Goal: Transaction & Acquisition: Purchase product/service

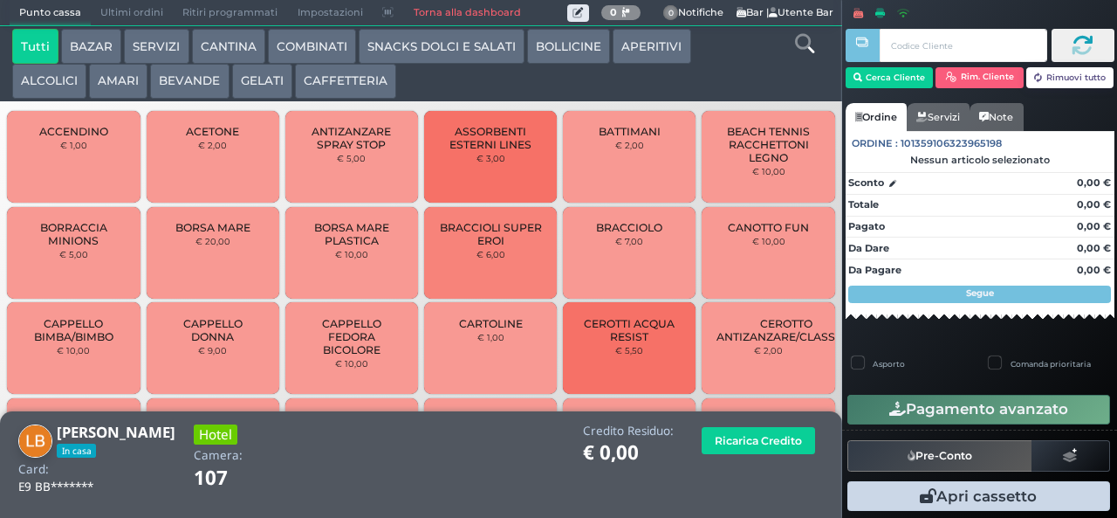
click at [475, 62] on button "SNACKS DOLCI E SALATI" at bounding box center [442, 46] width 166 height 35
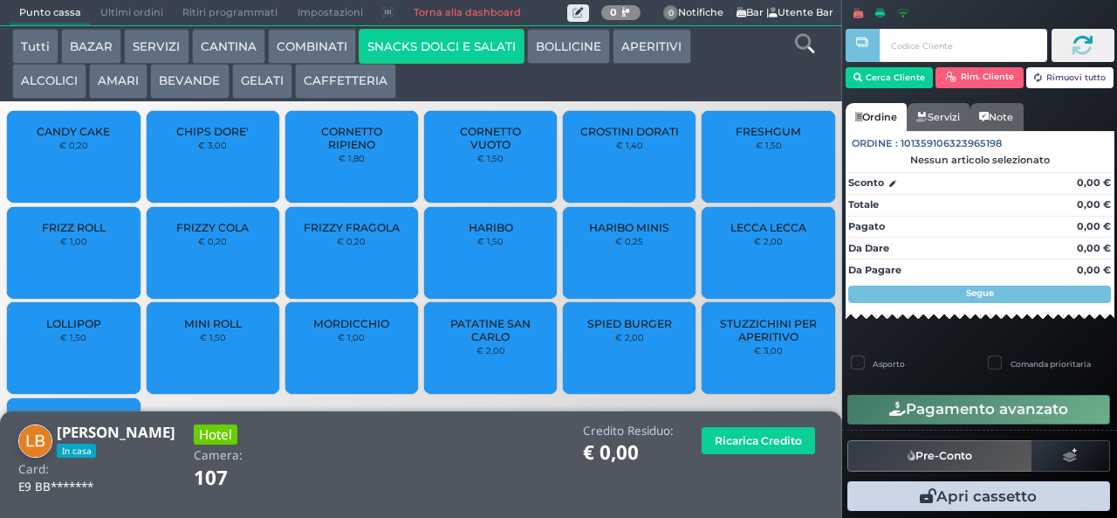
click at [482, 340] on span "PATATINE SAN CARLO" at bounding box center [491, 330] width 104 height 26
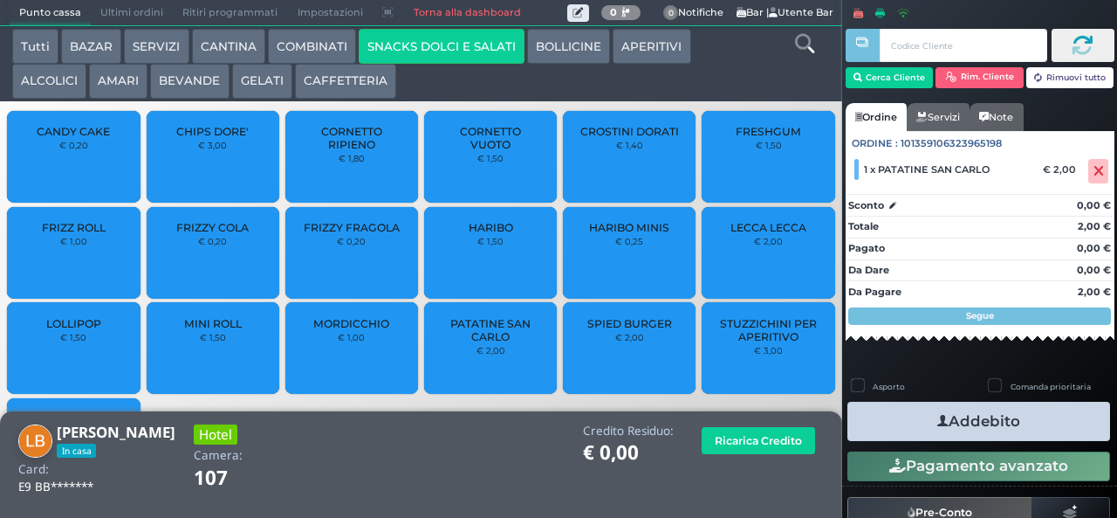
click at [1072, 437] on button "Addebito" at bounding box center [979, 421] width 263 height 39
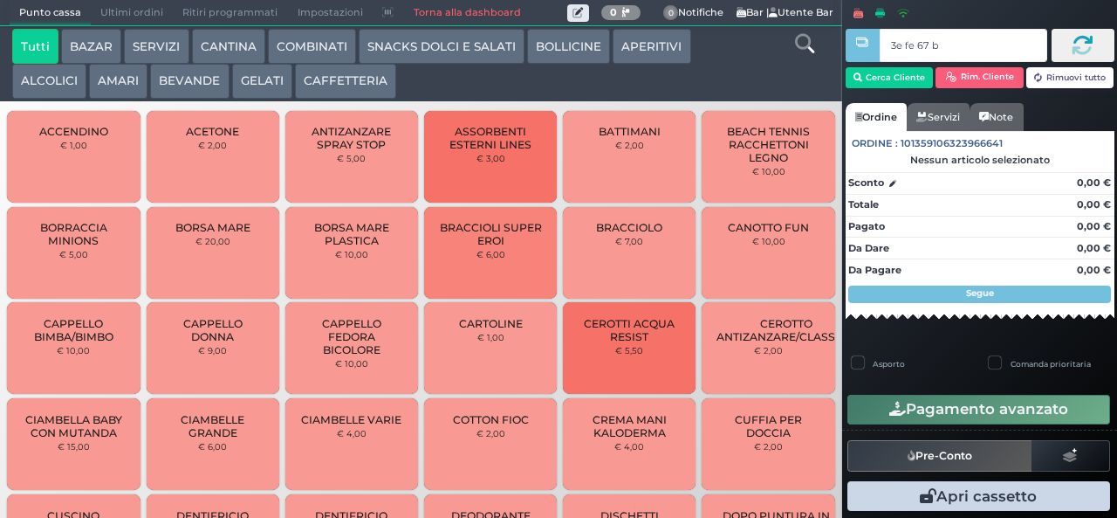
type input "3e fe 67 b9"
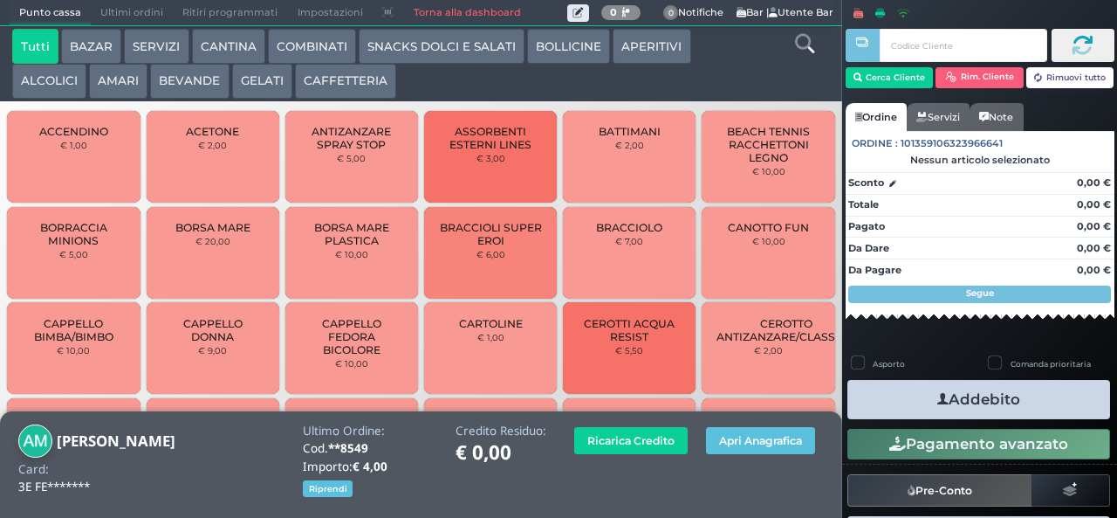
click at [264, 84] on button "GELATI" at bounding box center [262, 81] width 60 height 35
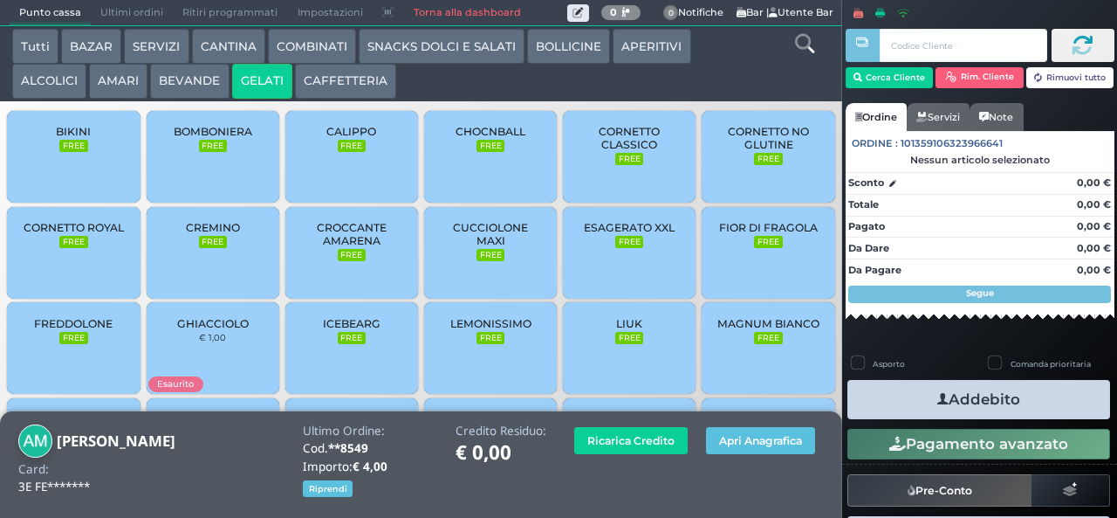
scroll to position [116, 0]
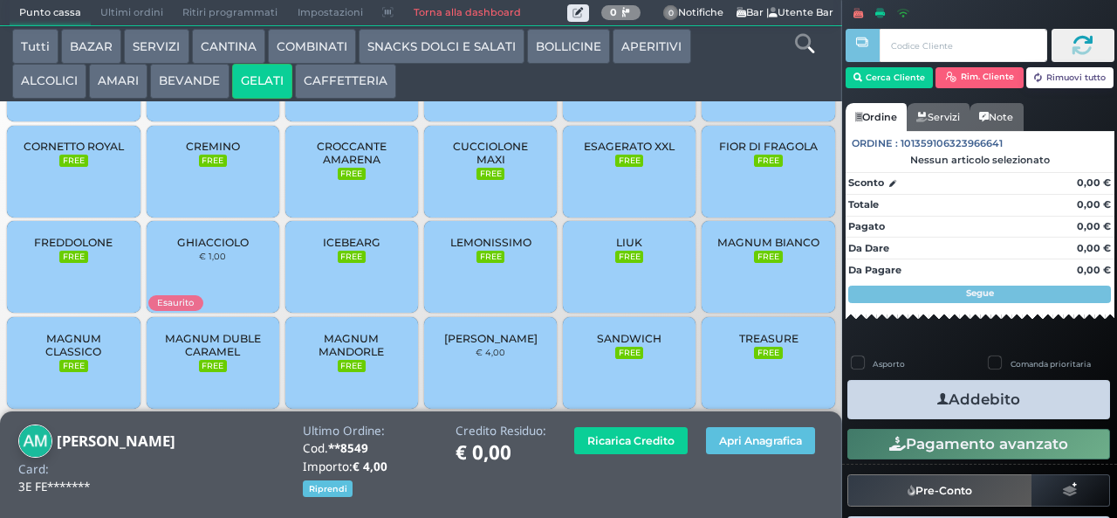
click at [81, 358] on span "MAGNUM CLASSICO" at bounding box center [74, 345] width 104 height 26
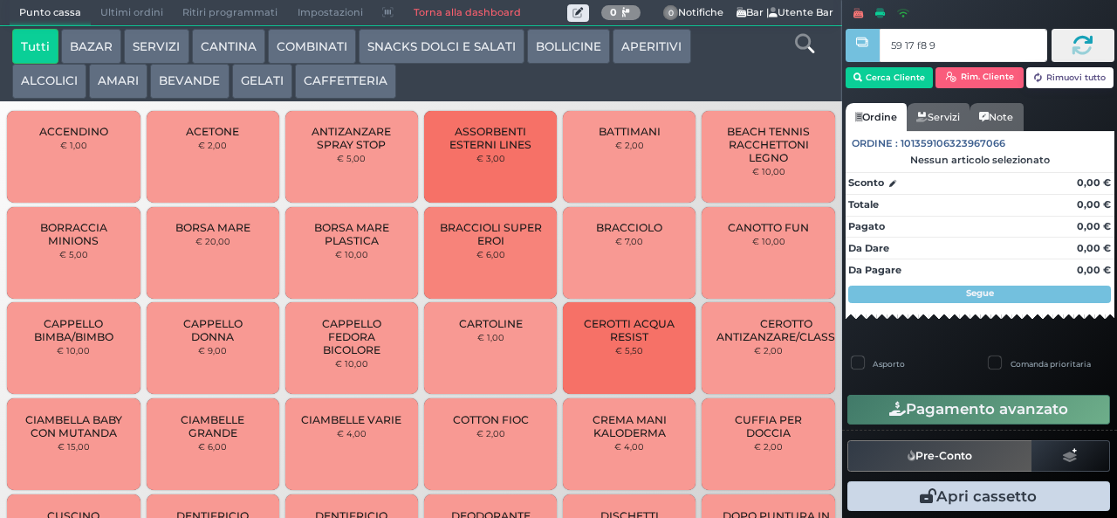
type input "59 17 f8 95"
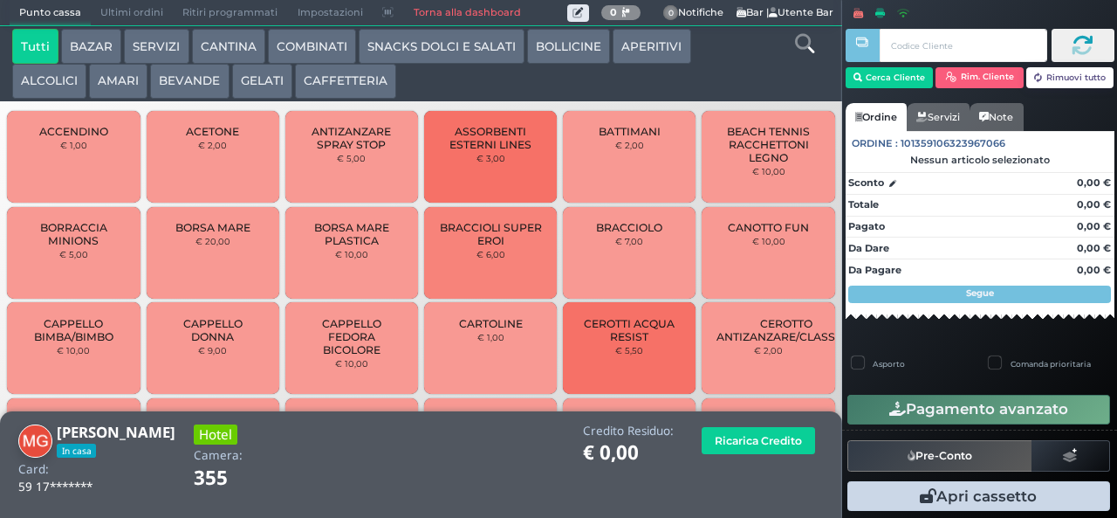
click at [313, 53] on button "COMBINATI" at bounding box center [312, 46] width 88 height 35
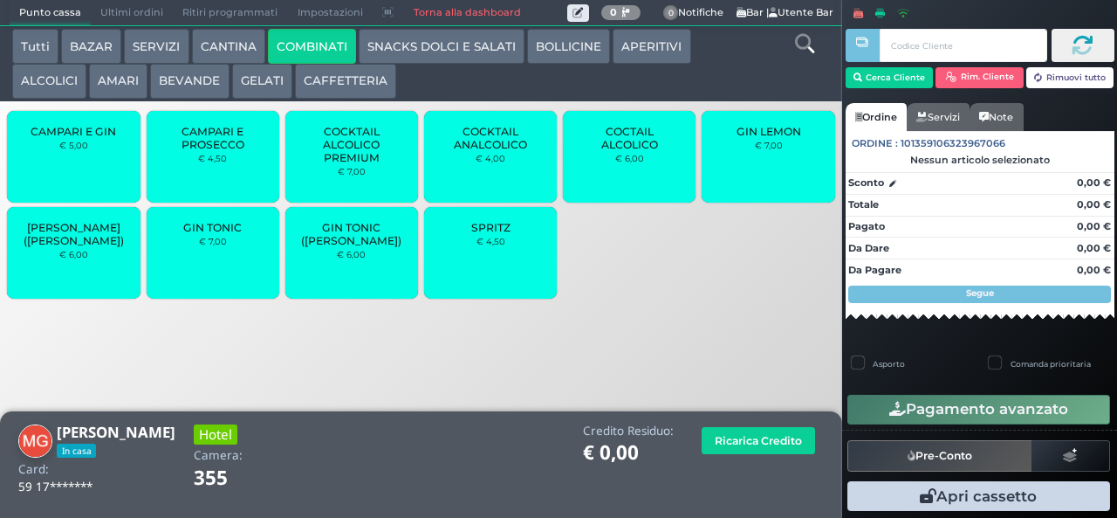
click at [509, 234] on span "SPRITZ" at bounding box center [490, 227] width 39 height 13
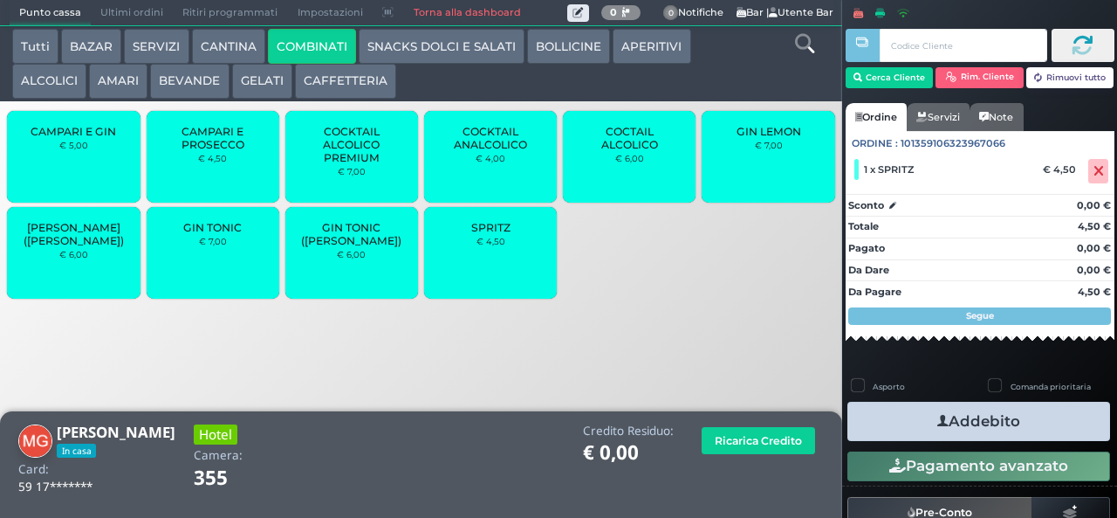
click at [1023, 424] on button "Addebito" at bounding box center [979, 421] width 263 height 39
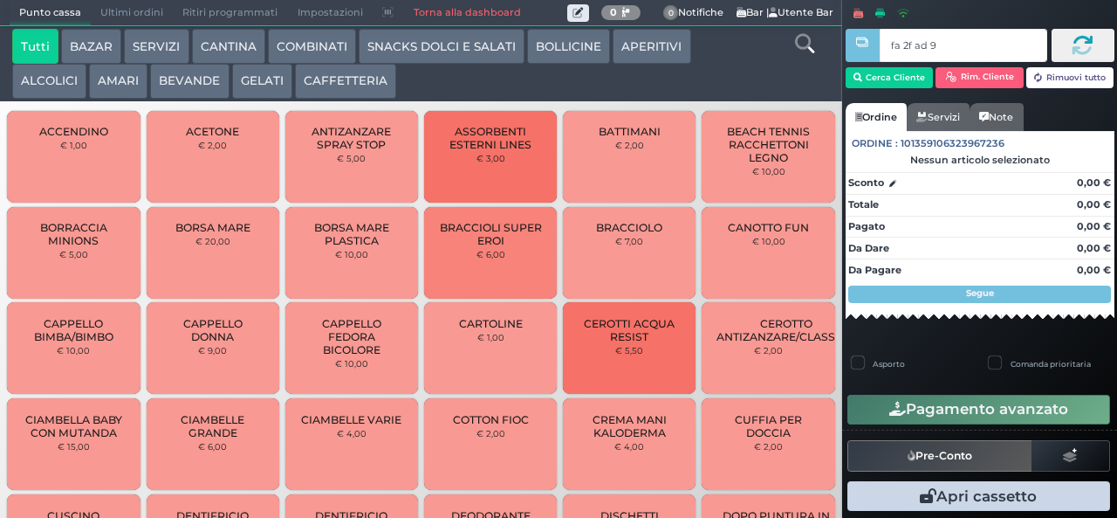
type input "fa 2f ad 9a"
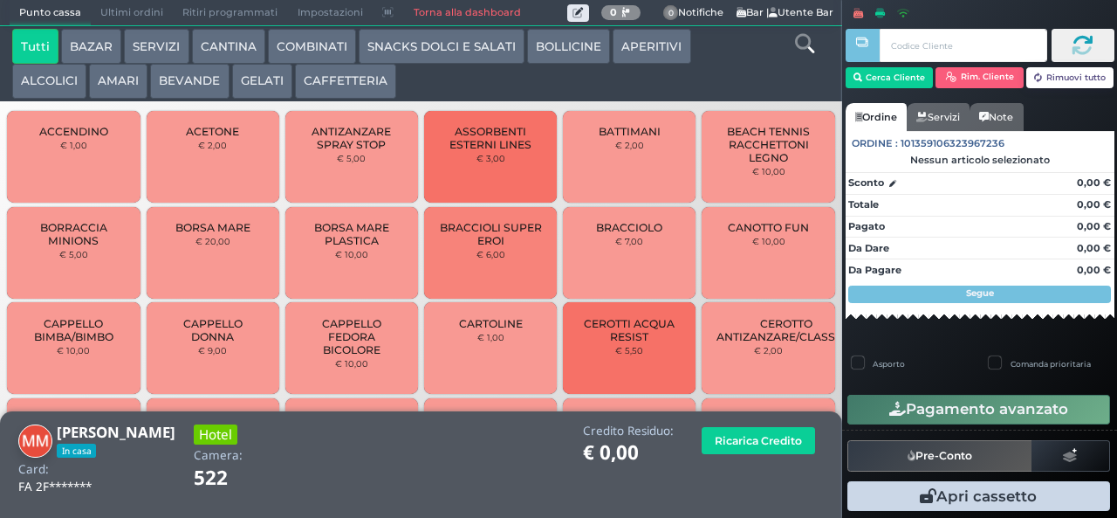
click at [644, 47] on button "APERITIVI" at bounding box center [652, 46] width 78 height 35
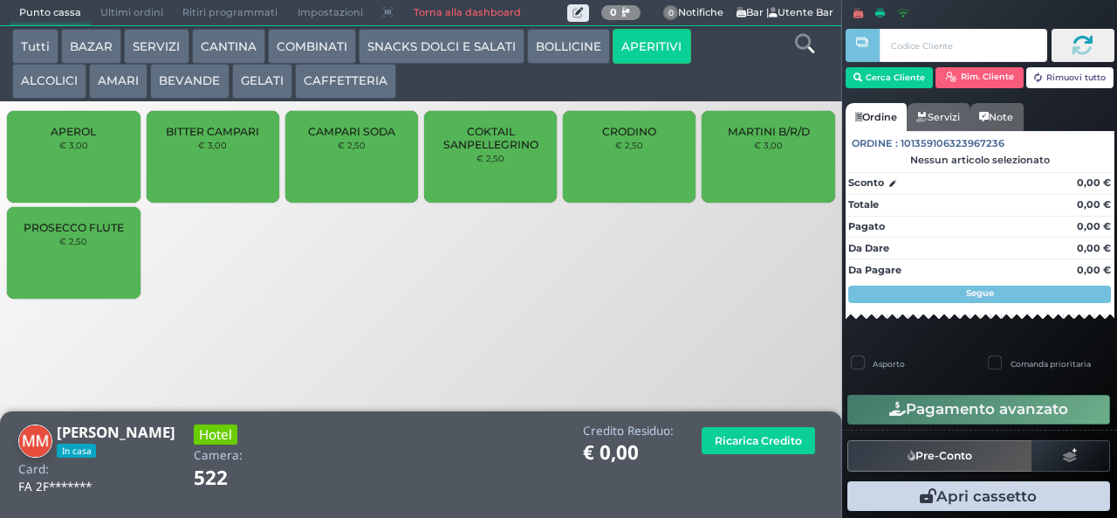
click at [94, 263] on div "PROSECCO FLUTE € 2,50" at bounding box center [73, 253] width 133 height 92
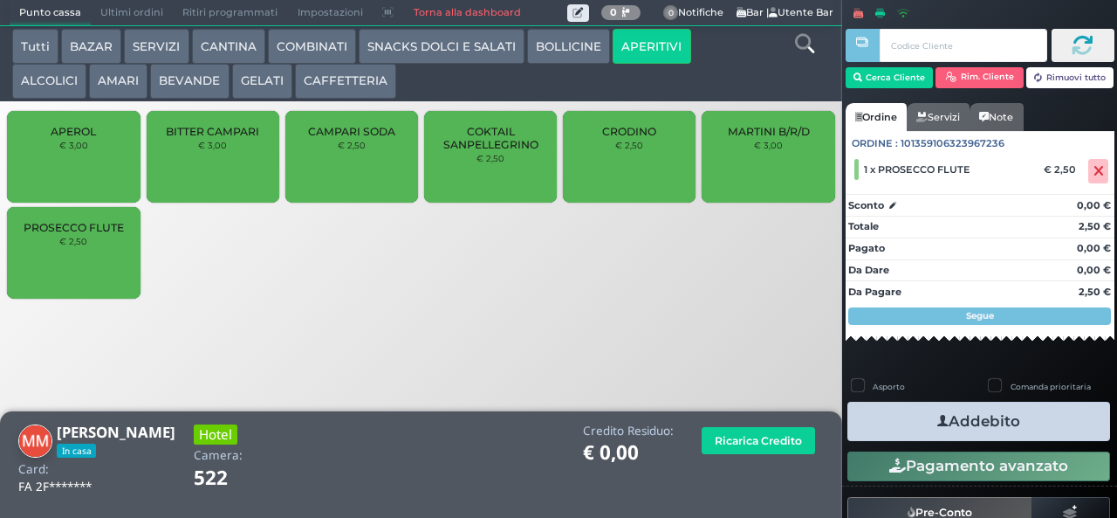
click at [1037, 427] on button "Addebito" at bounding box center [979, 421] width 263 height 39
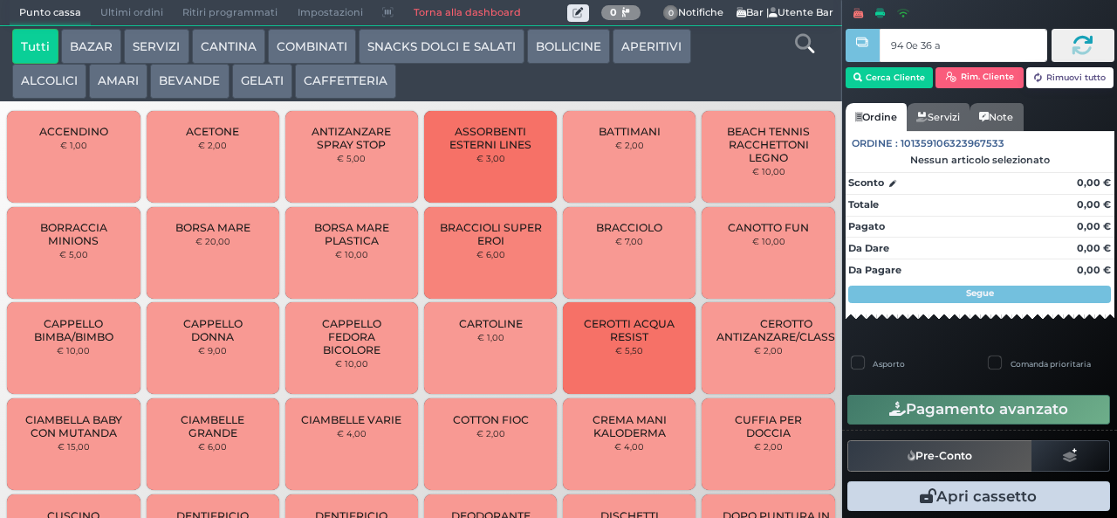
type input "94 0e 36 af"
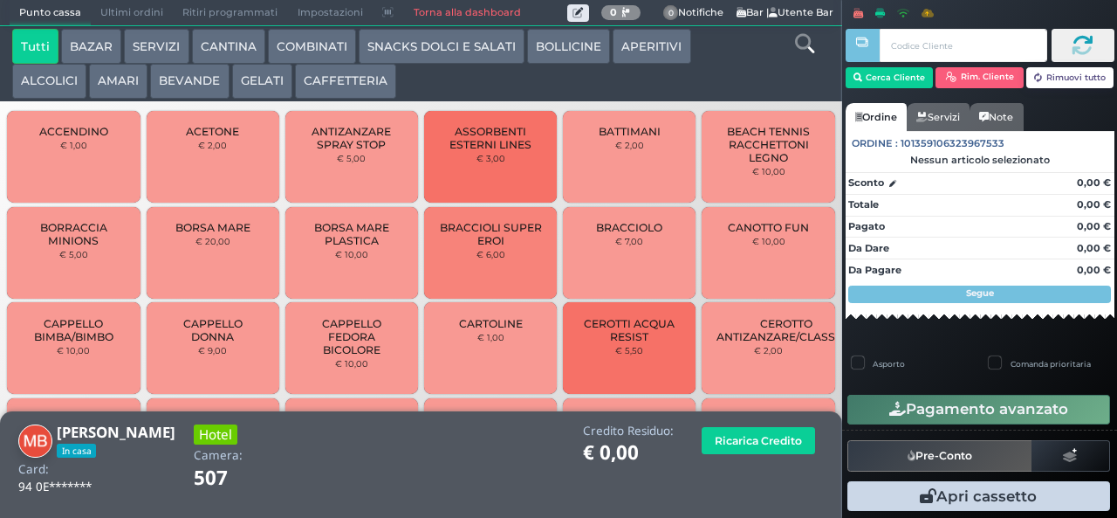
click at [196, 82] on button "BEVANDE" at bounding box center [189, 81] width 79 height 35
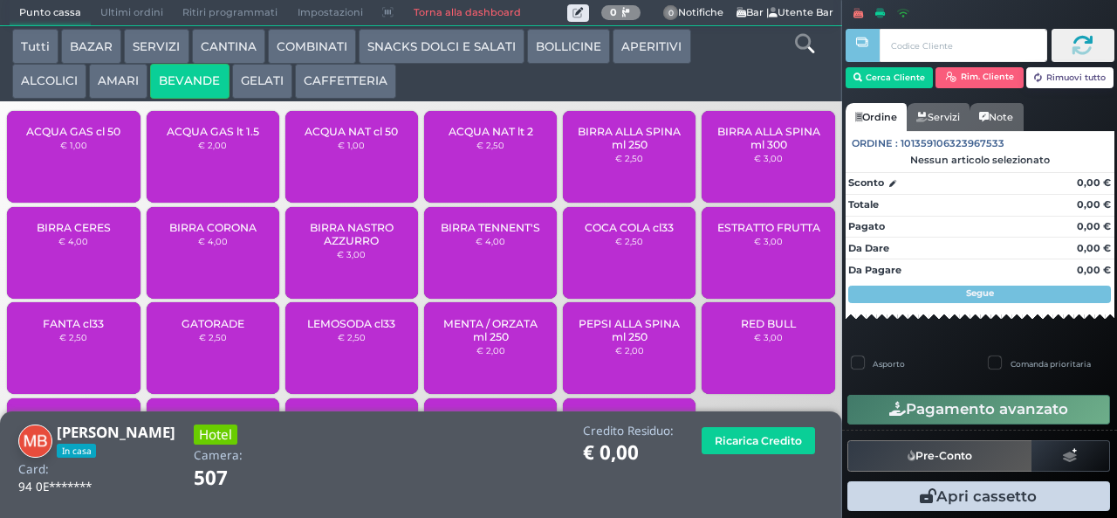
click at [237, 163] on div "ACQUA GAS lt 1.5 € 2,00" at bounding box center [213, 157] width 133 height 92
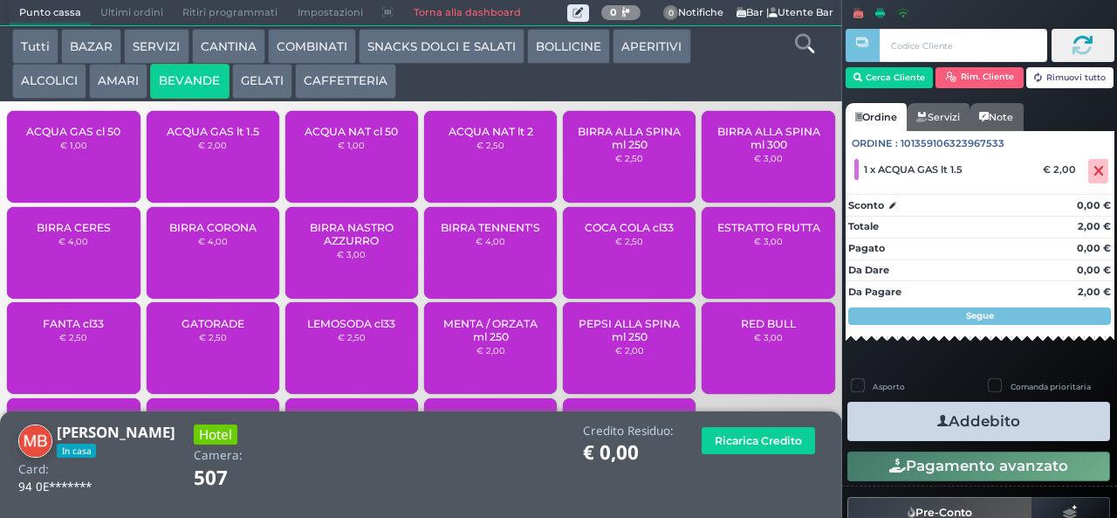
click at [1025, 423] on button "Addebito" at bounding box center [979, 421] width 263 height 39
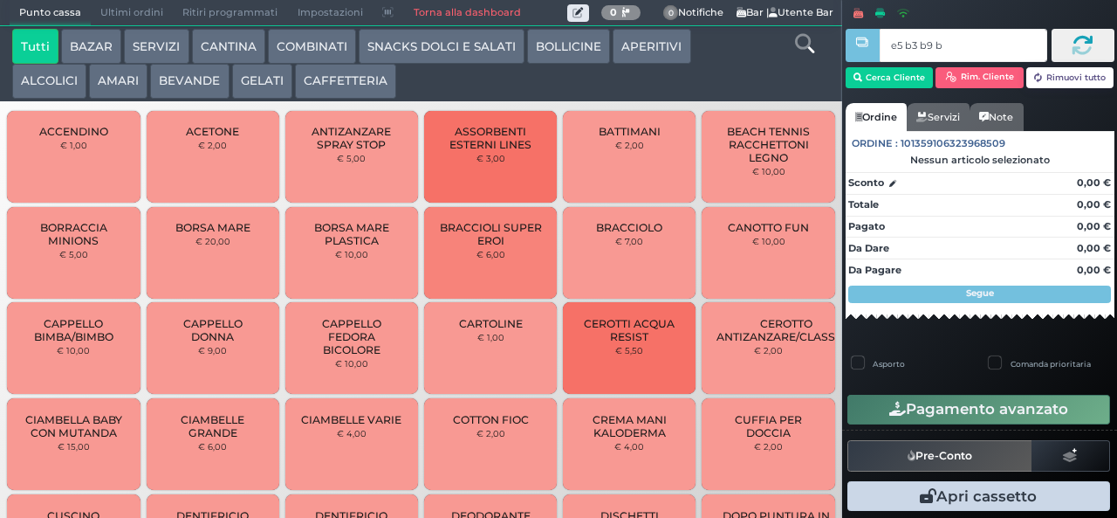
type input "e5 b3 b9 b9"
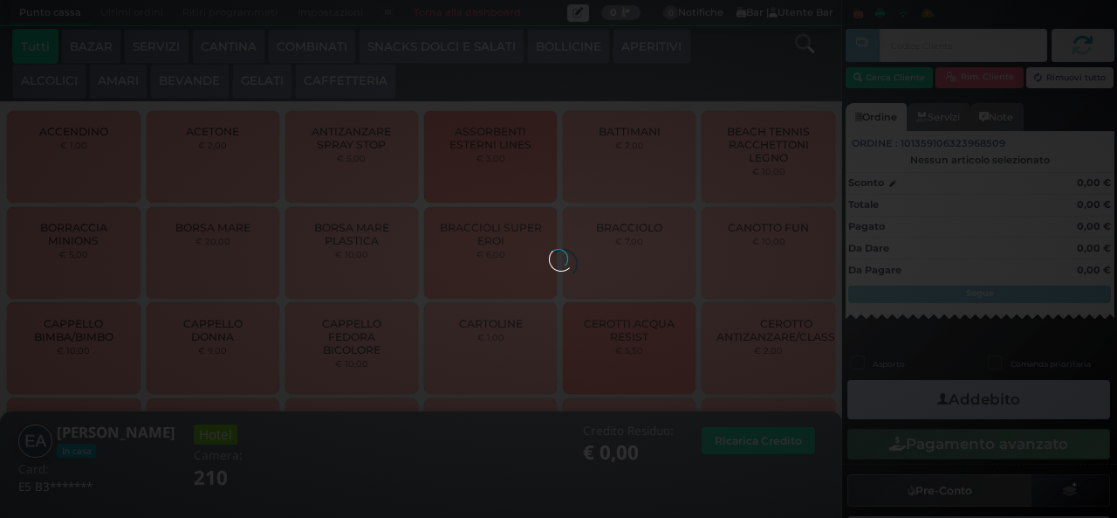
click at [51, 75] on button "ALCOLICI" at bounding box center [49, 81] width 74 height 35
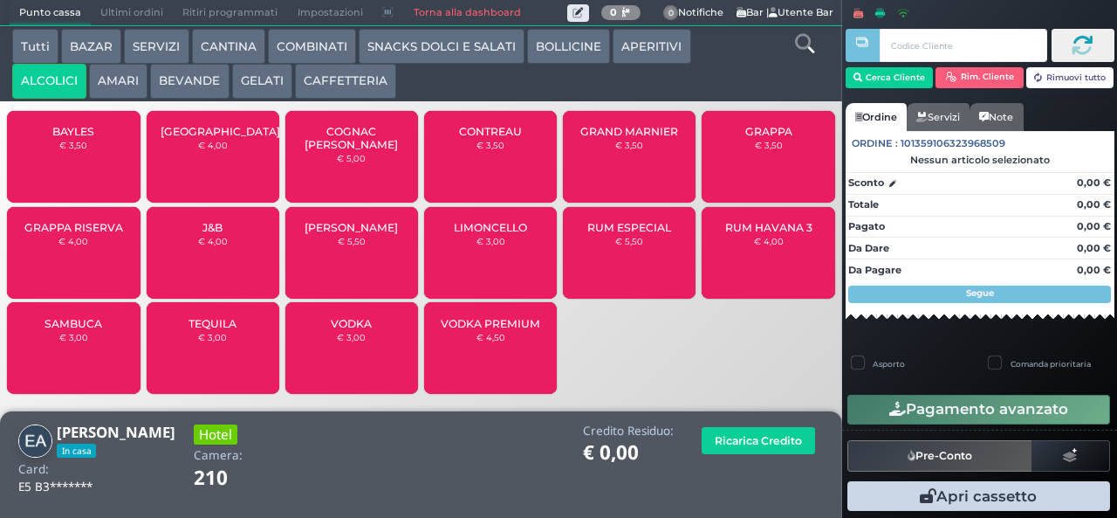
click at [82, 246] on small "€ 4,00" at bounding box center [73, 241] width 30 height 10
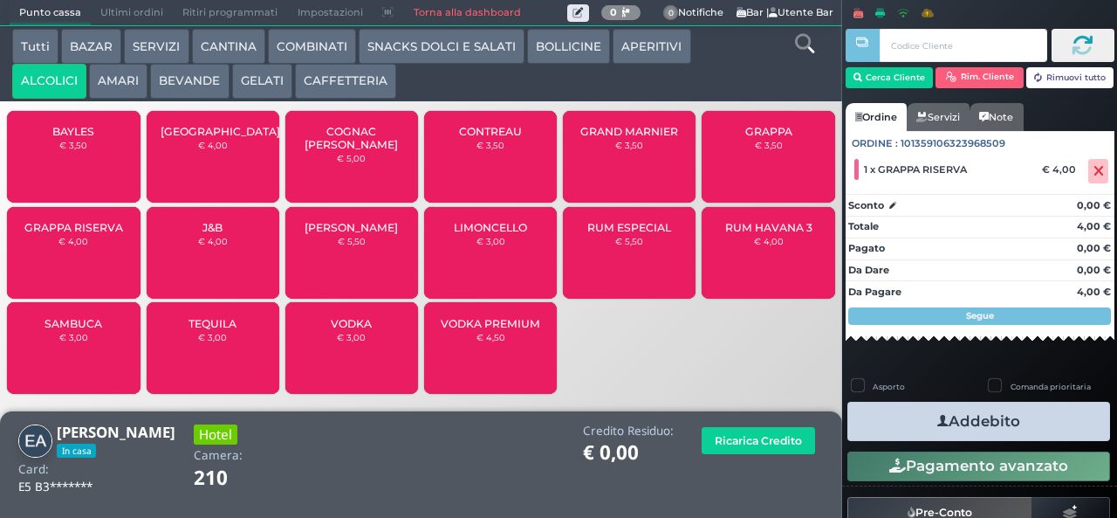
click at [1017, 424] on button "Addebito" at bounding box center [979, 421] width 263 height 39
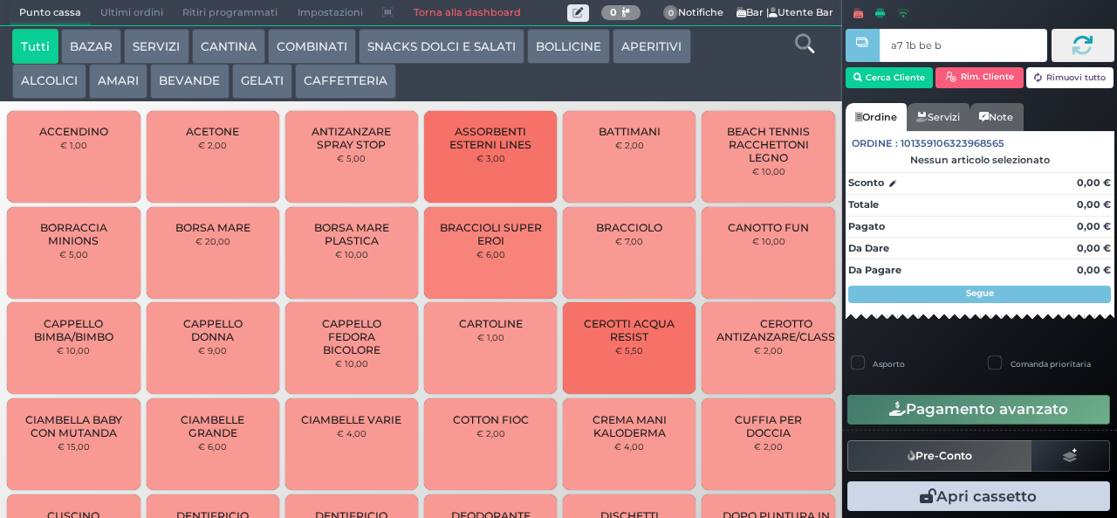
type input "a7 1b be b9"
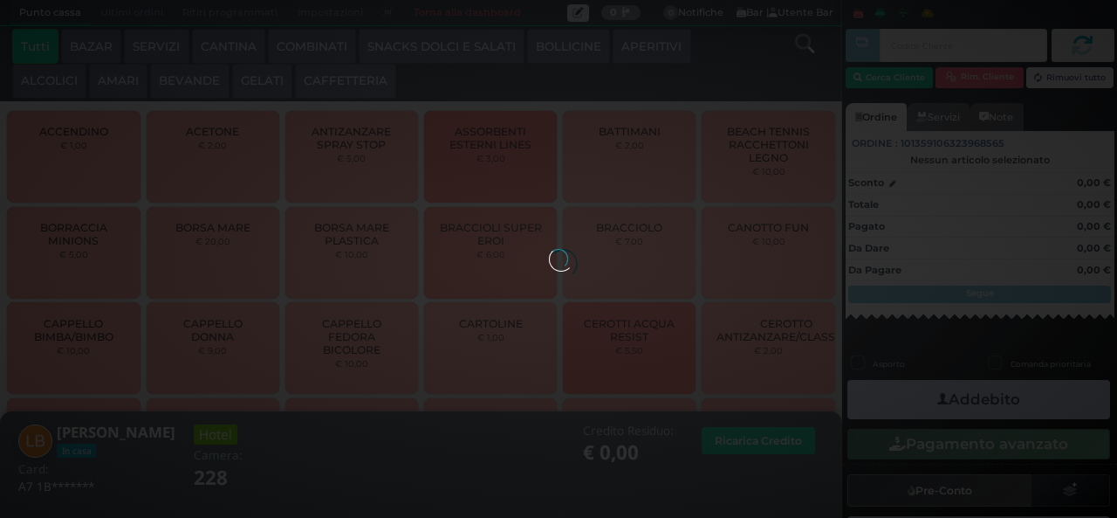
click at [350, 86] on button "CAFFETTERIA" at bounding box center [345, 81] width 101 height 35
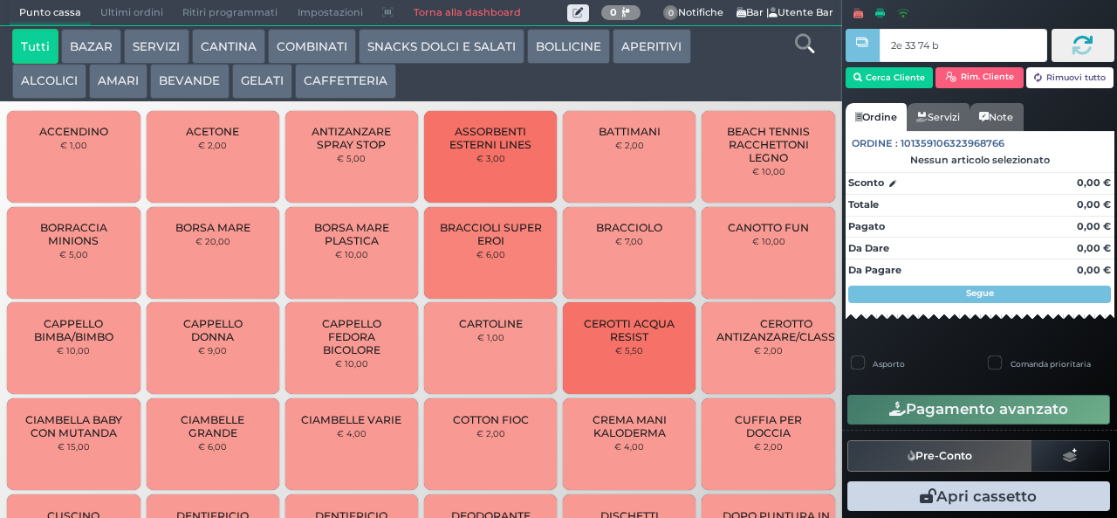
type input "2e 33 74 b9"
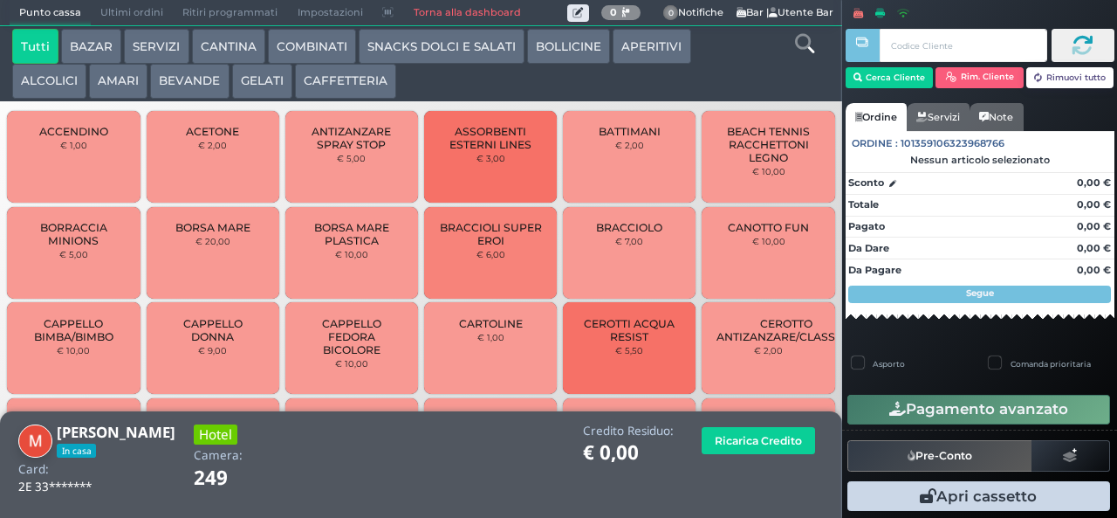
click at [60, 78] on button "ALCOLICI" at bounding box center [49, 81] width 74 height 35
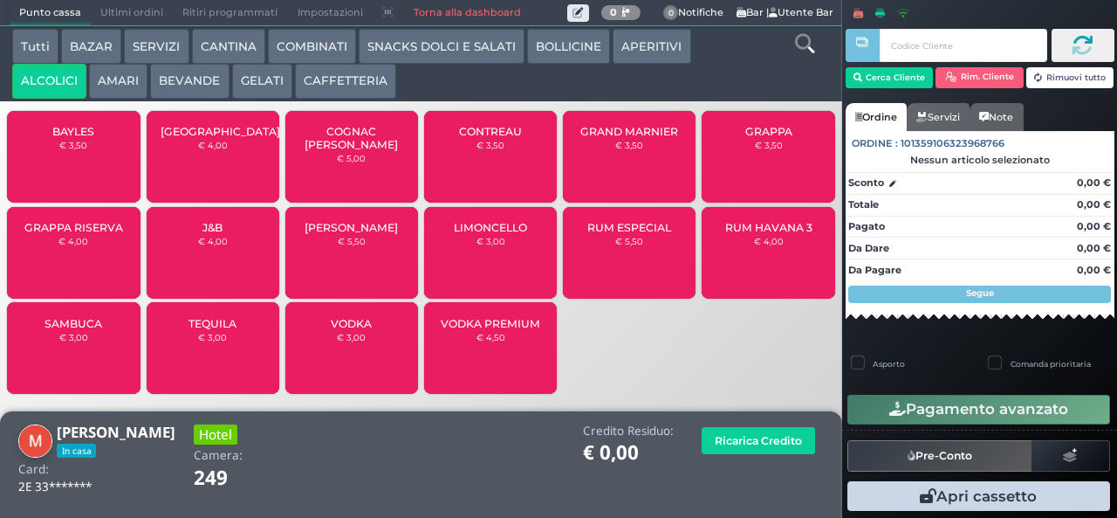
click at [504, 266] on div "LIMONCELLO € 3,00" at bounding box center [490, 253] width 133 height 92
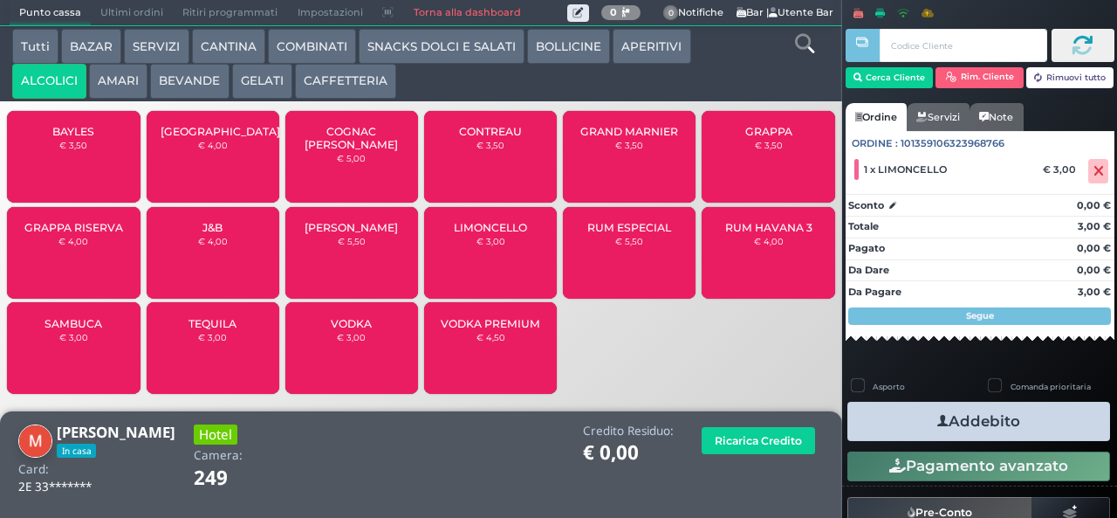
click at [991, 422] on button "Addebito" at bounding box center [979, 421] width 263 height 39
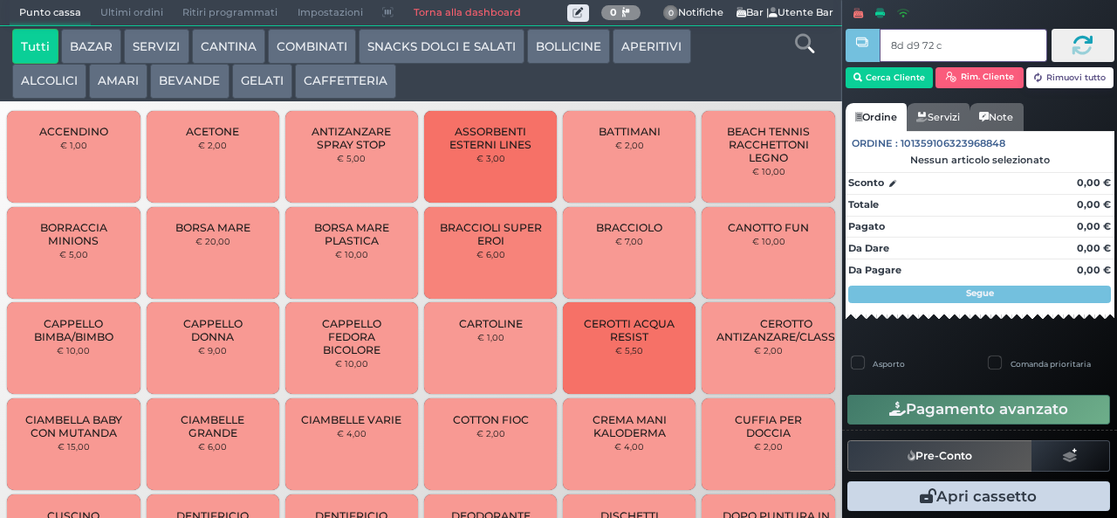
type input "8d d9 72 c3"
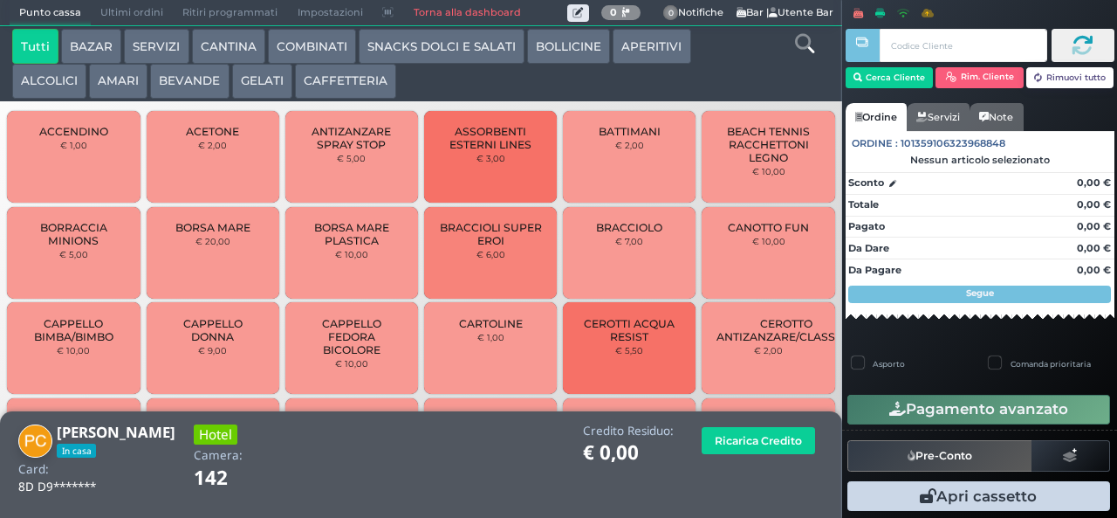
click at [111, 82] on button "AMARI" at bounding box center [118, 81] width 58 height 35
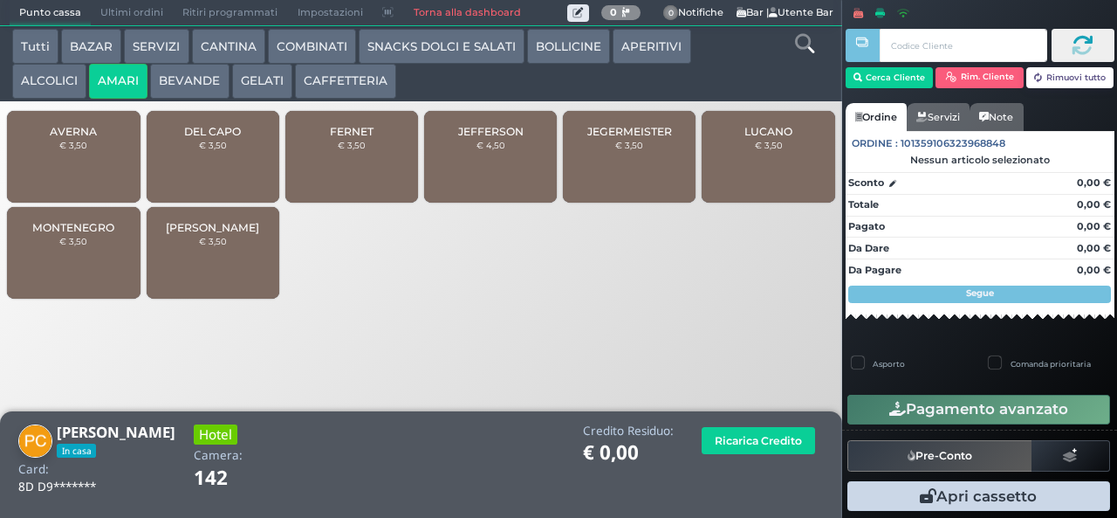
click at [639, 138] on span "JEGERMEISTER" at bounding box center [629, 131] width 85 height 13
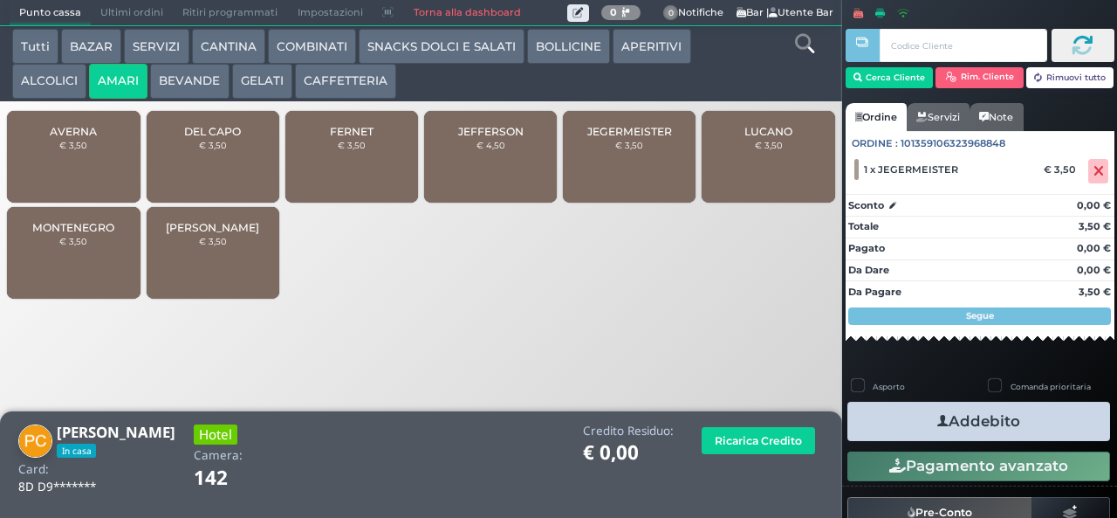
click at [187, 83] on button "BEVANDE" at bounding box center [189, 81] width 79 height 35
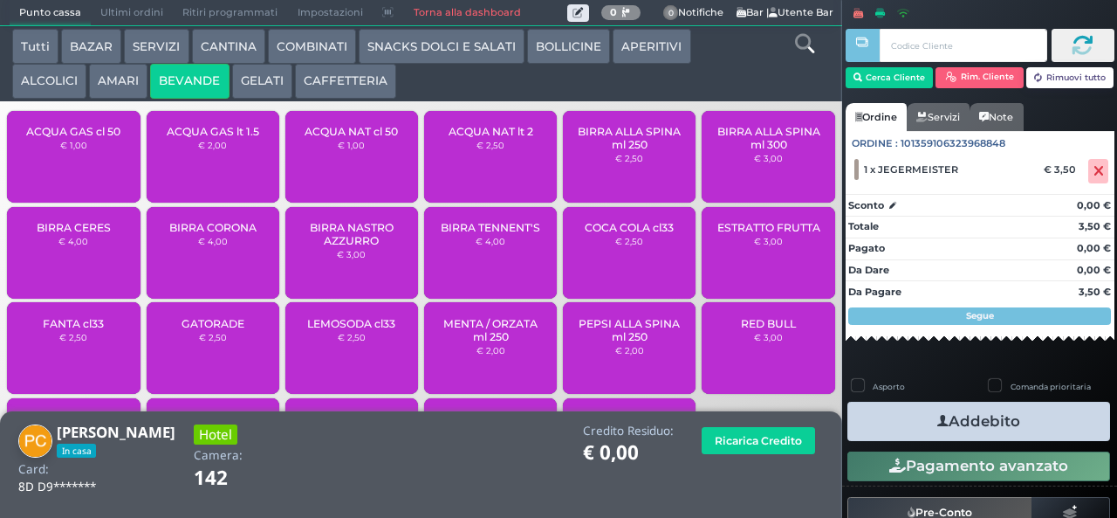
click at [54, 83] on button "ALCOLICI" at bounding box center [49, 81] width 74 height 35
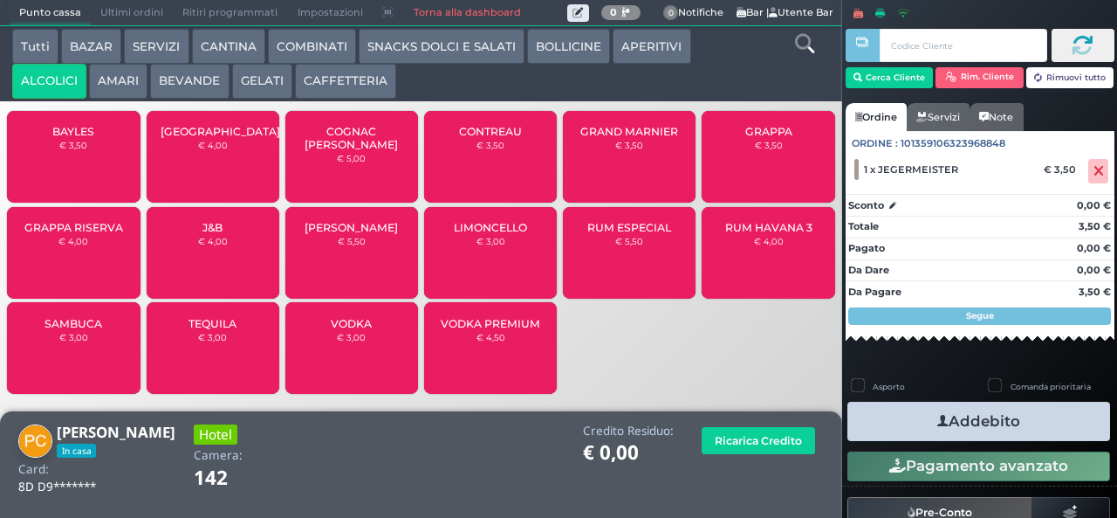
click at [264, 83] on button "GELATI" at bounding box center [262, 81] width 60 height 35
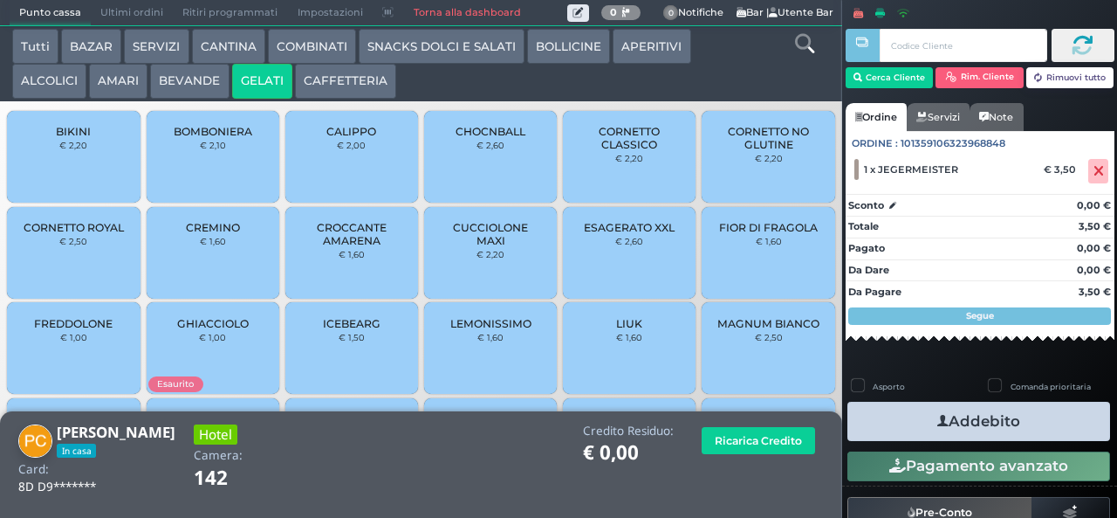
click at [194, 79] on button "BEVANDE" at bounding box center [189, 81] width 79 height 35
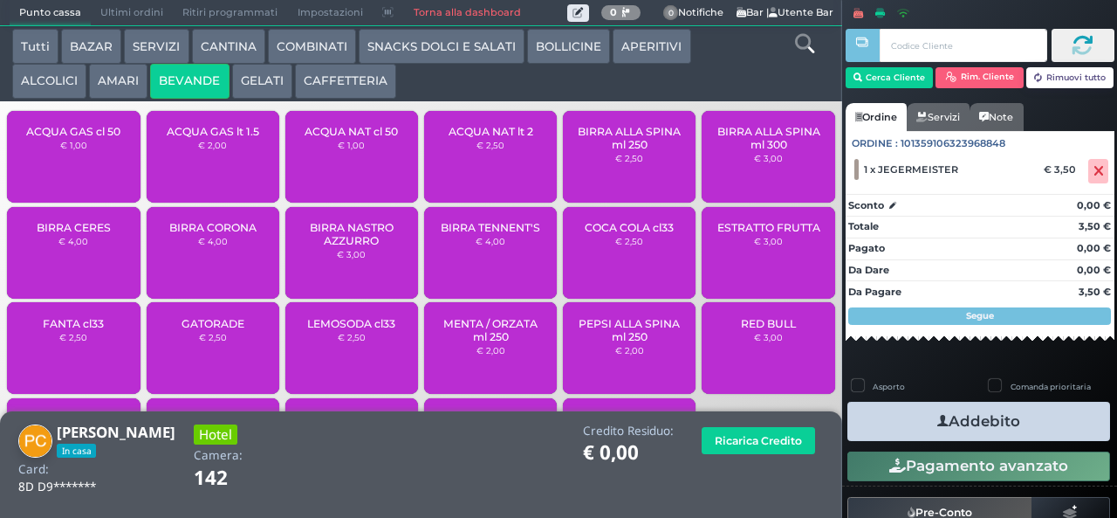
click at [122, 81] on button "AMARI" at bounding box center [118, 81] width 58 height 35
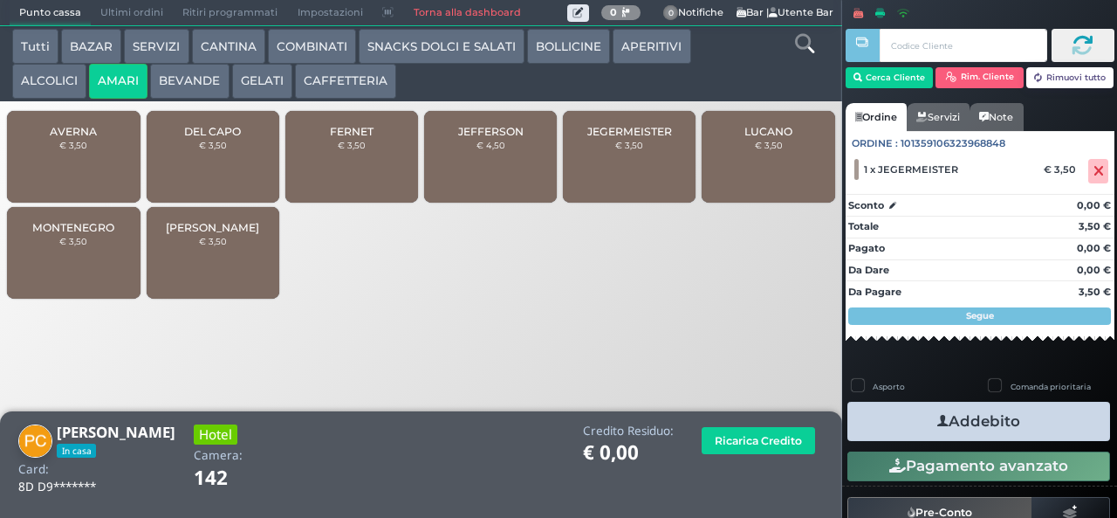
click at [94, 138] on span "AVERNA" at bounding box center [73, 131] width 47 height 13
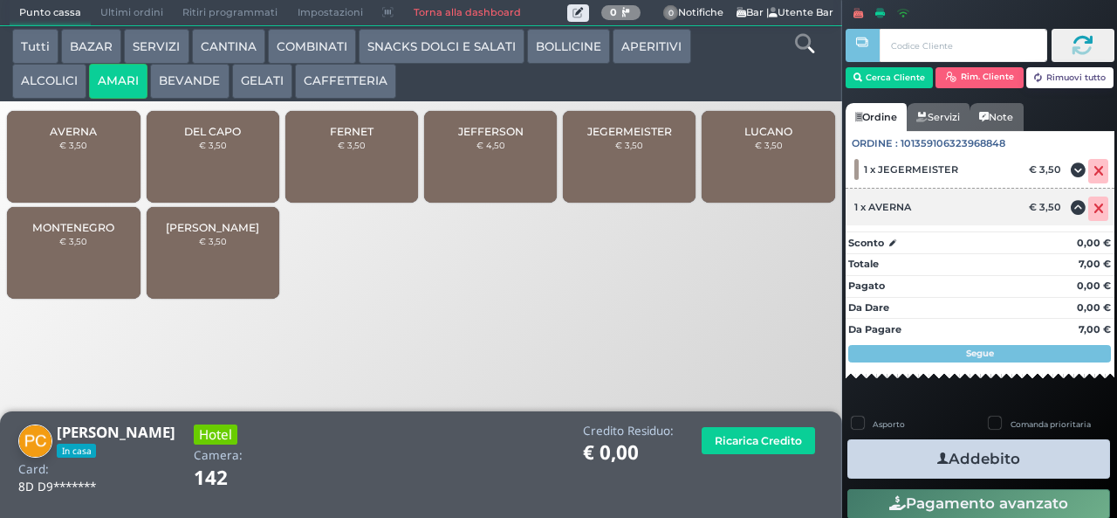
click at [1094, 209] on icon at bounding box center [1099, 209] width 10 height 1
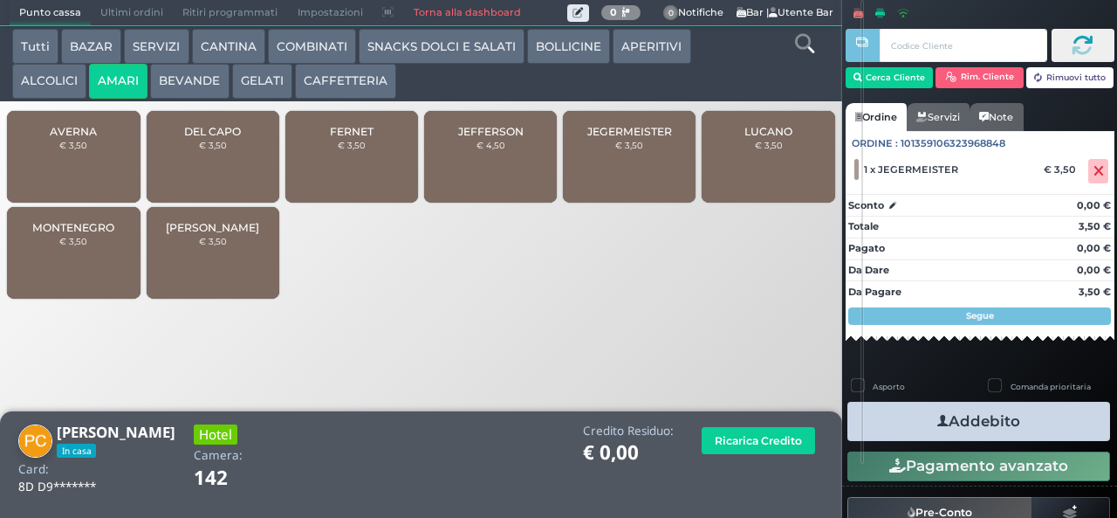
click at [363, 150] on small "€ 3,50" at bounding box center [352, 145] width 28 height 10
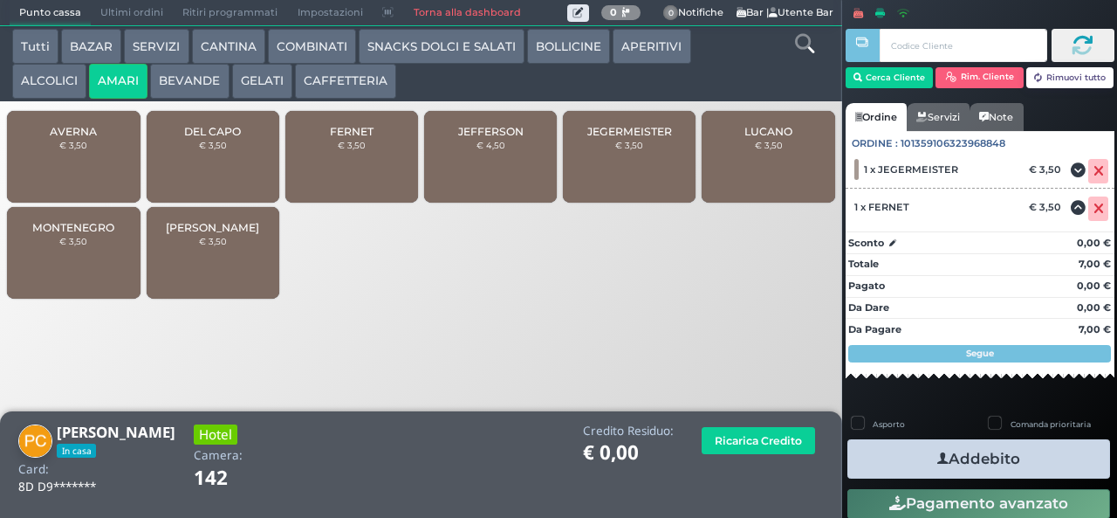
click at [1012, 459] on button "Addebito" at bounding box center [979, 458] width 263 height 39
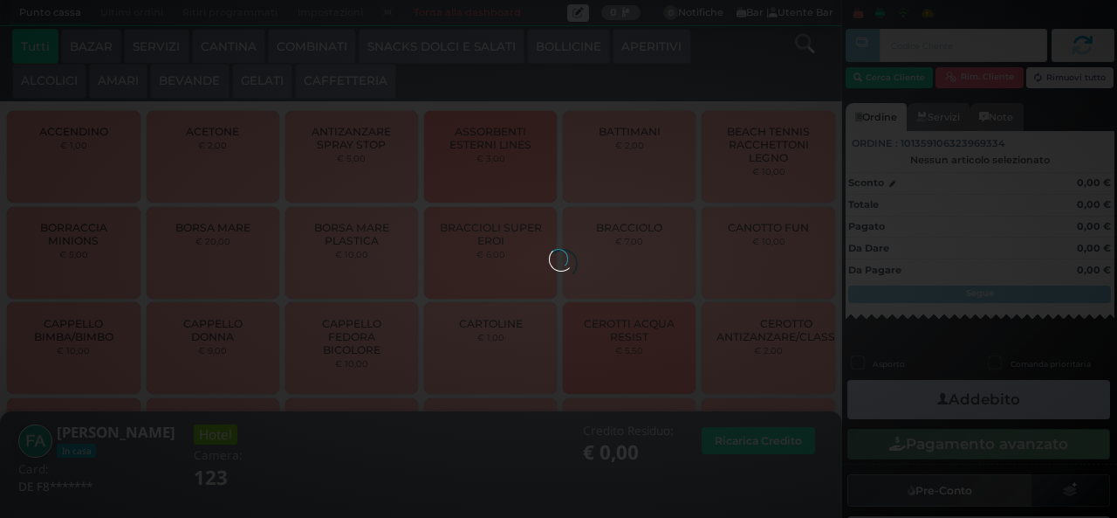
click at [549, 249] on div at bounding box center [558, 258] width 19 height 19
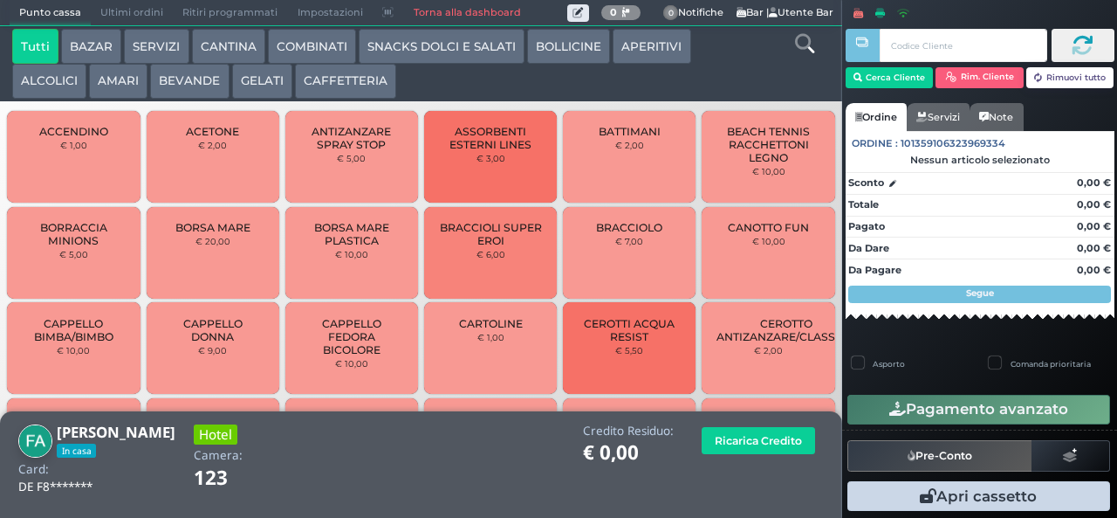
click at [47, 80] on button "ALCOLICI" at bounding box center [49, 81] width 74 height 35
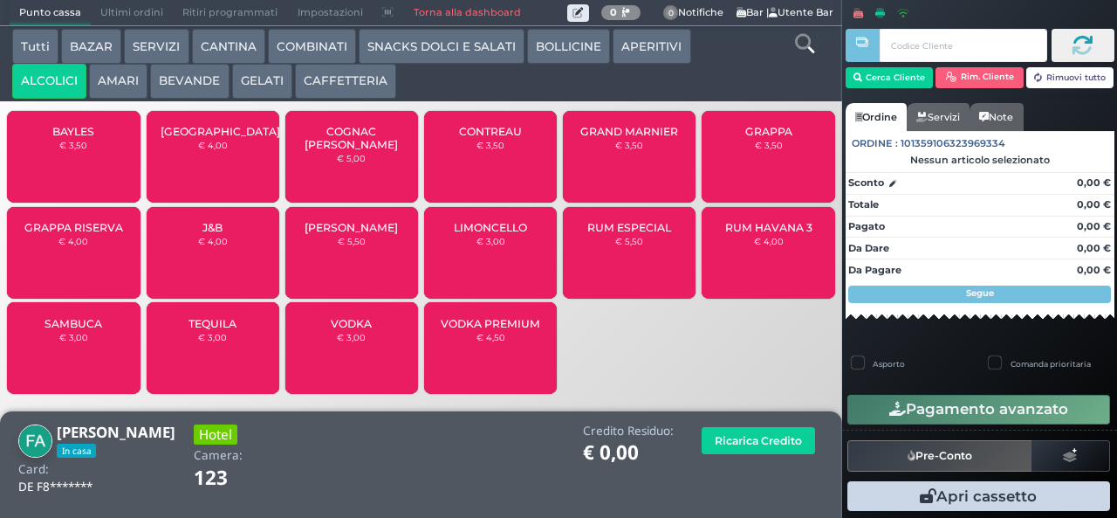
click at [117, 82] on button "AMARI" at bounding box center [118, 81] width 58 height 35
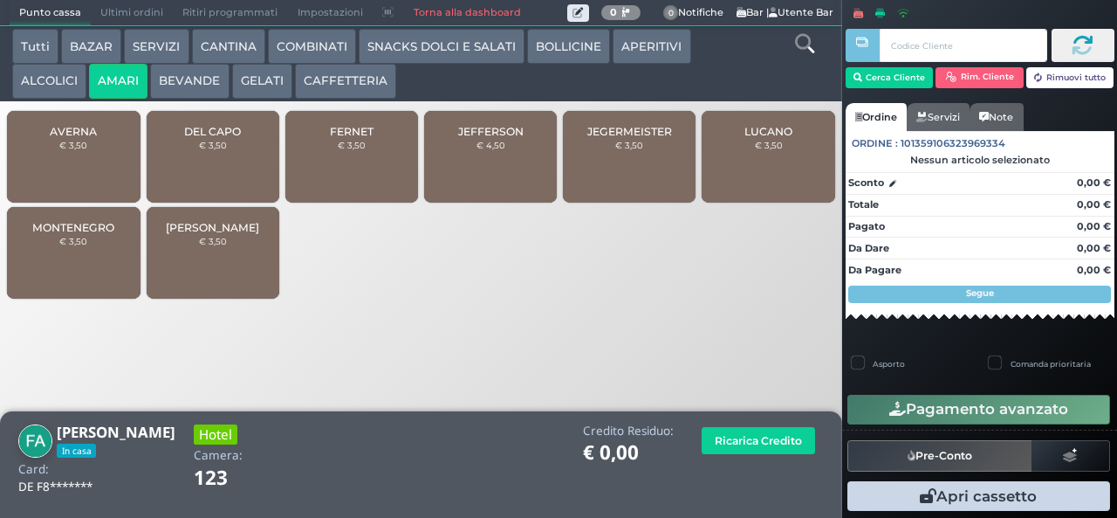
click at [337, 138] on span "FERNET" at bounding box center [352, 131] width 44 height 13
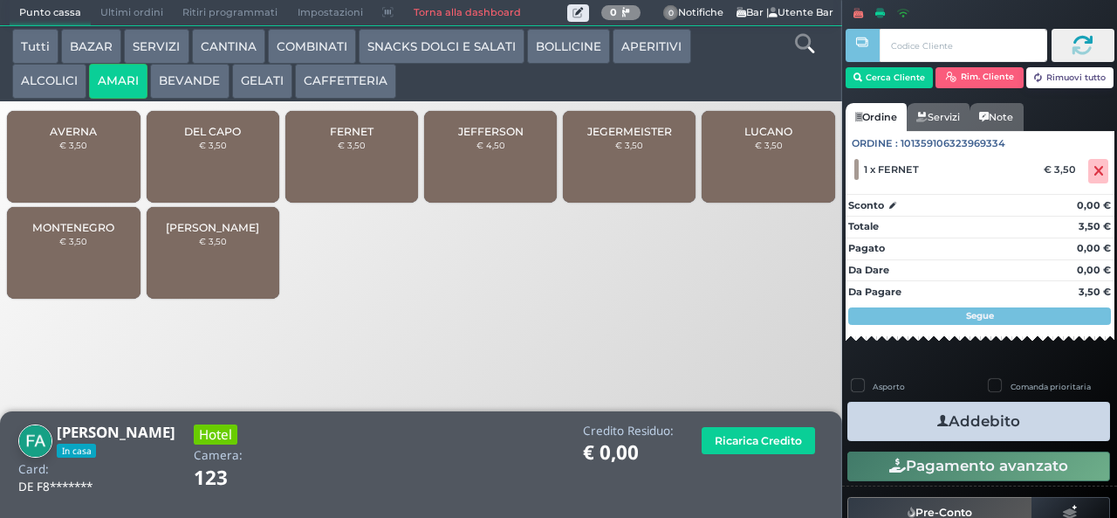
click at [989, 425] on button "Addebito" at bounding box center [979, 421] width 263 height 39
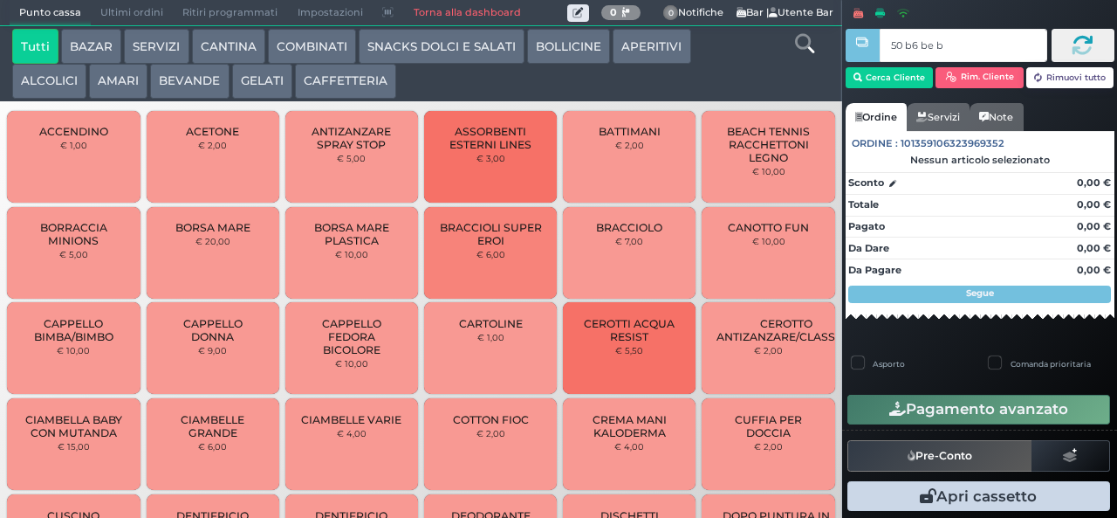
type input "50 b6 be b9"
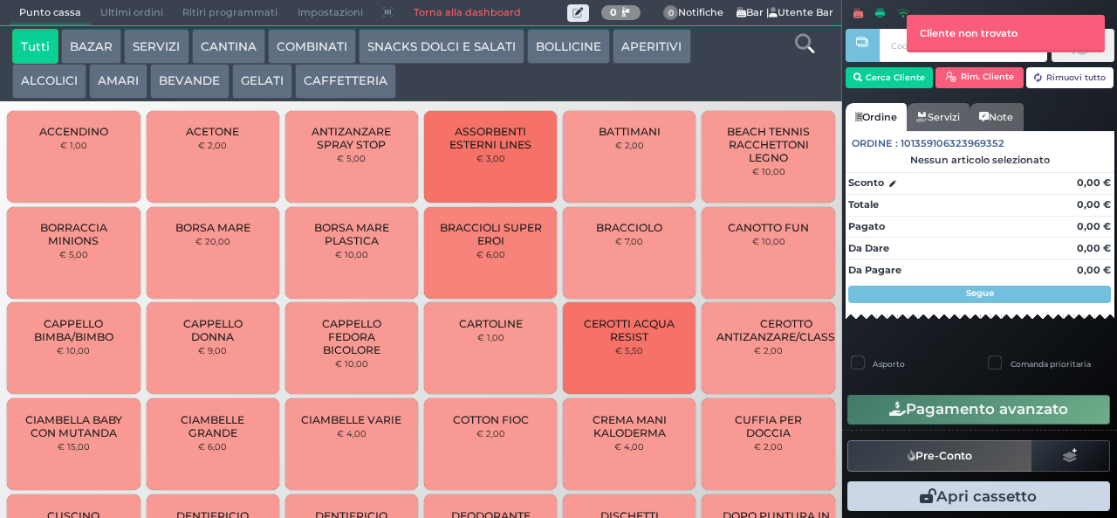
click at [115, 81] on button "AMARI" at bounding box center [118, 81] width 58 height 35
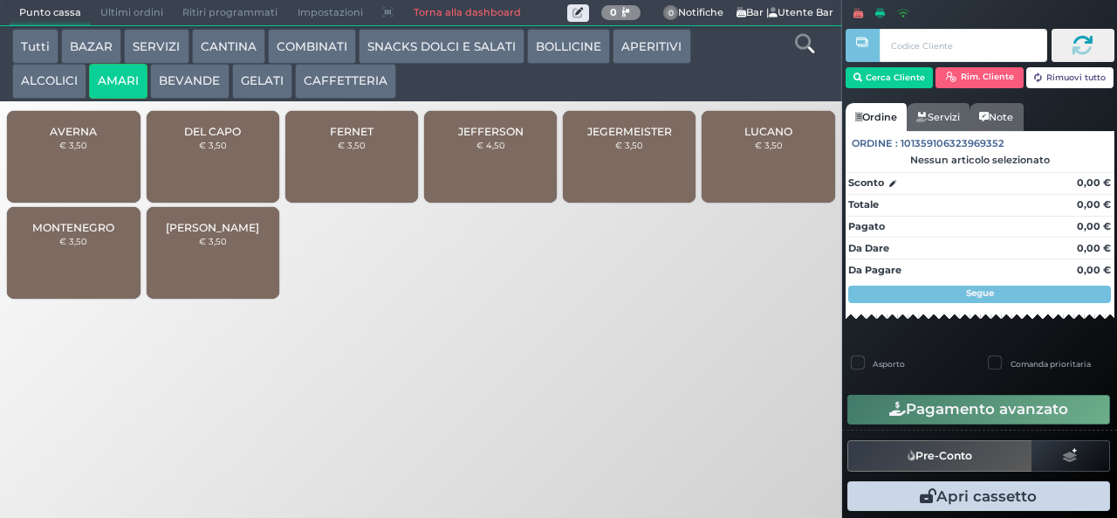
click at [89, 64] on button "AMARI" at bounding box center [118, 81] width 58 height 35
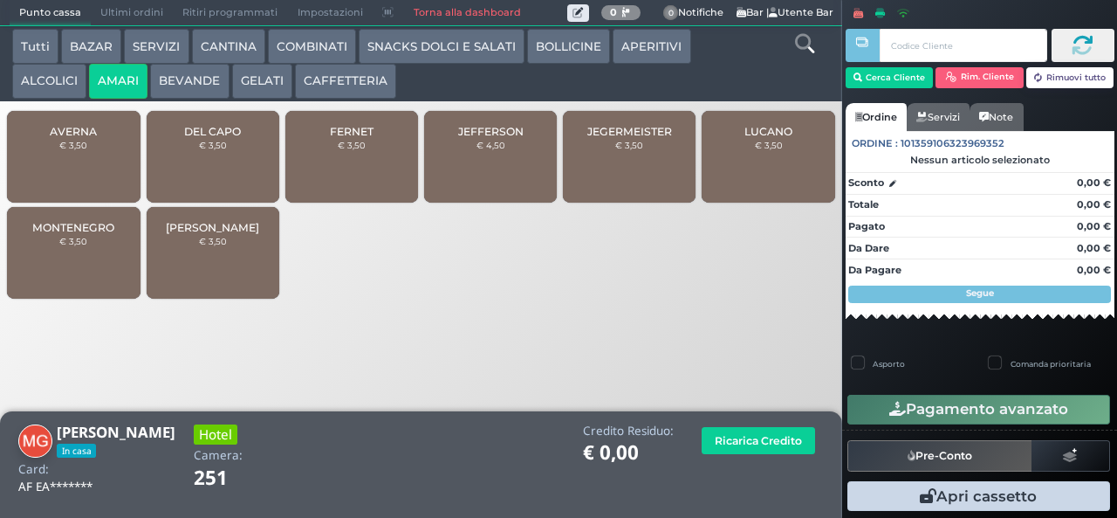
click at [215, 269] on div "ZEDDA PIRAS € 3,50" at bounding box center [213, 253] width 133 height 92
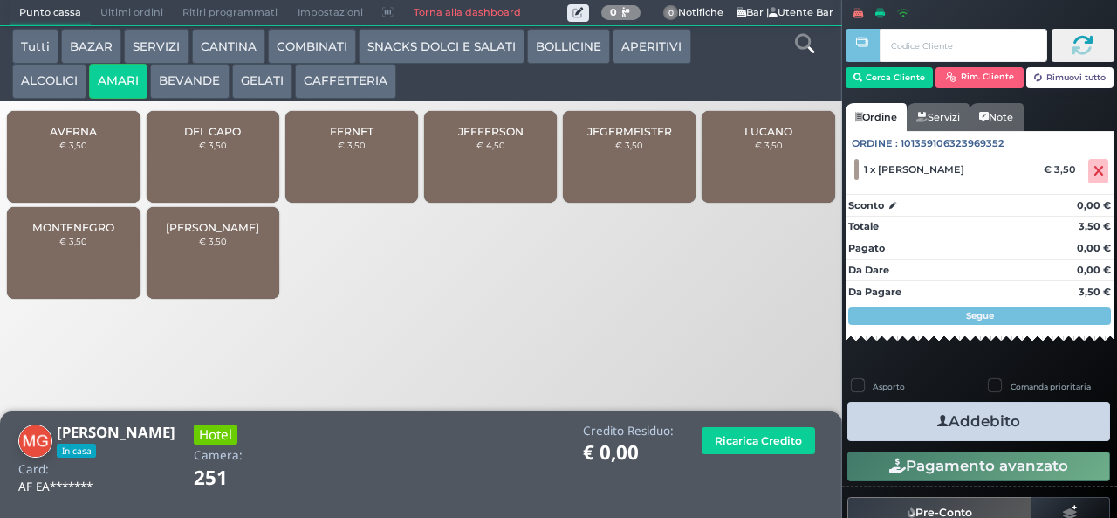
click at [361, 138] on span "FERNET" at bounding box center [352, 131] width 44 height 13
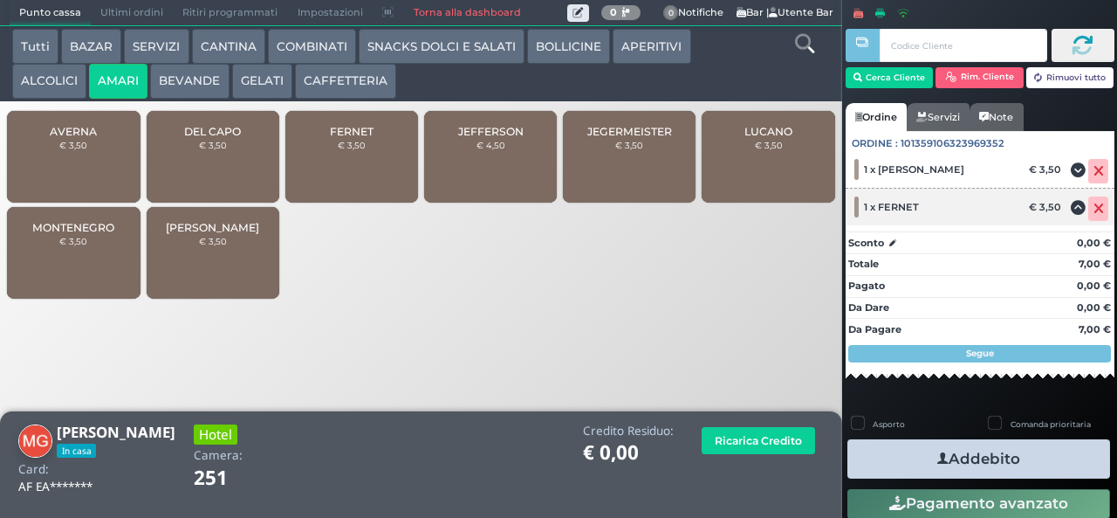
click at [1094, 209] on icon at bounding box center [1099, 209] width 10 height 1
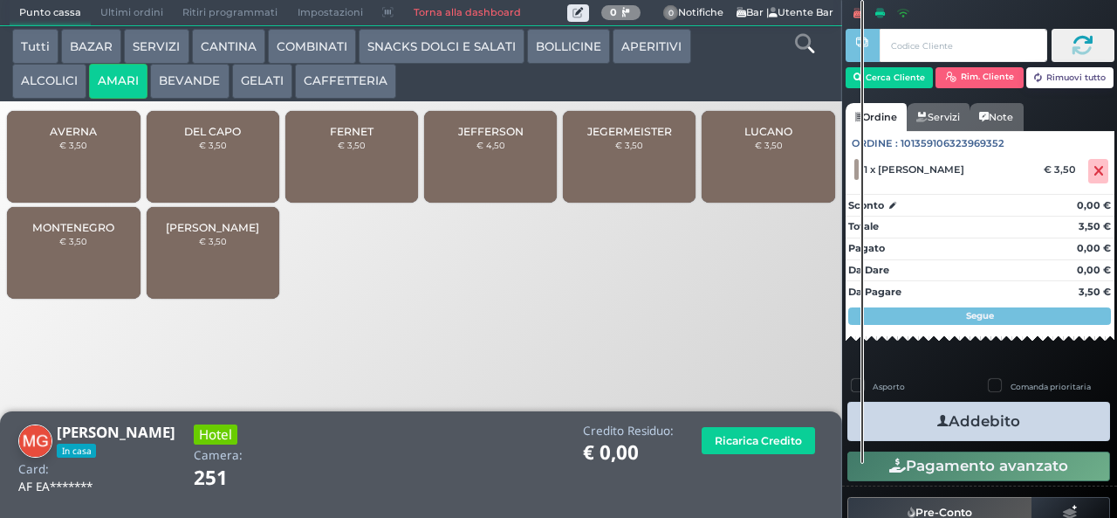
click at [49, 75] on button "ALCOLICI" at bounding box center [49, 81] width 74 height 35
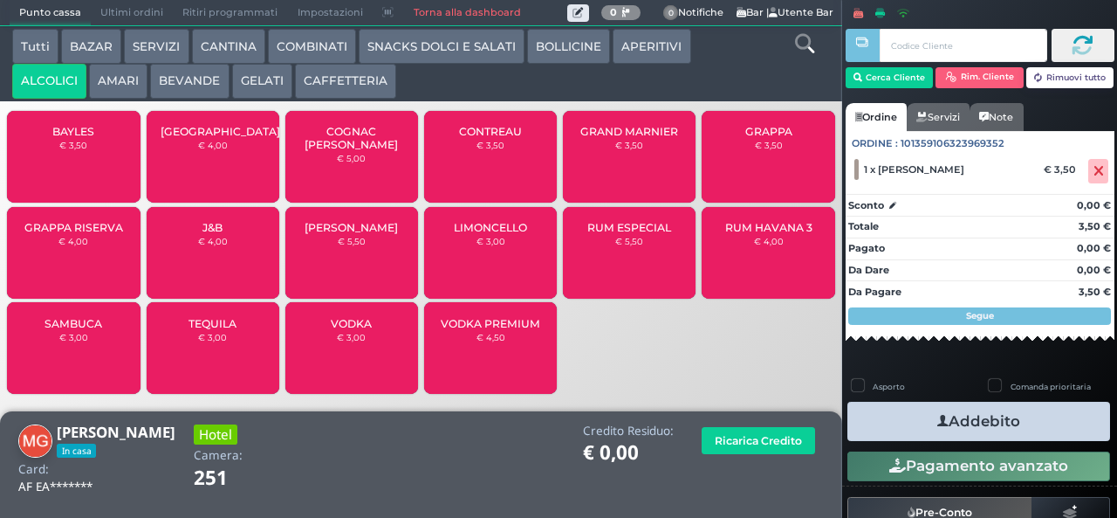
click at [117, 92] on button "AMARI" at bounding box center [118, 81] width 58 height 35
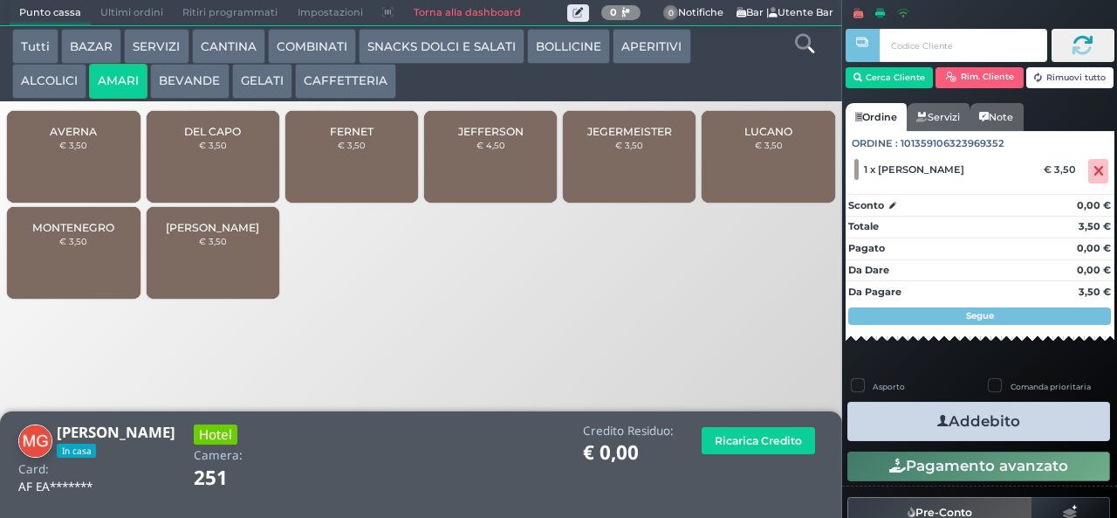
click at [341, 138] on span "FERNET" at bounding box center [352, 131] width 44 height 13
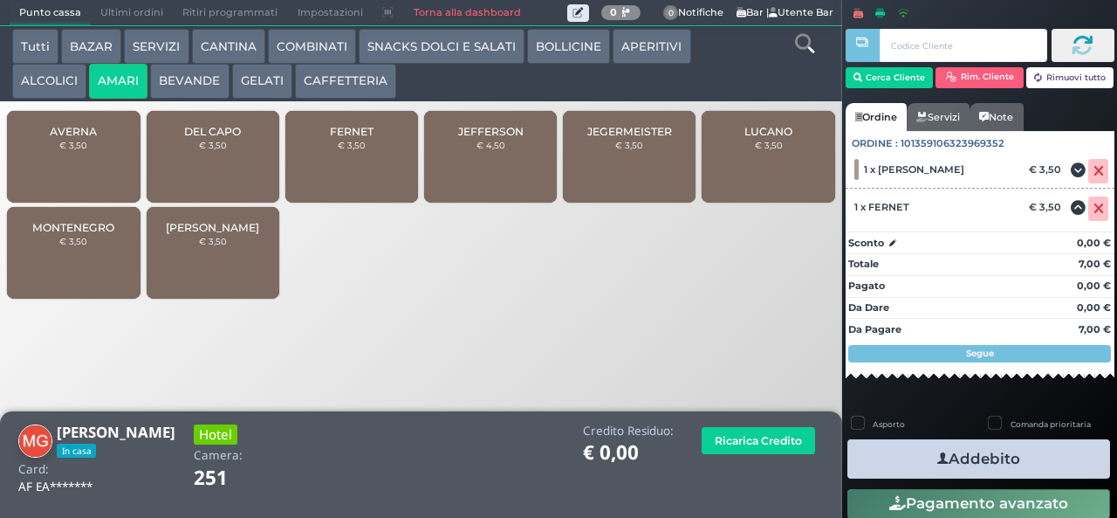
click at [1009, 456] on button "Addebito" at bounding box center [979, 458] width 263 height 39
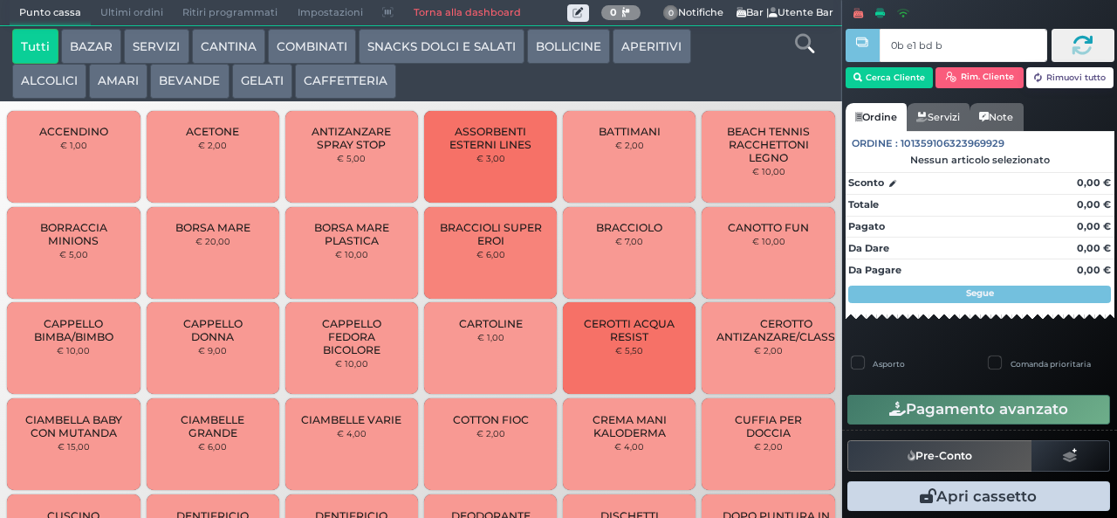
type input "0b e1 bd b9"
click at [0, 0] on div at bounding box center [0, 0] width 0 height 0
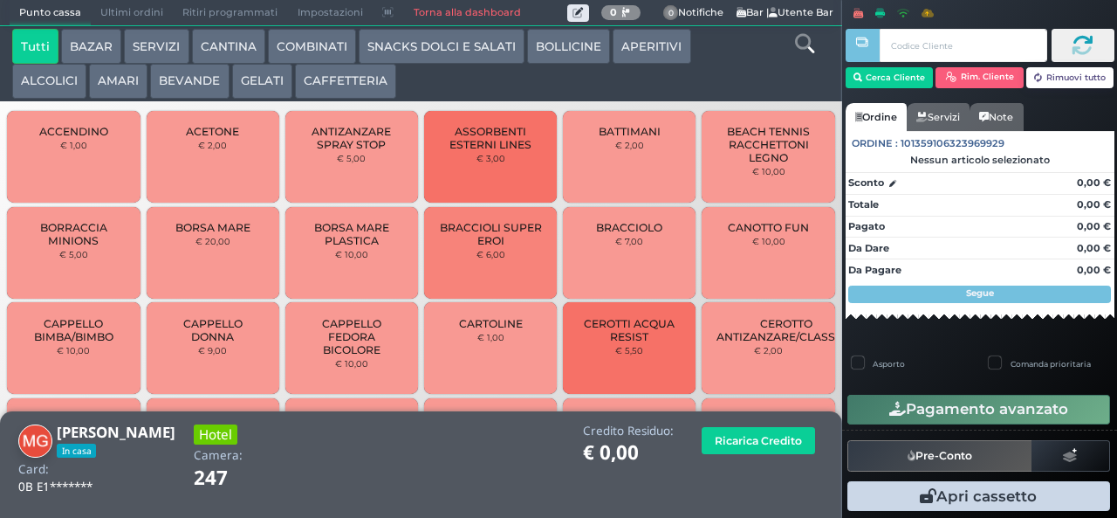
click at [128, 82] on button "AMARI" at bounding box center [118, 81] width 58 height 35
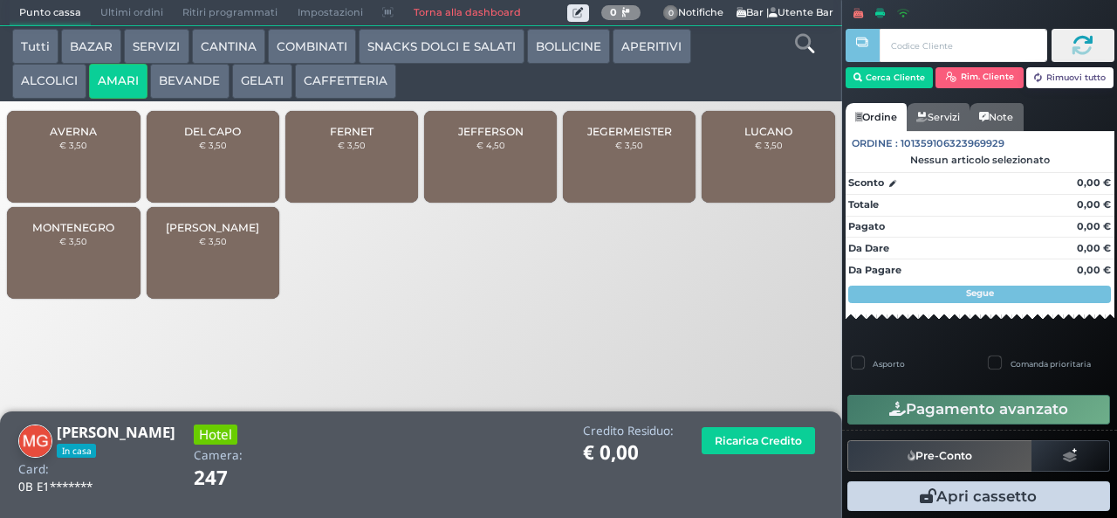
click at [75, 269] on div "MONTENEGRO € 3,50" at bounding box center [73, 253] width 133 height 92
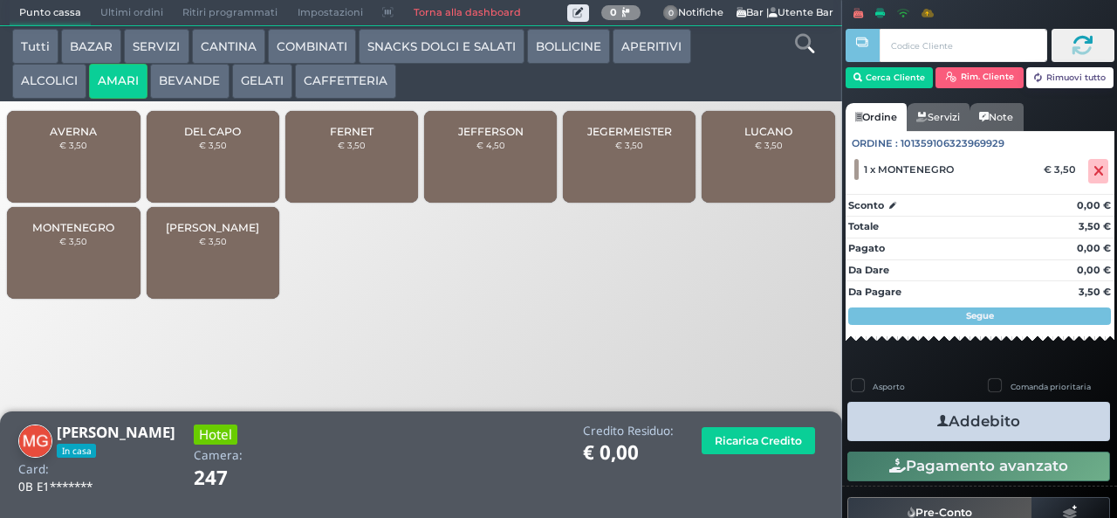
click at [58, 82] on button "ALCOLICI" at bounding box center [49, 81] width 74 height 35
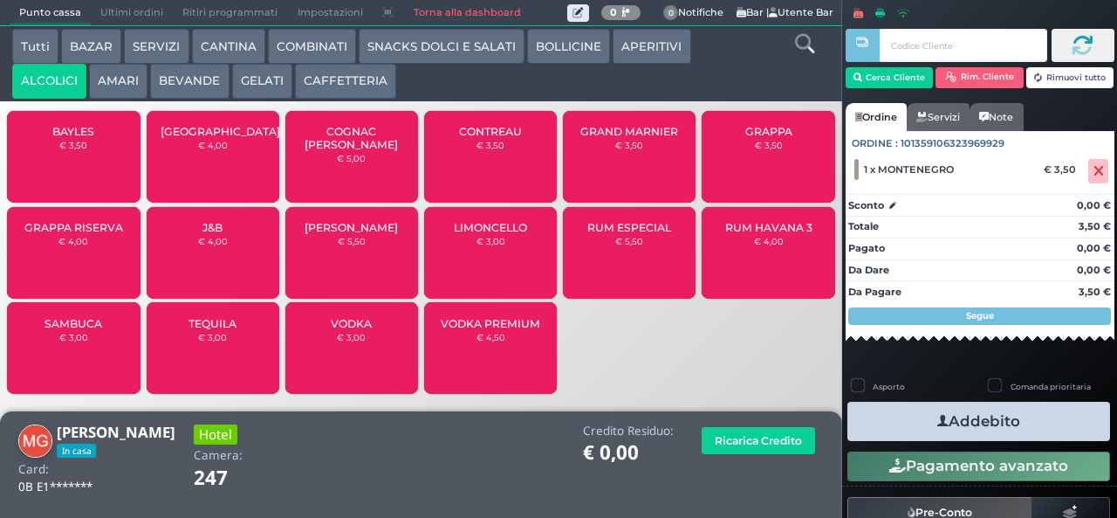
click at [75, 234] on span "GRAPPA RISERVA" at bounding box center [73, 227] width 99 height 13
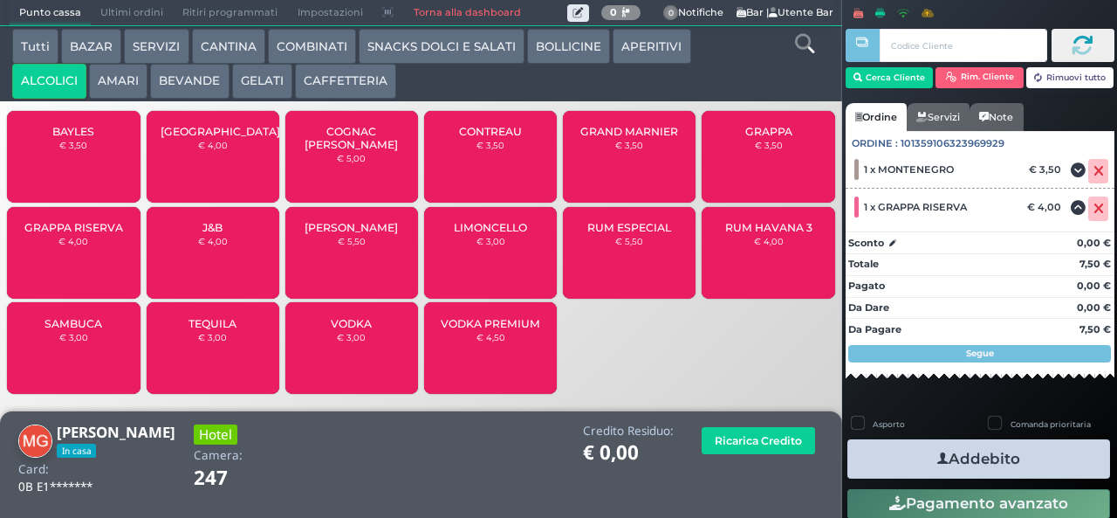
click at [1019, 458] on button "Addebito" at bounding box center [979, 458] width 263 height 39
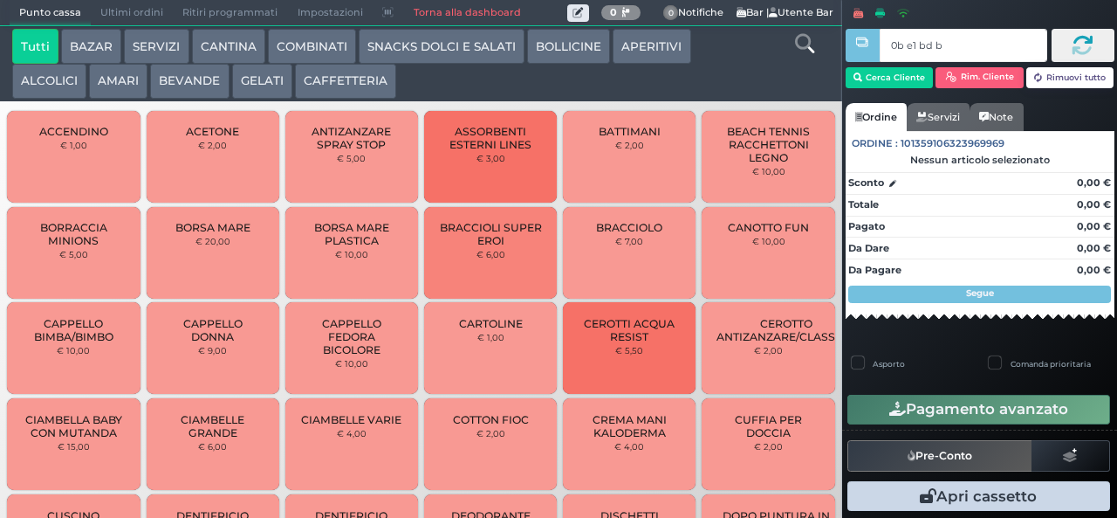
type input "0b e1 bd b9"
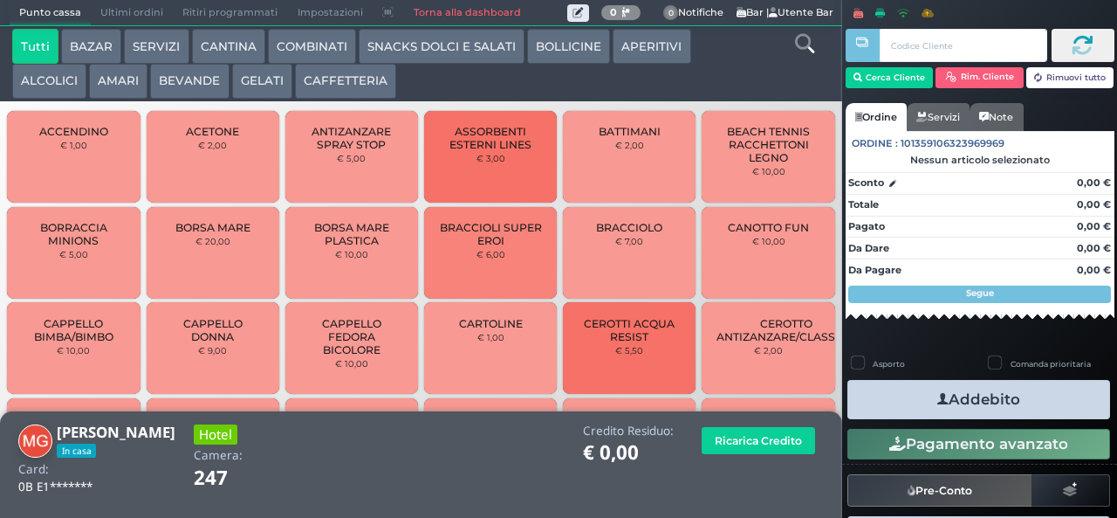
click at [113, 76] on button "AMARI" at bounding box center [118, 81] width 58 height 35
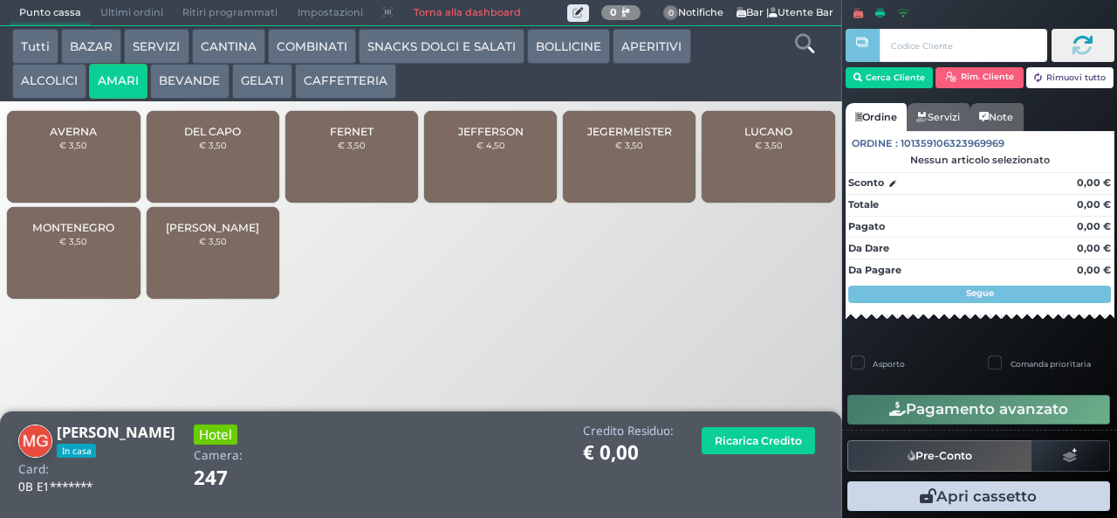
click at [620, 138] on span "JEGERMEISTER" at bounding box center [629, 131] width 85 height 13
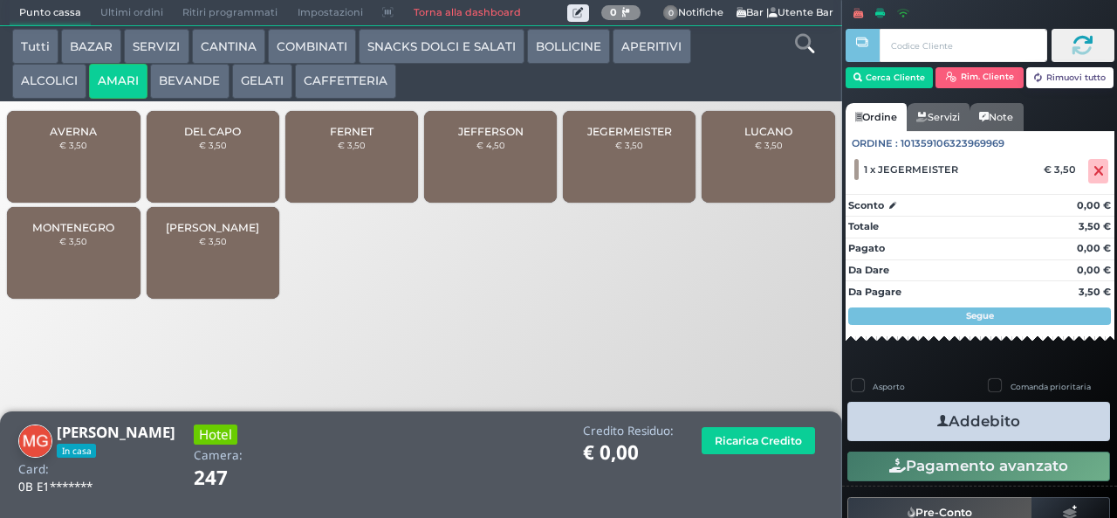
click at [970, 429] on button "Addebito" at bounding box center [979, 421] width 263 height 39
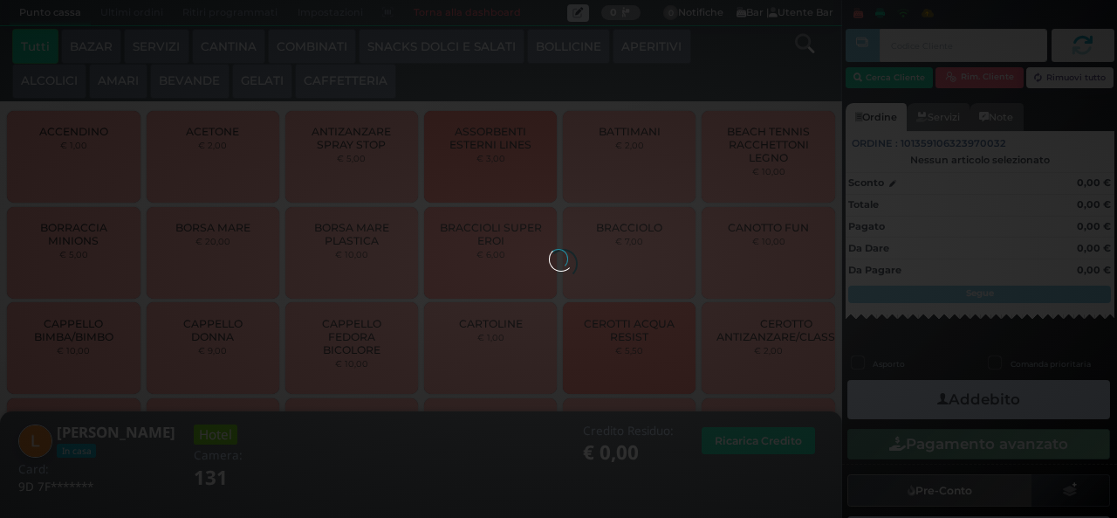
click at [549, 249] on div at bounding box center [558, 258] width 19 height 19
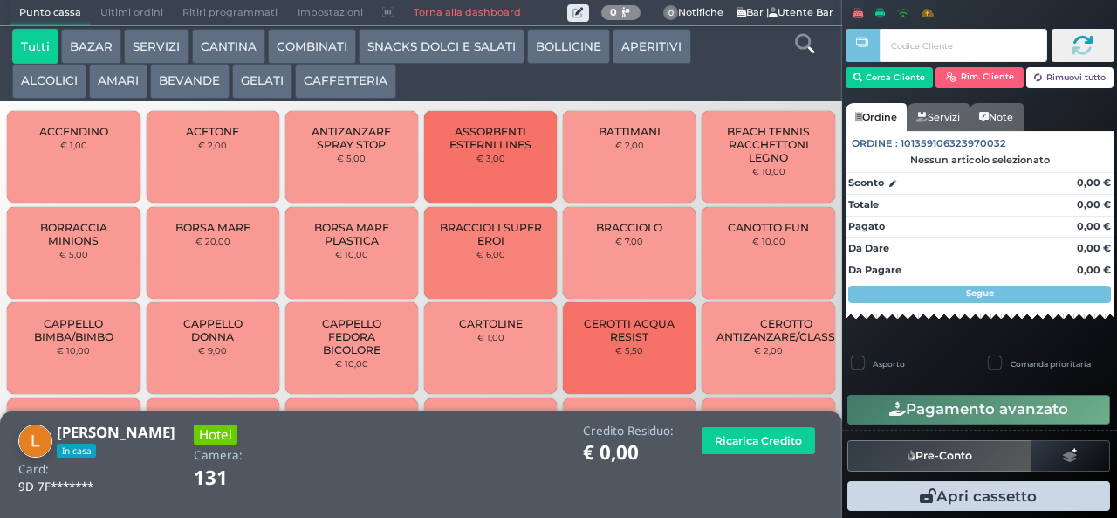
click at [112, 85] on button "AMARI" at bounding box center [118, 81] width 58 height 35
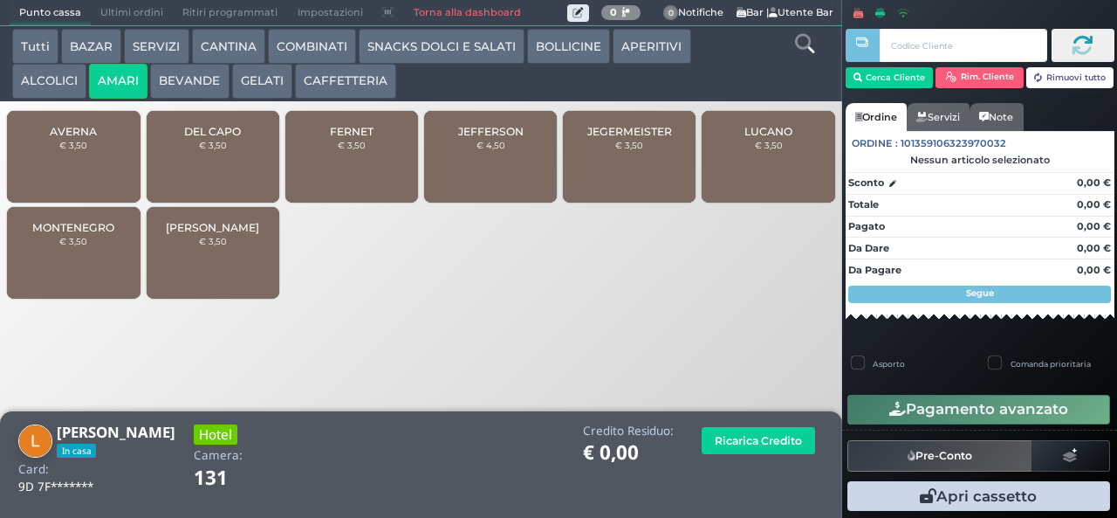
click at [350, 171] on div "FERNET € 3,50" at bounding box center [351, 157] width 133 height 92
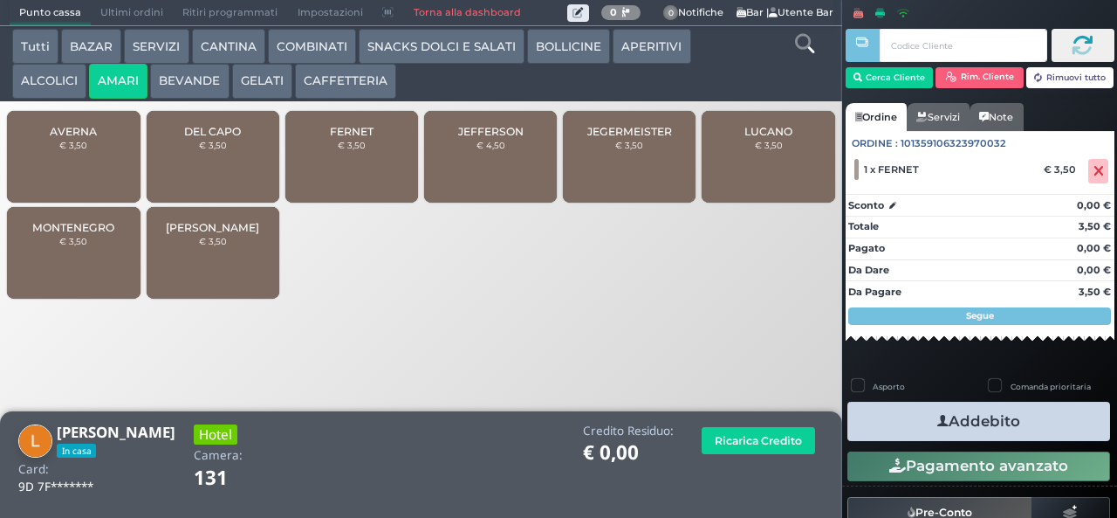
click at [1037, 425] on button "Addebito" at bounding box center [979, 421] width 263 height 39
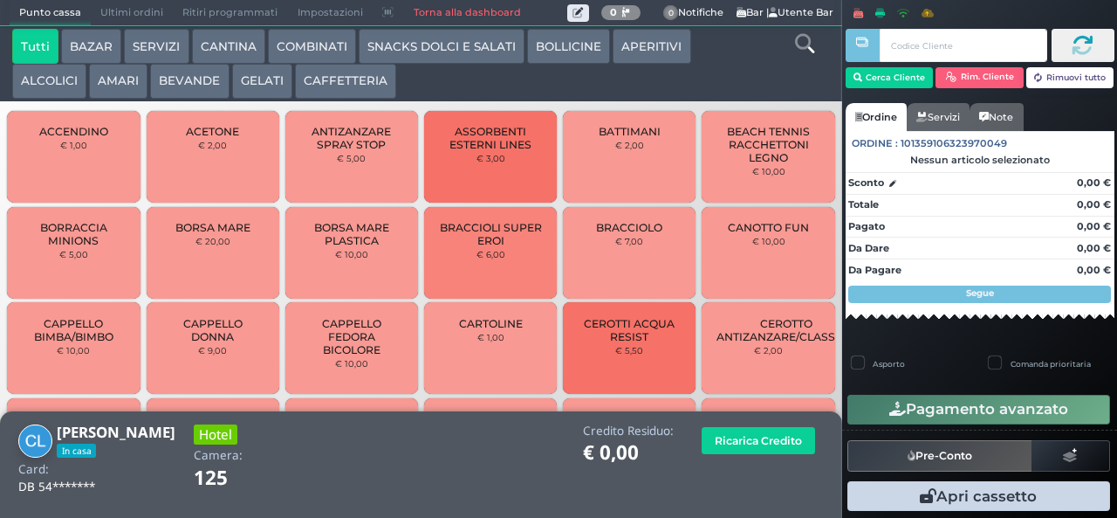
click at [60, 79] on button "ALCOLICI" at bounding box center [49, 81] width 74 height 35
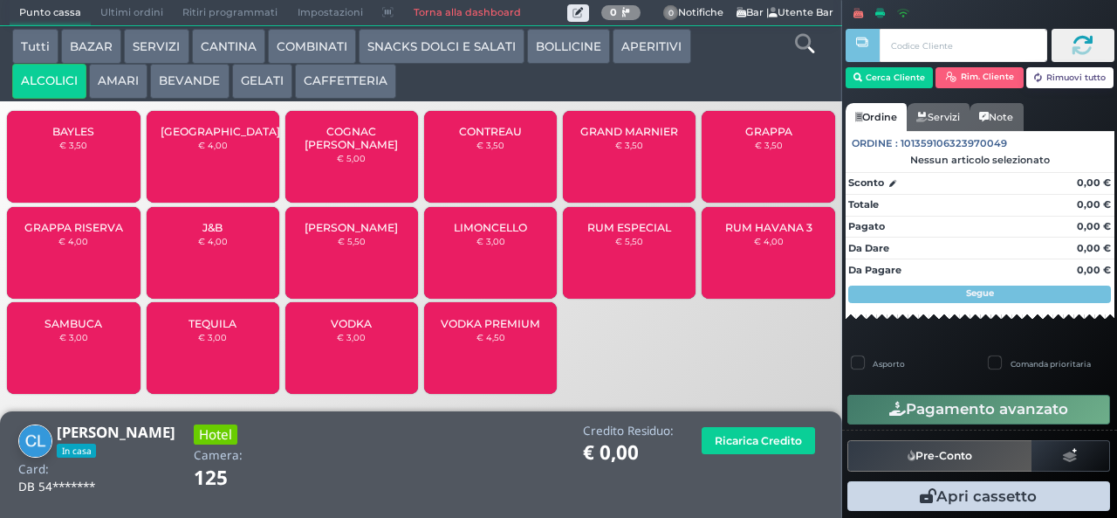
click at [12, 64] on button "ALCOLICI" at bounding box center [49, 81] width 74 height 35
click at [86, 234] on span "GRAPPA RISERVA" at bounding box center [73, 227] width 99 height 13
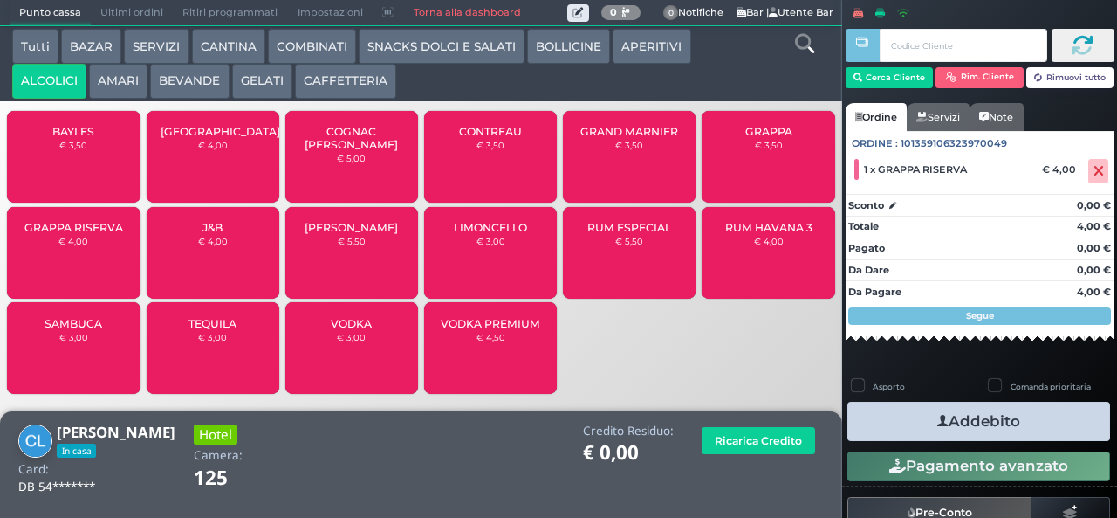
click at [979, 423] on button "Addebito" at bounding box center [979, 421] width 263 height 39
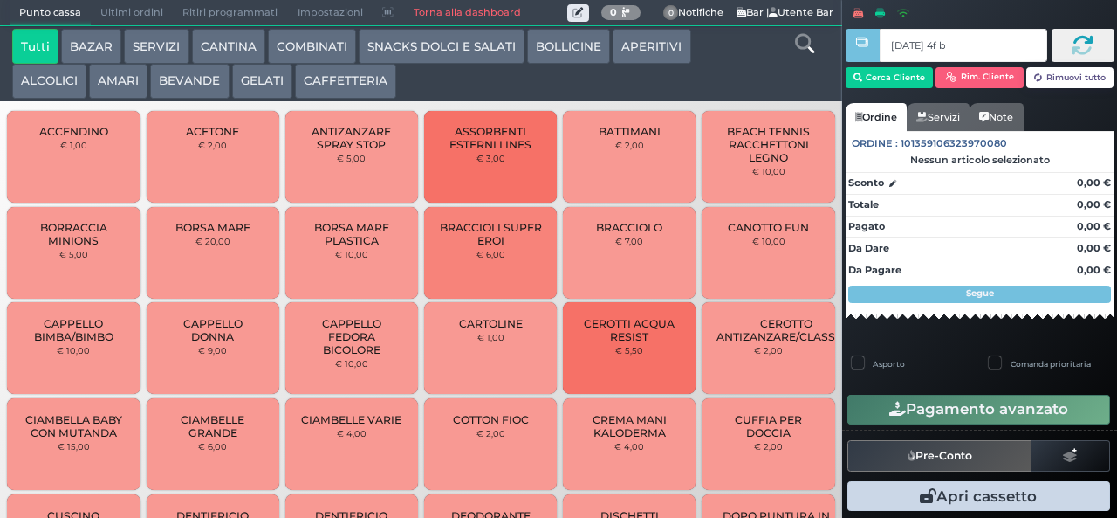
type input "[DATE] 4f b9"
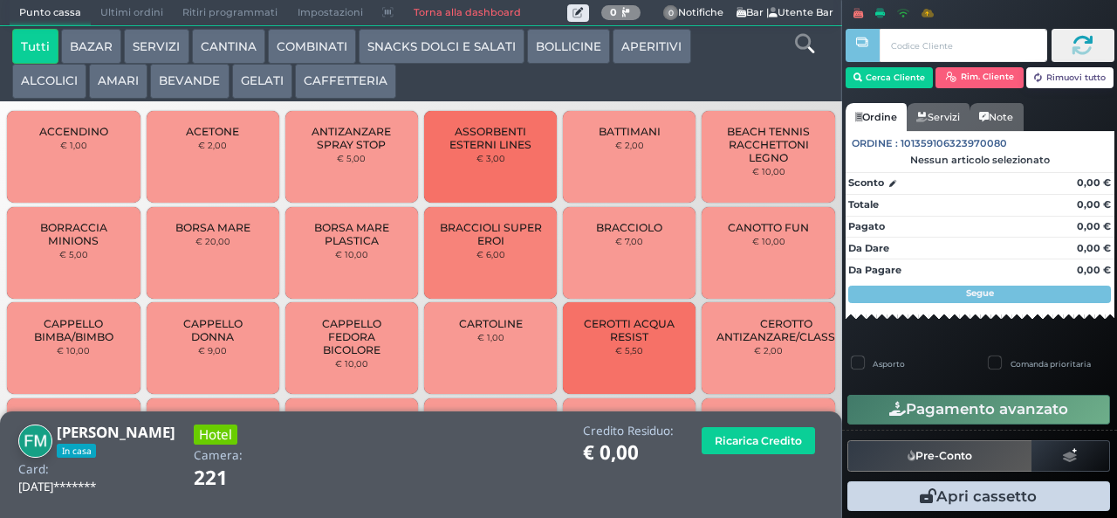
click at [347, 84] on button "CAFFETTERIA" at bounding box center [345, 81] width 101 height 35
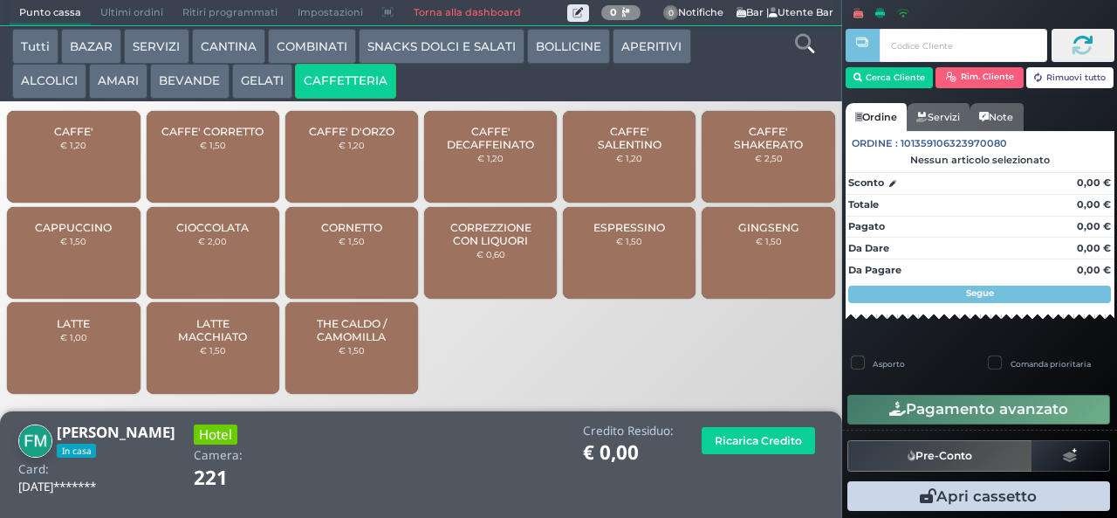
click at [487, 247] on span "CORREZZIONE CON LIQUORI" at bounding box center [491, 234] width 104 height 26
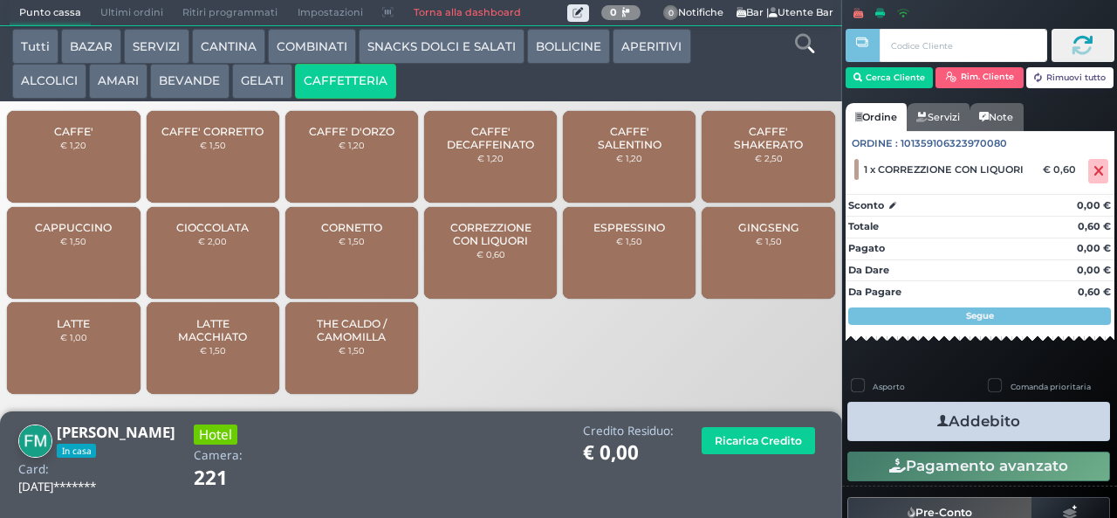
click at [999, 419] on button "Addebito" at bounding box center [979, 421] width 263 height 39
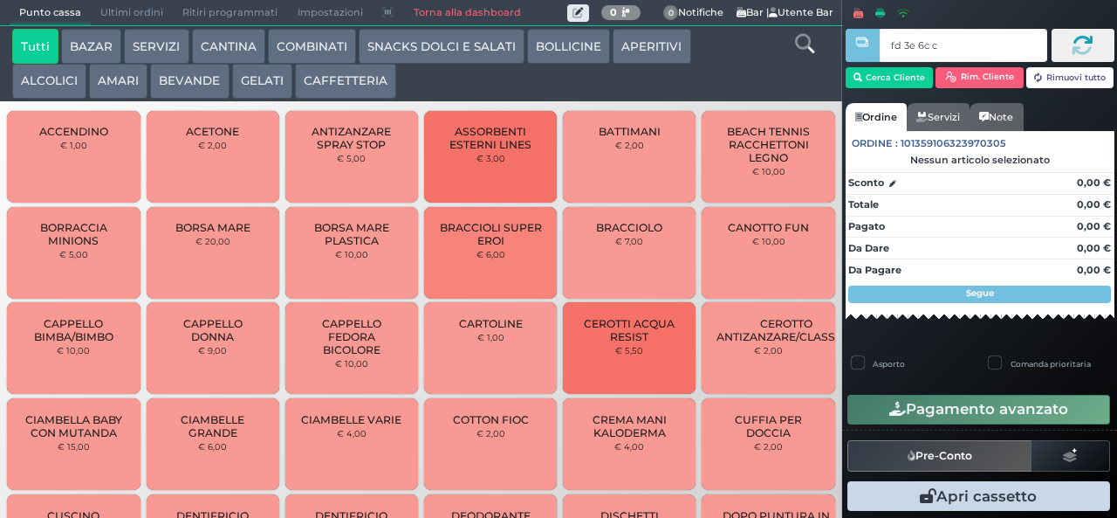
type input "fd 3e 6c c3"
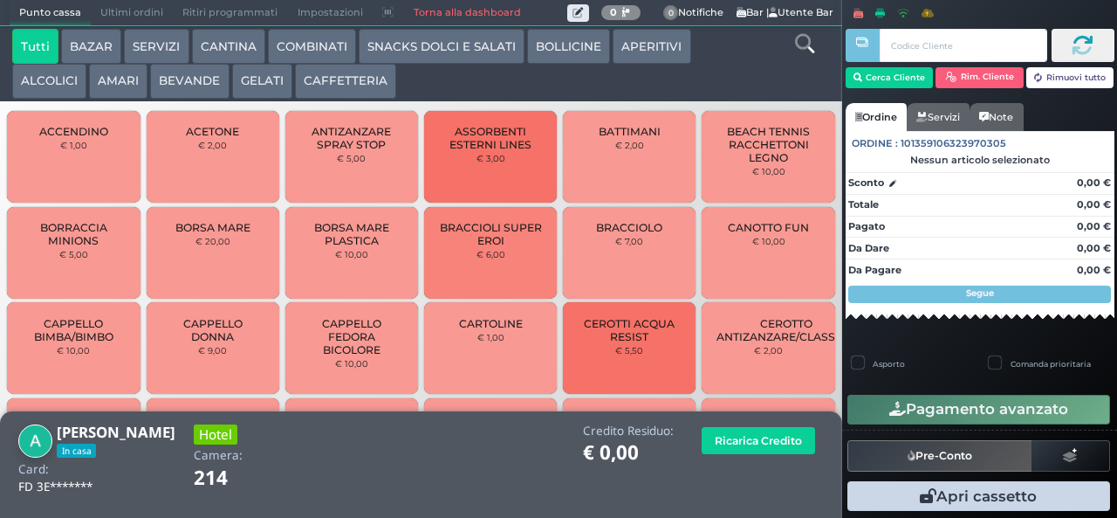
click at [117, 77] on button "AMARI" at bounding box center [118, 81] width 58 height 35
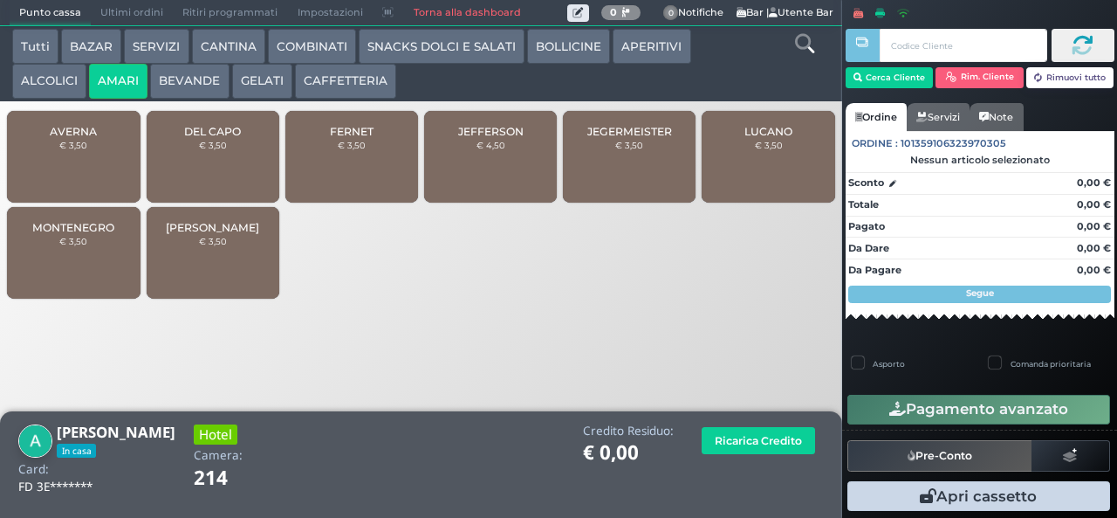
click at [216, 138] on span "DEL CAPO" at bounding box center [212, 131] width 57 height 13
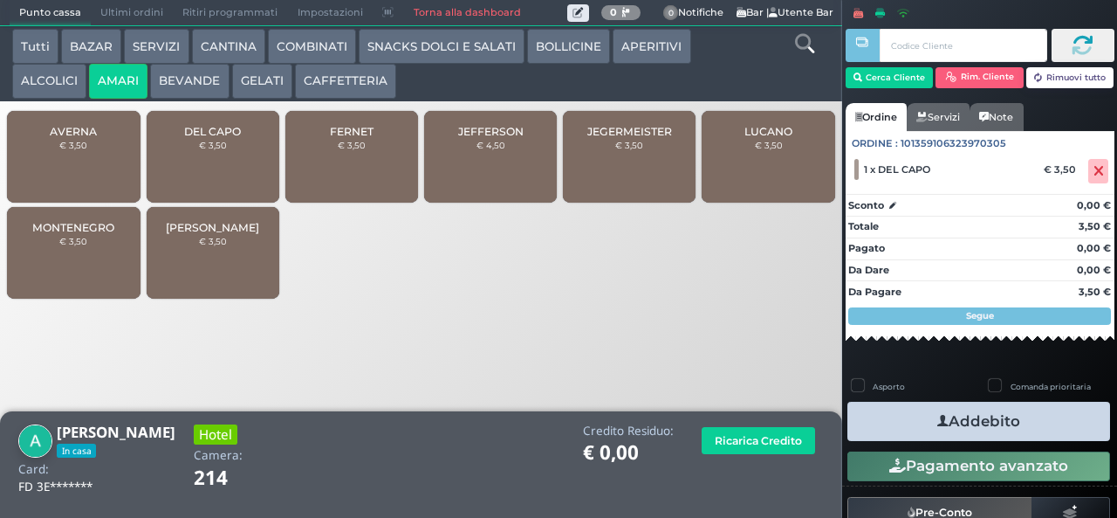
click at [1007, 411] on button "Addebito" at bounding box center [979, 421] width 263 height 39
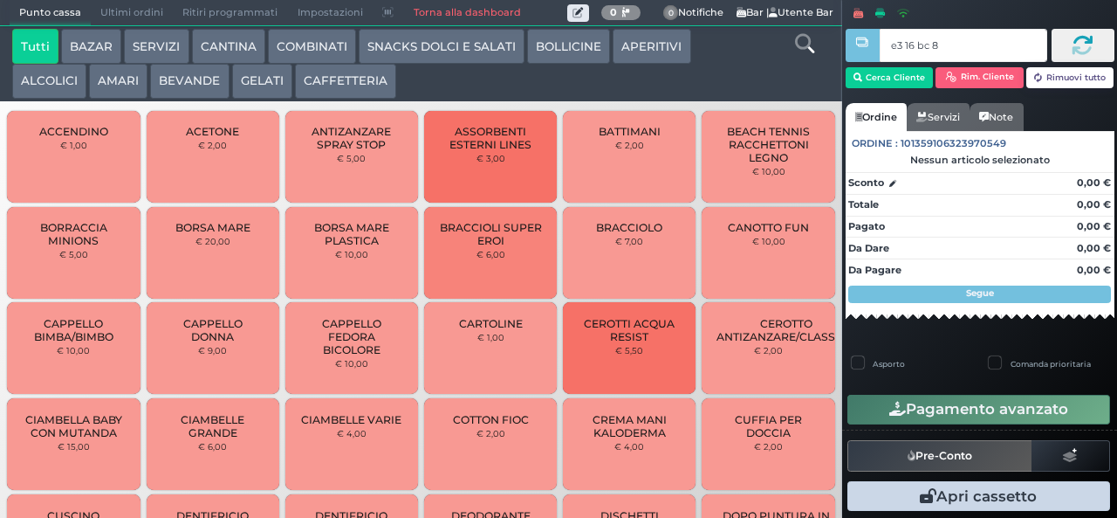
type input "e3 16 bc 8b"
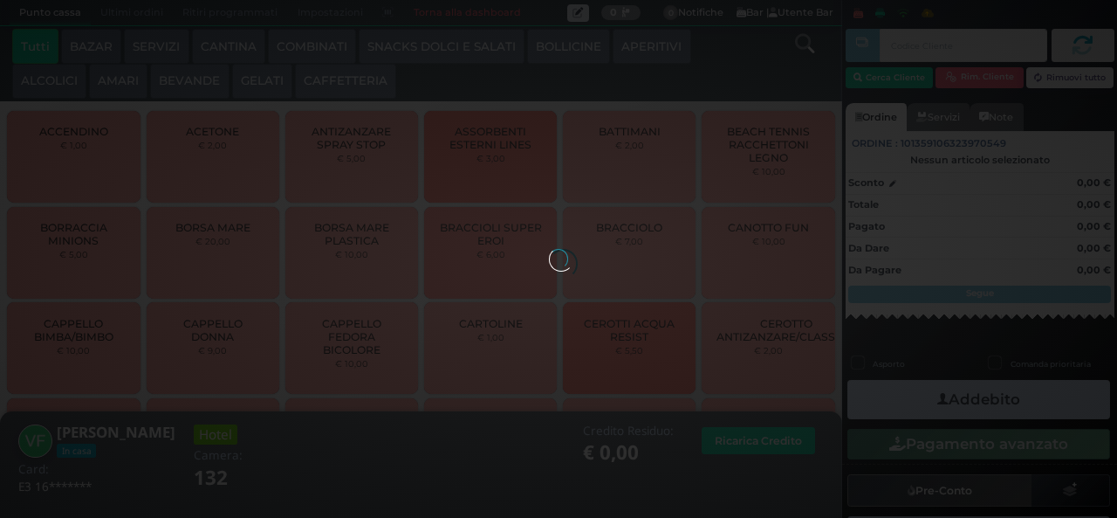
click at [549, 249] on div at bounding box center [558, 258] width 19 height 19
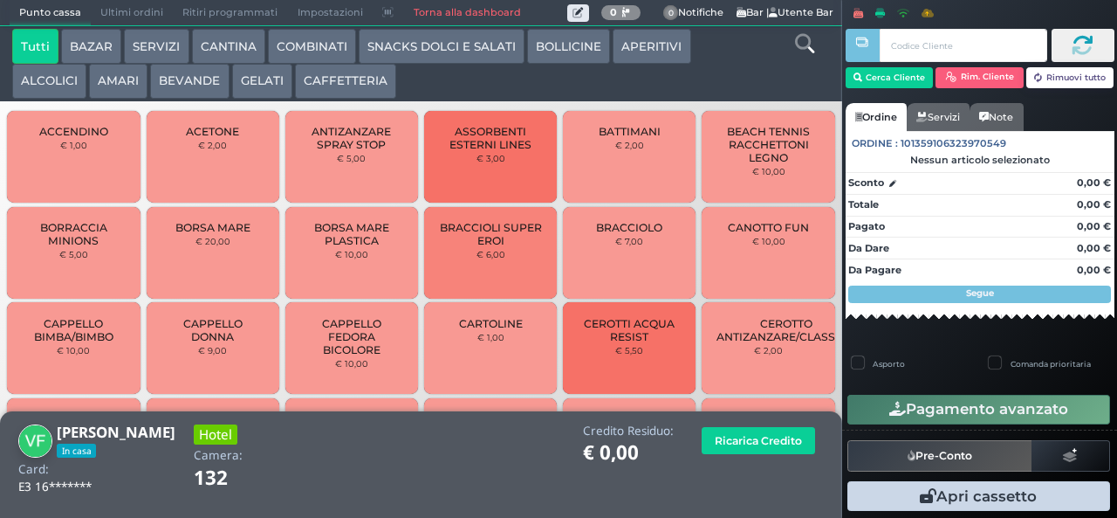
click at [122, 86] on button "AMARI" at bounding box center [118, 81] width 58 height 35
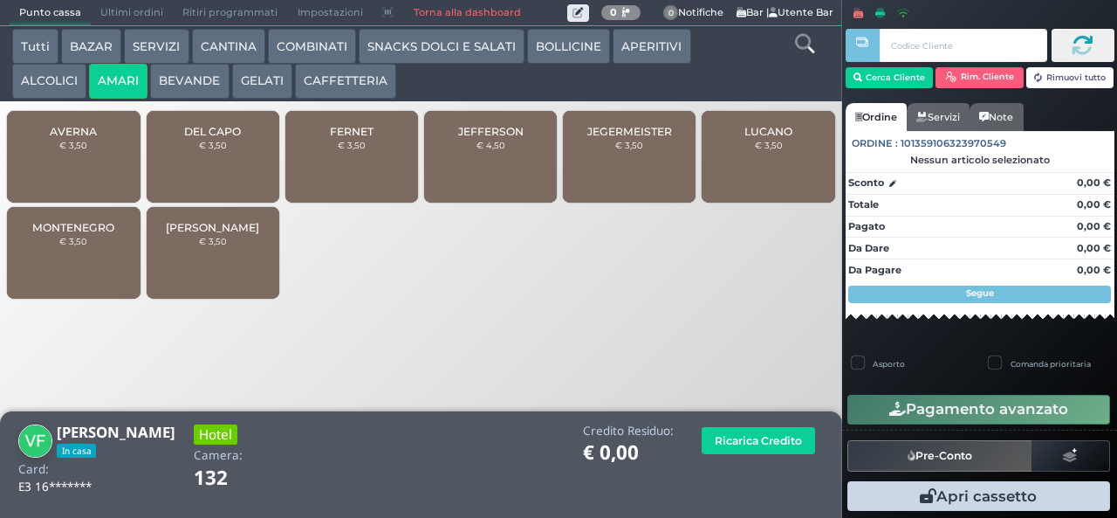
click at [230, 138] on span "DEL CAPO" at bounding box center [212, 131] width 57 height 13
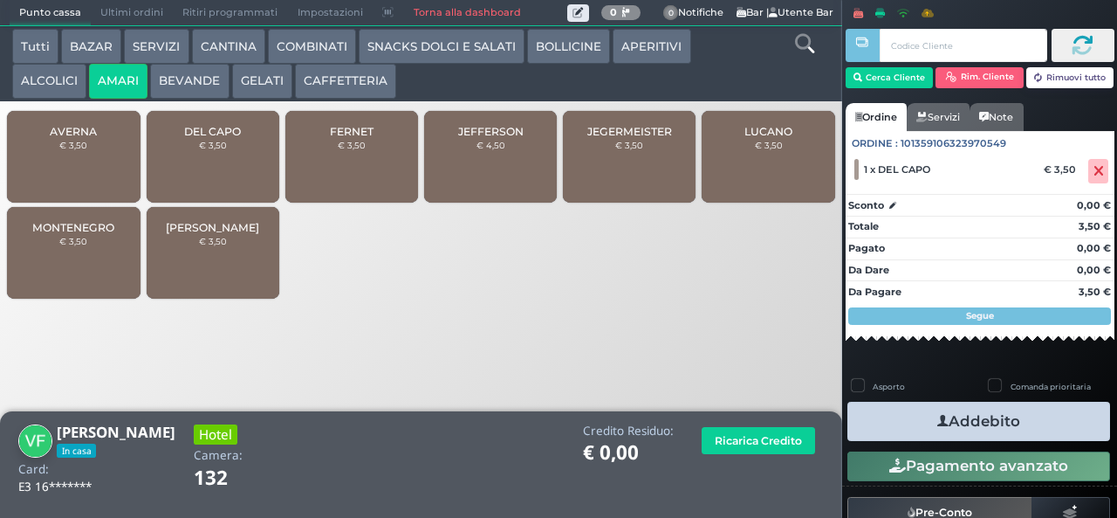
click at [996, 429] on button "Addebito" at bounding box center [979, 421] width 263 height 39
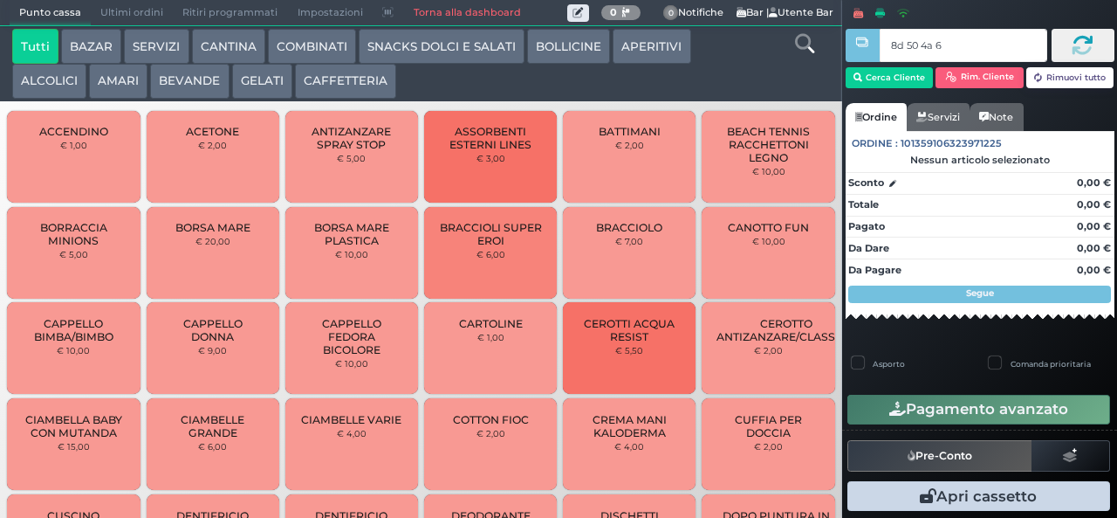
type input "8d 50 4a 67"
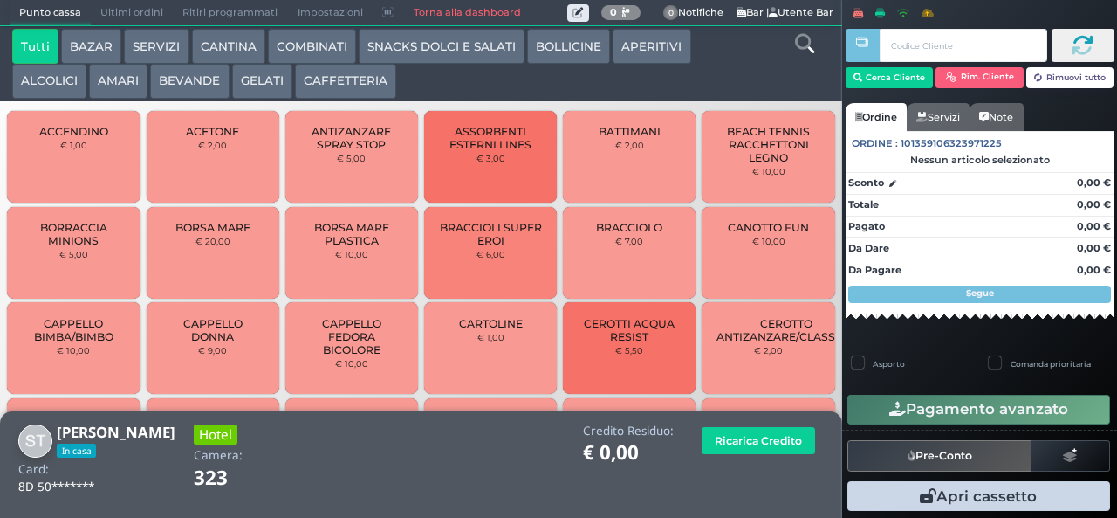
click at [113, 85] on button "AMARI" at bounding box center [118, 81] width 58 height 35
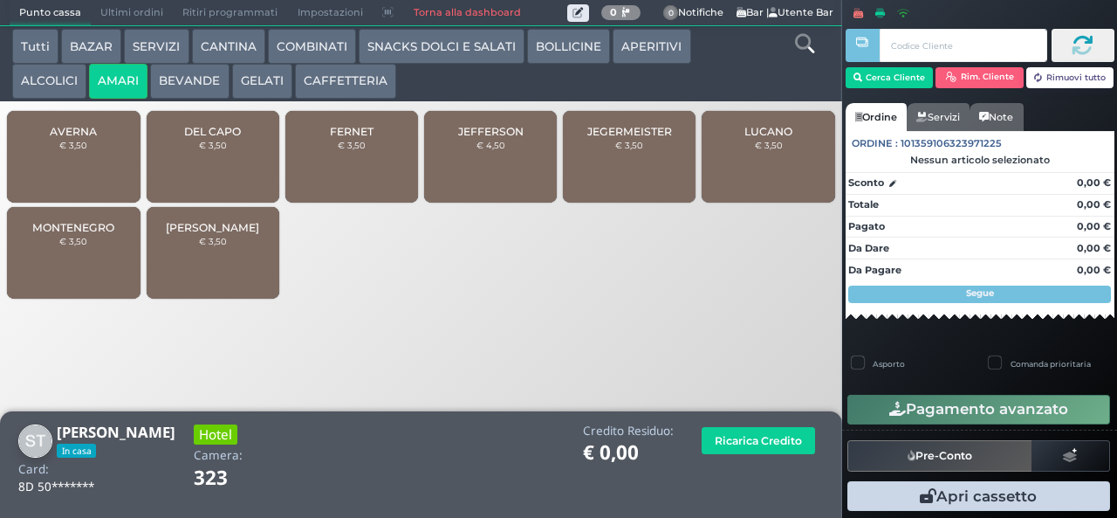
click at [89, 261] on div "MONTENEGRO € 3,50" at bounding box center [73, 253] width 133 height 92
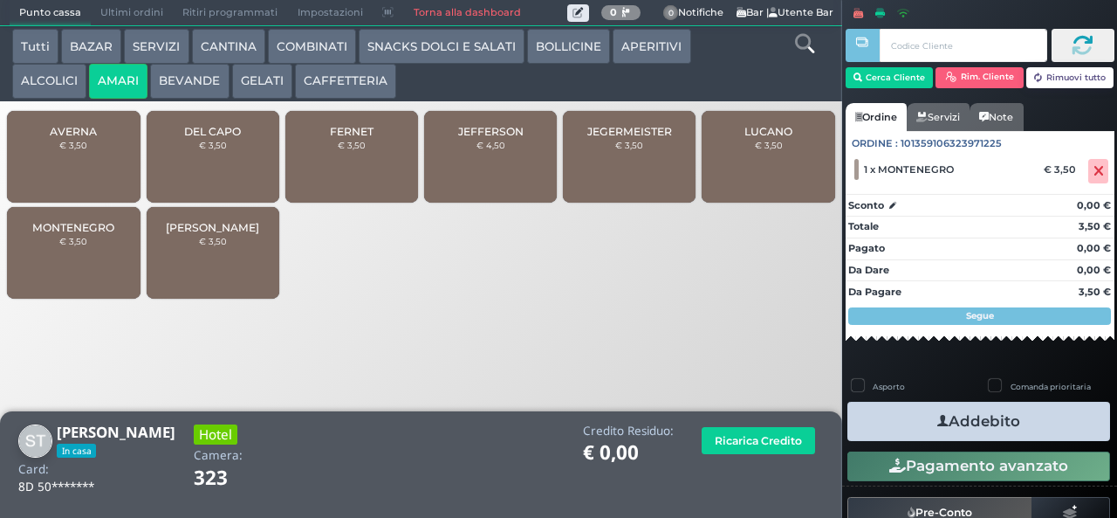
click at [1009, 425] on button "Addebito" at bounding box center [979, 421] width 263 height 39
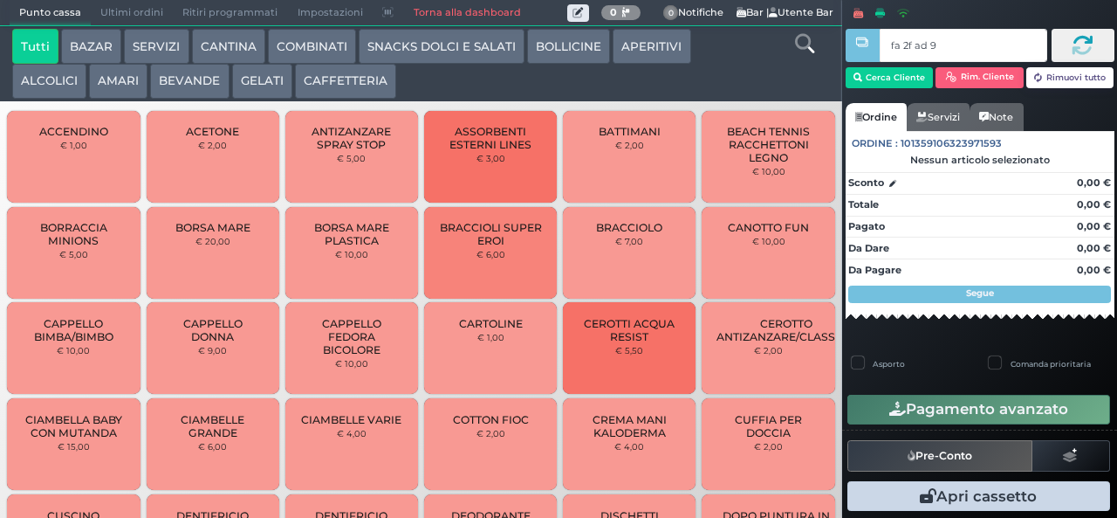
type input "fa 2f ad 9a"
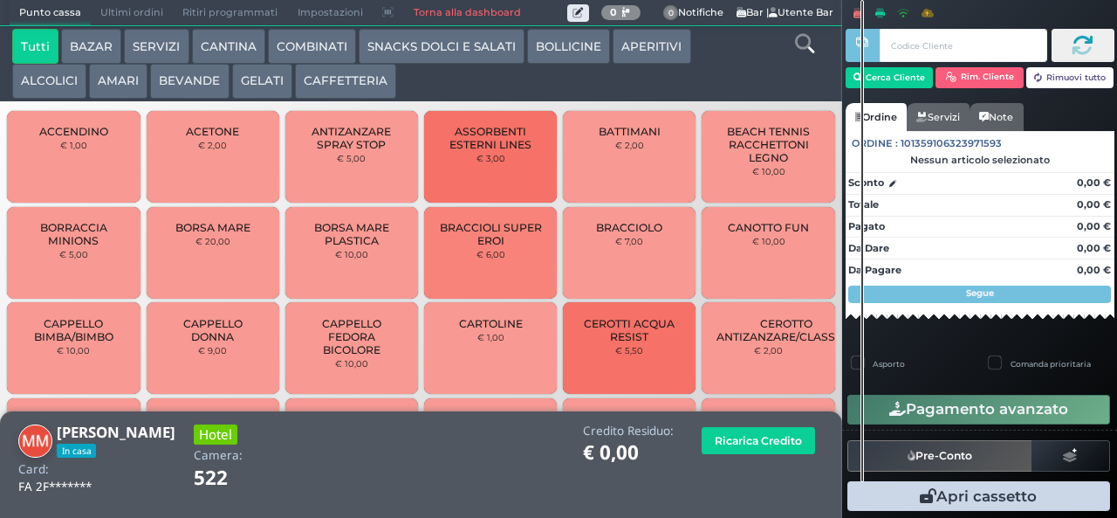
click at [61, 86] on button "ALCOLICI" at bounding box center [49, 81] width 74 height 35
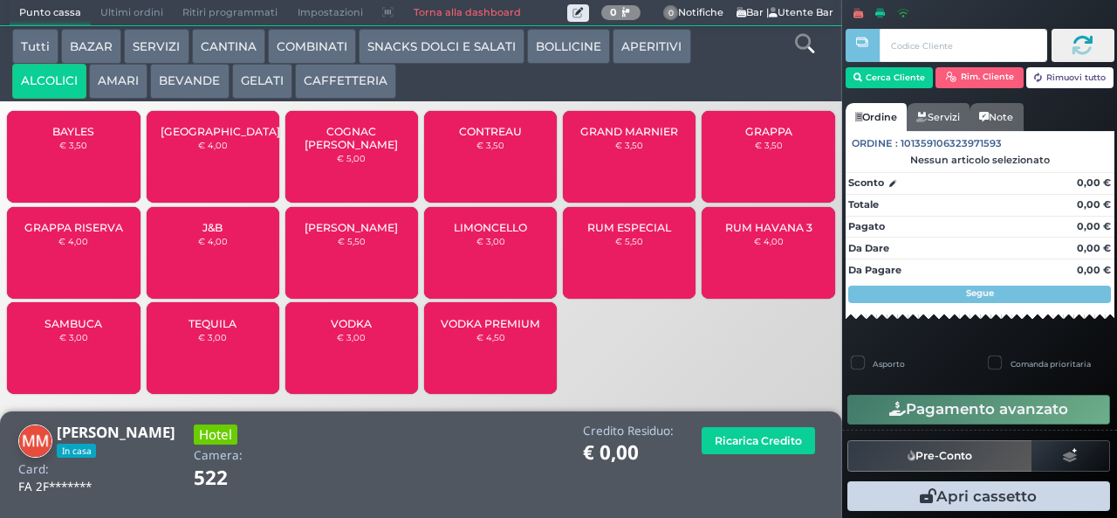
click at [91, 262] on div "GRAPPA RISERVA € 4,00" at bounding box center [73, 253] width 133 height 92
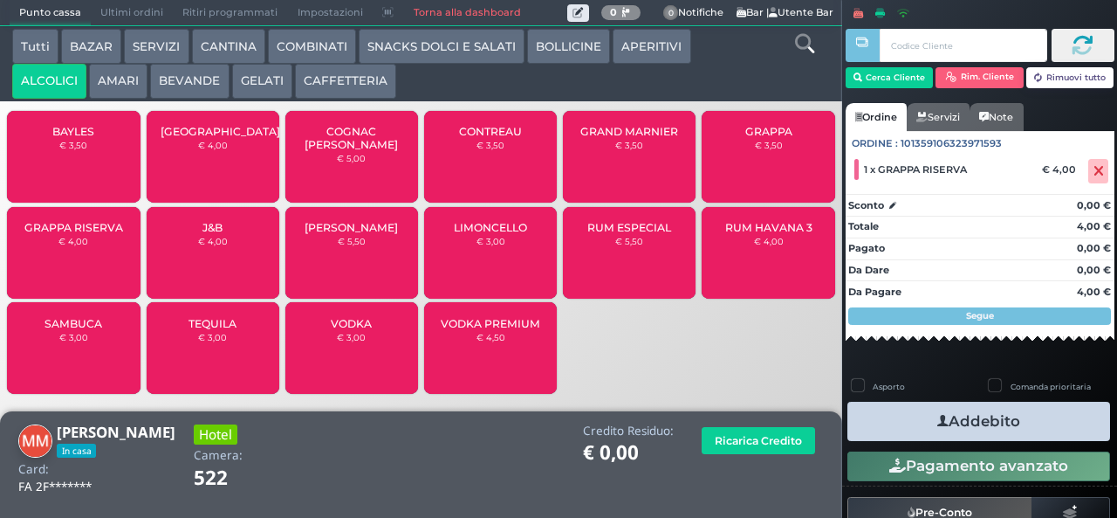
click at [1006, 408] on button "Addebito" at bounding box center [979, 421] width 263 height 39
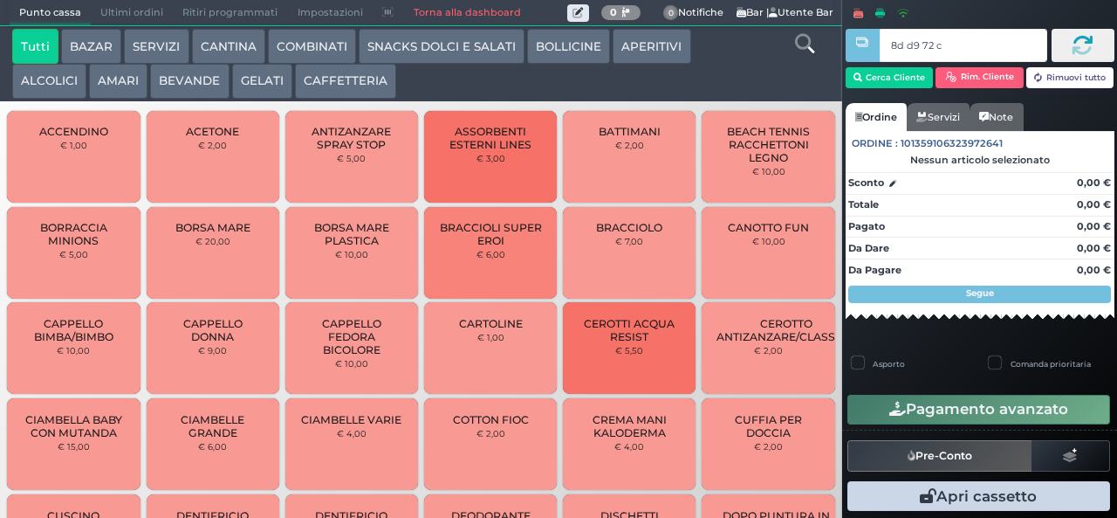
type input "8d d9 72 c3"
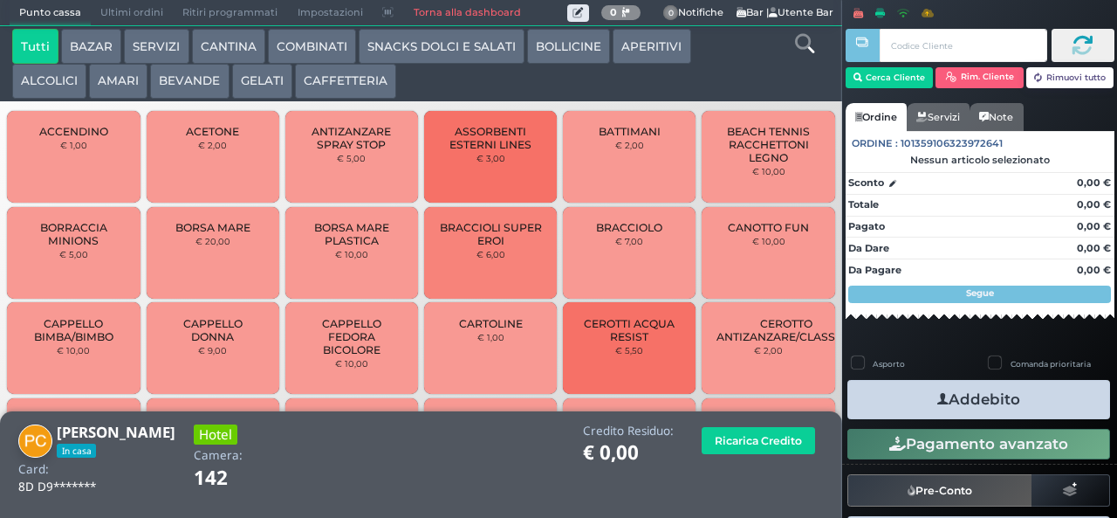
click at [179, 76] on button "BEVANDE" at bounding box center [189, 81] width 79 height 35
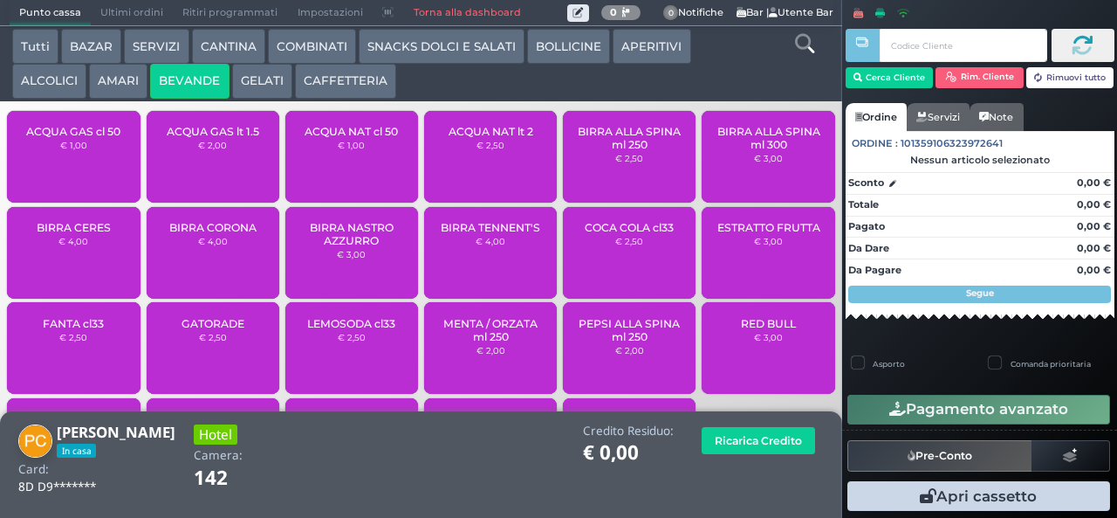
click at [491, 171] on div "ACQUA NAT lt 2 € 2,50" at bounding box center [490, 157] width 133 height 92
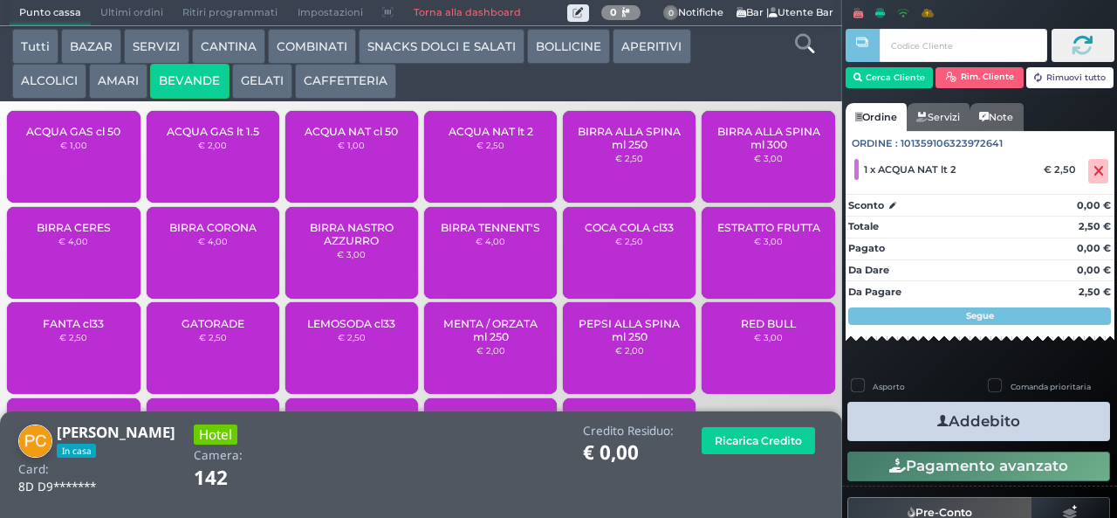
click at [1022, 429] on button "Addebito" at bounding box center [979, 421] width 263 height 39
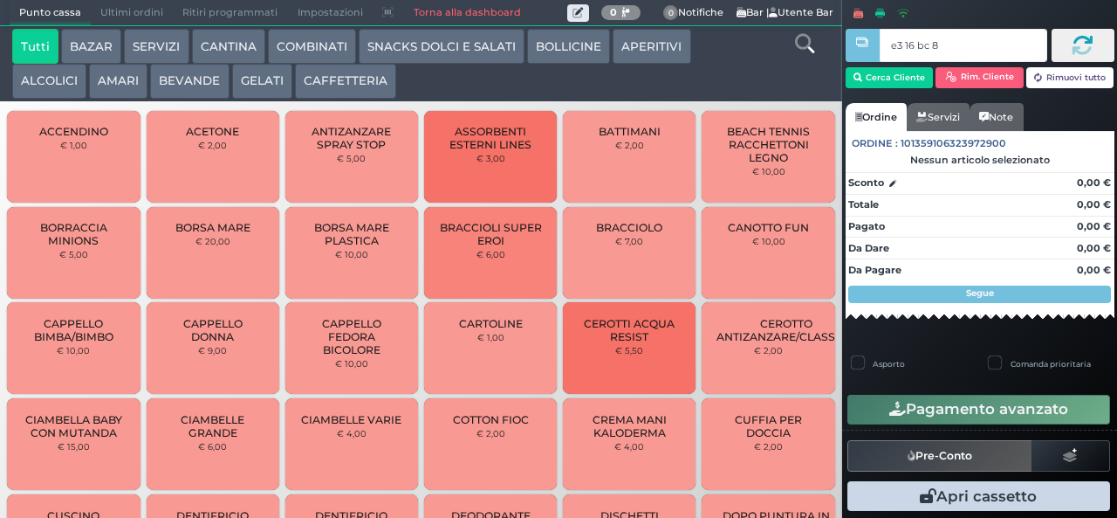
type input "e3 16 bc 8b"
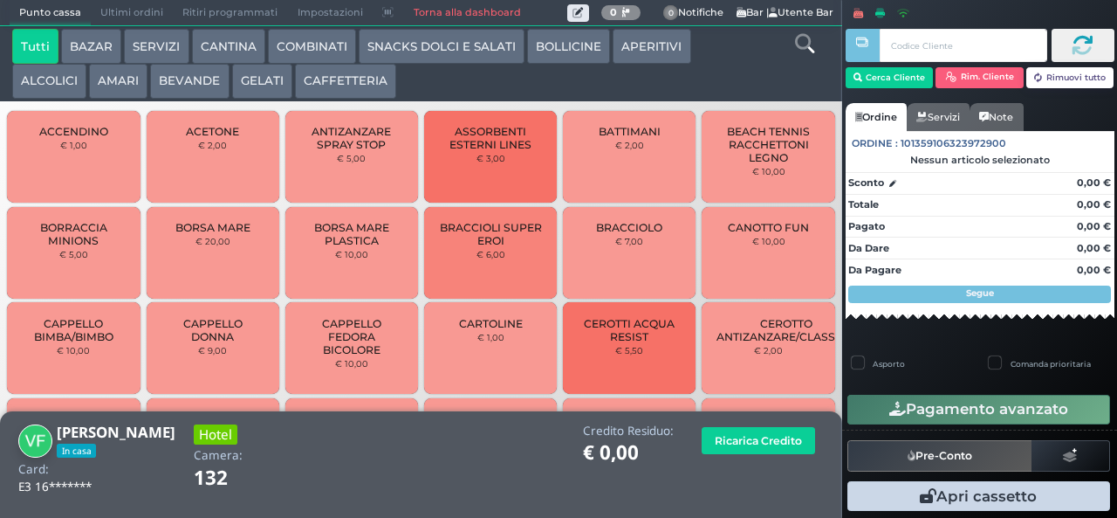
click at [658, 51] on button "APERITIVI" at bounding box center [652, 46] width 78 height 35
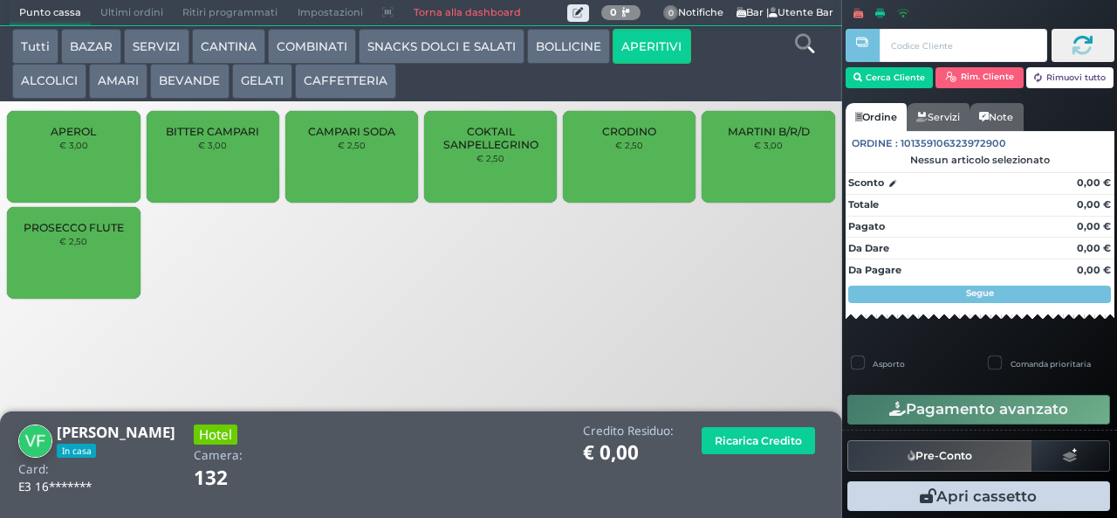
click at [633, 138] on span "CRODINO" at bounding box center [629, 131] width 54 height 13
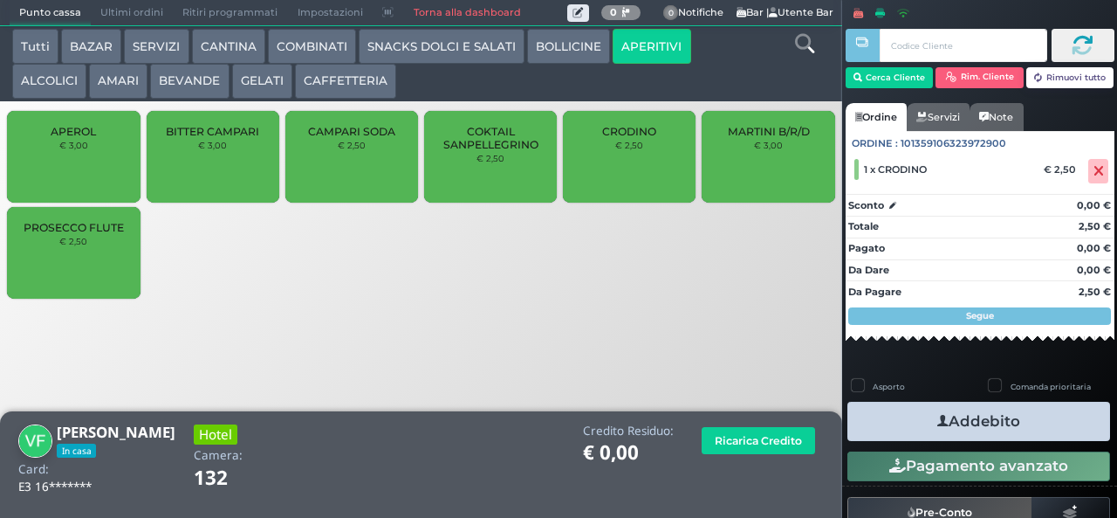
click at [1037, 429] on button "Addebito" at bounding box center [979, 421] width 263 height 39
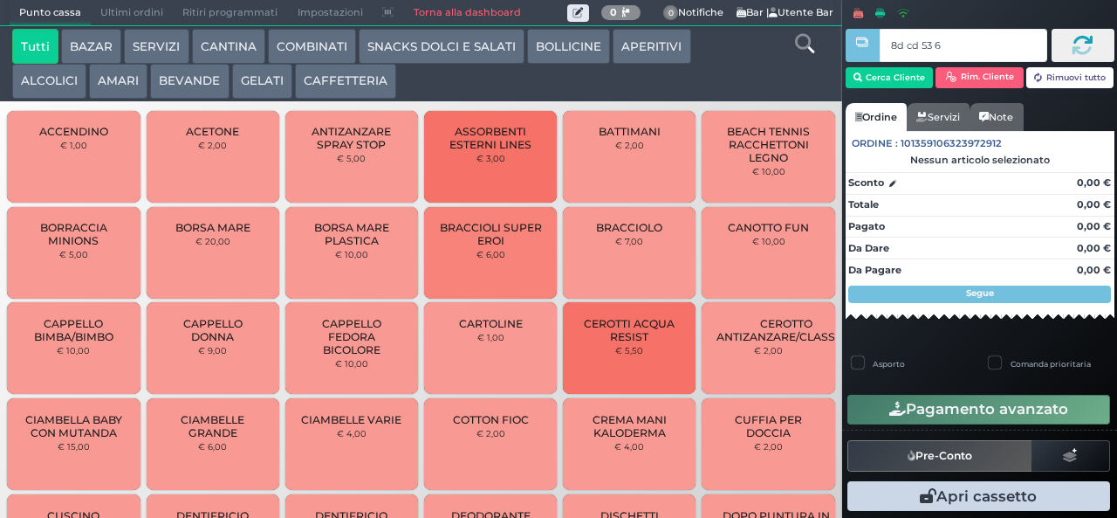
type input "8d cd 53 66"
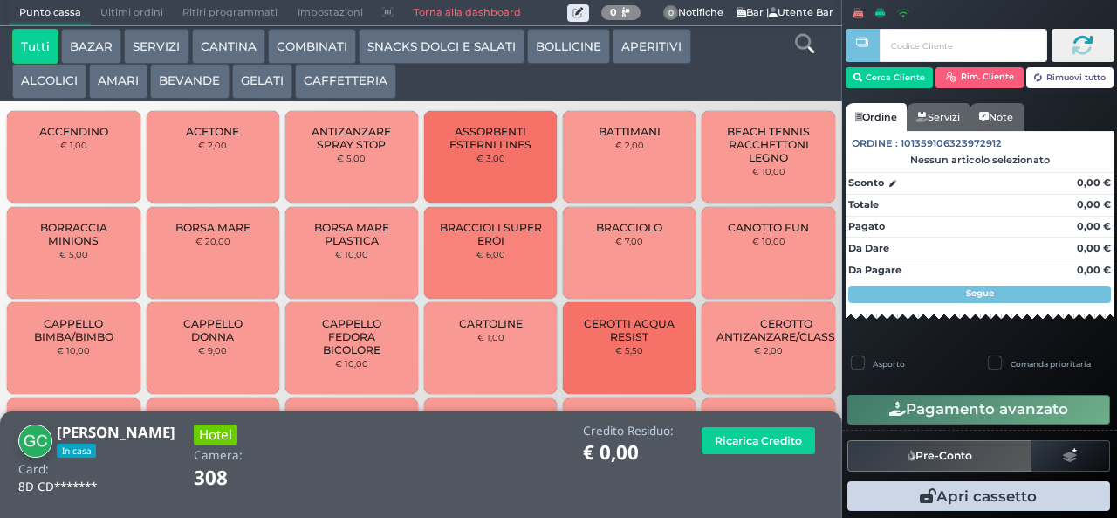
click at [636, 47] on button "APERITIVI" at bounding box center [652, 46] width 78 height 35
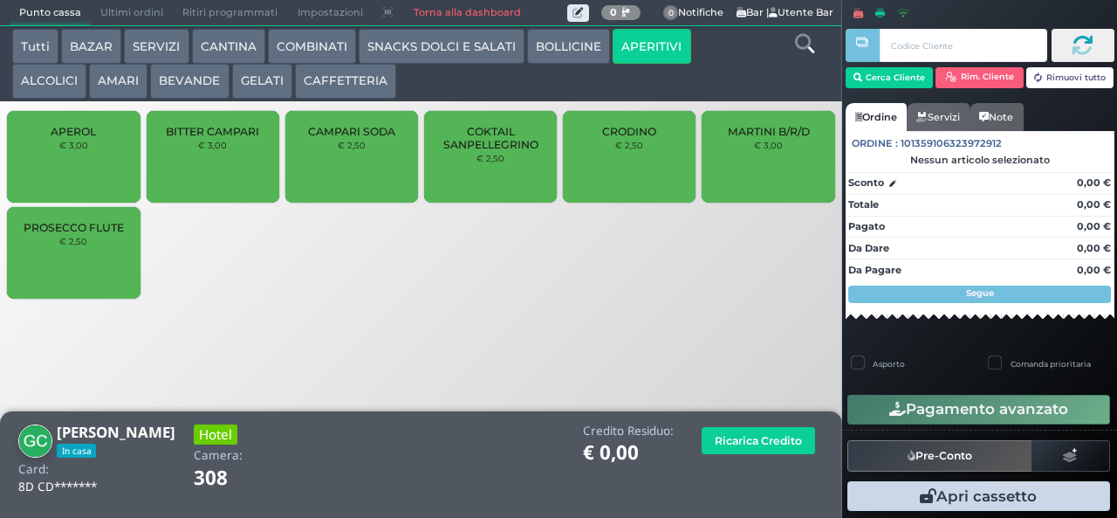
click at [86, 274] on div "PROSECCO FLUTE € 2,50" at bounding box center [73, 253] width 133 height 92
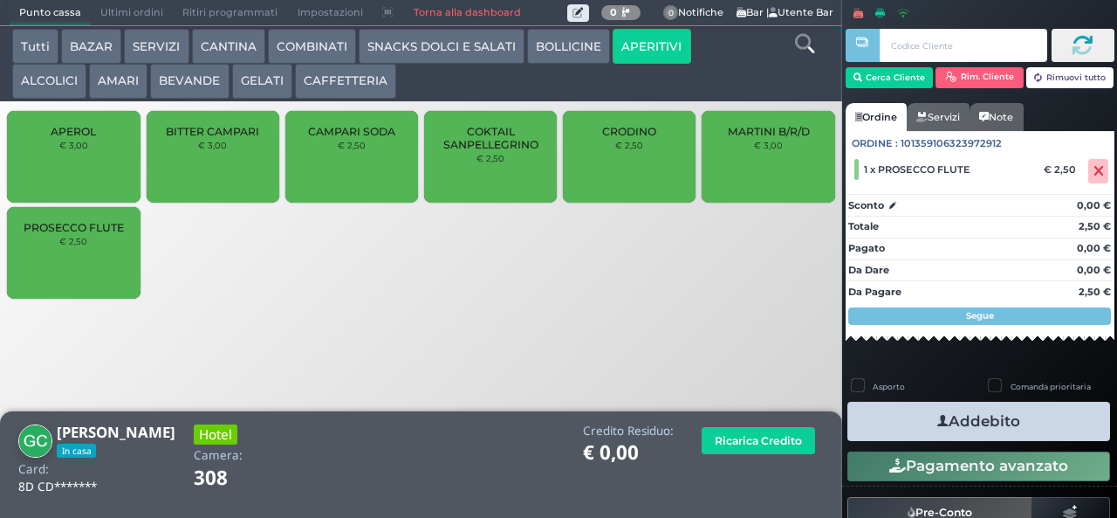
click at [93, 271] on div "PROSECCO FLUTE € 2,50" at bounding box center [73, 253] width 133 height 92
click at [1032, 420] on button "Addebito" at bounding box center [979, 421] width 263 height 39
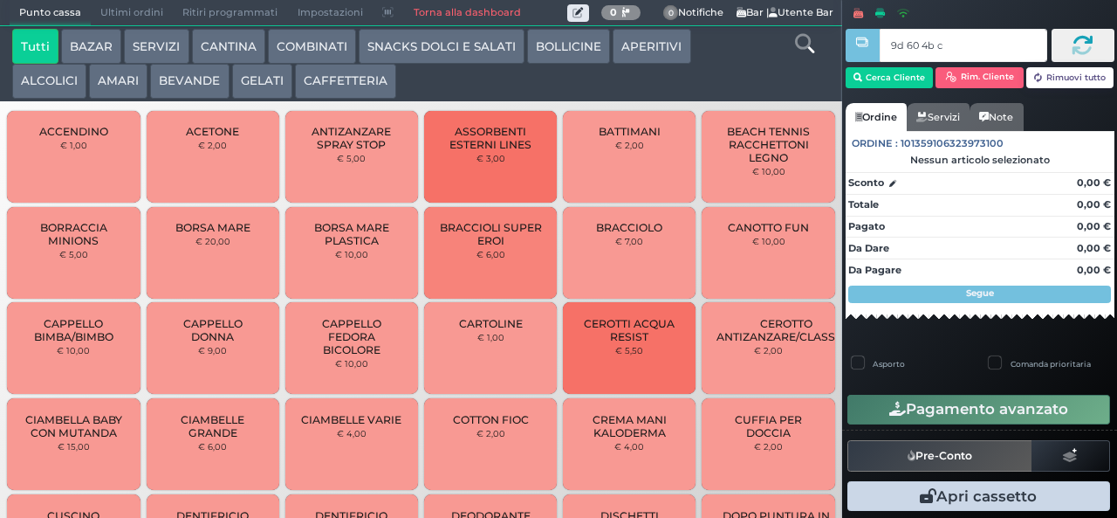
type input "9d 60 4b c3"
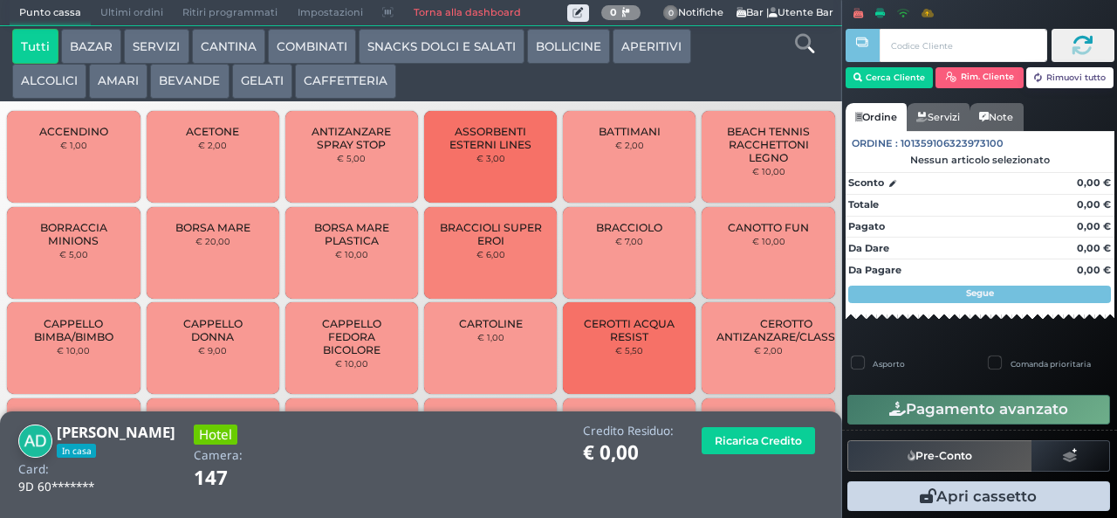
click at [309, 45] on button "COMBINATI" at bounding box center [312, 46] width 88 height 35
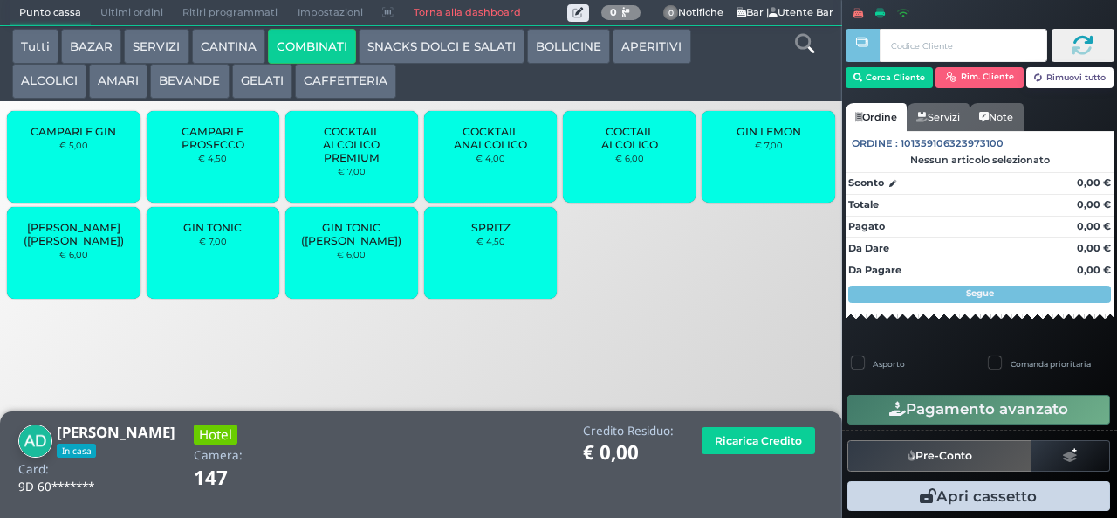
click at [360, 247] on span "GIN TONIC ([PERSON_NAME])" at bounding box center [352, 234] width 104 height 26
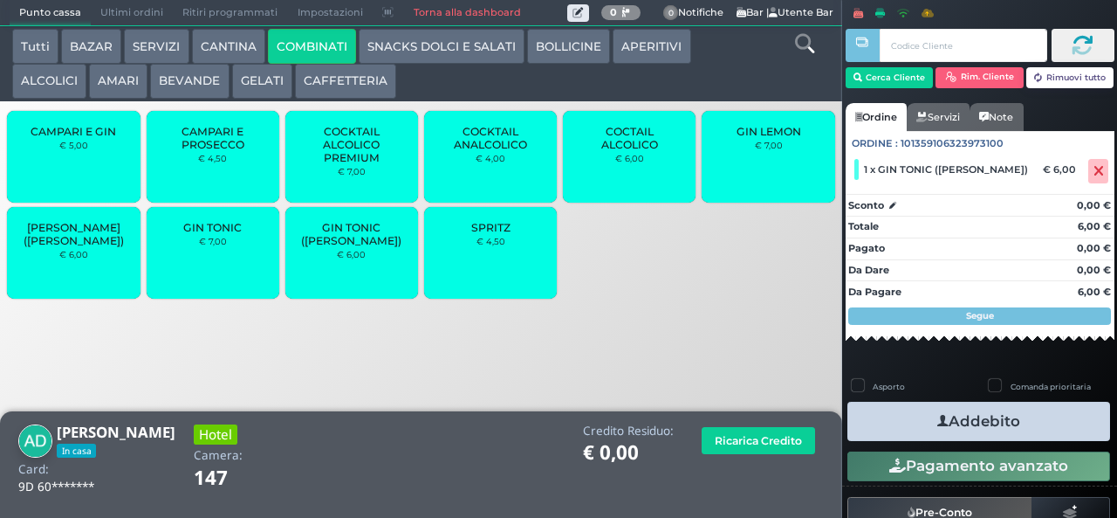
click at [998, 432] on button "Addebito" at bounding box center [979, 421] width 263 height 39
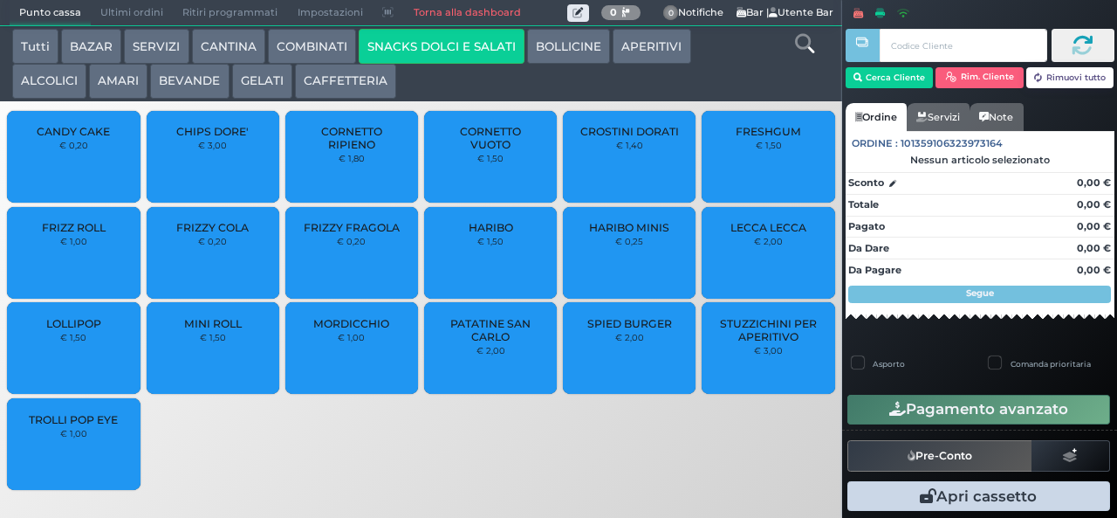
click at [349, 234] on span "FRIZZY FRAGOLA" at bounding box center [352, 227] width 96 height 13
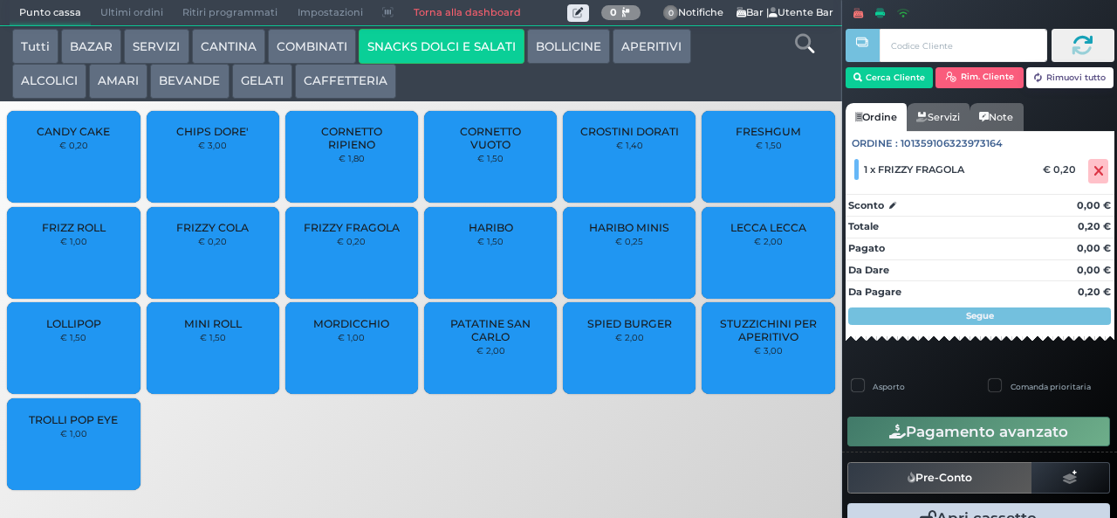
click at [223, 234] on span "FRIZZY COLA" at bounding box center [212, 227] width 72 height 13
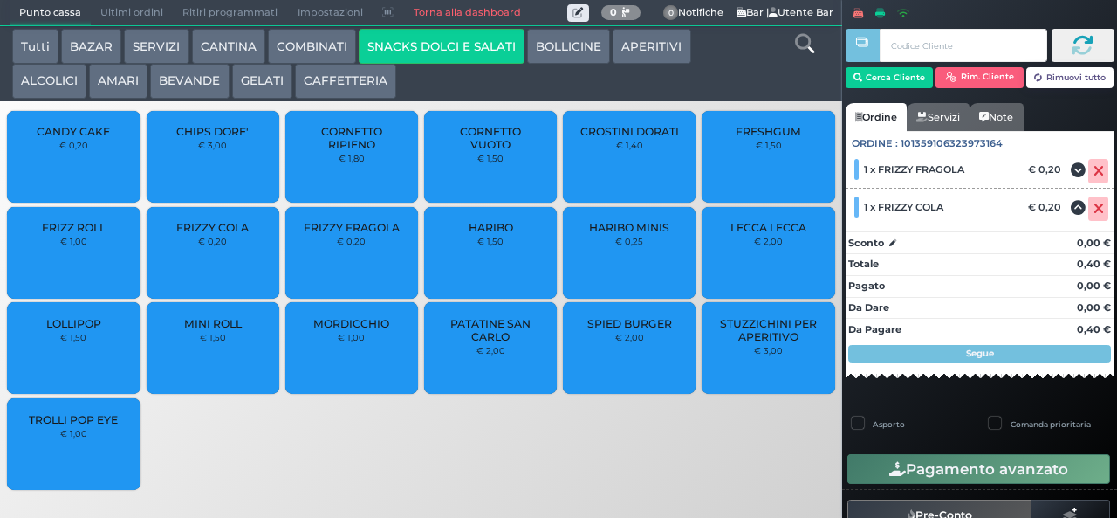
click at [310, 49] on button "COMBINATI" at bounding box center [312, 46] width 88 height 35
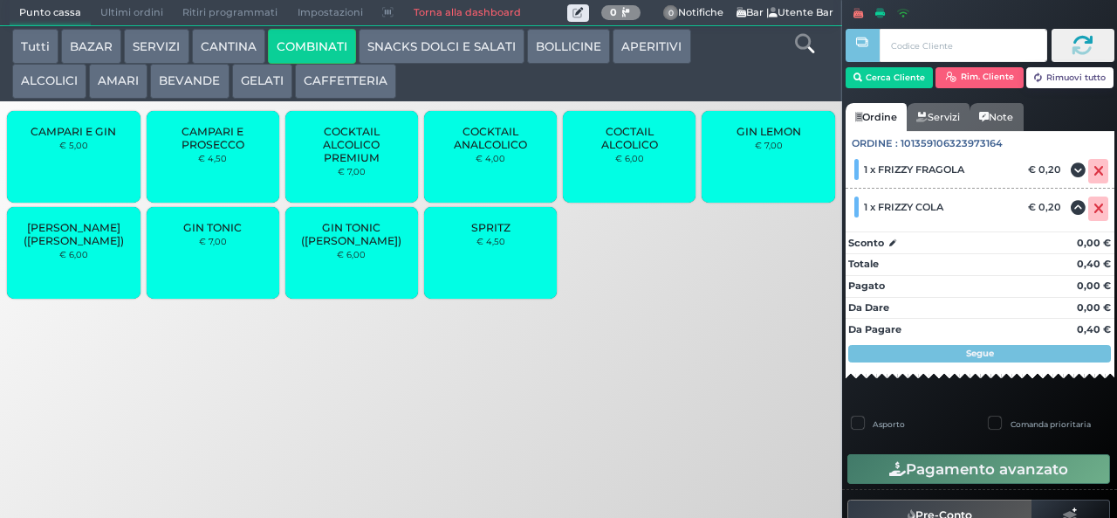
click at [222, 234] on span "GIN TONIC" at bounding box center [212, 227] width 58 height 13
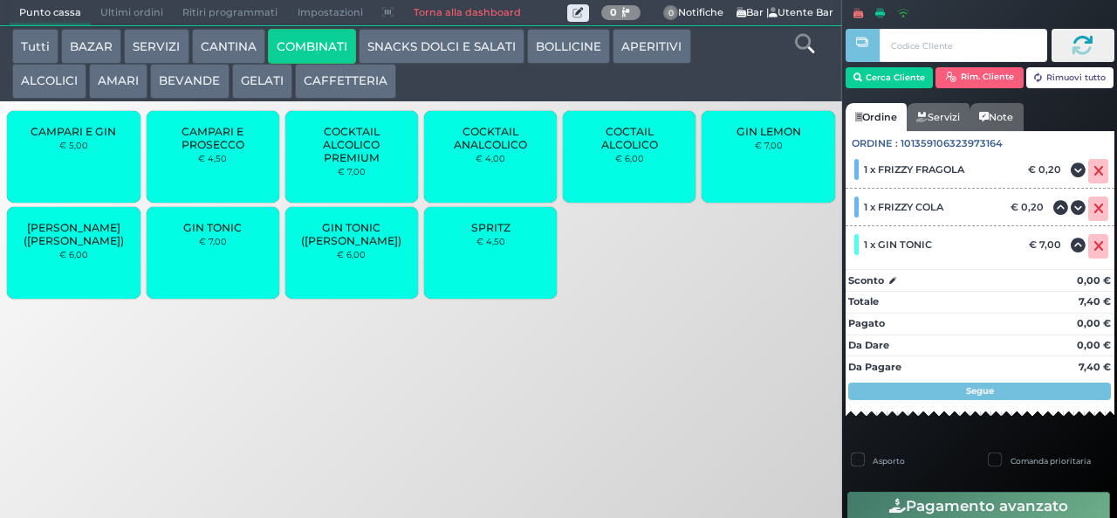
click at [222, 234] on span "GIN TONIC" at bounding box center [212, 227] width 58 height 13
click at [259, 80] on button "GELATI" at bounding box center [262, 81] width 60 height 35
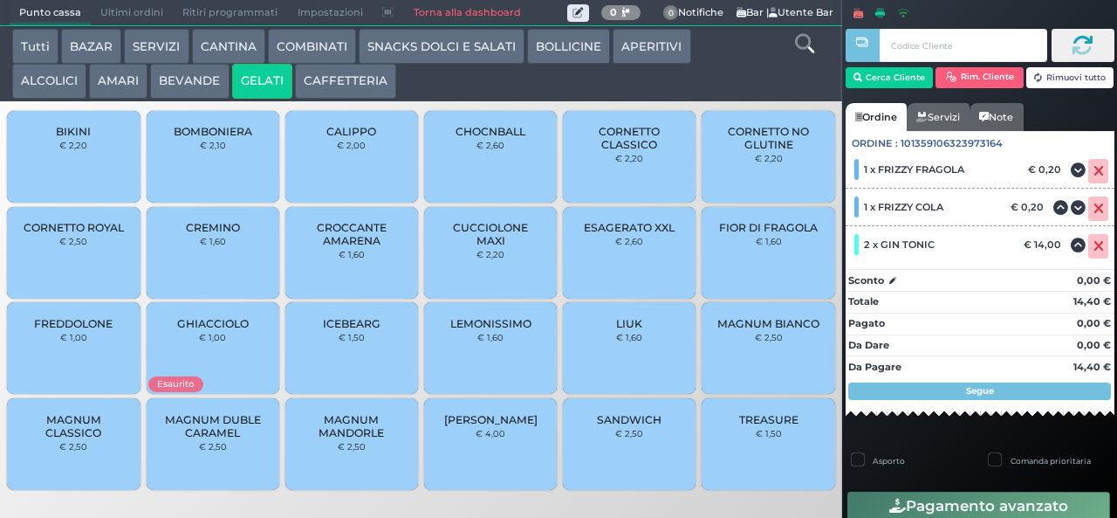
click at [86, 439] on span "MAGNUM CLASSICO" at bounding box center [74, 426] width 104 height 26
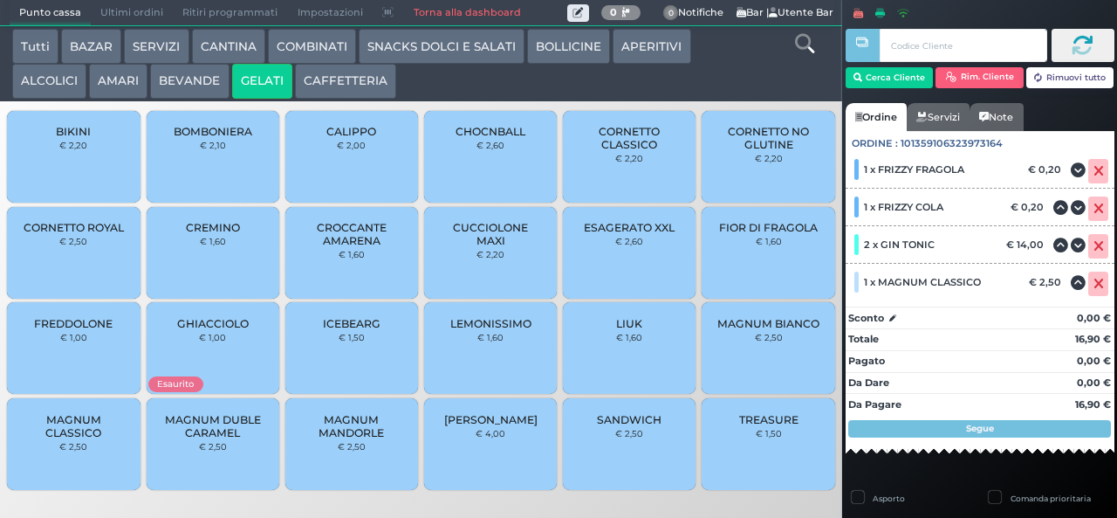
click at [360, 138] on span "CALIPPO" at bounding box center [351, 131] width 50 height 13
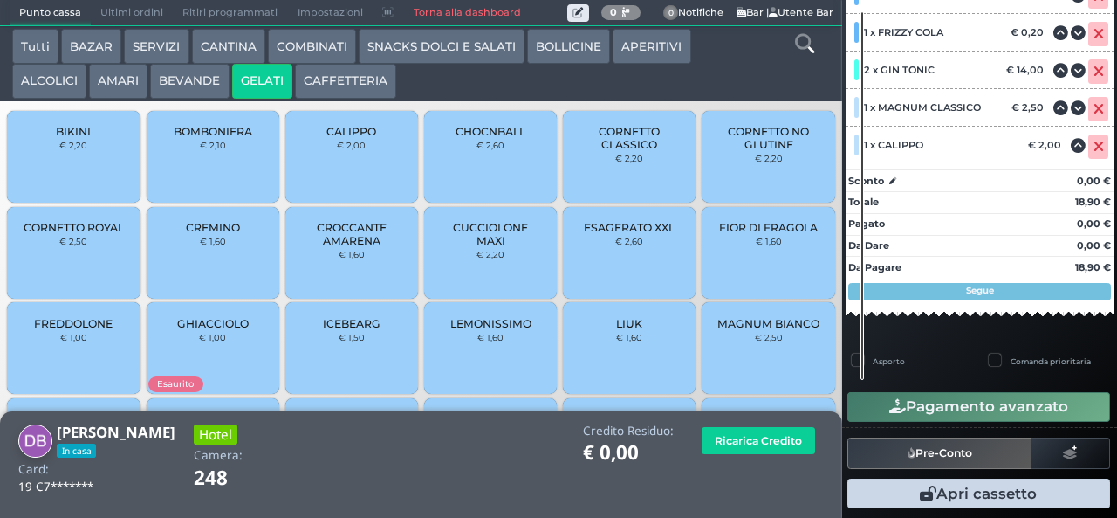
scroll to position [55, 0]
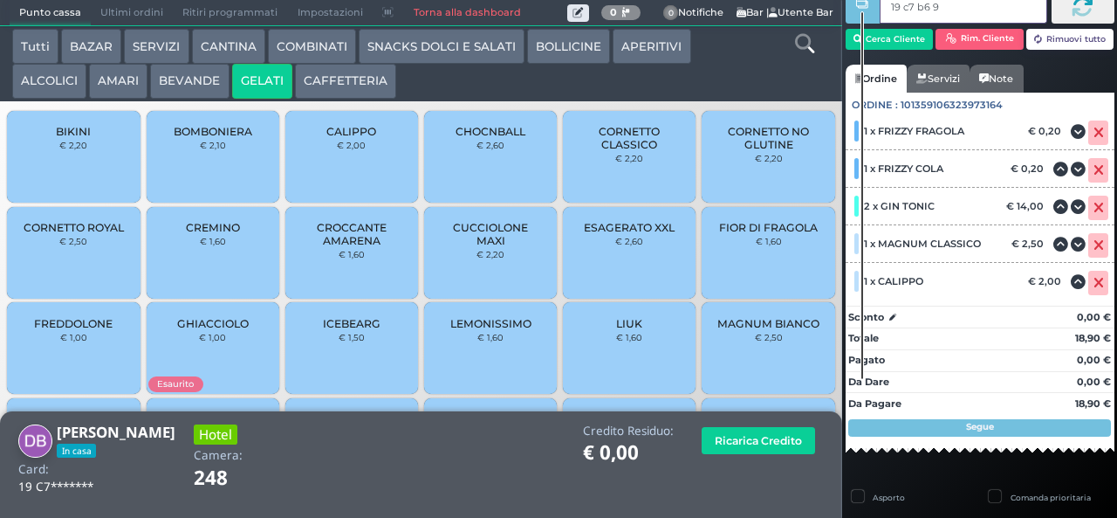
type input "19 c7 b6 95"
click at [1094, 133] on icon at bounding box center [1099, 133] width 10 height 1
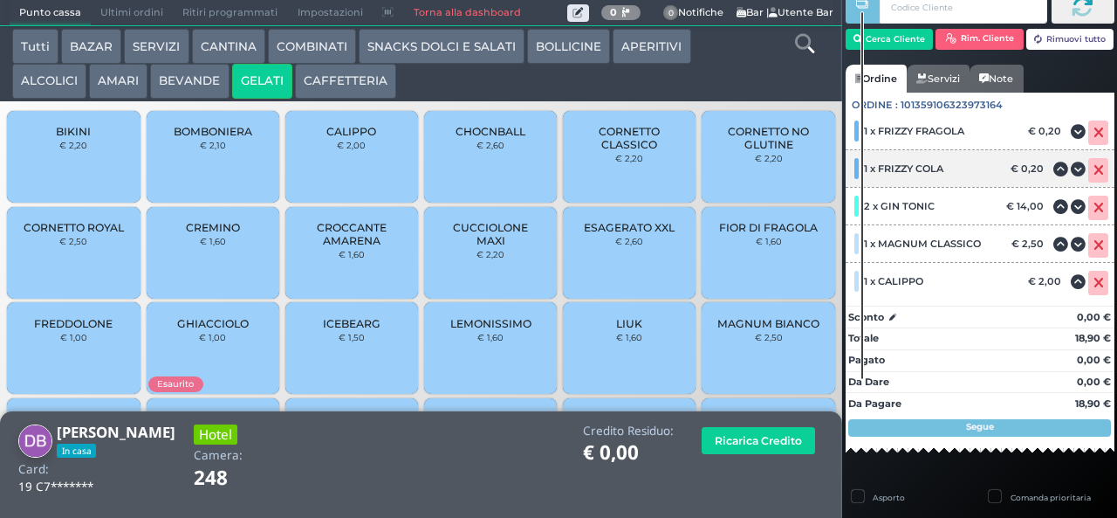
click at [1094, 170] on icon at bounding box center [1099, 170] width 10 height 1
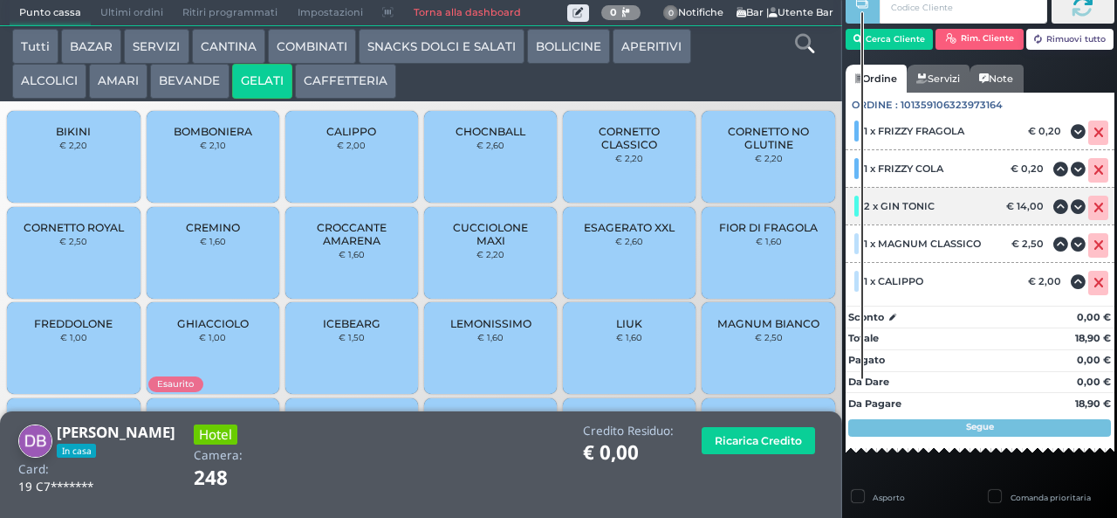
click at [1071, 207] on icon at bounding box center [1078, 207] width 15 height 1
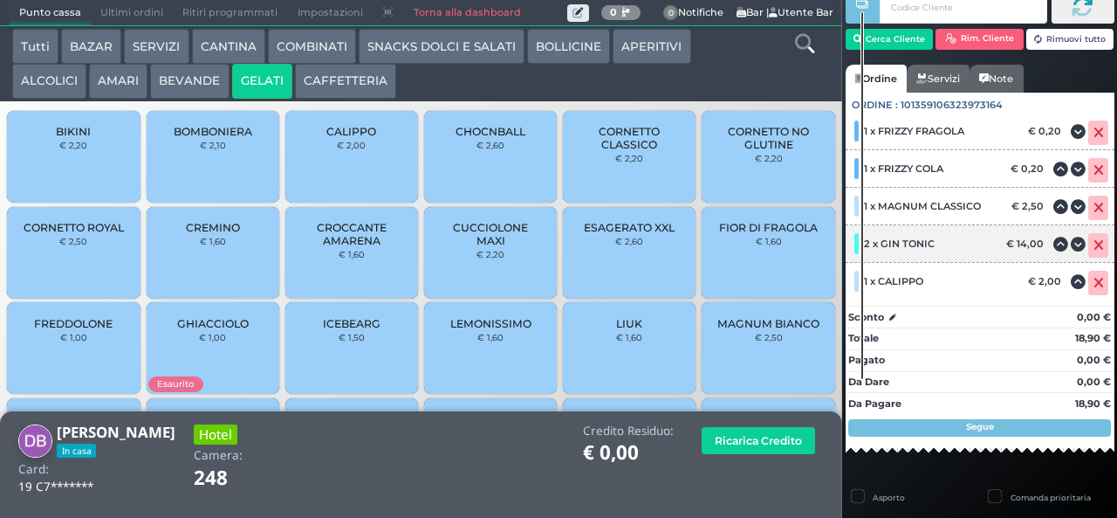
click at [1094, 245] on icon at bounding box center [1099, 245] width 10 height 1
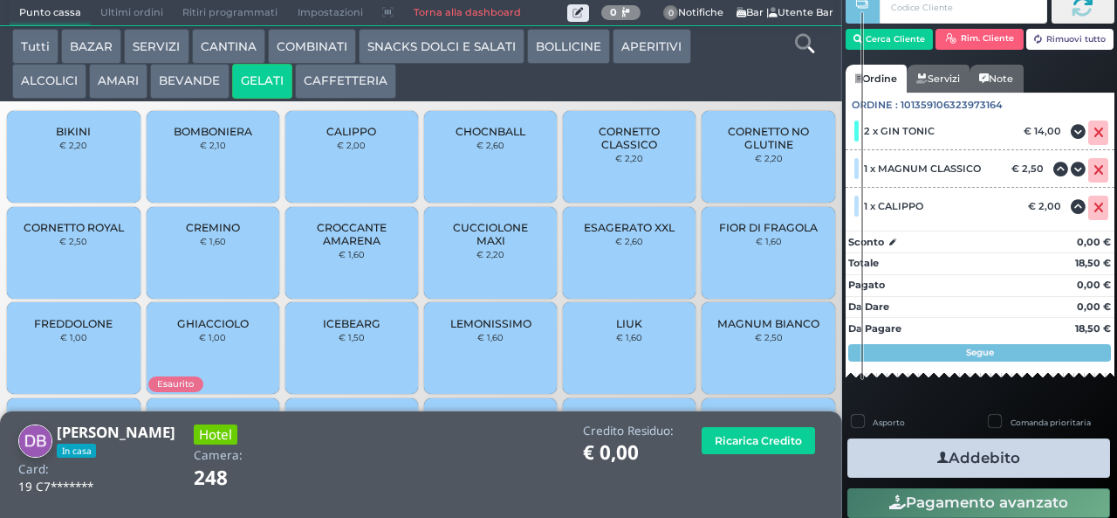
click at [1085, 296] on div "Da Dare 0,00 €" at bounding box center [980, 305] width 269 height 18
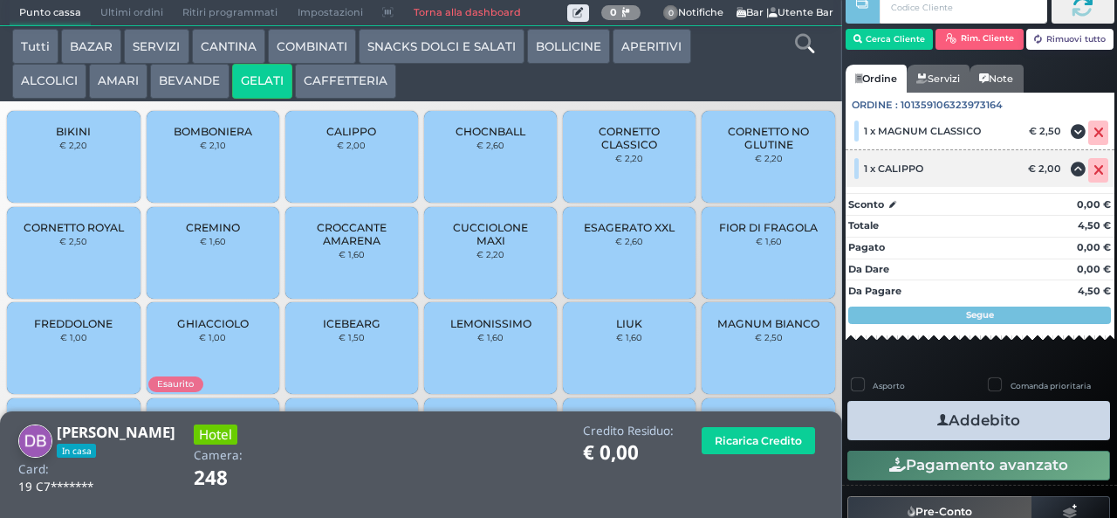
click at [1094, 133] on icon at bounding box center [1099, 133] width 10 height 1
click at [1094, 170] on icon at bounding box center [1099, 170] width 10 height 1
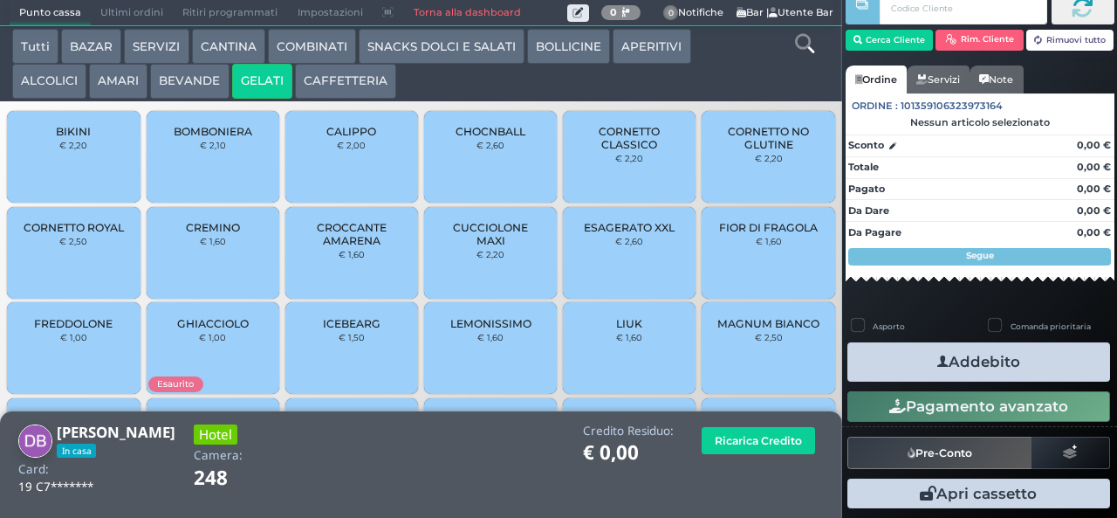
click at [977, 364] on button "Addebito" at bounding box center [979, 361] width 263 height 39
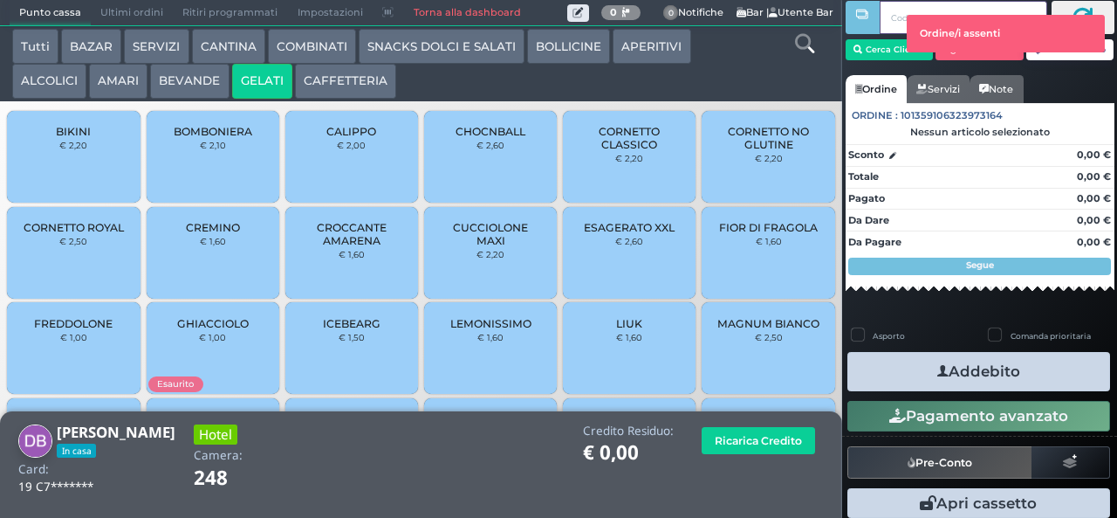
scroll to position [5, 0]
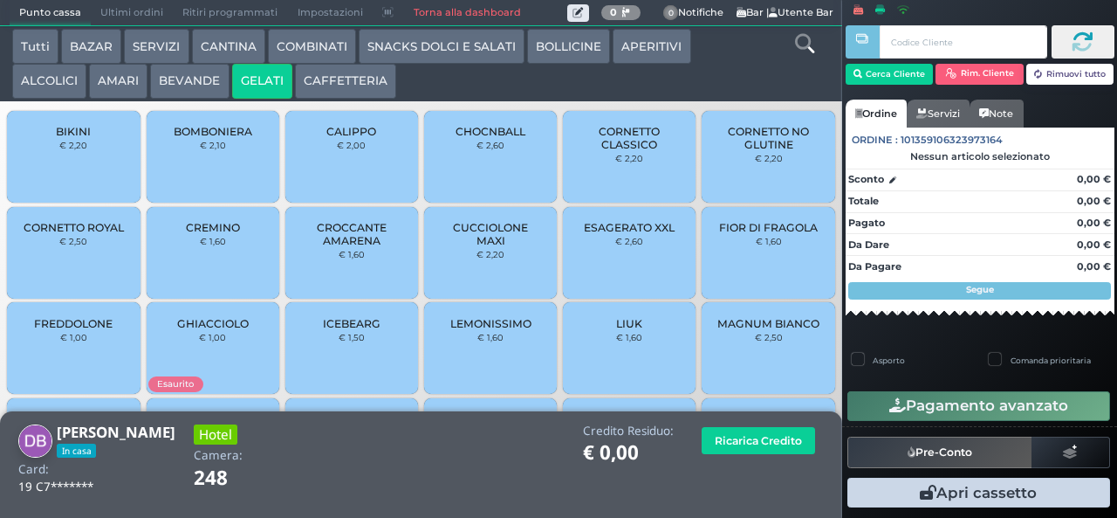
click at [360, 138] on span "CALIPPO" at bounding box center [351, 131] width 50 height 13
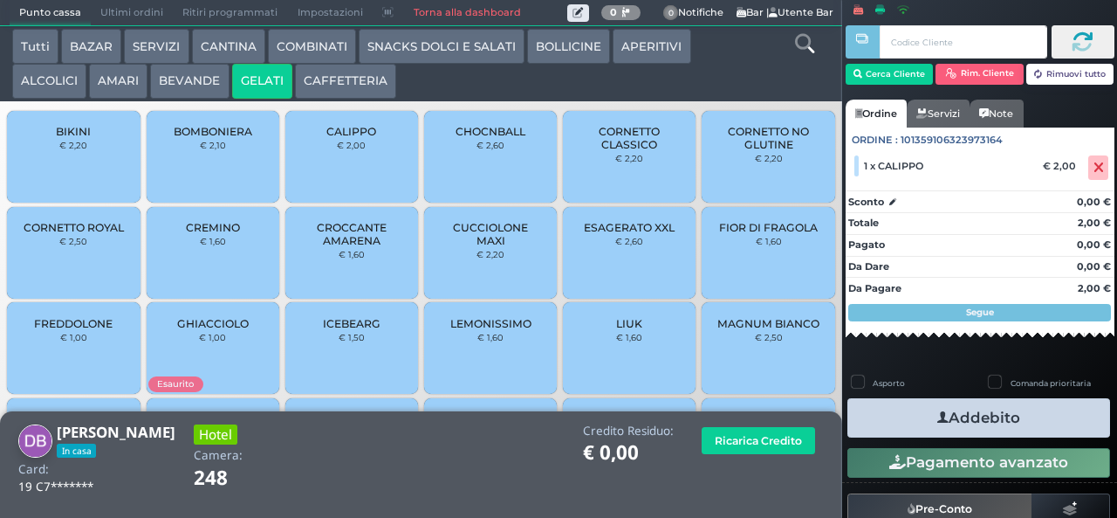
scroll to position [116, 0]
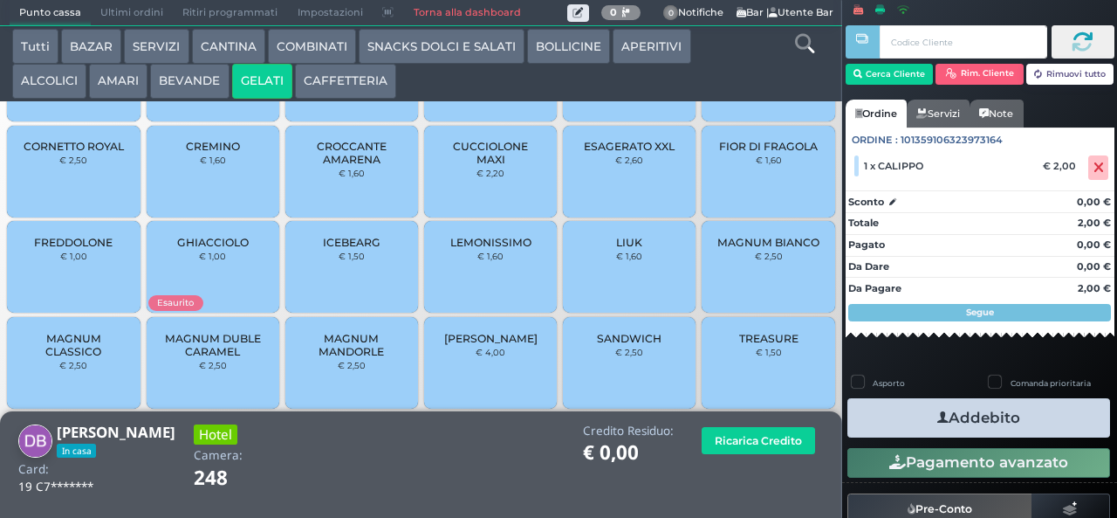
click at [107, 358] on span "MAGNUM CLASSICO" at bounding box center [74, 345] width 104 height 26
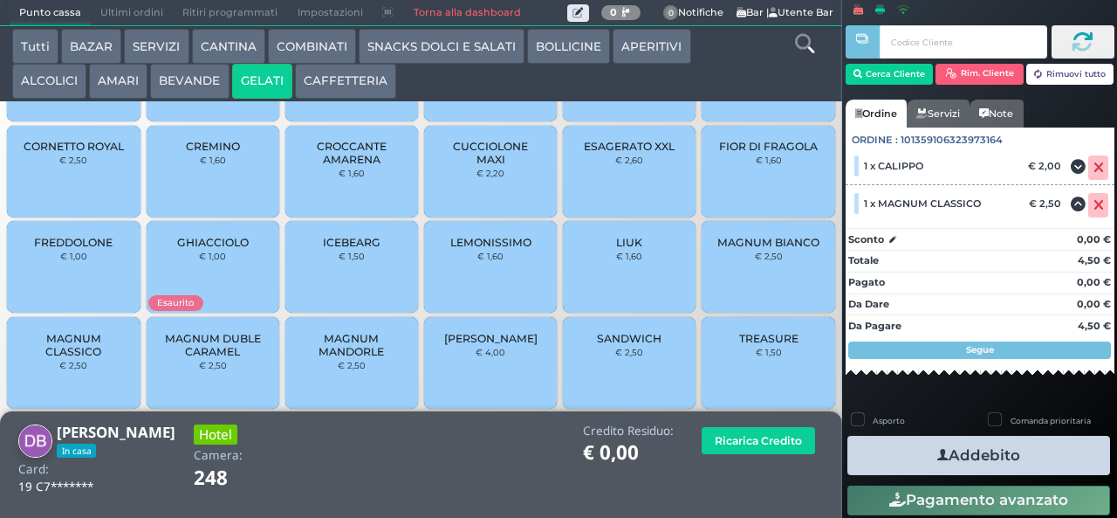
click at [443, 47] on button "SNACKS DOLCI E SALATI" at bounding box center [442, 46] width 166 height 35
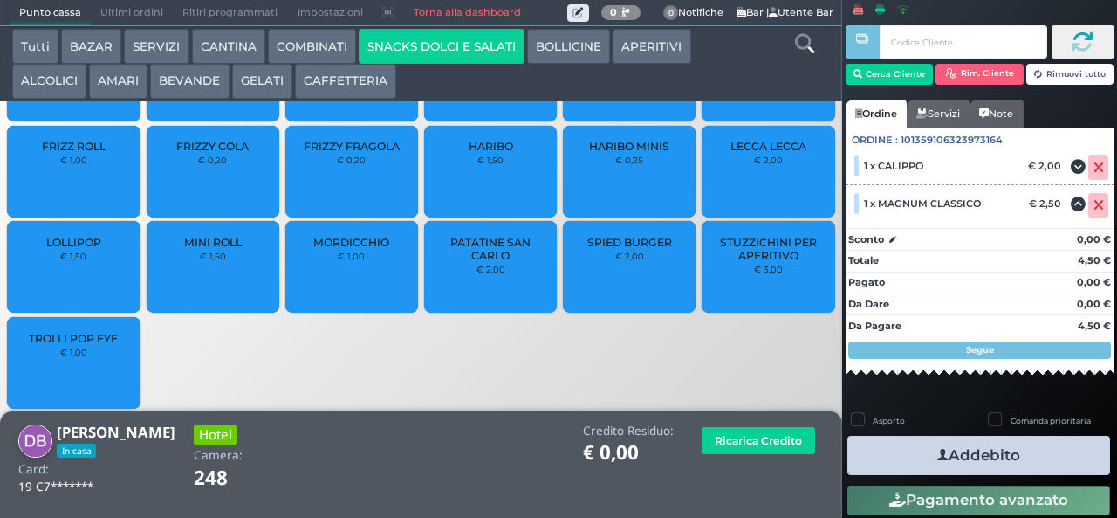
click at [374, 153] on span "FRIZZY FRAGOLA" at bounding box center [352, 146] width 96 height 13
click at [368, 153] on span "FRIZZY FRAGOLA" at bounding box center [352, 146] width 96 height 13
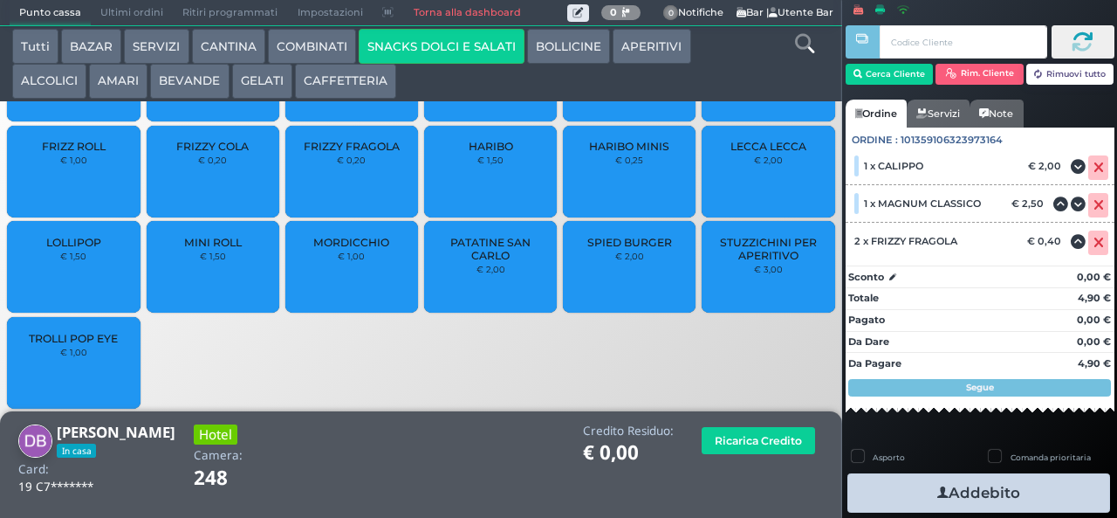
click at [319, 44] on button "COMBINATI" at bounding box center [312, 46] width 88 height 35
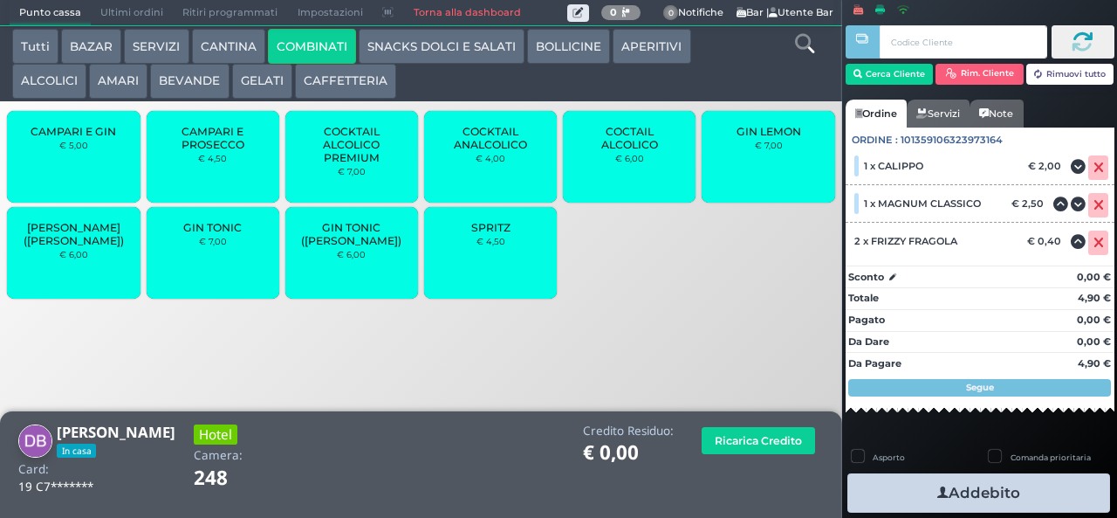
click at [229, 234] on span "GIN TONIC" at bounding box center [212, 227] width 58 height 13
click at [222, 234] on span "GIN TONIC" at bounding box center [212, 227] width 58 height 13
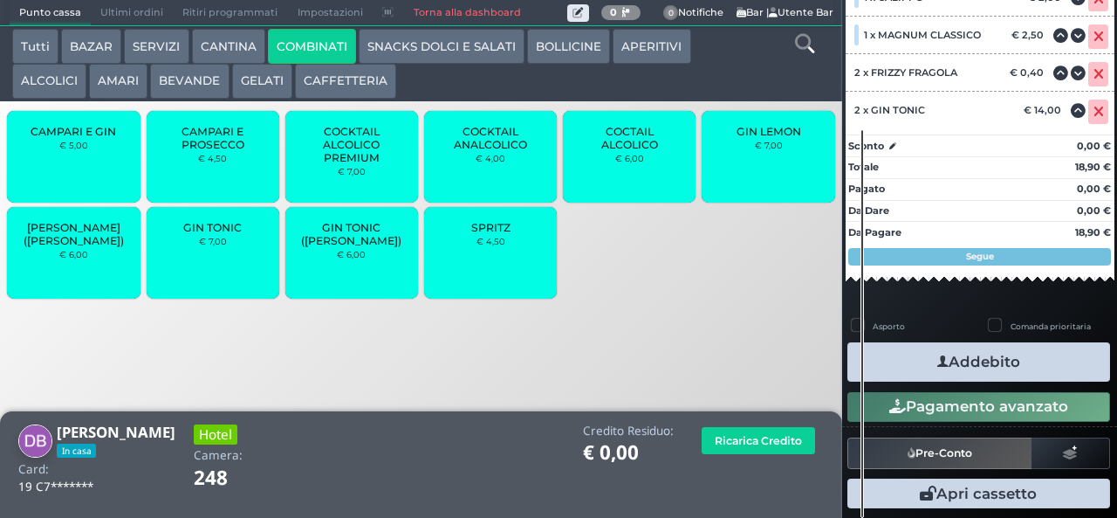
scroll to position [246, 0]
click at [973, 357] on button "Addebito" at bounding box center [979, 361] width 263 height 39
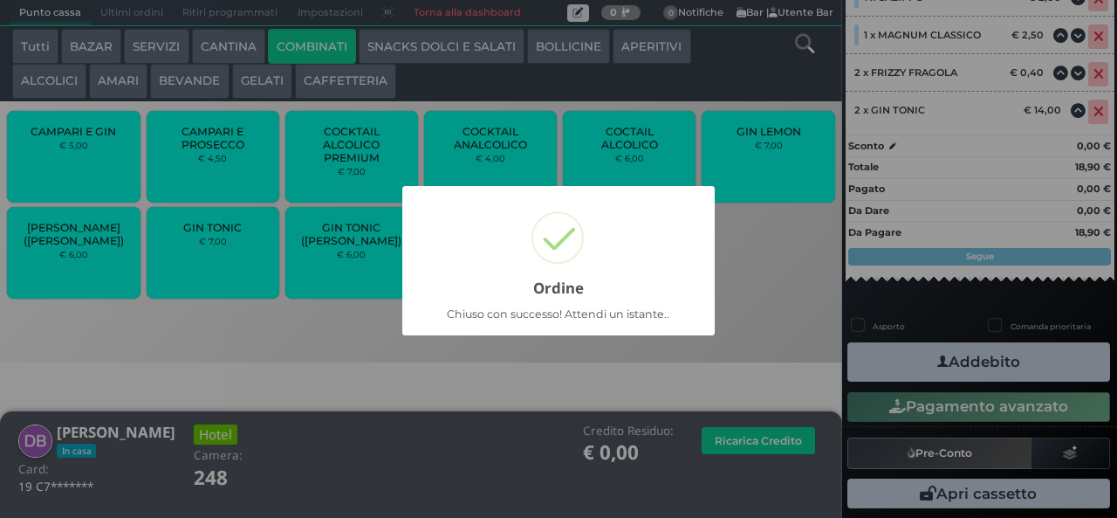
scroll to position [139, 0]
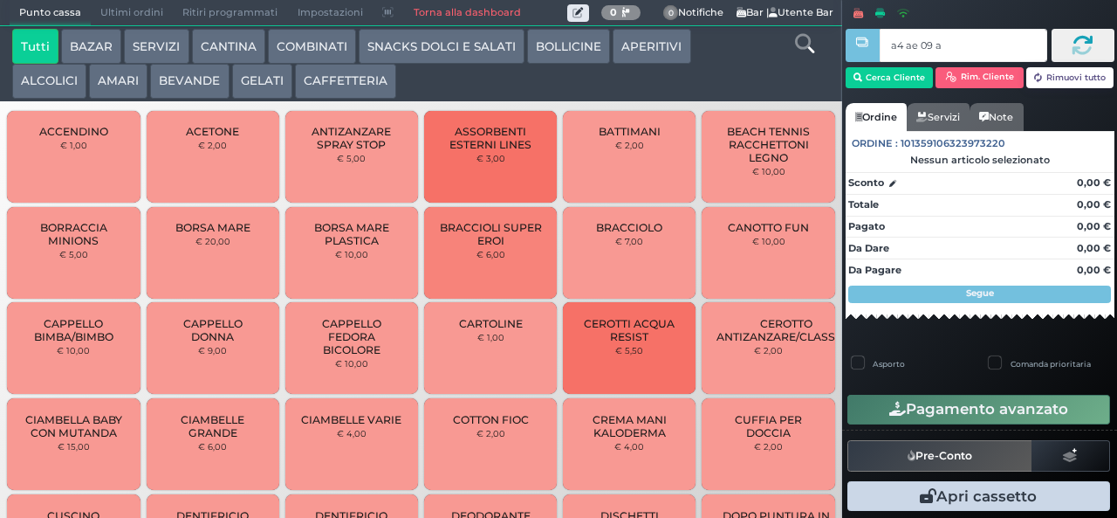
type input "a4 ae 09 af"
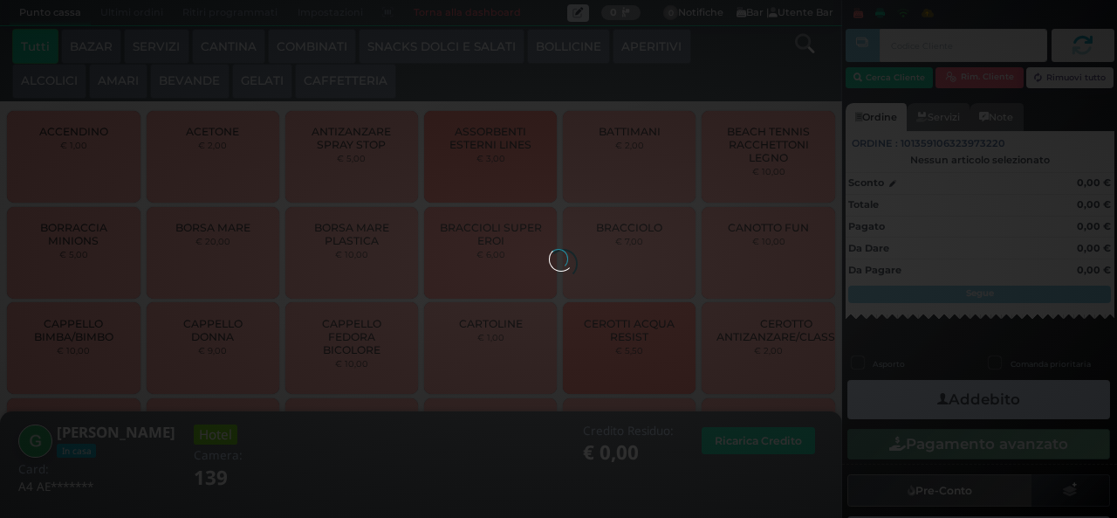
click at [260, 65] on button "GELATI" at bounding box center [262, 81] width 60 height 35
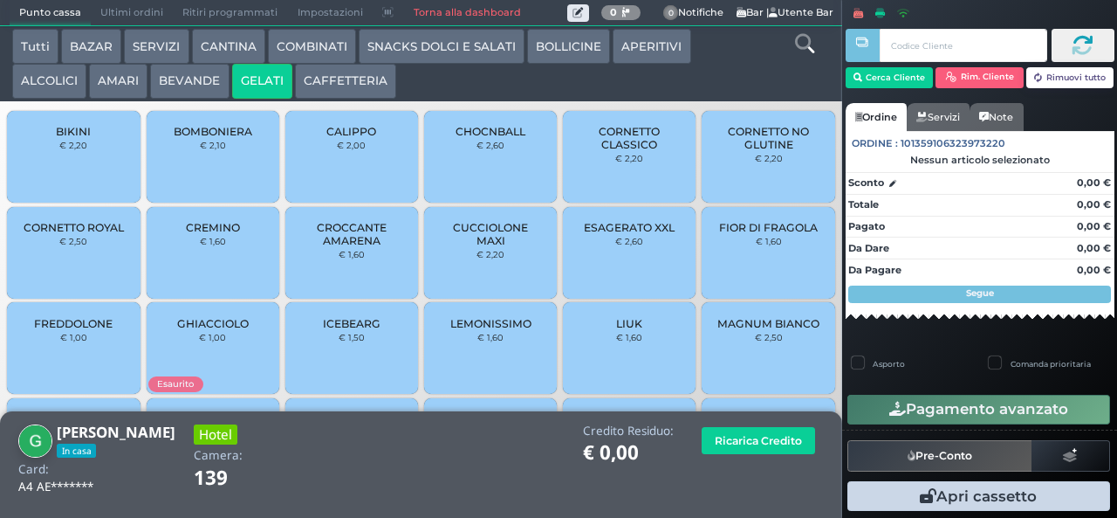
click at [368, 136] on span "CALIPPO" at bounding box center [351, 131] width 50 height 13
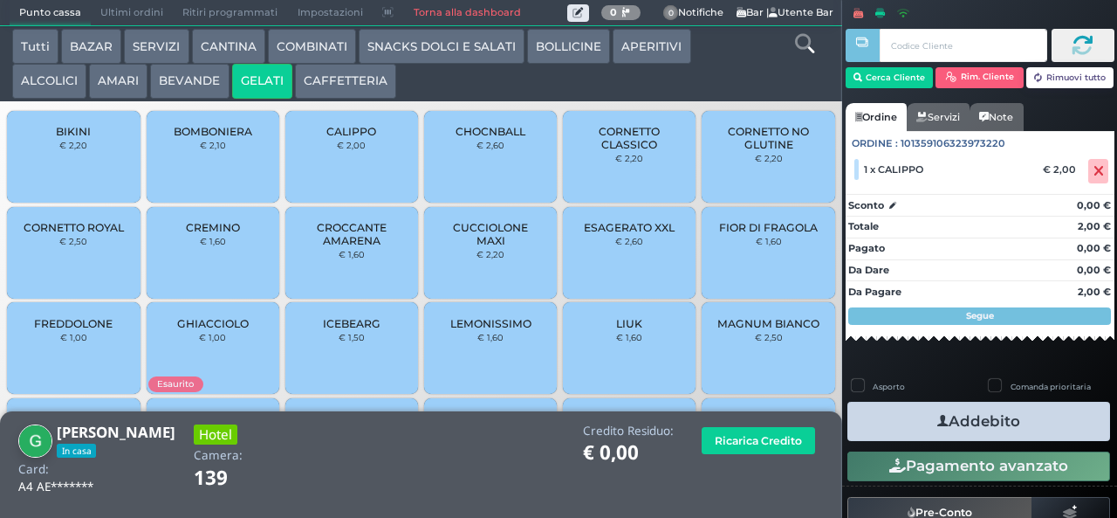
click at [456, 52] on button "SNACKS DOLCI E SALATI" at bounding box center [442, 46] width 166 height 35
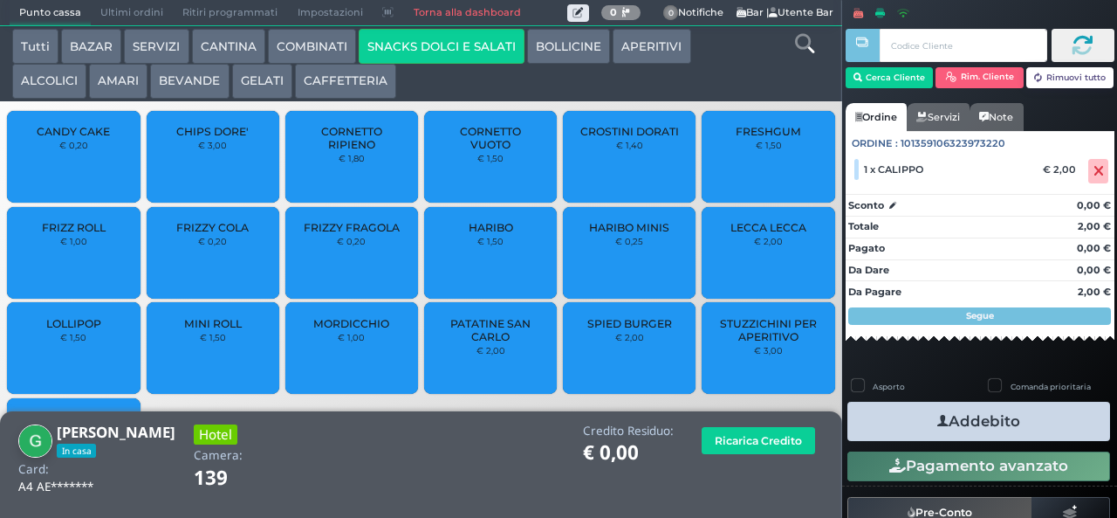
click at [181, 138] on span "CHIPS DORE'" at bounding box center [212, 131] width 72 height 13
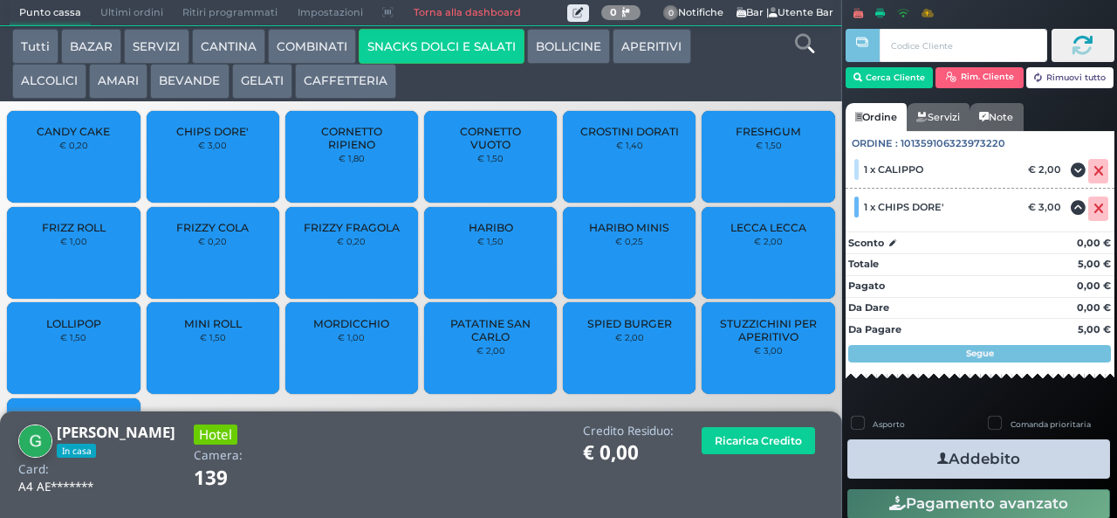
click at [1019, 458] on button "Addebito" at bounding box center [979, 458] width 263 height 39
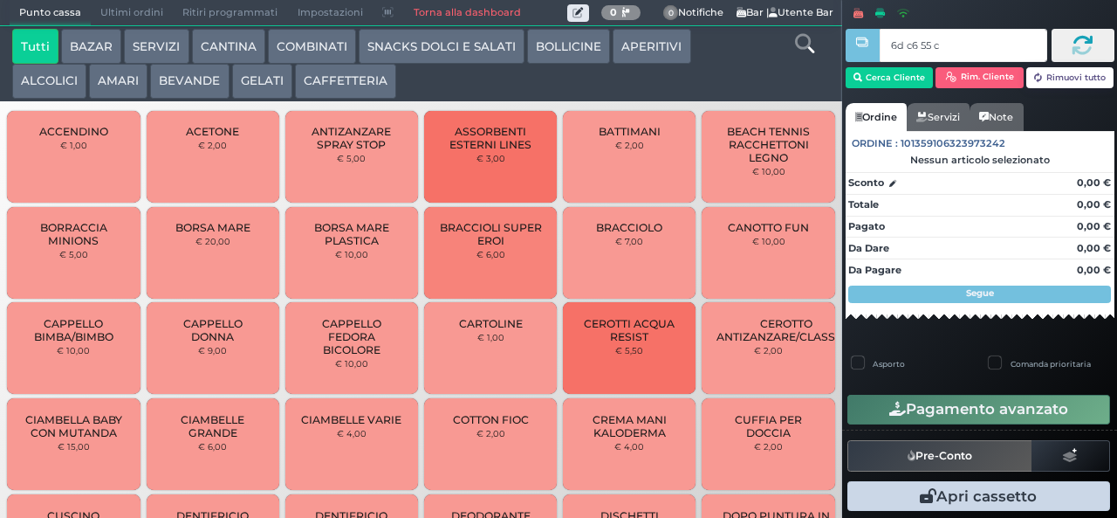
type input "6d c6 55 c3"
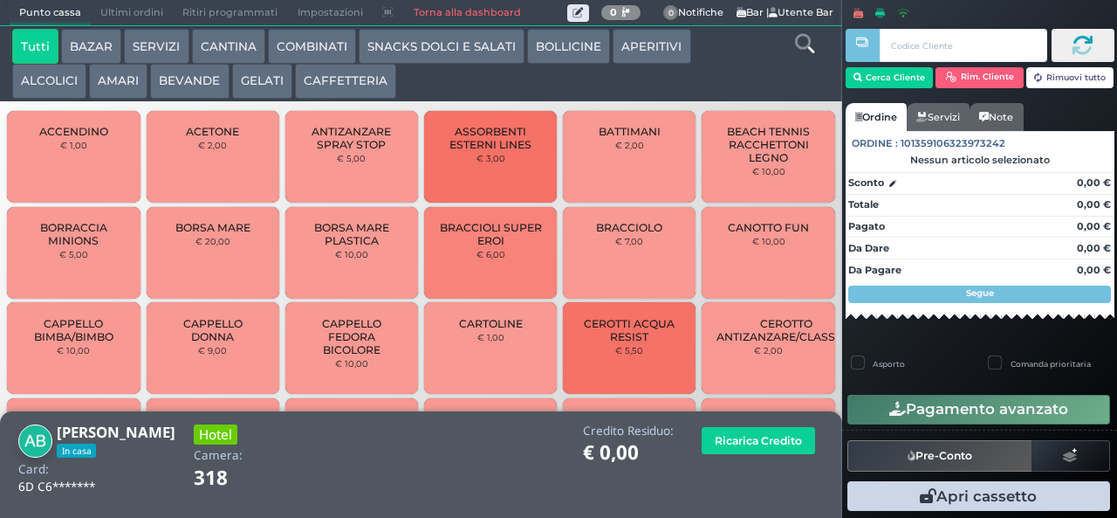
click at [253, 87] on button "GELATI" at bounding box center [262, 81] width 60 height 35
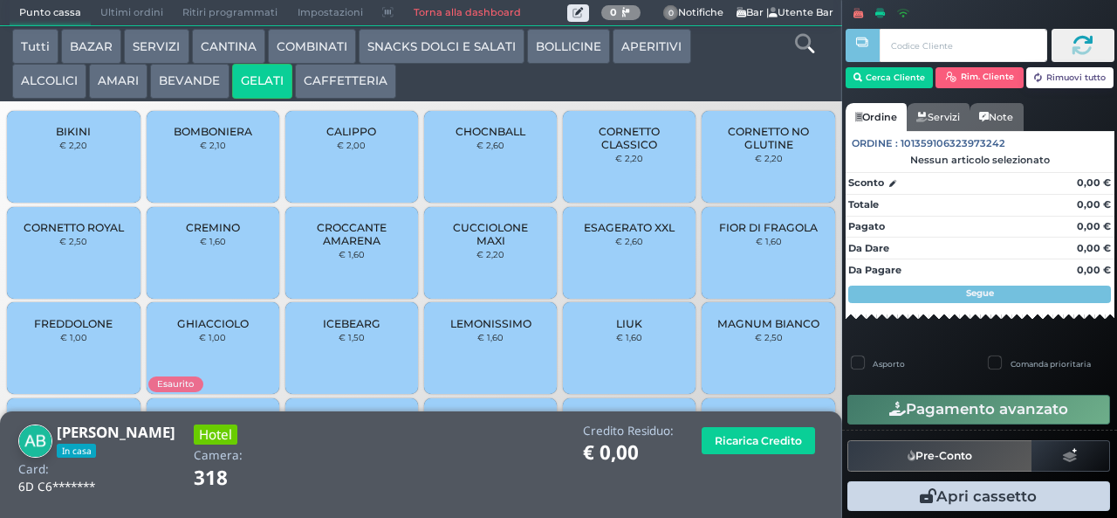
click at [758, 244] on div "FIOR DI FRAGOLA € 1,60" at bounding box center [768, 253] width 133 height 92
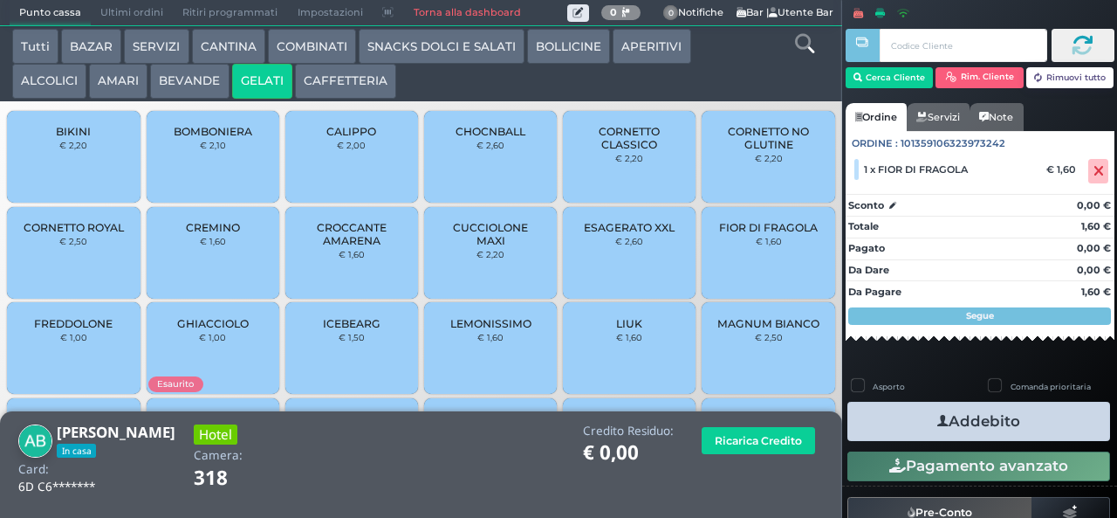
click at [992, 424] on button "Addebito" at bounding box center [979, 421] width 263 height 39
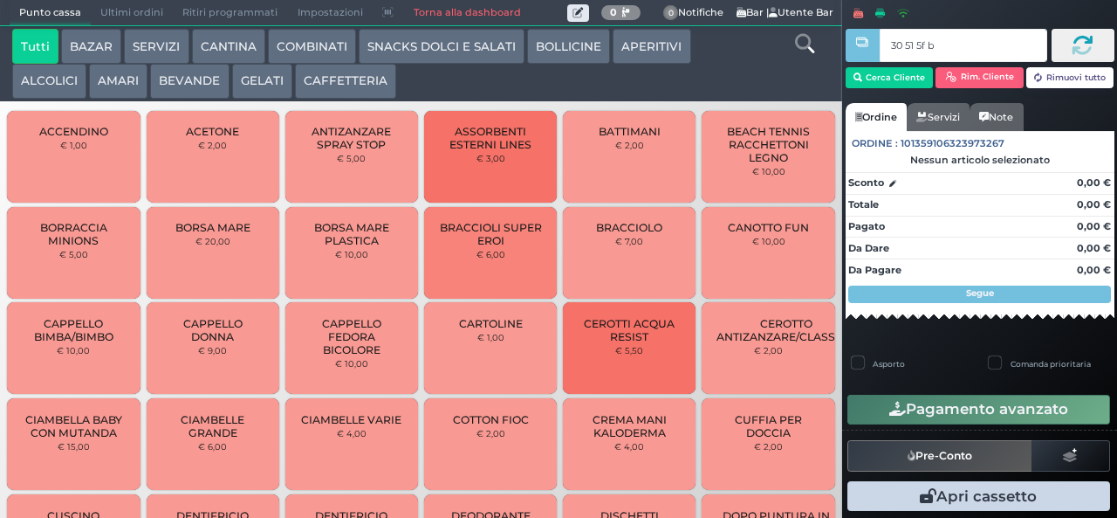
type input "30 51 5f bb"
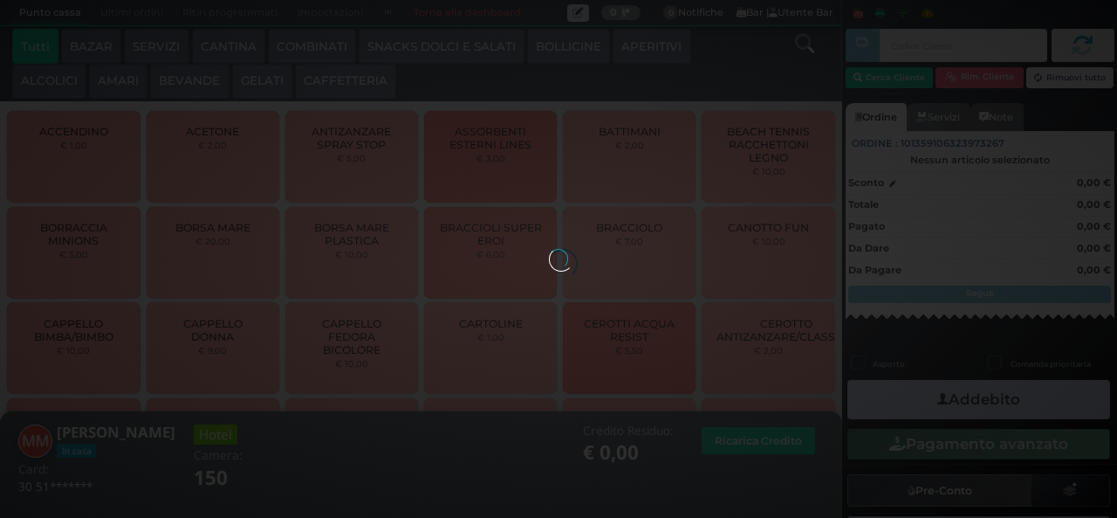
click at [312, 46] on button "COMBINATI" at bounding box center [312, 46] width 88 height 35
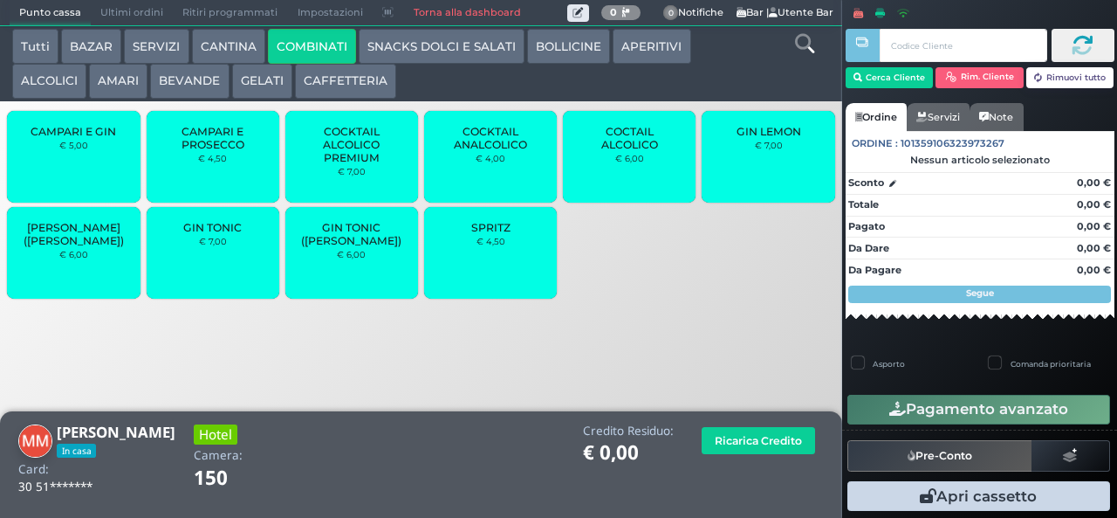
click at [223, 234] on span "GIN TONIC" at bounding box center [212, 227] width 58 height 13
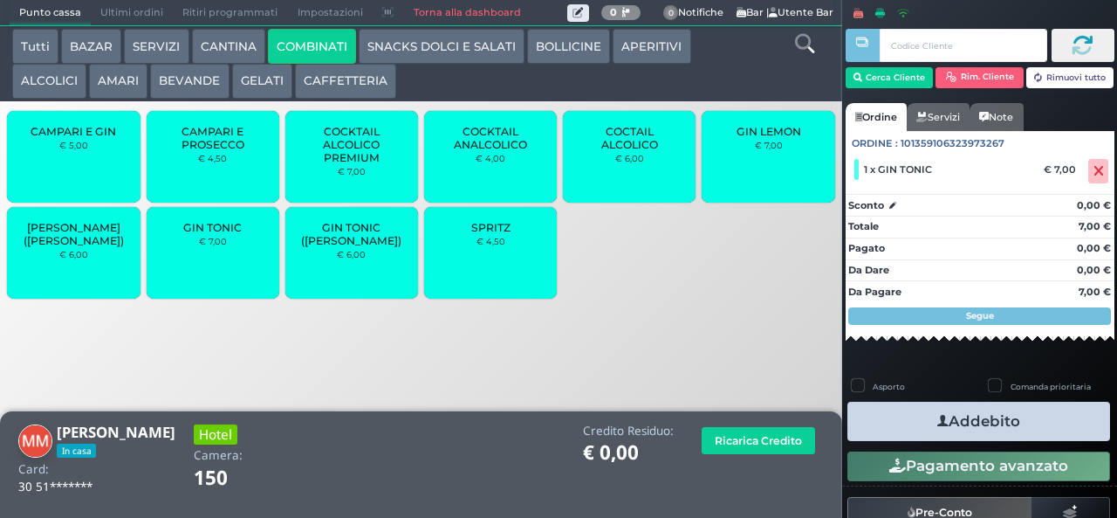
click at [995, 411] on button "Addebito" at bounding box center [979, 421] width 263 height 39
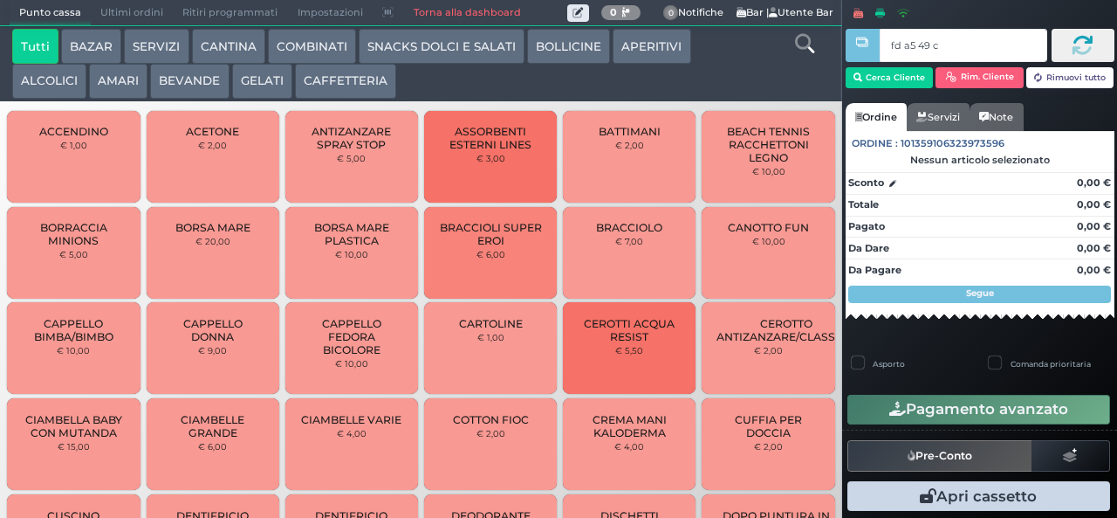
type input "fd a5 49 c3"
click at [0, 0] on div at bounding box center [0, 0] width 0 height 0
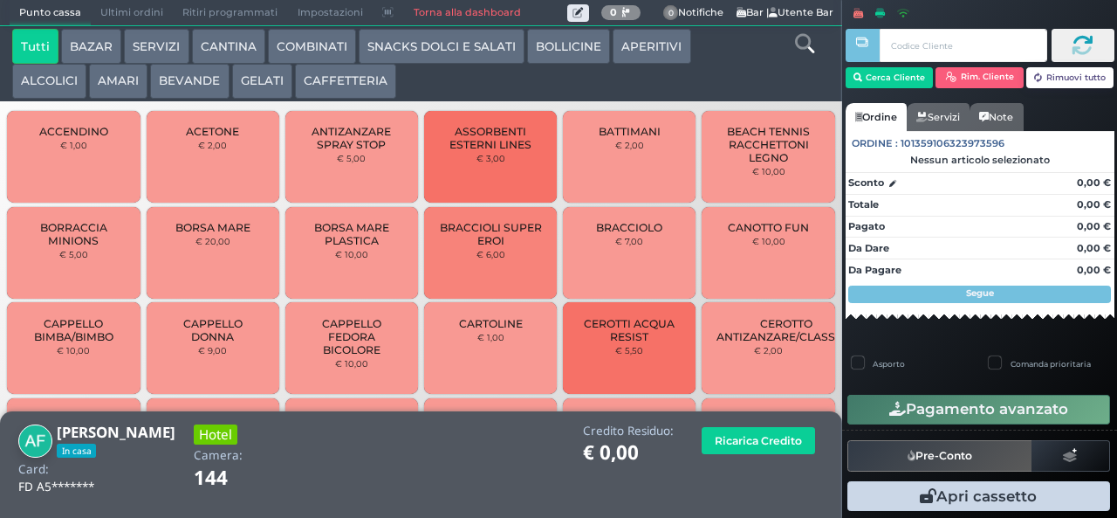
click at [192, 79] on button "BEVANDE" at bounding box center [189, 81] width 79 height 35
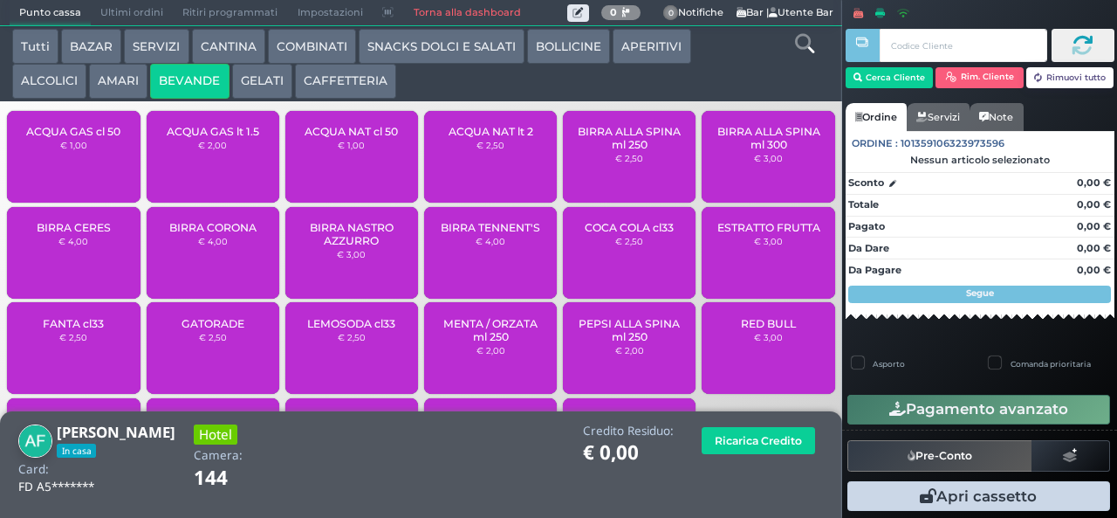
click at [82, 183] on div "ACQUA GAS cl 50 € 1,00" at bounding box center [73, 157] width 133 height 92
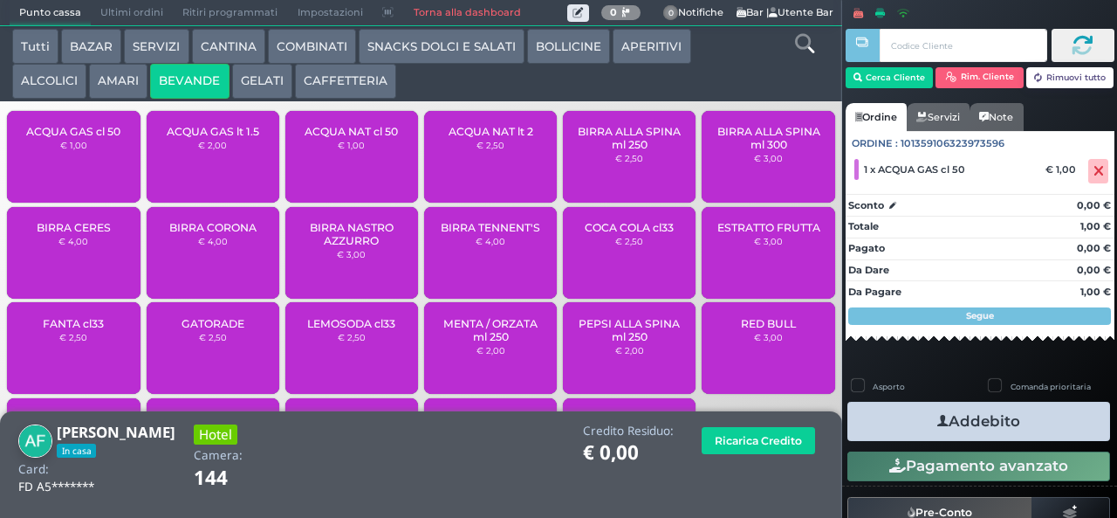
click at [87, 172] on div "ACQUA GAS cl 50 € 1,00" at bounding box center [73, 157] width 133 height 92
click at [98, 138] on span "ACQUA GAS cl 50" at bounding box center [73, 131] width 94 height 13
click at [1054, 424] on button "Addebito" at bounding box center [979, 421] width 263 height 39
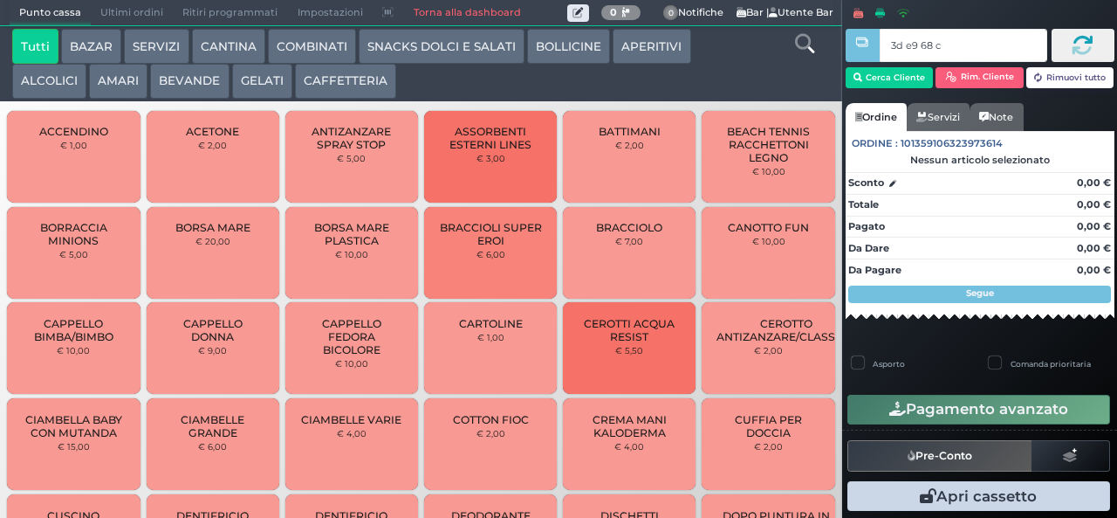
type input "3d e9 68 c3"
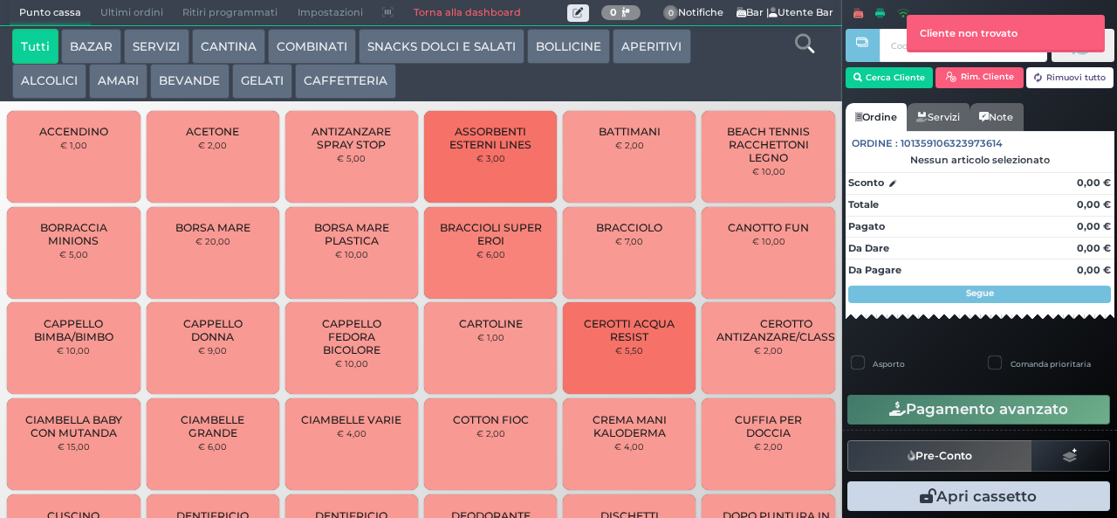
click at [415, 45] on button "SNACKS DOLCI E SALATI" at bounding box center [442, 46] width 166 height 35
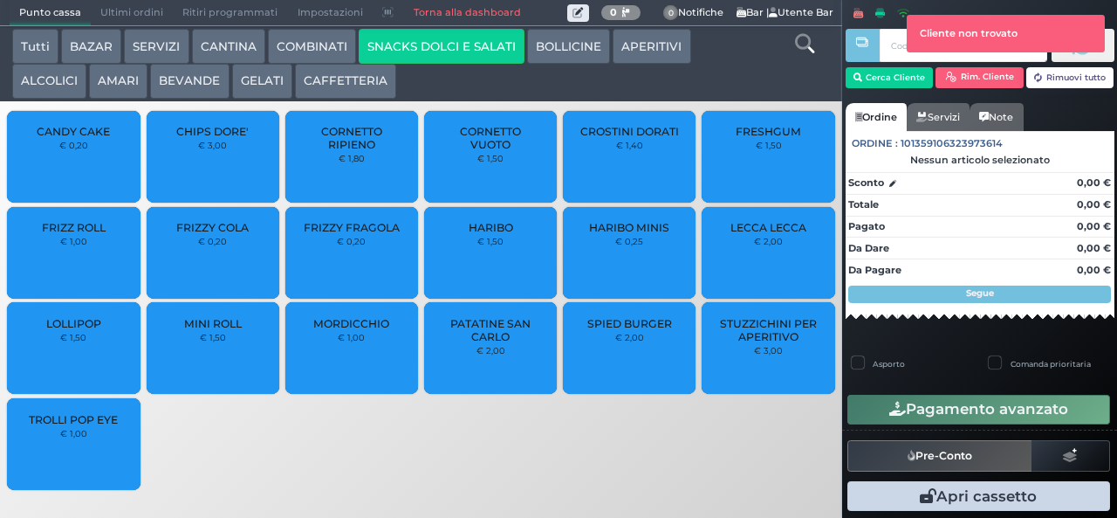
click at [359, 29] on button "SNACKS DOLCI E SALATI" at bounding box center [442, 46] width 166 height 35
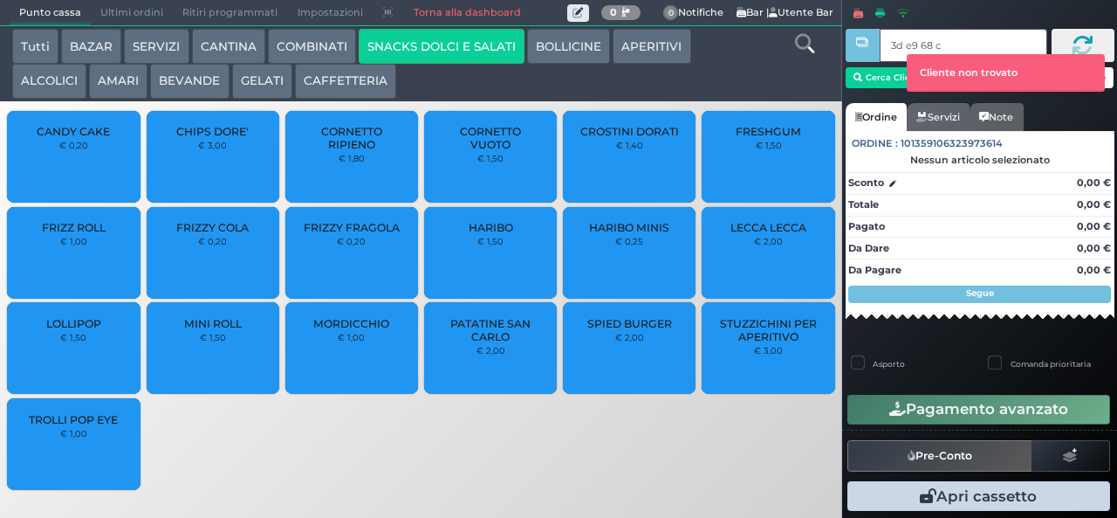
type input "3d e9 68 c3"
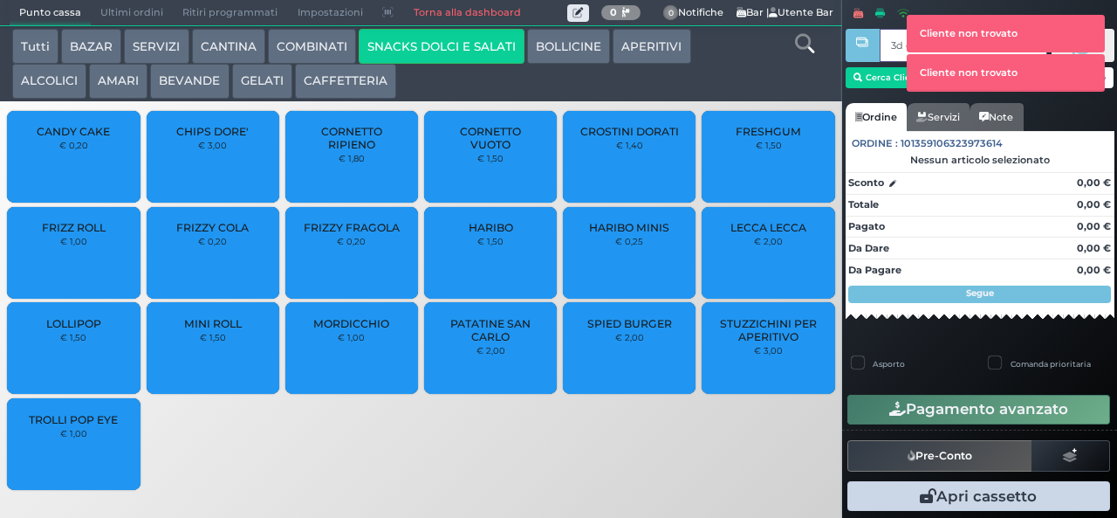
type input "3d e9 68 c3"
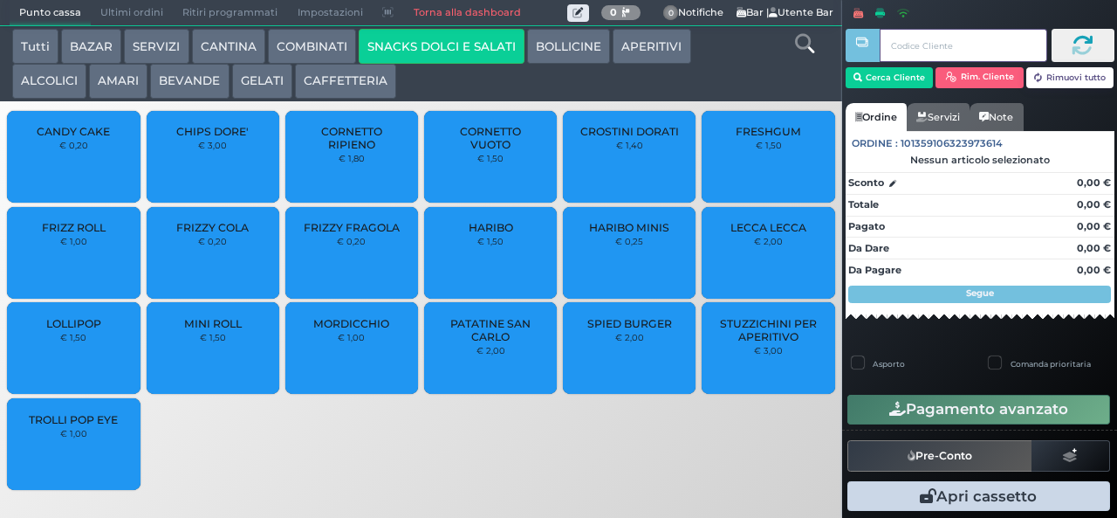
click at [862, 86] on div at bounding box center [862, 246] width 3 height 492
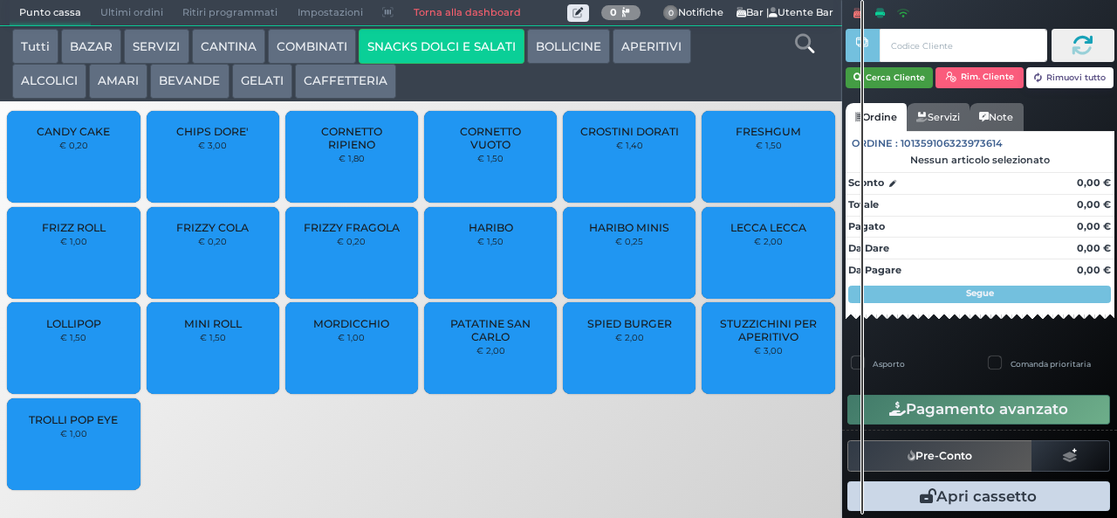
click at [883, 80] on button "Cerca Cliente" at bounding box center [890, 77] width 88 height 21
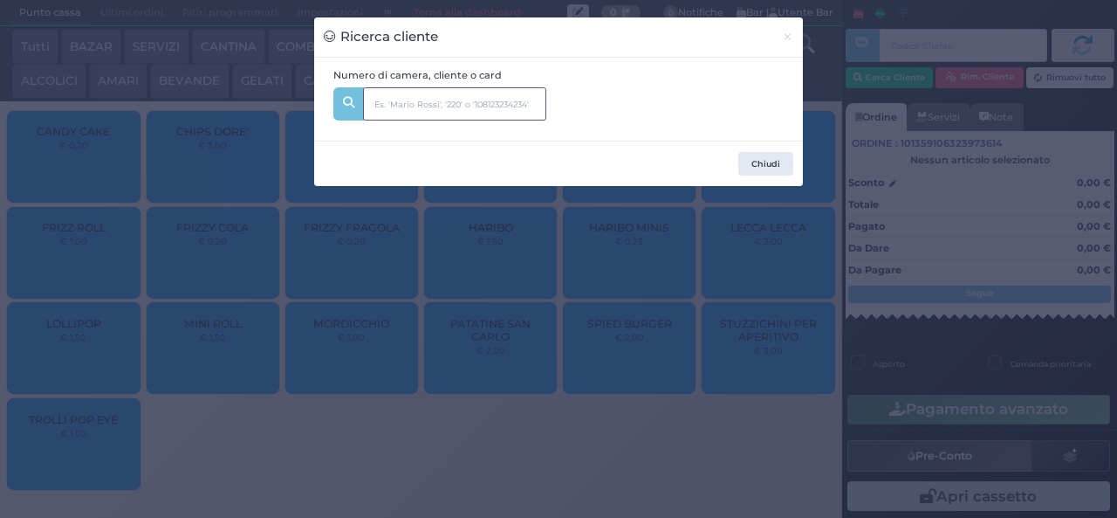
click at [482, 98] on input "text" at bounding box center [454, 103] width 183 height 33
type input "341"
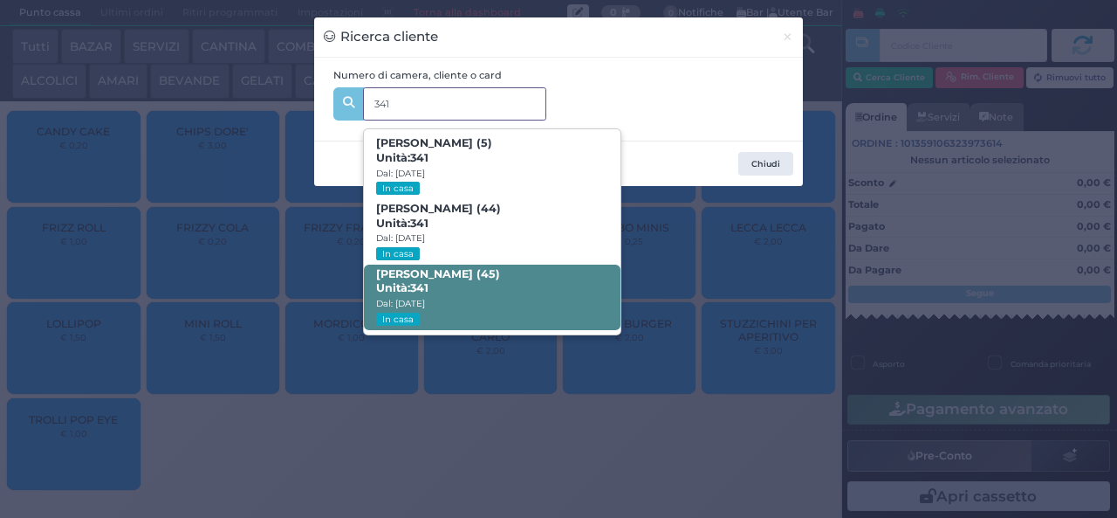
click at [470, 294] on span "ANGELO CICIRIELLO (45) Unità: 341 Dal: 31/08/2025 In casa" at bounding box center [492, 296] width 256 height 65
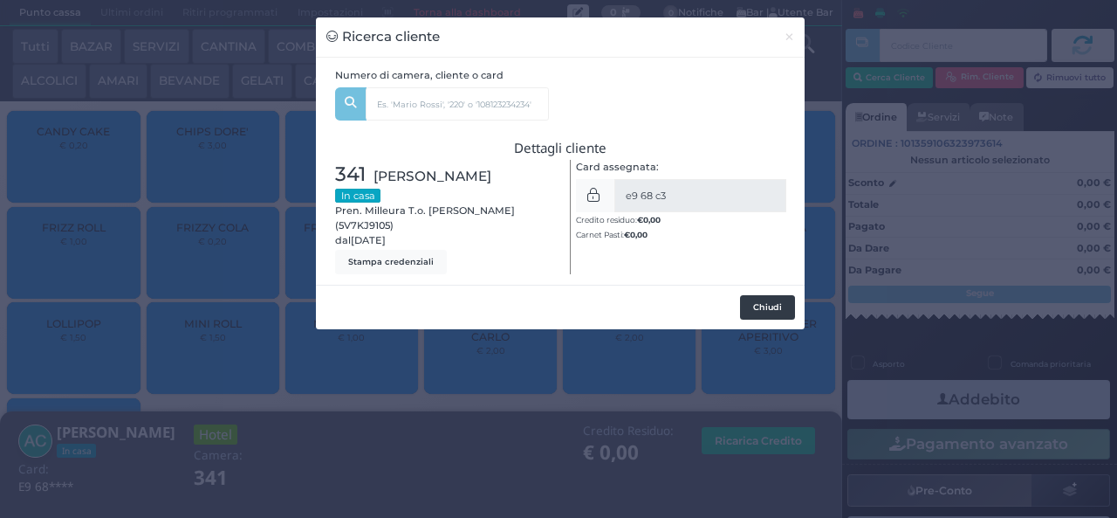
click at [775, 311] on button "Chiudi" at bounding box center [767, 307] width 55 height 24
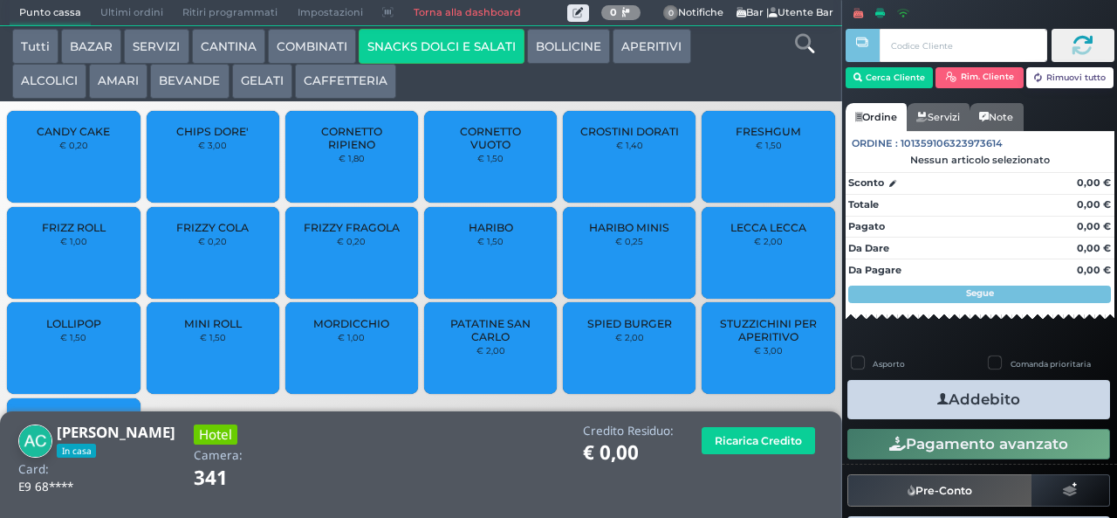
click at [496, 343] on span "PATATINE SAN CARLO" at bounding box center [491, 330] width 104 height 26
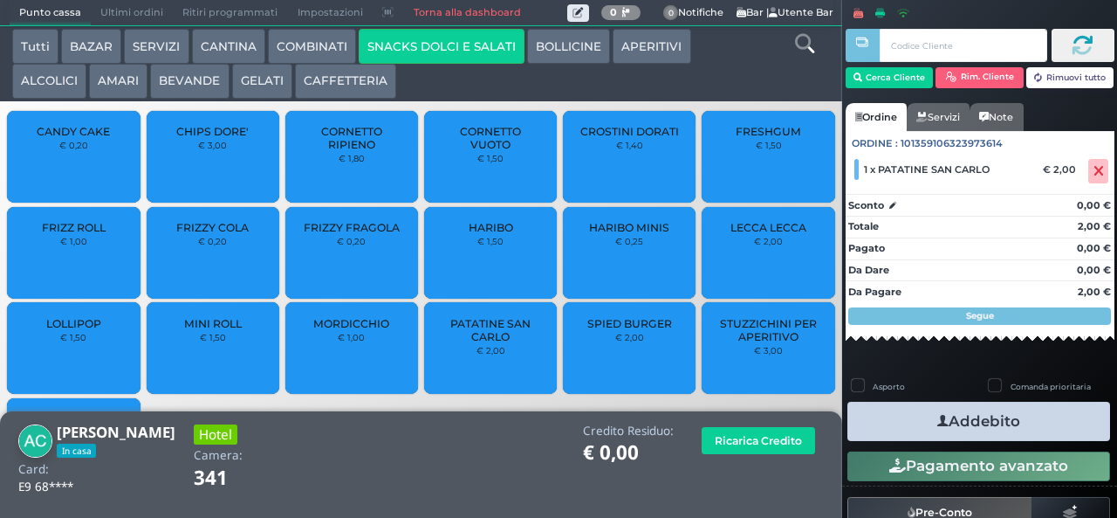
click at [995, 424] on button "Addebito" at bounding box center [979, 421] width 263 height 39
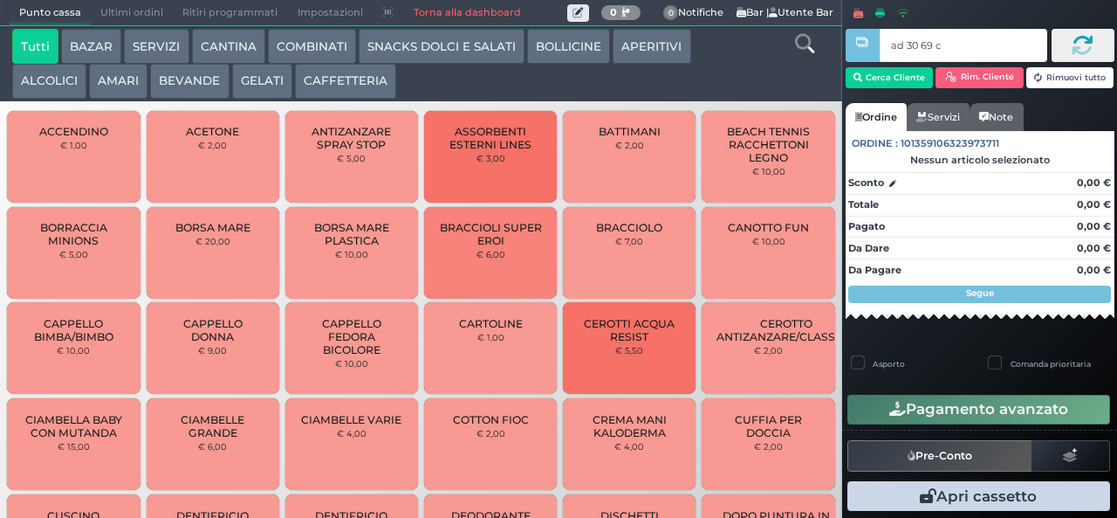
type input "ad 30 69 c3"
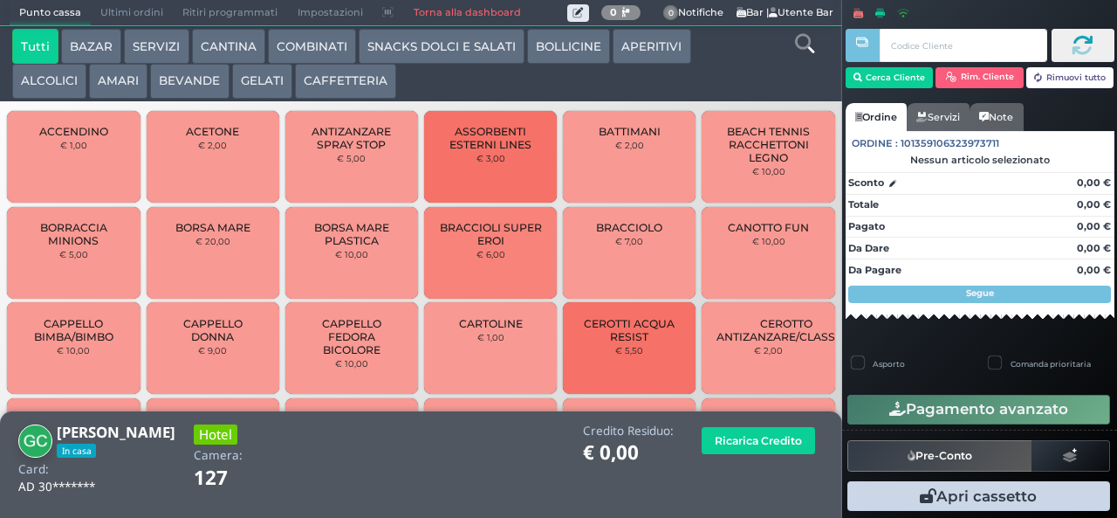
click at [257, 77] on button "GELATI" at bounding box center [262, 81] width 60 height 35
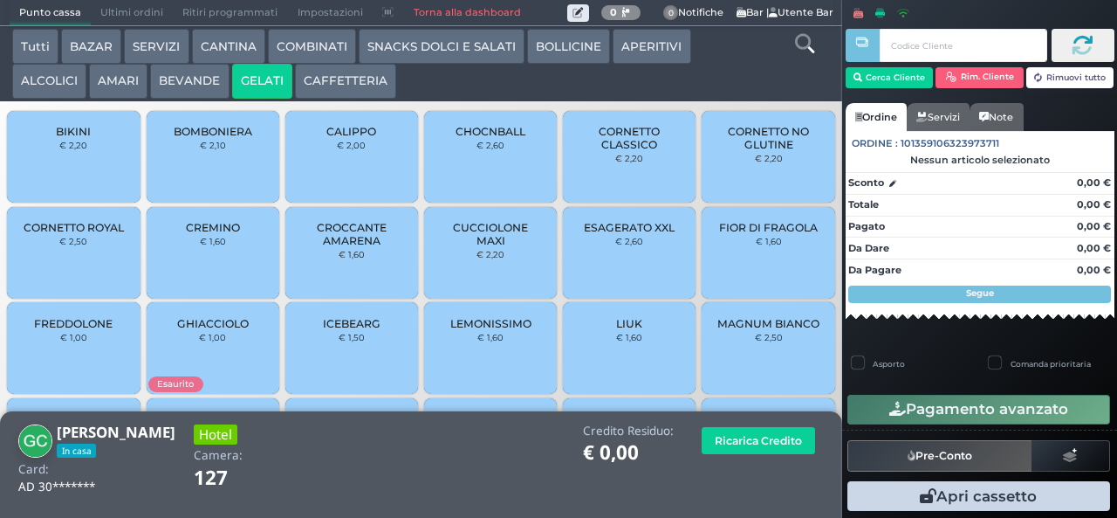
click at [642, 151] on span "CORNETTO CLASSICO" at bounding box center [630, 138] width 104 height 26
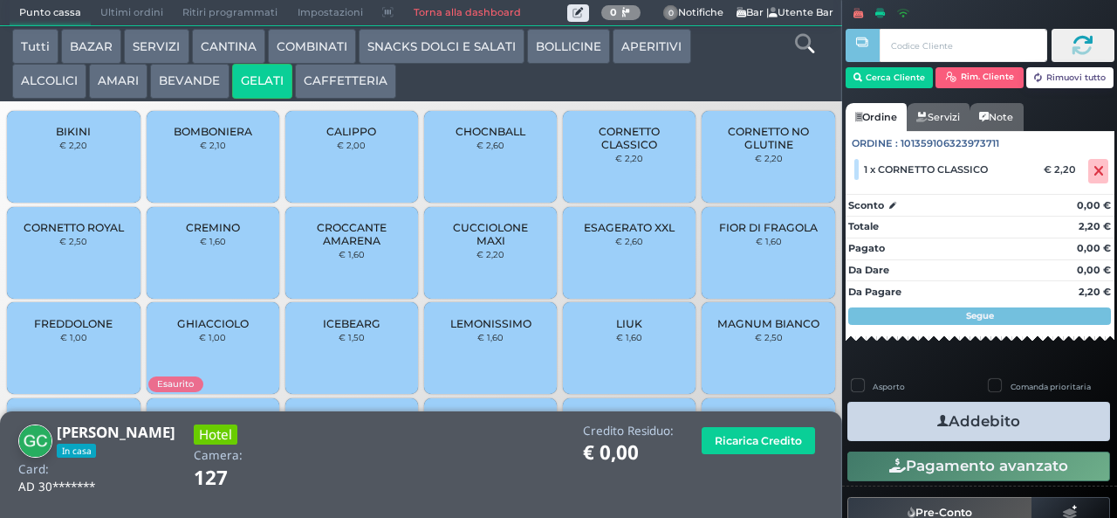
click at [67, 138] on span "BIKINI" at bounding box center [73, 131] width 35 height 13
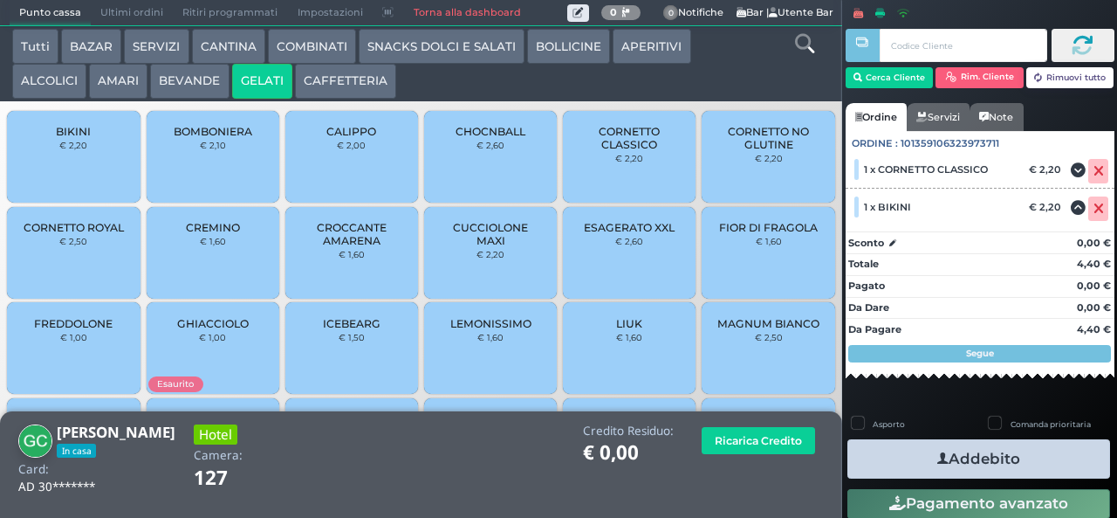
click at [999, 454] on button "Addebito" at bounding box center [979, 458] width 263 height 39
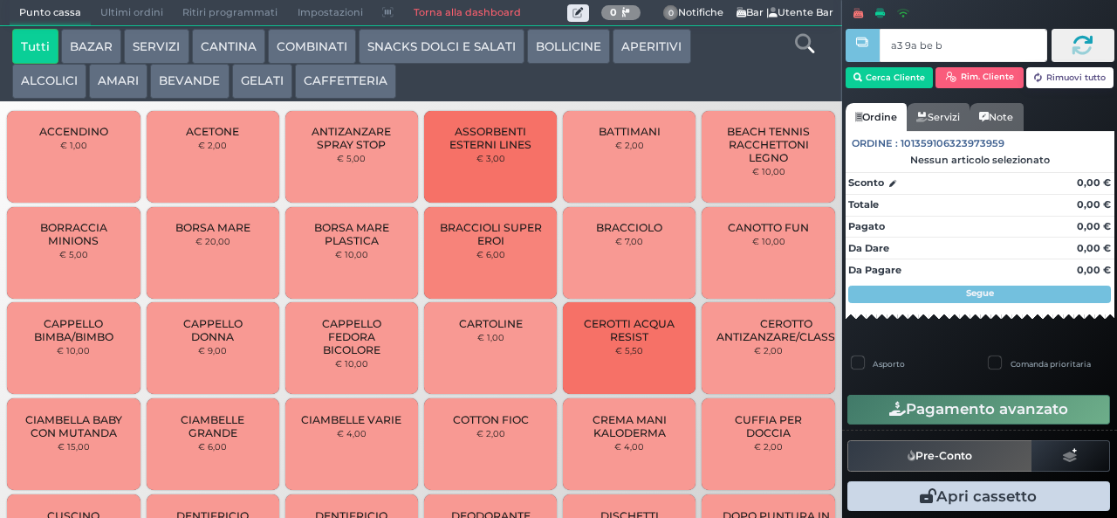
type input "a3 9a be b9"
click at [0, 0] on div at bounding box center [0, 0] width 0 height 0
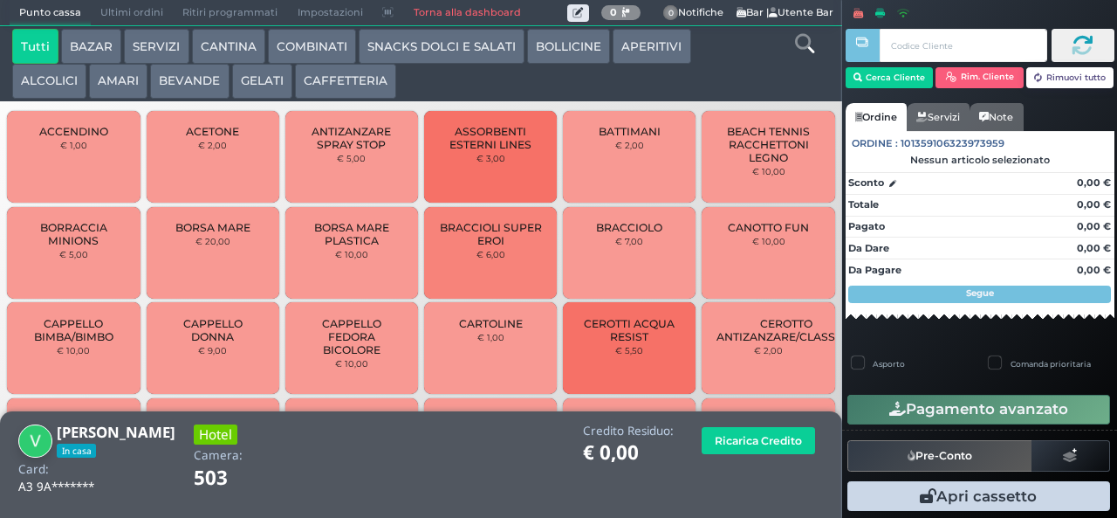
click at [260, 93] on button "GELATI" at bounding box center [262, 81] width 60 height 35
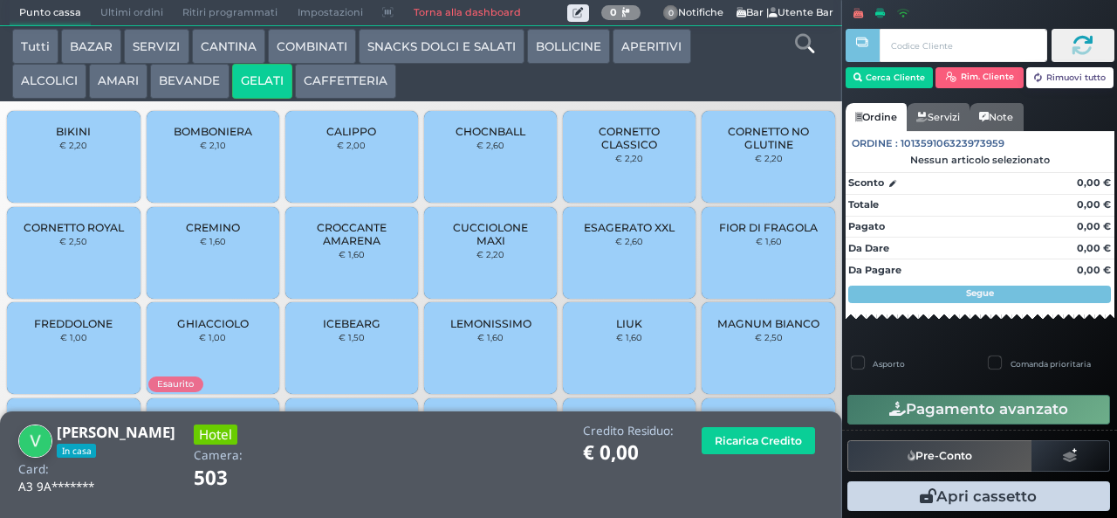
click at [619, 151] on span "CORNETTO CLASSICO" at bounding box center [630, 138] width 104 height 26
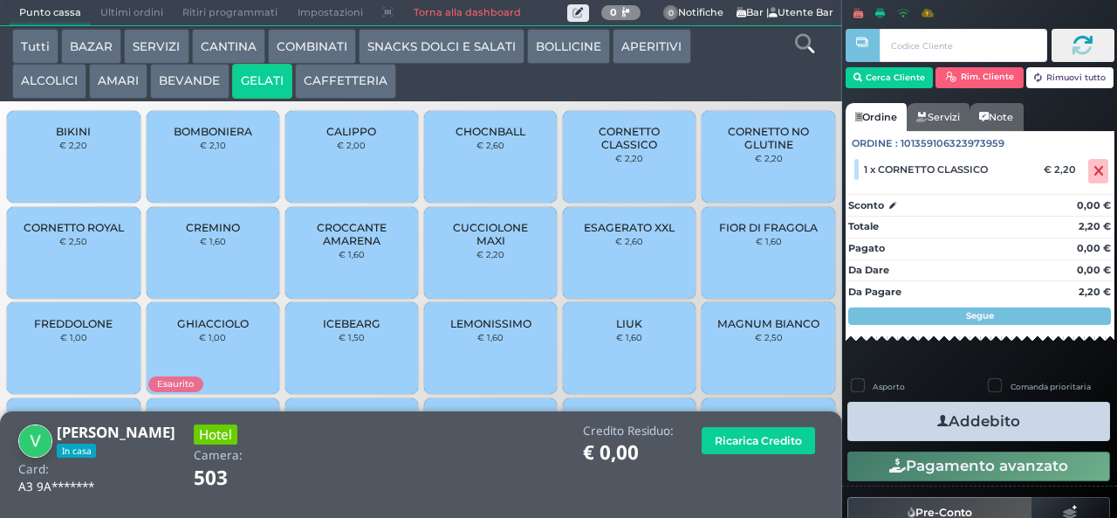
click at [993, 429] on button "Addebito" at bounding box center [979, 421] width 263 height 39
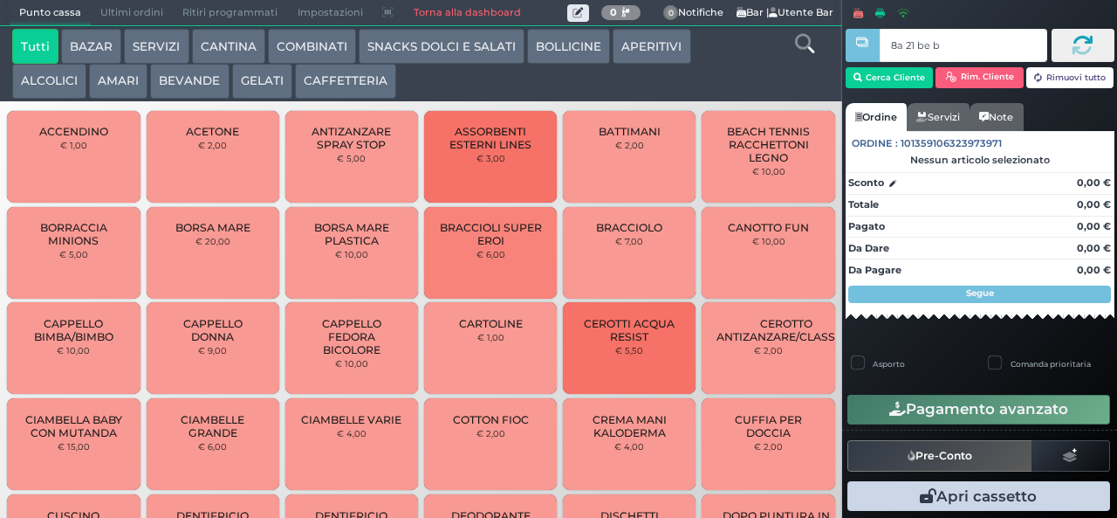
type input "8a 21 be b9"
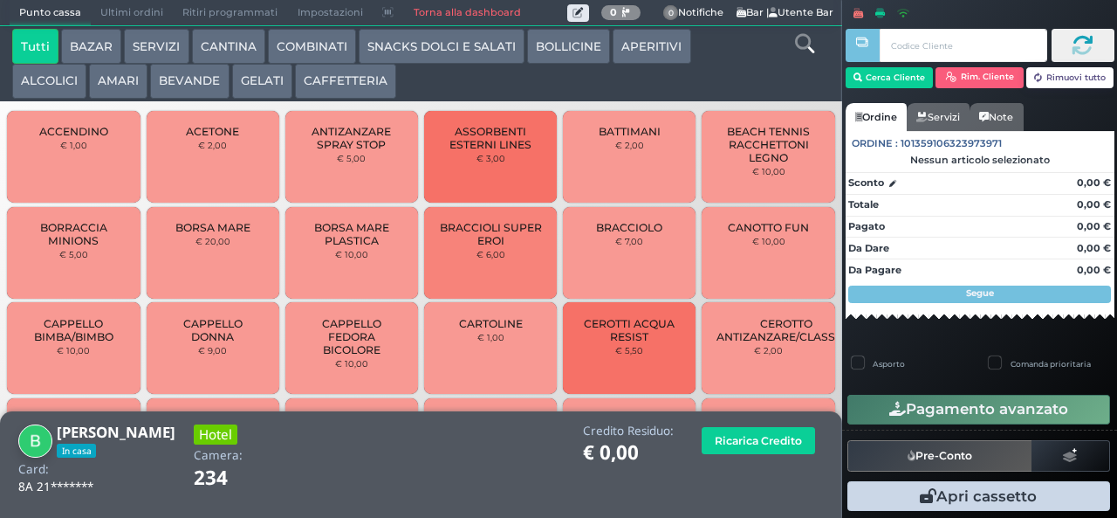
click at [207, 87] on button "BEVANDE" at bounding box center [189, 81] width 79 height 35
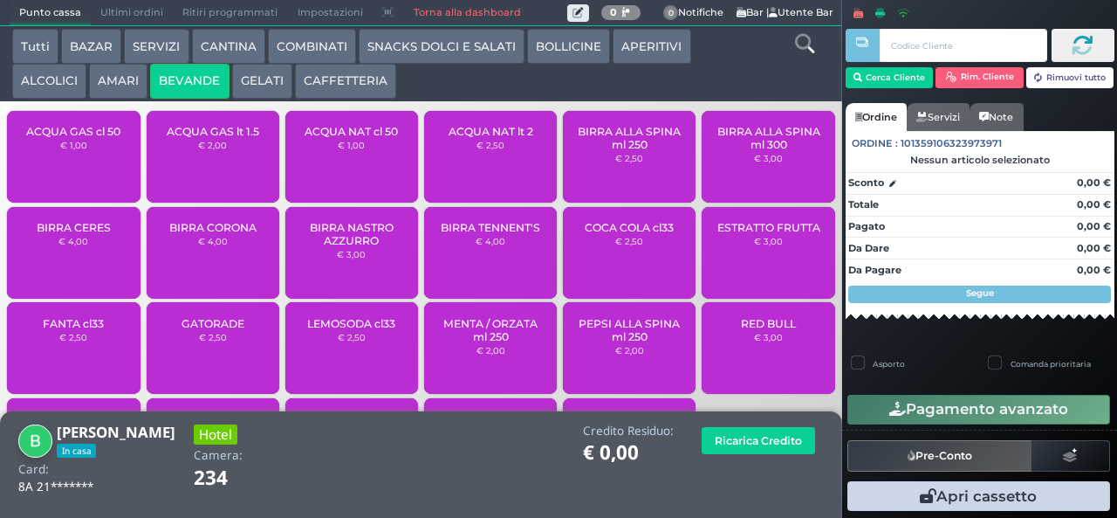
click at [499, 173] on div "ACQUA NAT lt 2 € 2,50" at bounding box center [490, 157] width 133 height 92
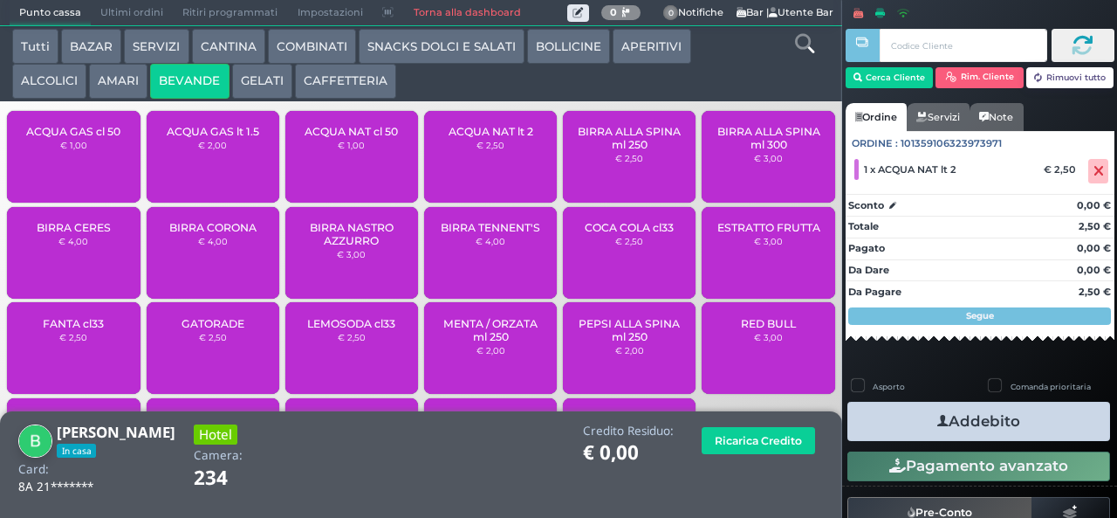
click at [1011, 429] on button "Addebito" at bounding box center [979, 421] width 263 height 39
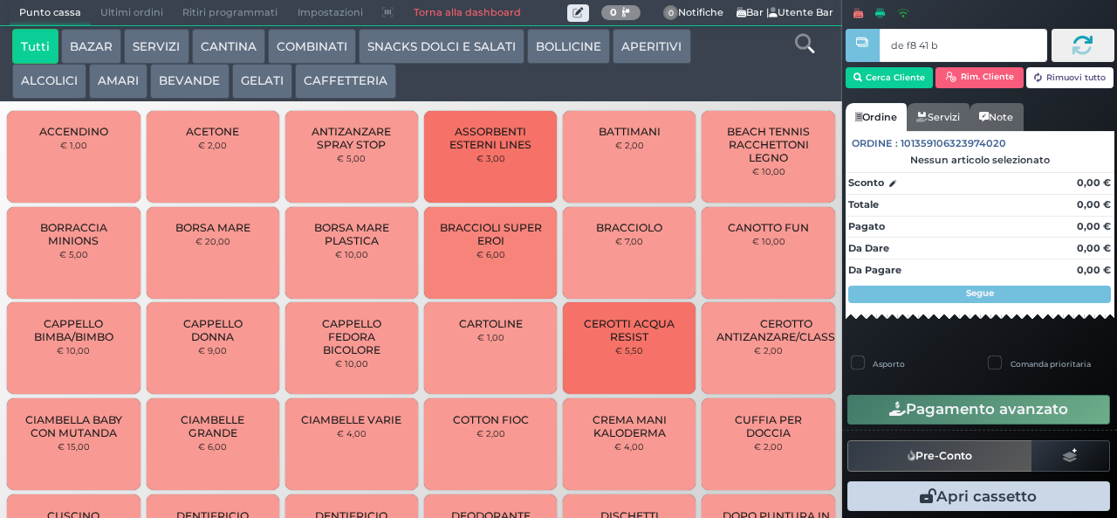
type input "de f8 41 b9"
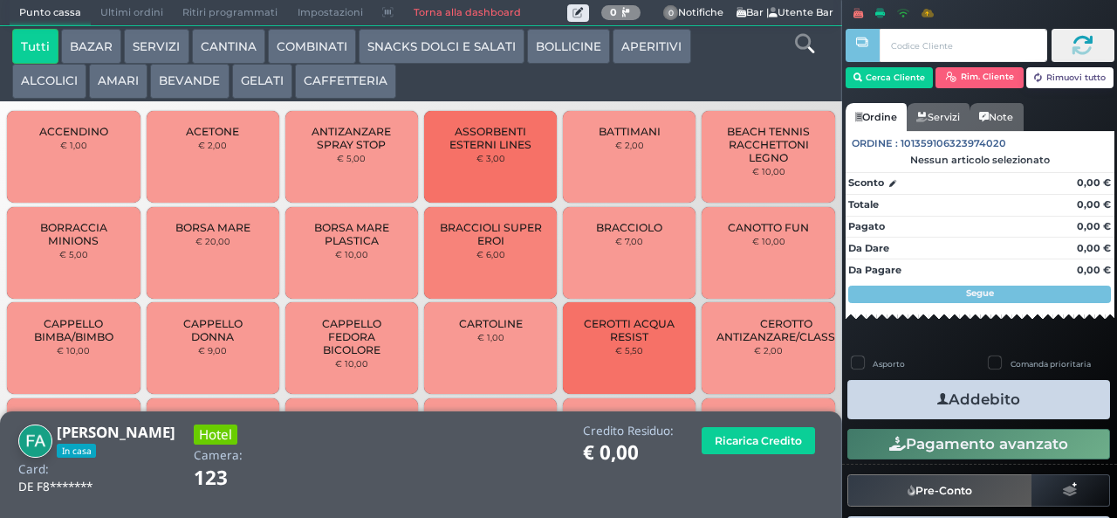
click at [455, 39] on button "SNACKS DOLCI E SALATI" at bounding box center [442, 46] width 166 height 35
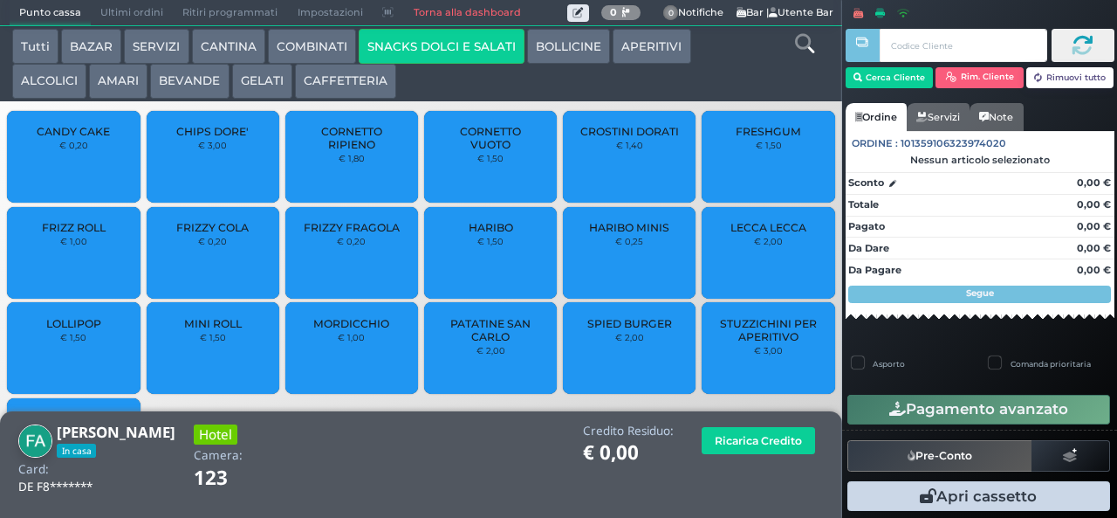
click at [361, 262] on div "FRIZZY FRAGOLA € 0,20" at bounding box center [351, 253] width 133 height 92
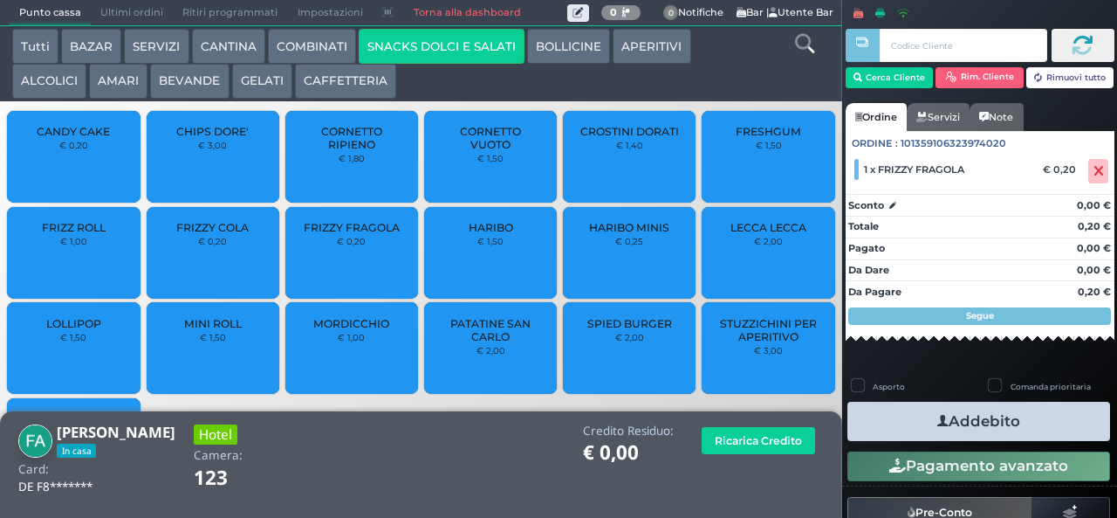
click at [204, 269] on div "FRIZZY COLA € 0,20" at bounding box center [213, 253] width 133 height 92
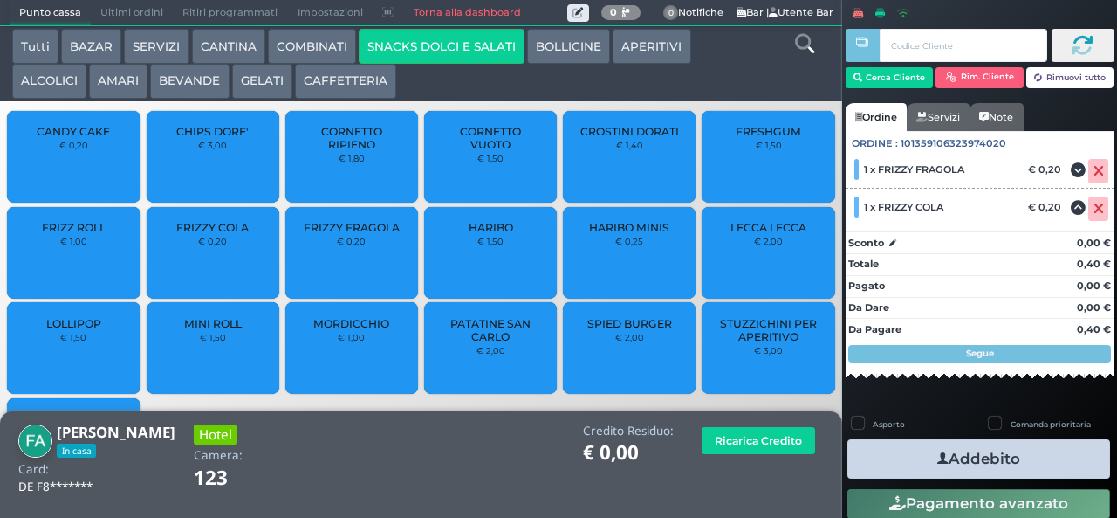
click at [202, 246] on small "€ 0,20" at bounding box center [212, 241] width 29 height 10
click at [1025, 457] on button "Addebito" at bounding box center [979, 458] width 263 height 39
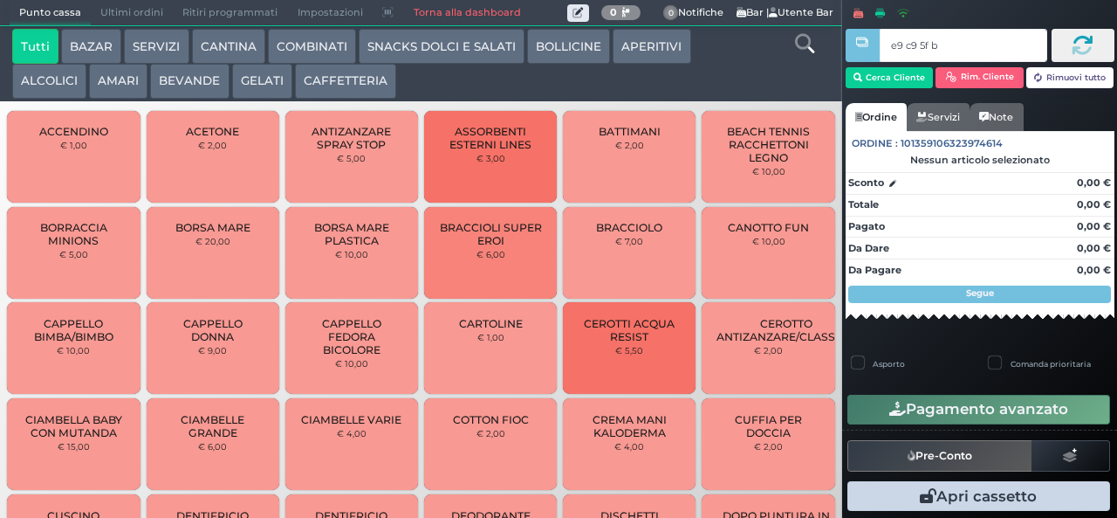
type input "e9 c9 5f bb"
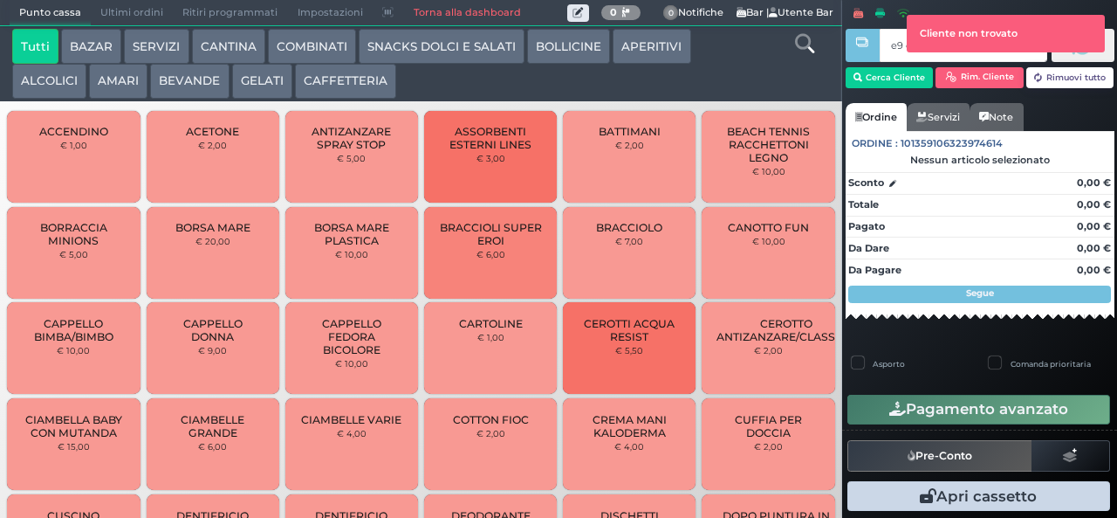
type input "e9 c9 5f bb"
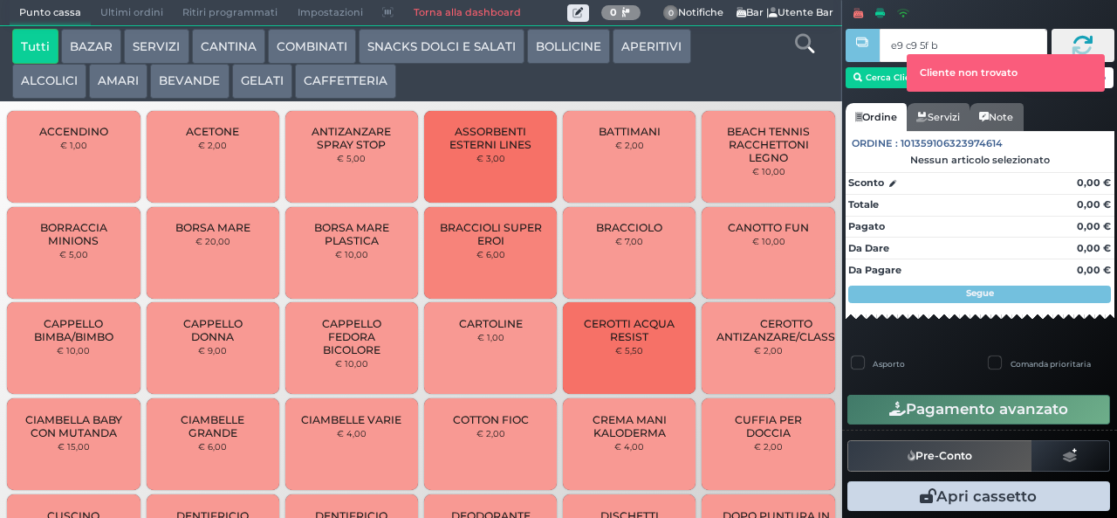
type input "e9 c9 5f bb"
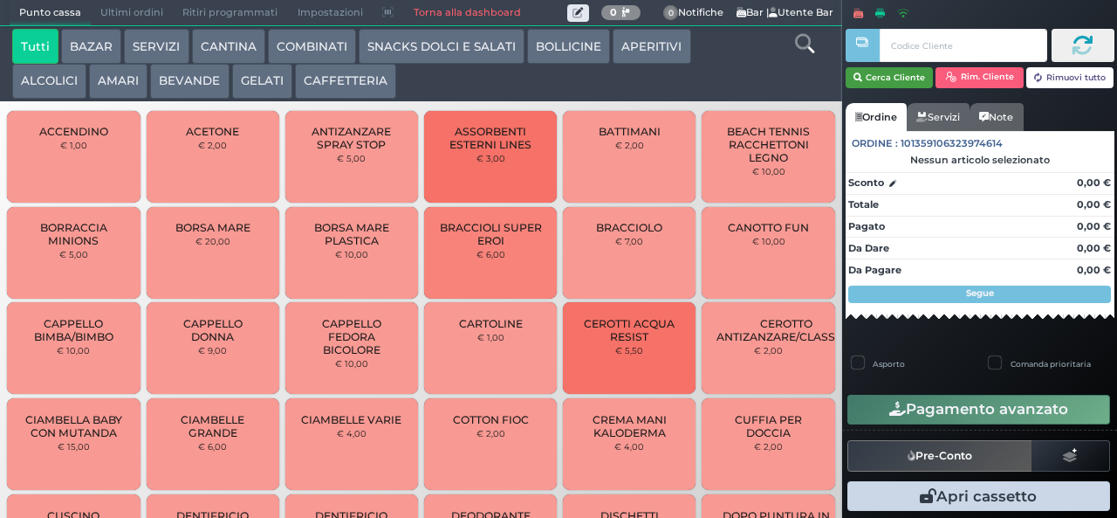
click at [884, 79] on button "Cerca Cliente" at bounding box center [890, 77] width 88 height 21
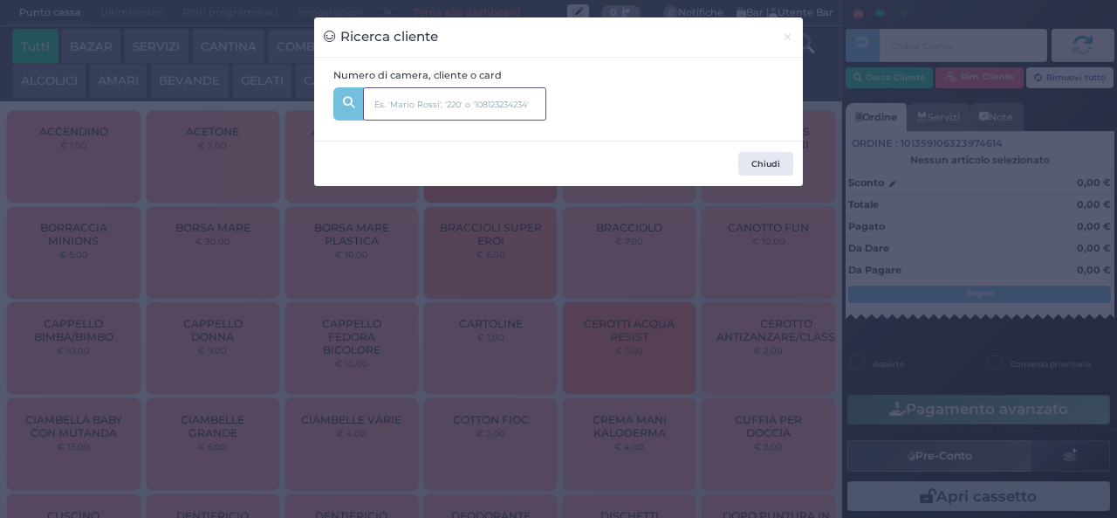
click at [429, 96] on input "text" at bounding box center [454, 103] width 183 height 33
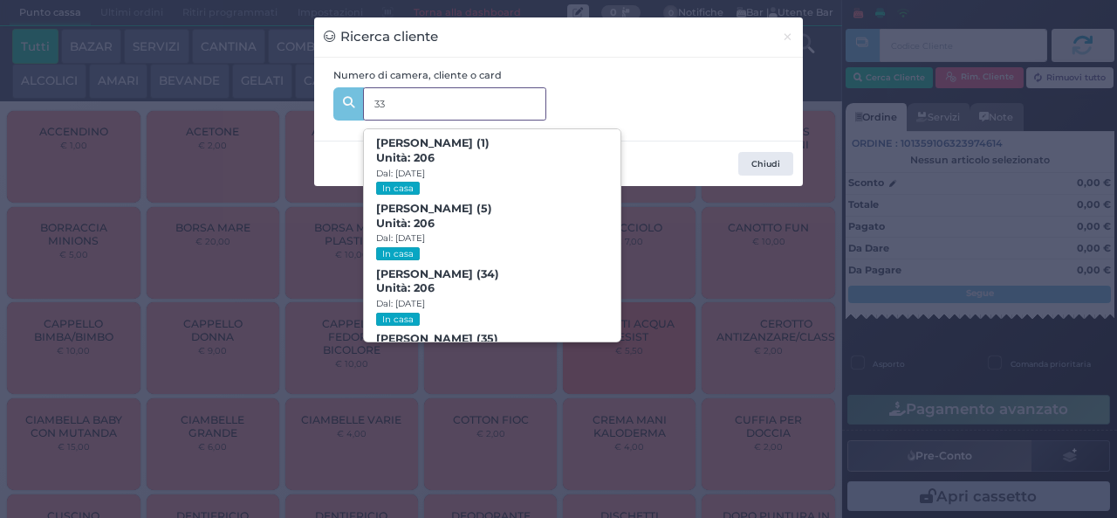
type input "337"
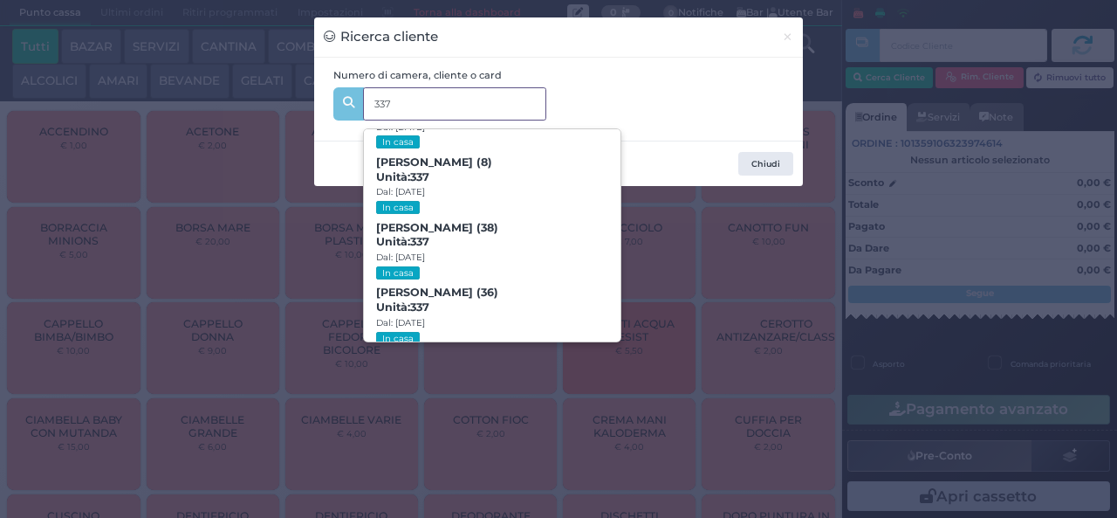
scroll to position [79, 0]
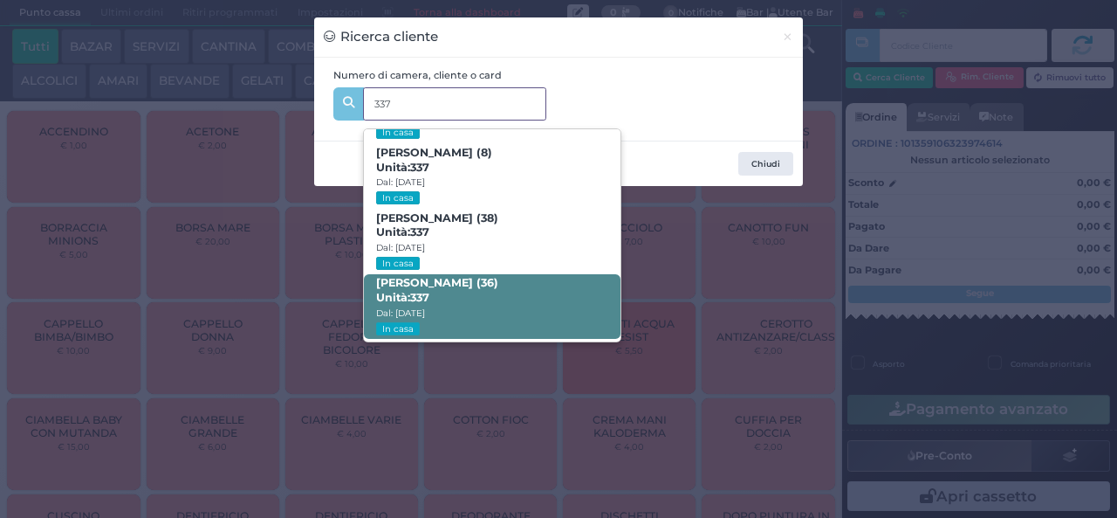
click at [429, 299] on strong "337" at bounding box center [419, 297] width 19 height 13
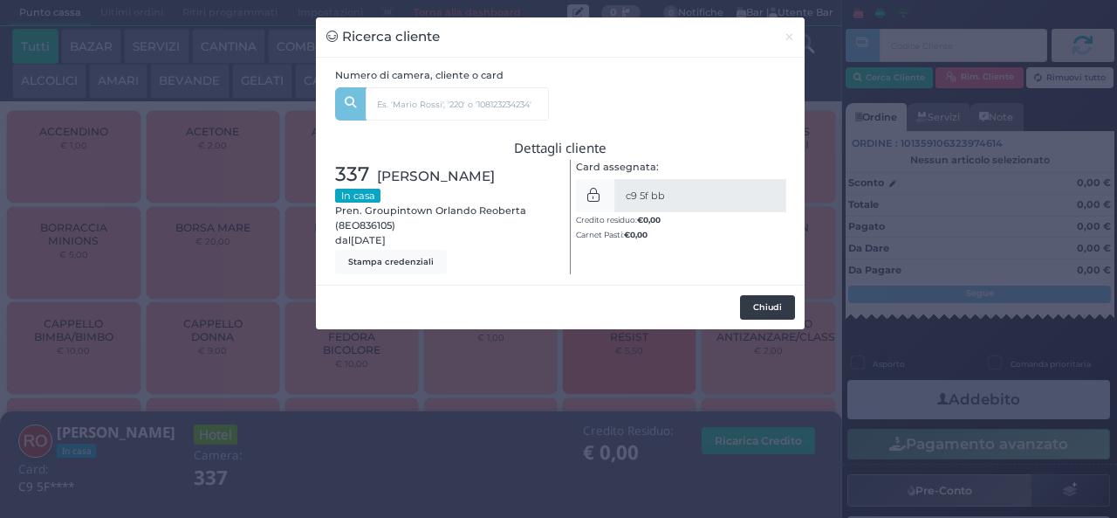
click at [761, 311] on button "Chiudi" at bounding box center [767, 307] width 55 height 24
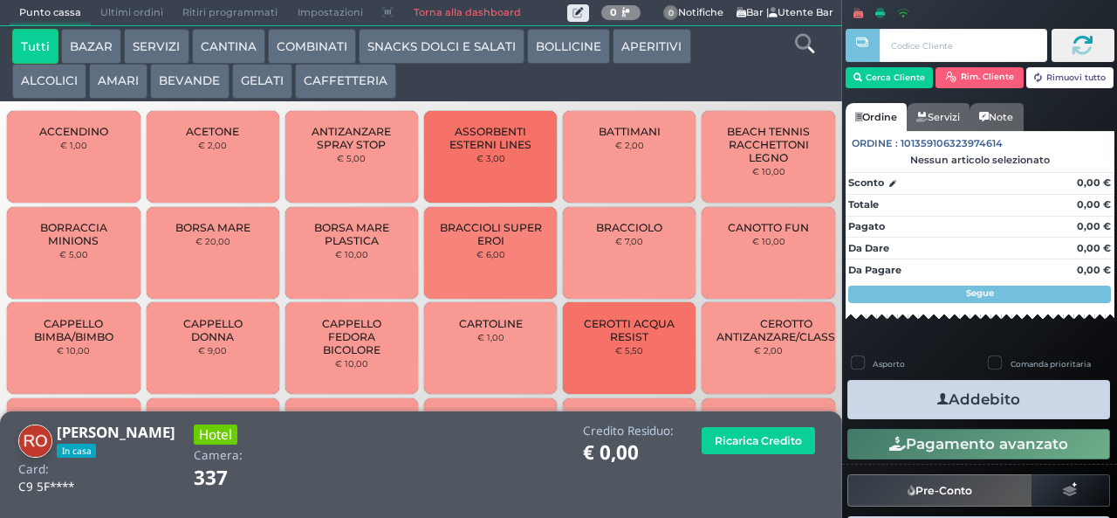
click at [262, 80] on button "GELATI" at bounding box center [262, 81] width 60 height 35
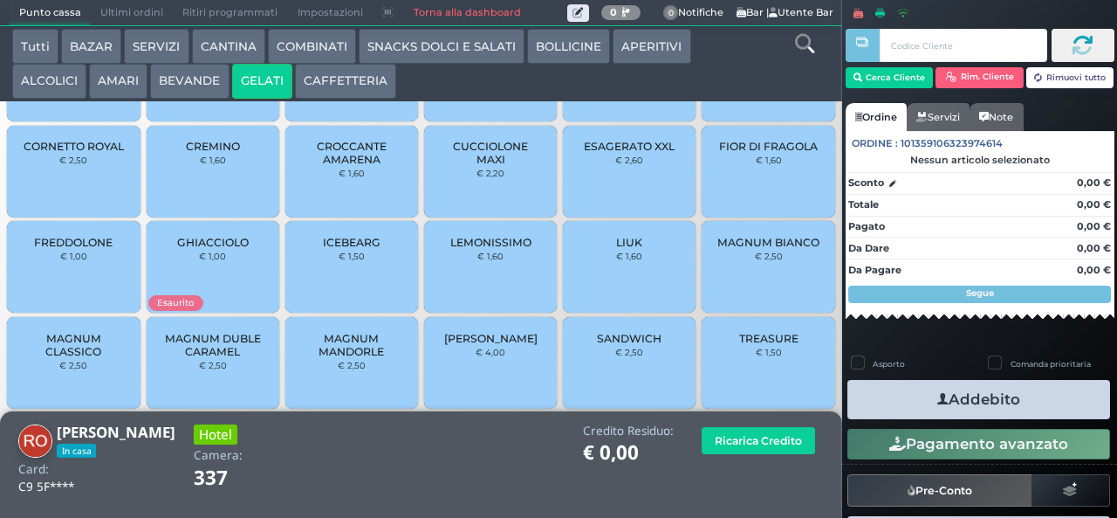
scroll to position [0, 0]
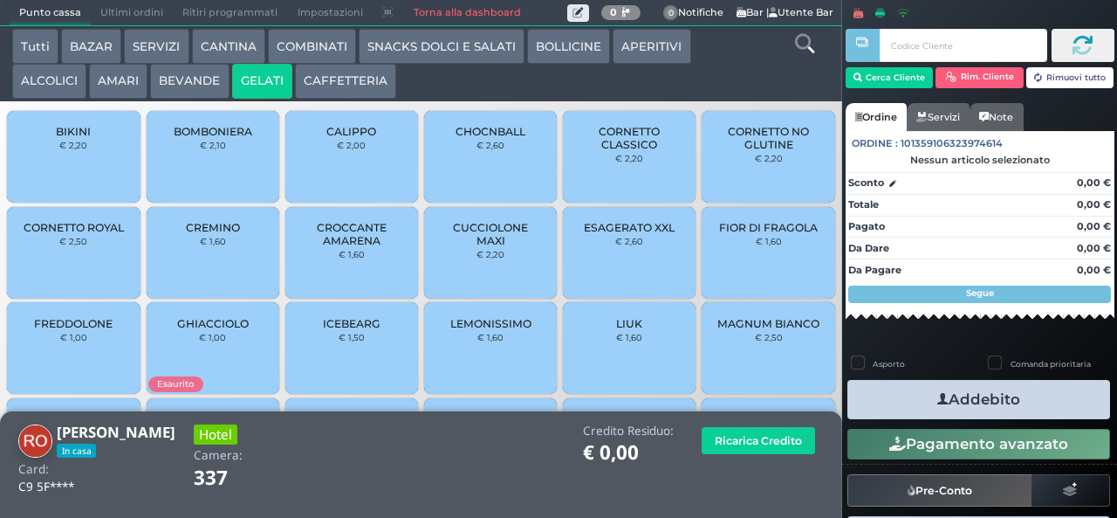
click at [332, 138] on span "CALIPPO" at bounding box center [351, 131] width 50 height 13
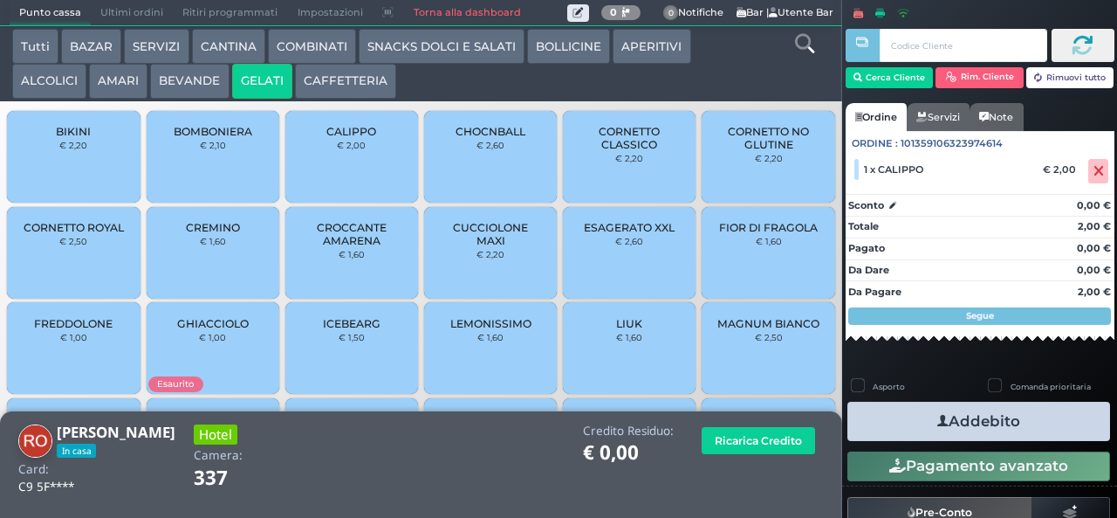
click at [998, 422] on button "Addebito" at bounding box center [979, 421] width 263 height 39
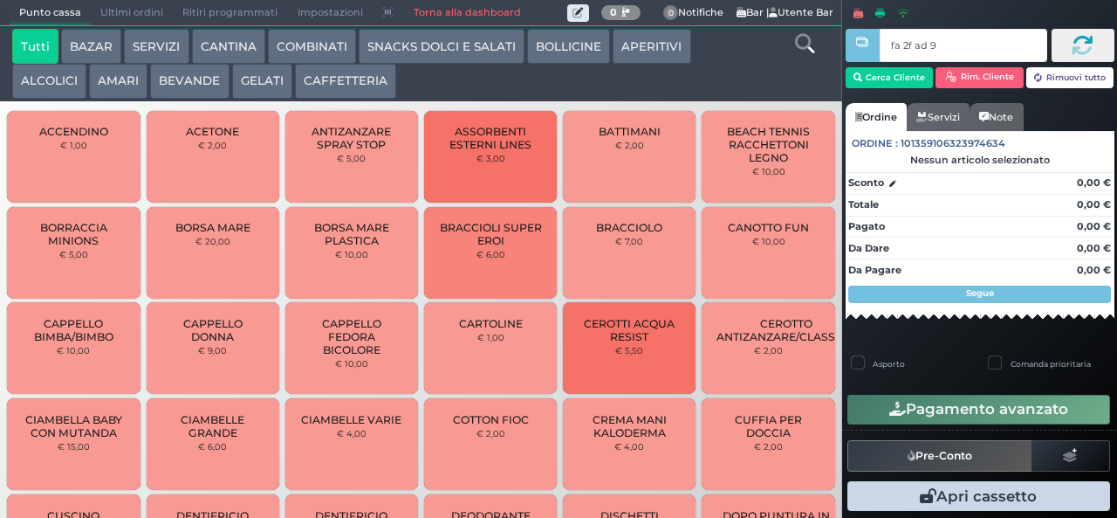
type input "fa 2f ad 9a"
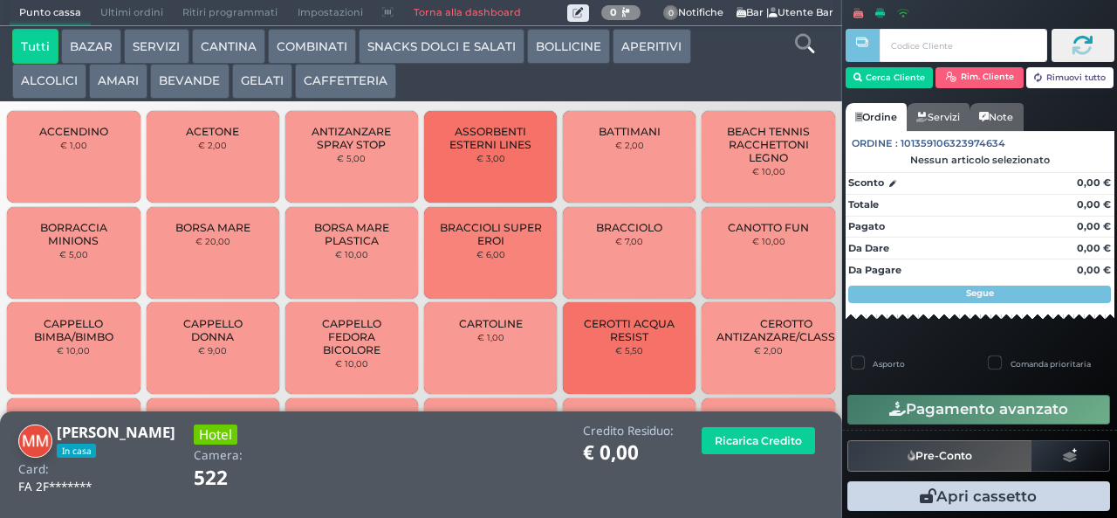
click at [171, 84] on button "BEVANDE" at bounding box center [189, 81] width 79 height 35
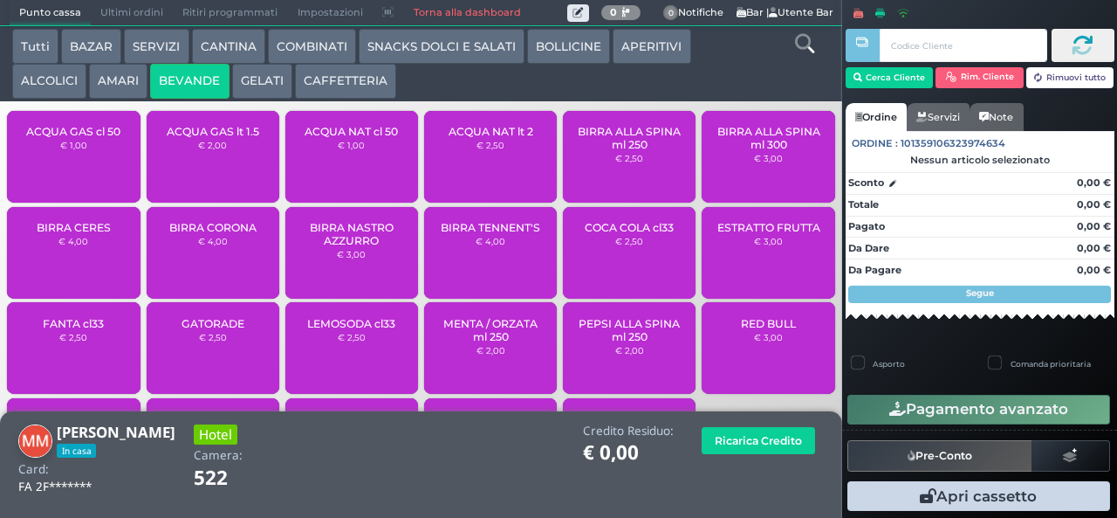
click at [489, 150] on small "€ 2,50" at bounding box center [491, 145] width 28 height 10
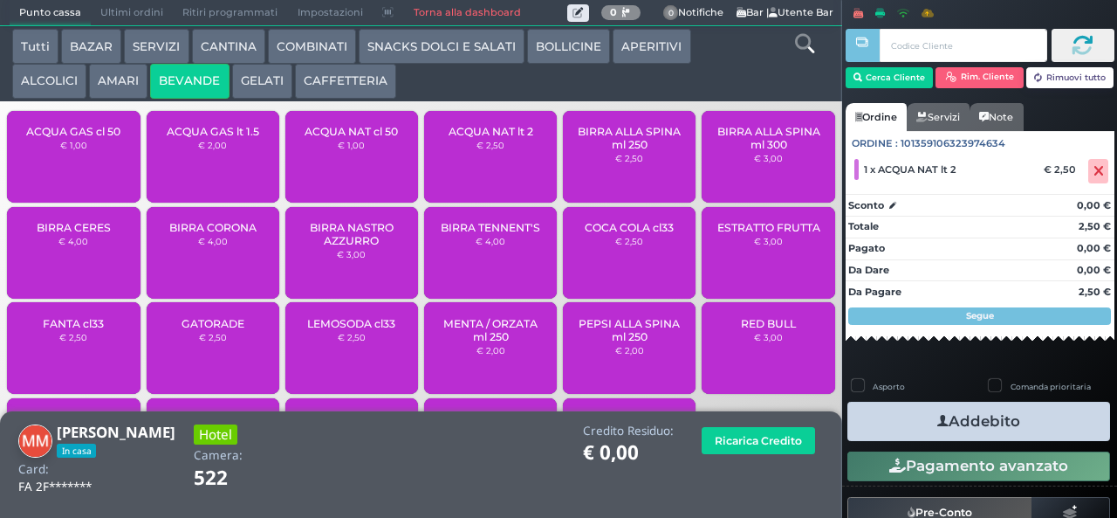
click at [983, 426] on button "Addebito" at bounding box center [979, 421] width 263 height 39
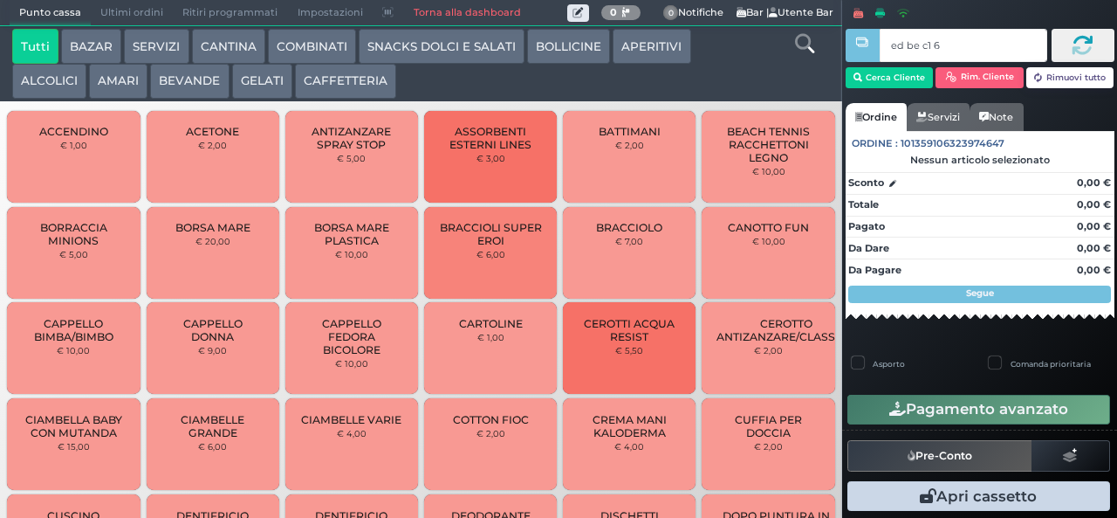
type input "ed be c1 65"
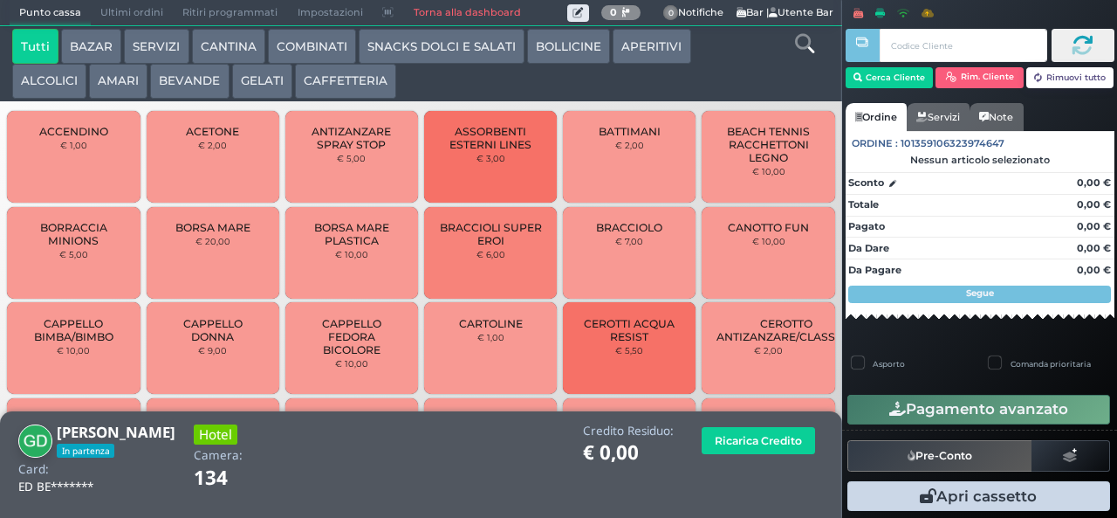
click at [260, 92] on button "GELATI" at bounding box center [262, 81] width 60 height 35
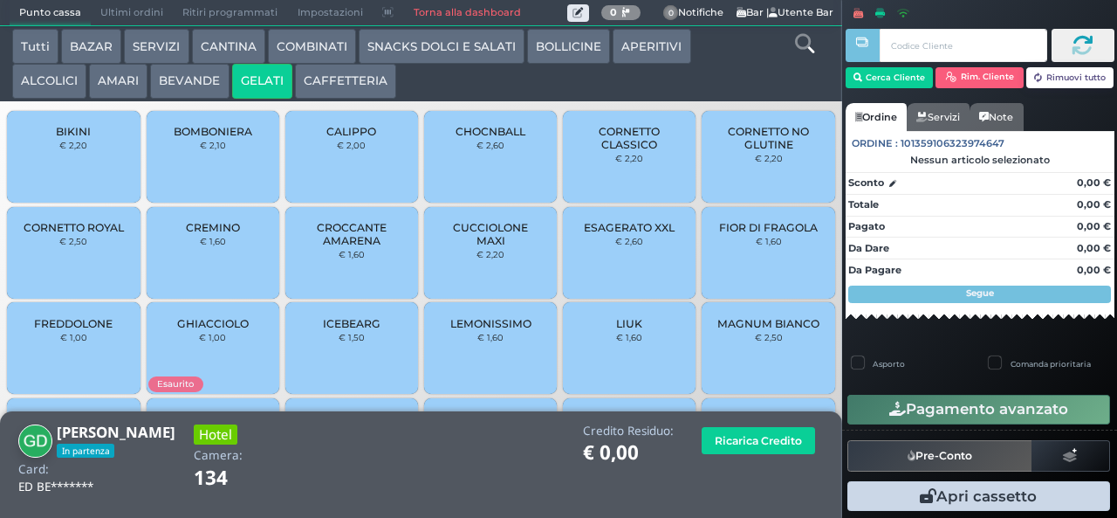
click at [361, 77] on button "CAFFETTERIA" at bounding box center [345, 81] width 101 height 35
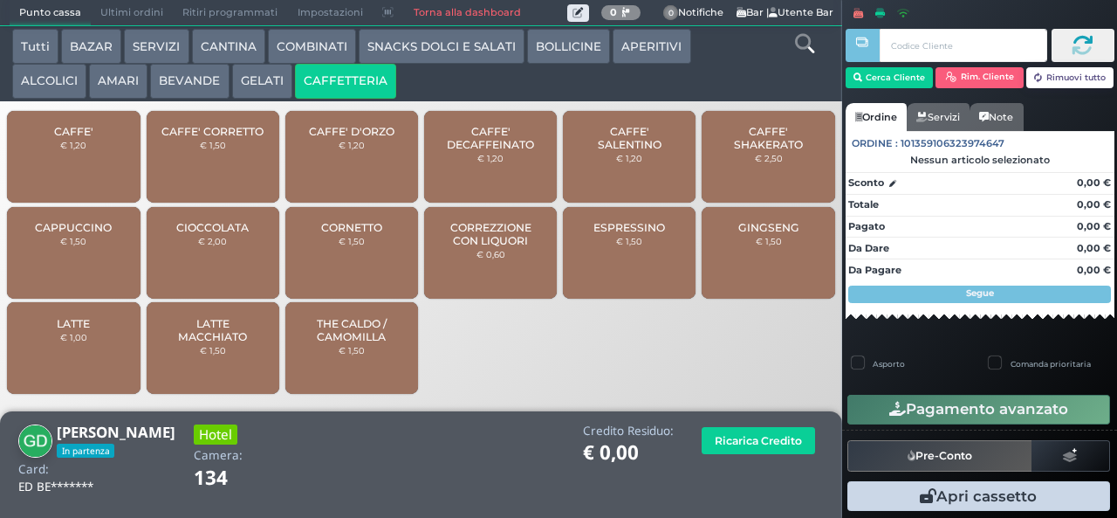
click at [661, 49] on button "APERITIVI" at bounding box center [652, 46] width 78 height 35
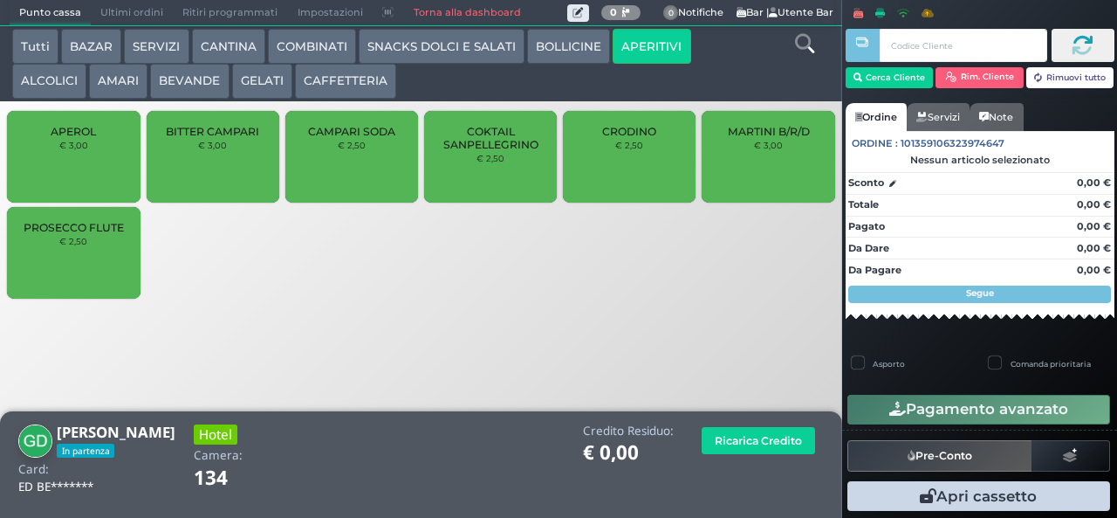
click at [564, 49] on button "BOLLICINE" at bounding box center [568, 46] width 83 height 35
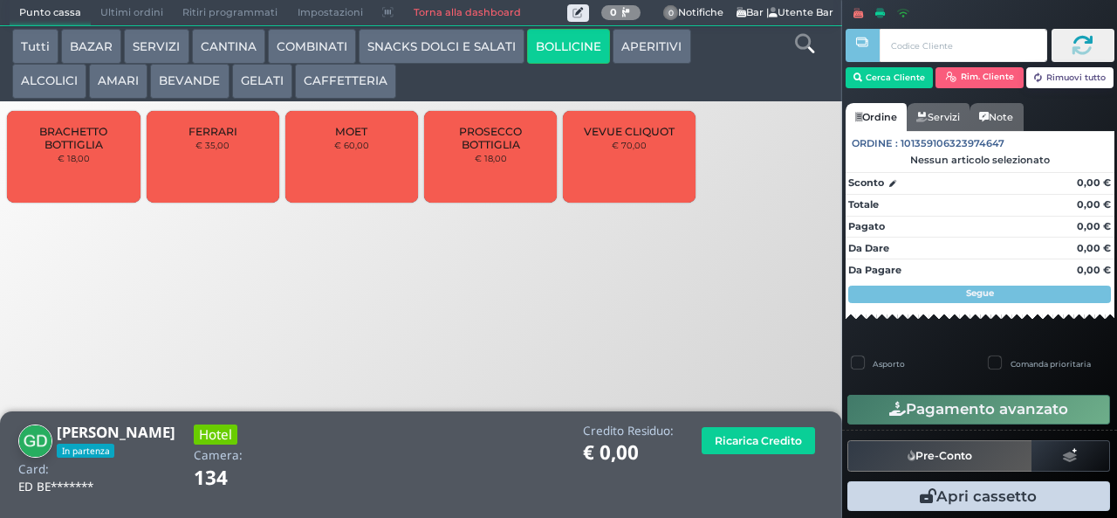
click at [198, 87] on button "BEVANDE" at bounding box center [189, 81] width 79 height 35
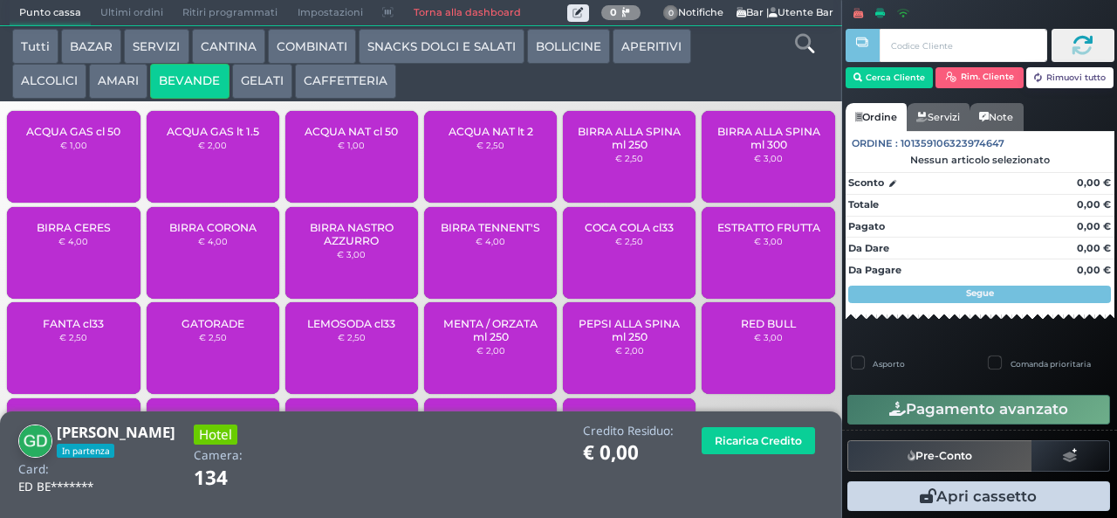
click at [124, 82] on button "AMARI" at bounding box center [118, 81] width 58 height 35
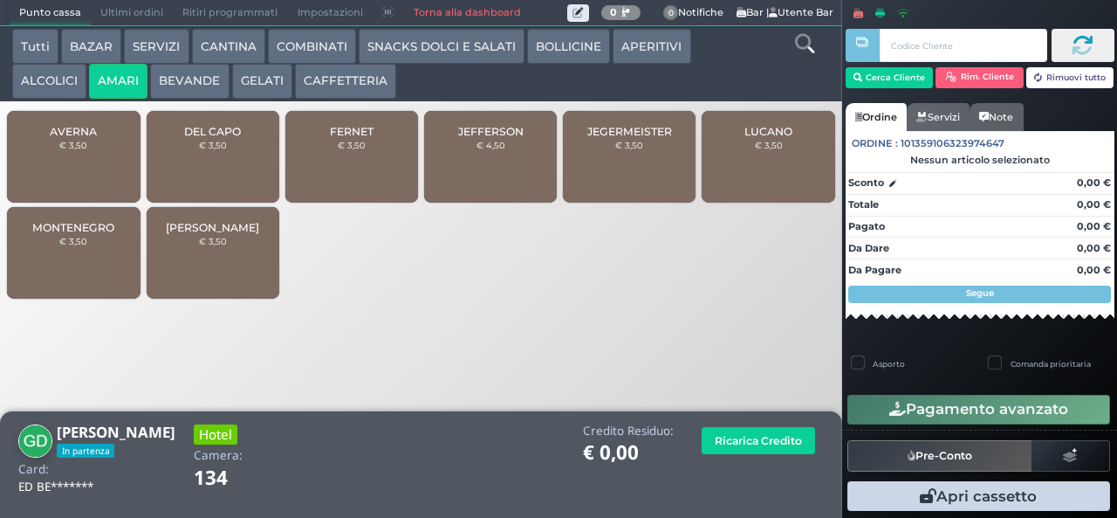
click at [154, 50] on button "SERVIZI" at bounding box center [156, 46] width 65 height 35
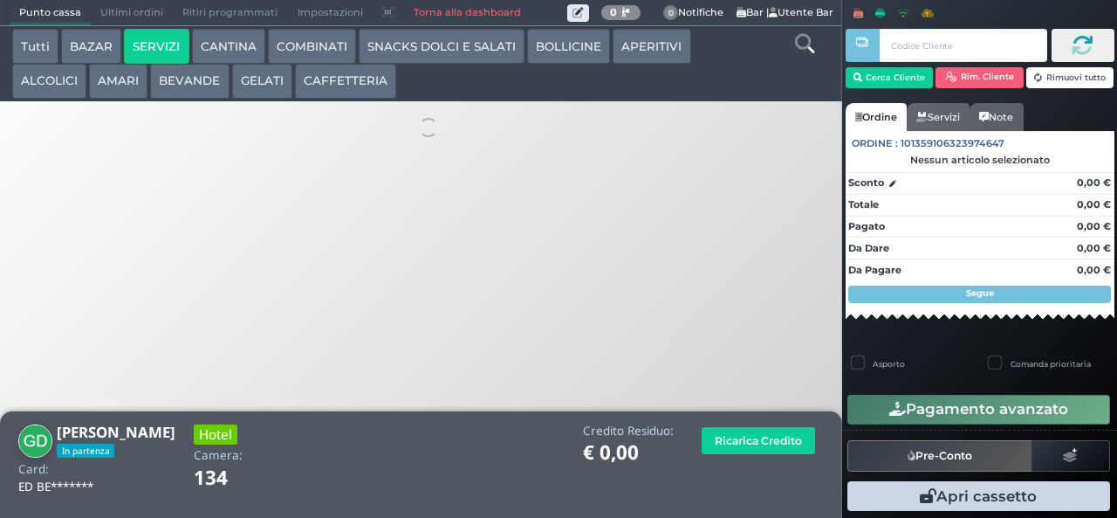
click at [236, 45] on button "CANTINA" at bounding box center [228, 46] width 73 height 35
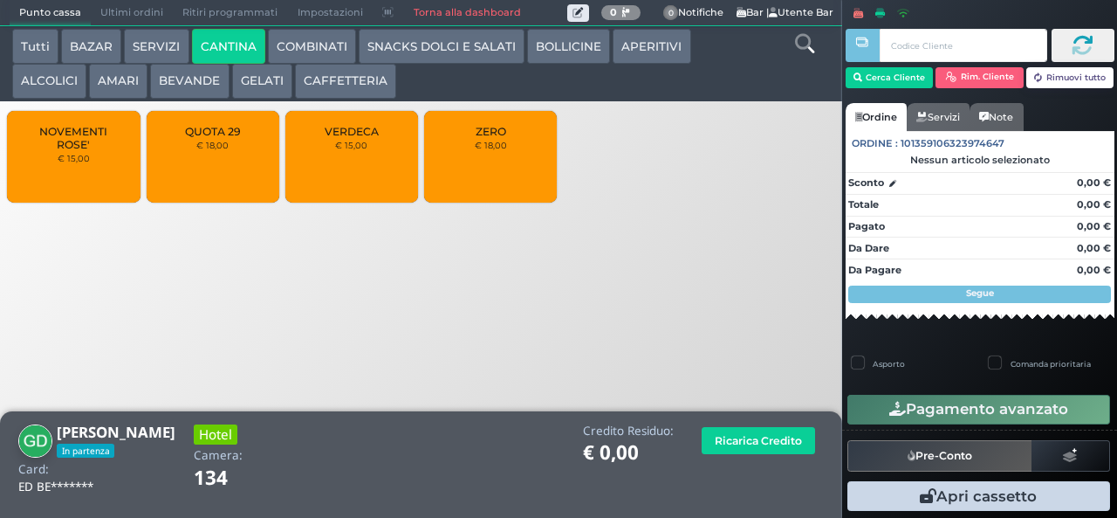
click at [340, 54] on button "COMBINATI" at bounding box center [312, 46] width 88 height 35
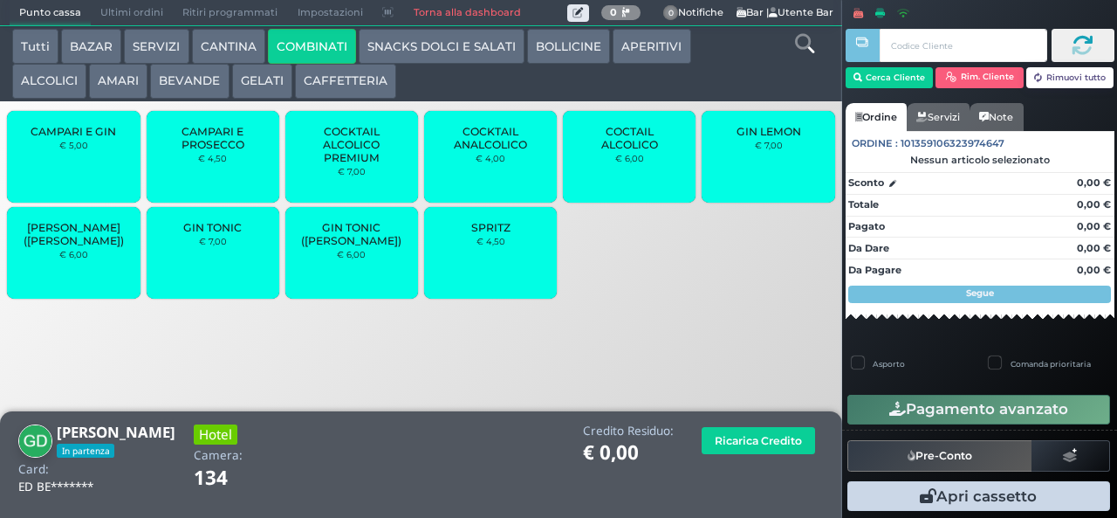
click at [379, 89] on button "CAFFETTERIA" at bounding box center [345, 81] width 101 height 35
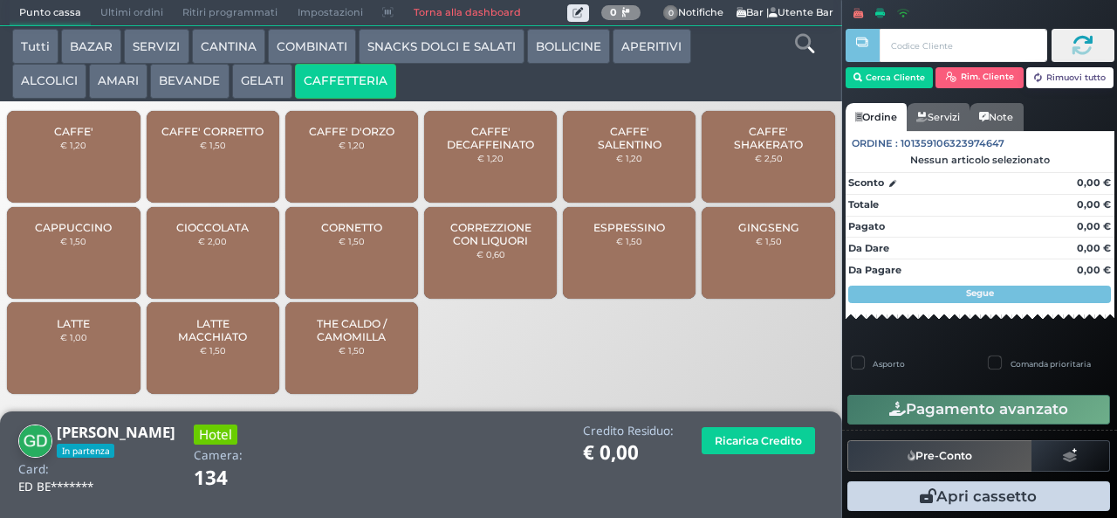
click at [260, 86] on button "GELATI" at bounding box center [262, 81] width 60 height 35
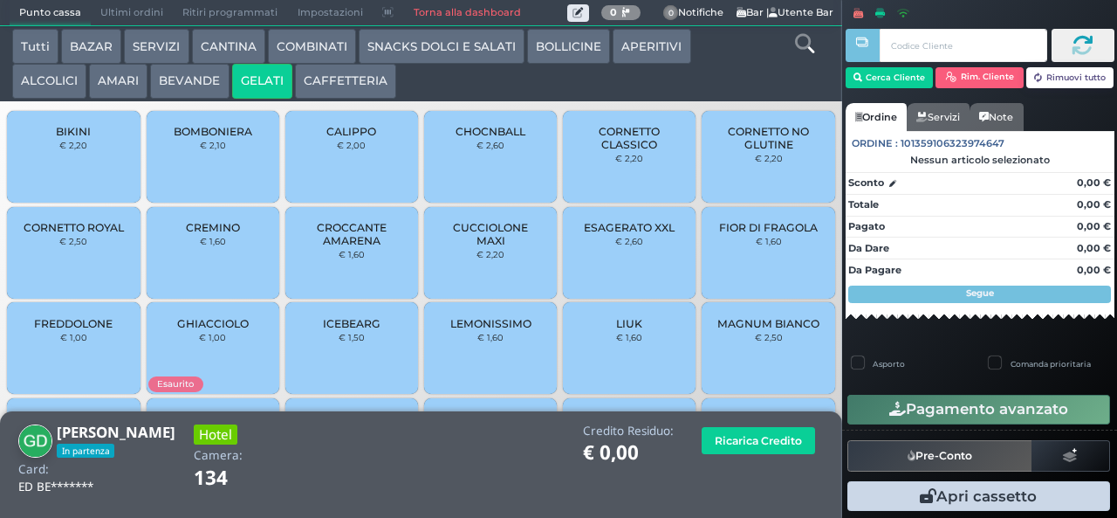
click at [190, 82] on button "BEVANDE" at bounding box center [189, 81] width 79 height 35
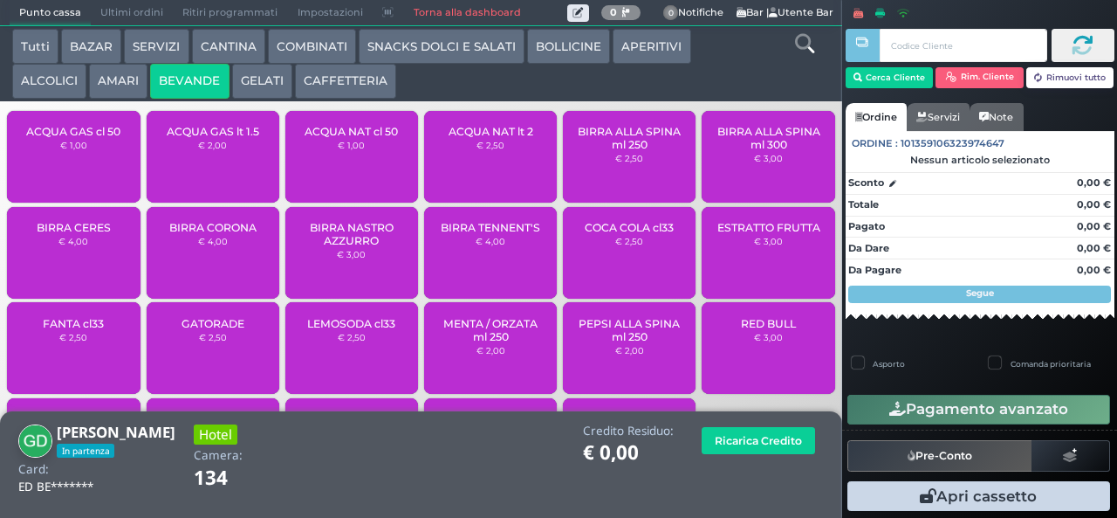
scroll to position [116, 0]
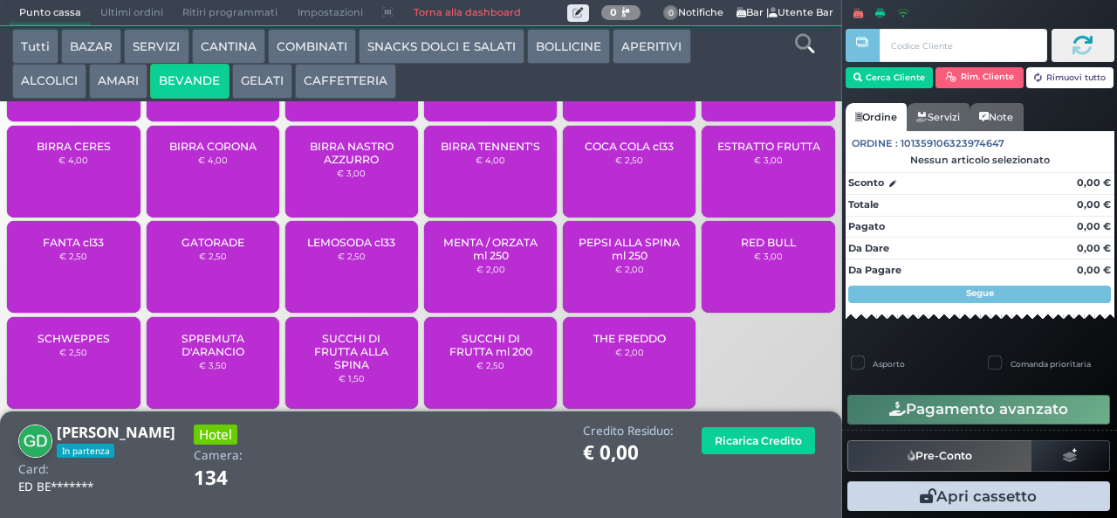
click at [342, 371] on span "SUCCHI DI FRUTTA ALLA SPINA" at bounding box center [352, 351] width 104 height 39
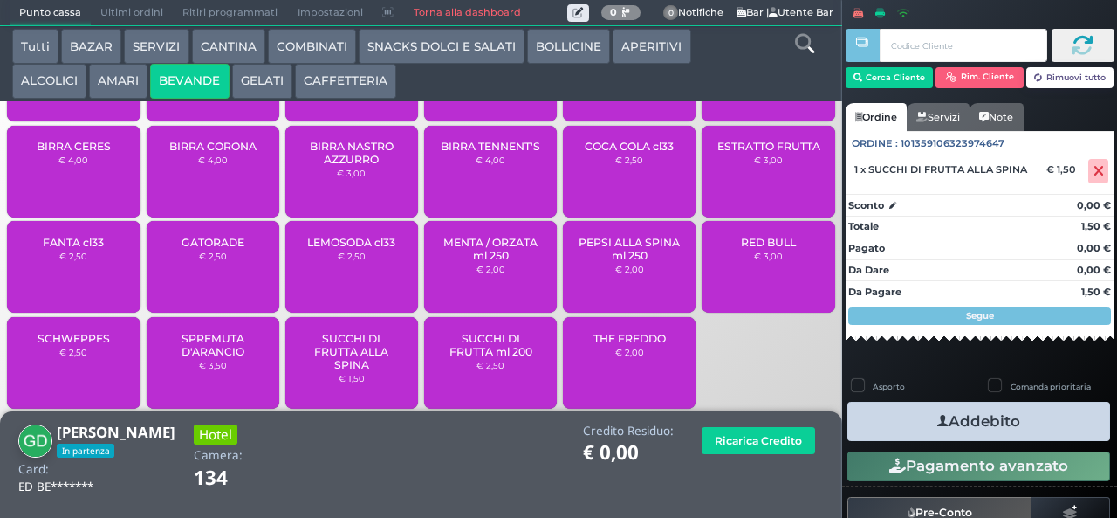
click at [354, 371] on span "SUCCHI DI FRUTTA ALLA SPINA" at bounding box center [352, 351] width 104 height 39
click at [352, 367] on span "SUCCHI DI FRUTTA ALLA SPINA" at bounding box center [352, 351] width 104 height 39
click at [992, 434] on button "Addebito" at bounding box center [979, 421] width 263 height 39
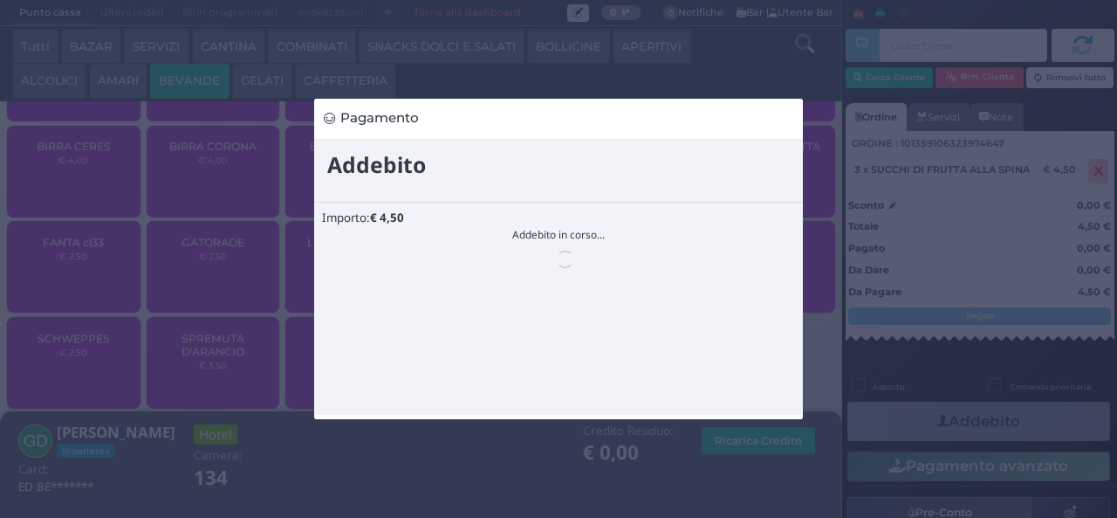
scroll to position [0, 0]
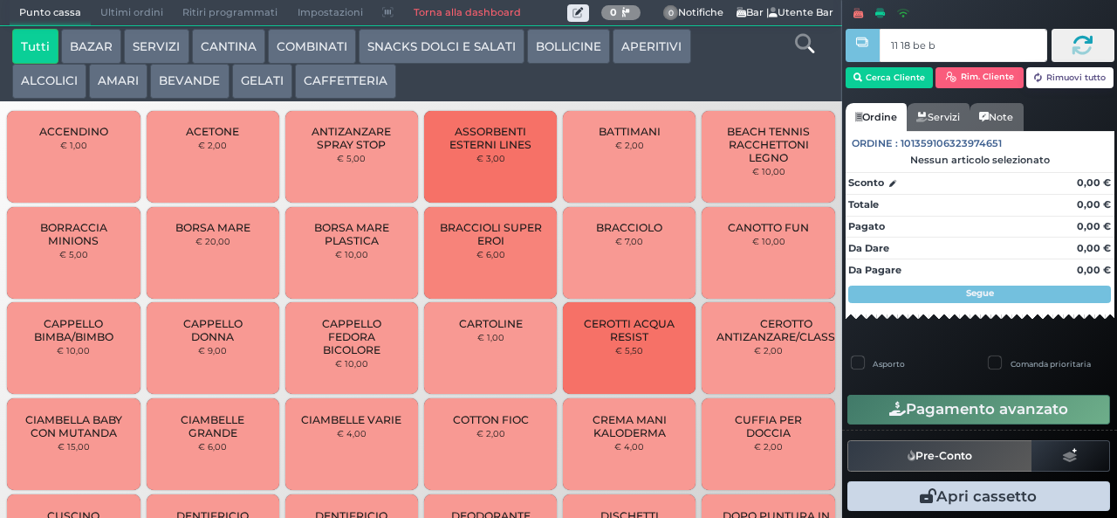
type input "11 18 be b9"
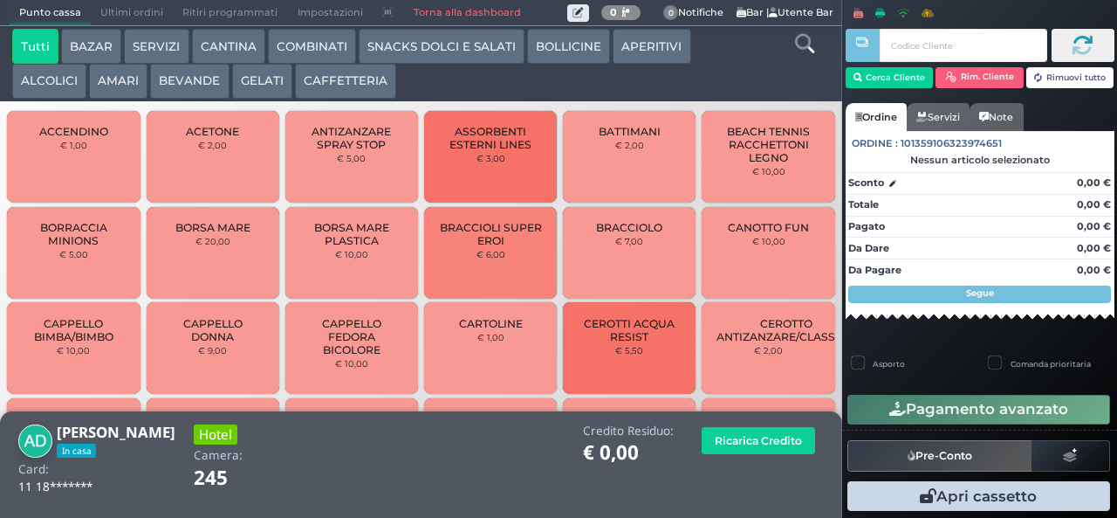
click at [199, 80] on button "BEVANDE" at bounding box center [189, 81] width 79 height 35
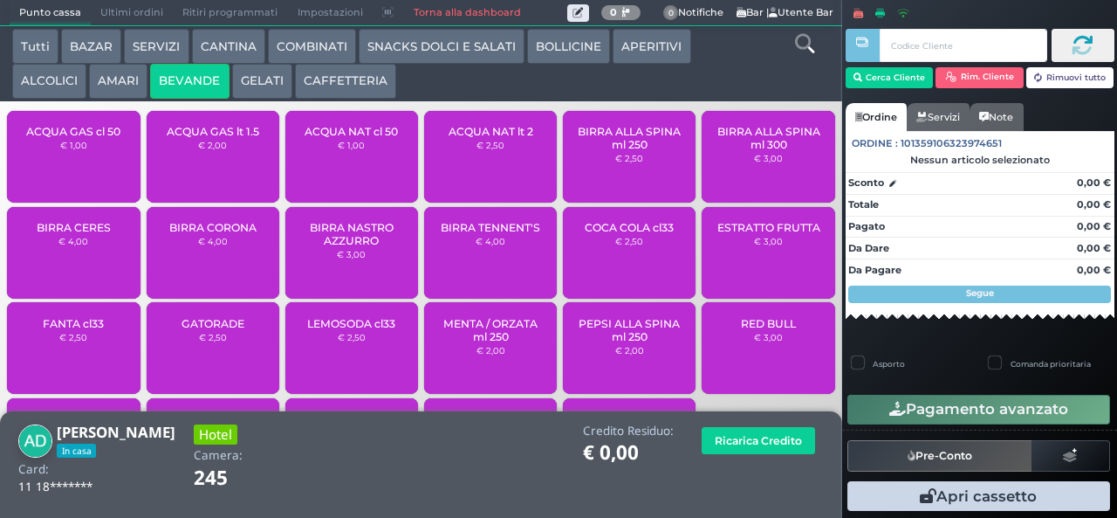
click at [361, 247] on span "BIRRA NASTRO AZZURRO" at bounding box center [352, 234] width 104 height 26
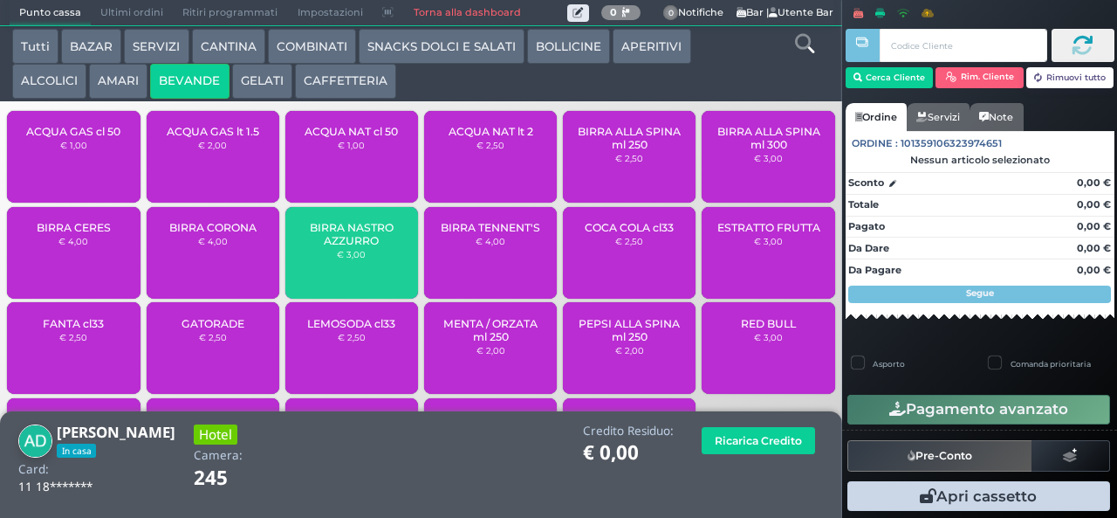
click at [367, 247] on span "BIRRA NASTRO AZZURRO" at bounding box center [352, 234] width 104 height 26
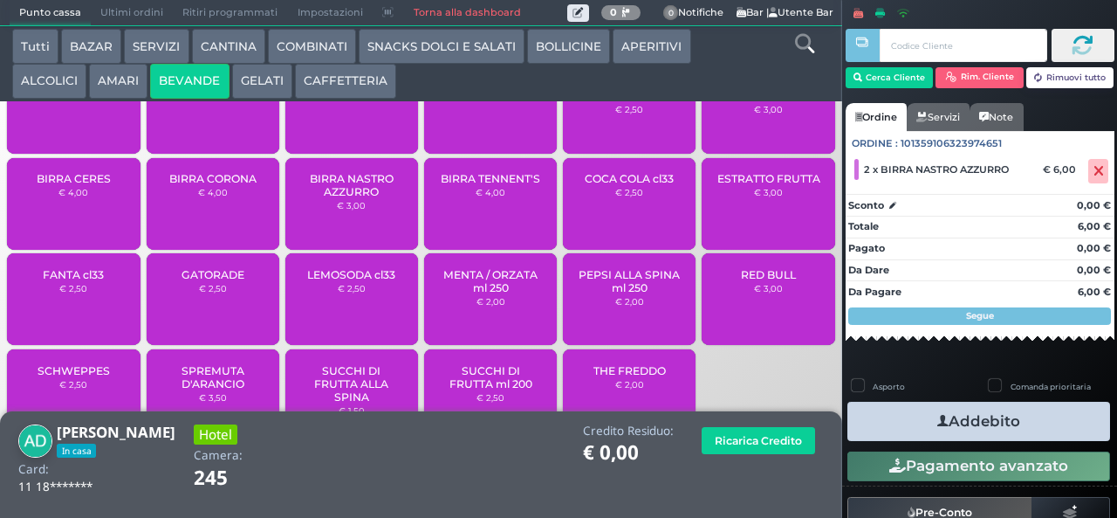
scroll to position [70, 0]
click at [642, 223] on div "COCA COLA cl33 € 2,50" at bounding box center [629, 204] width 133 height 92
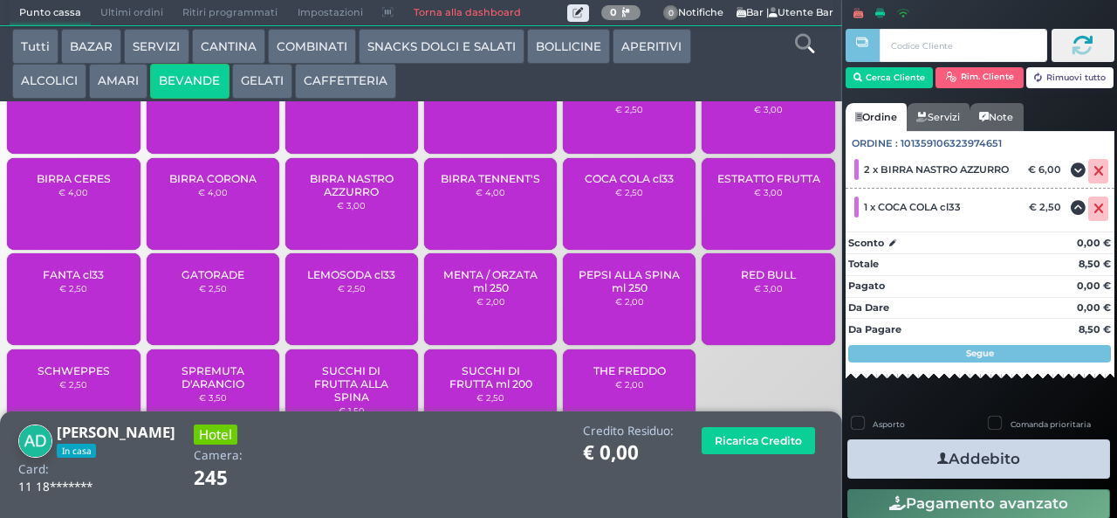
click at [1045, 466] on button "Addebito" at bounding box center [979, 458] width 263 height 39
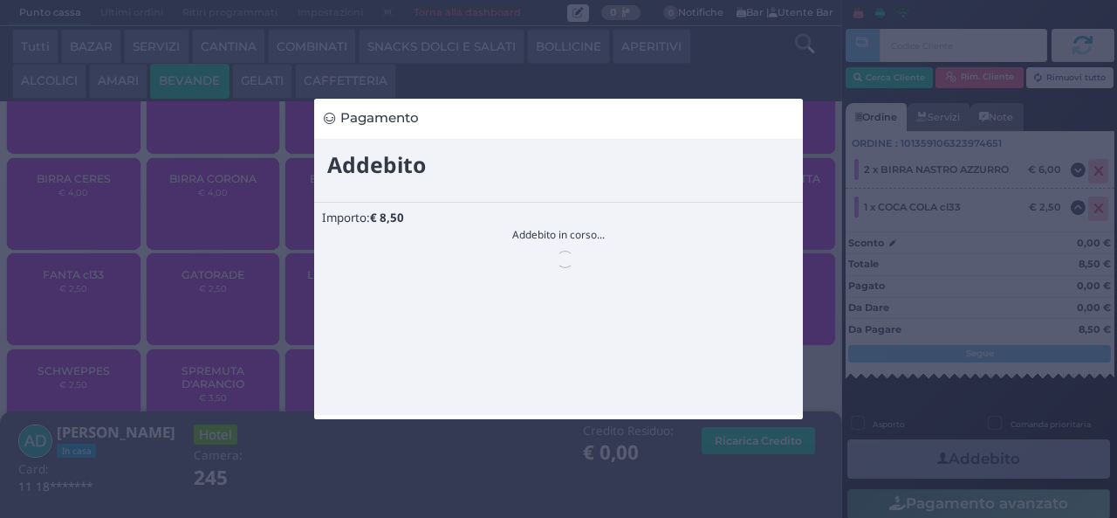
scroll to position [0, 0]
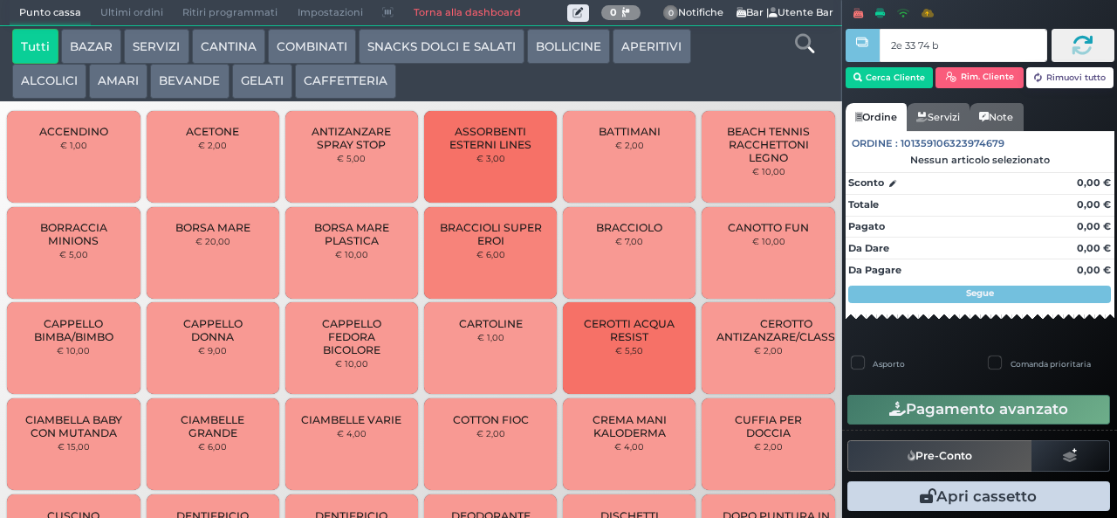
type input "2e 33 74 b9"
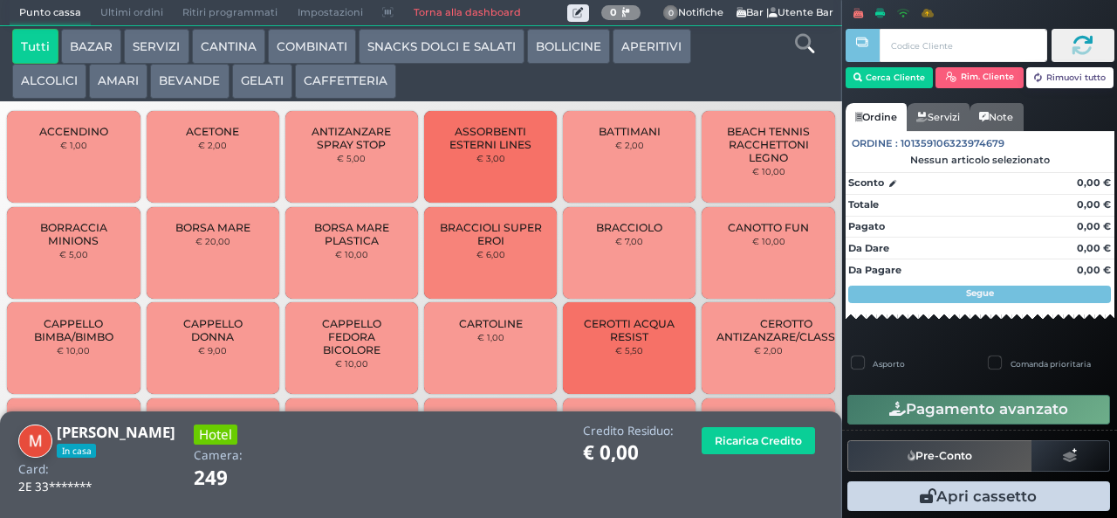
click at [312, 45] on button "COMBINATI" at bounding box center [312, 46] width 88 height 35
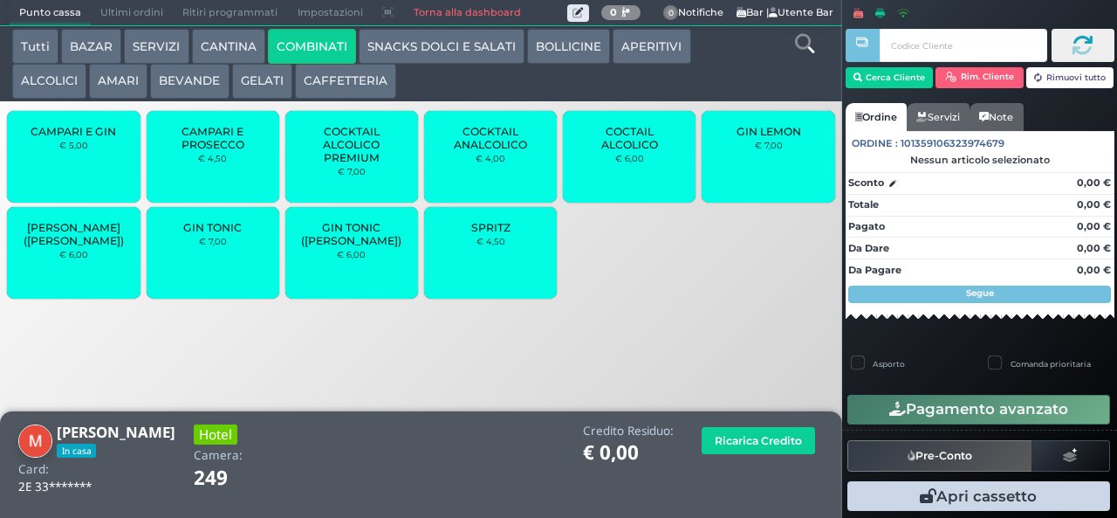
click at [188, 84] on button "BEVANDE" at bounding box center [189, 81] width 79 height 35
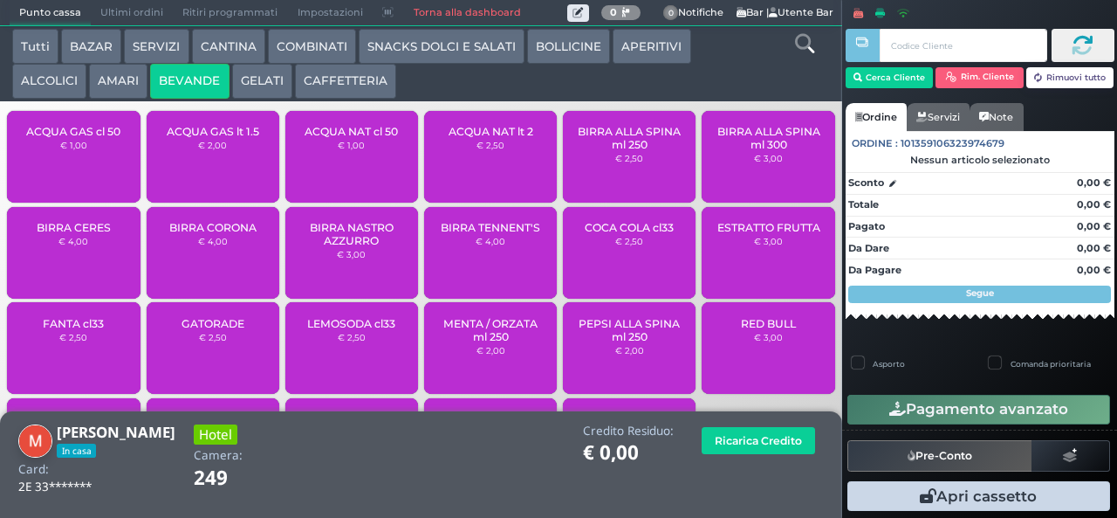
click at [485, 138] on span "ACQUA NAT lt 2" at bounding box center [491, 131] width 85 height 13
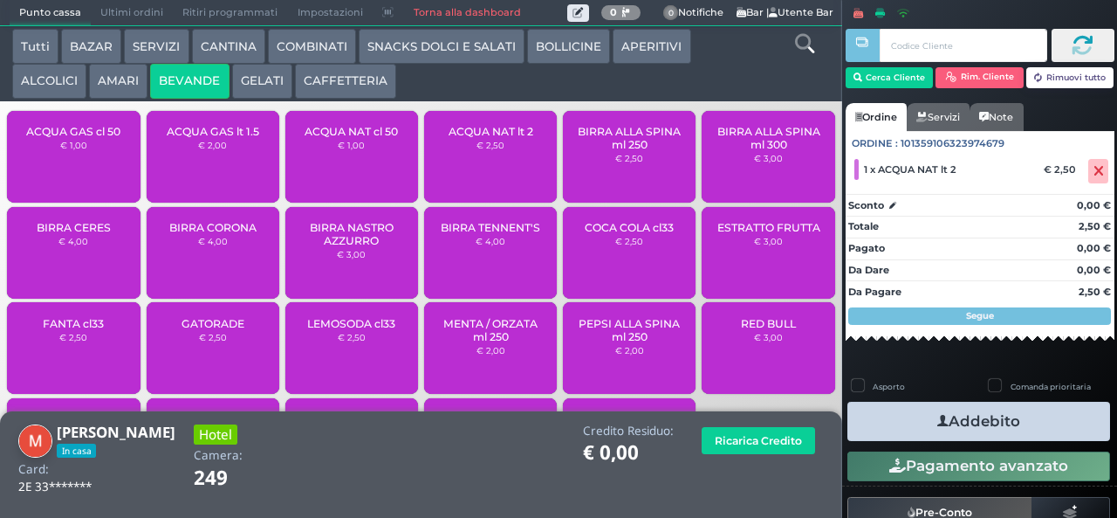
click at [1016, 422] on button "Addebito" at bounding box center [979, 421] width 263 height 39
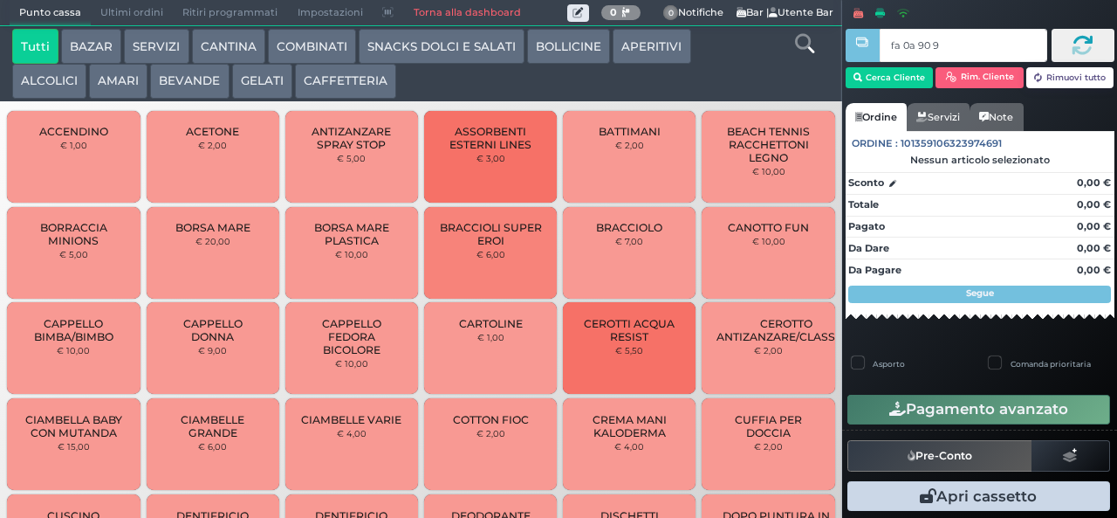
type input "fa 0a 90 9a"
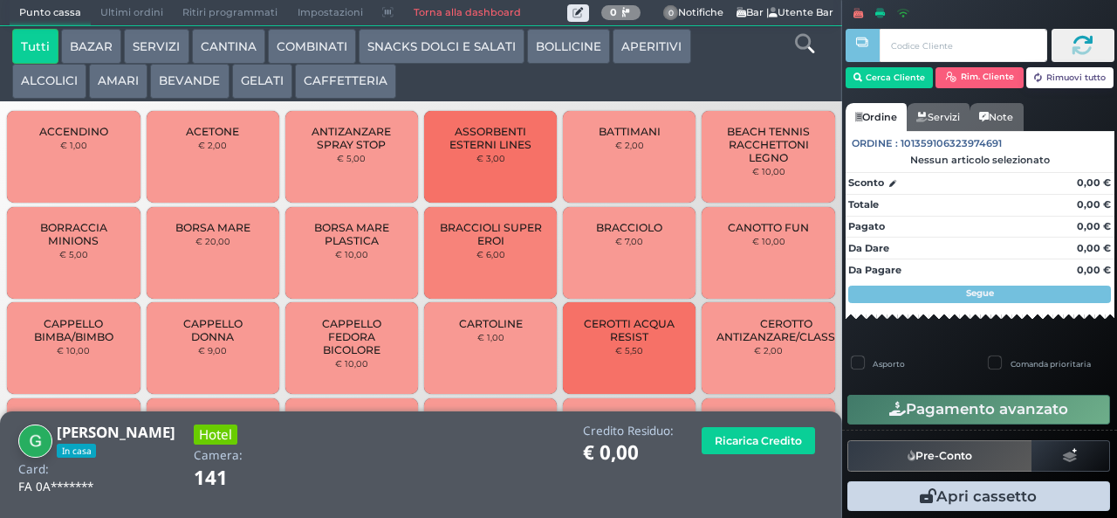
click at [360, 86] on button "CAFFETTERIA" at bounding box center [345, 81] width 101 height 35
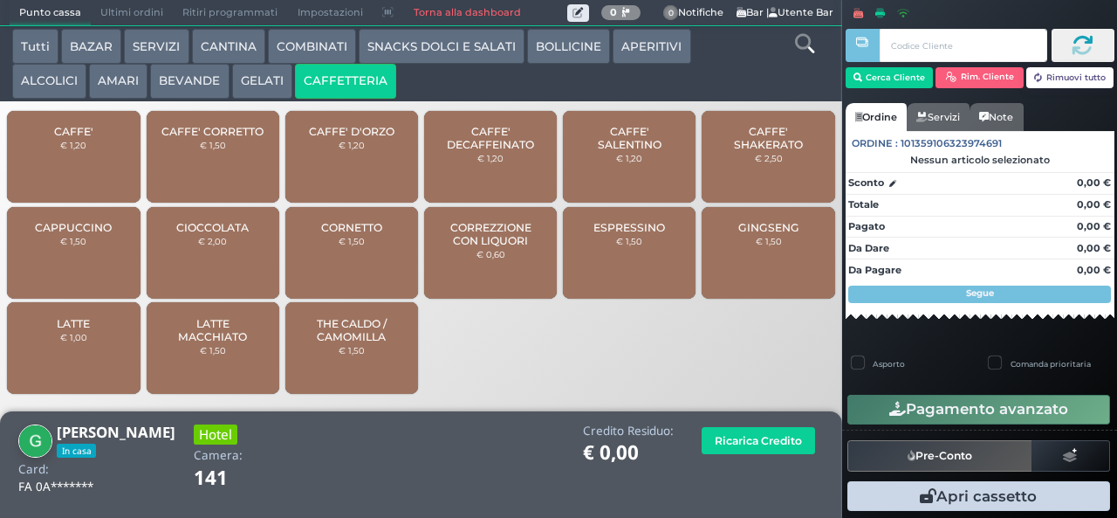
click at [207, 92] on button "BEVANDE" at bounding box center [189, 81] width 79 height 35
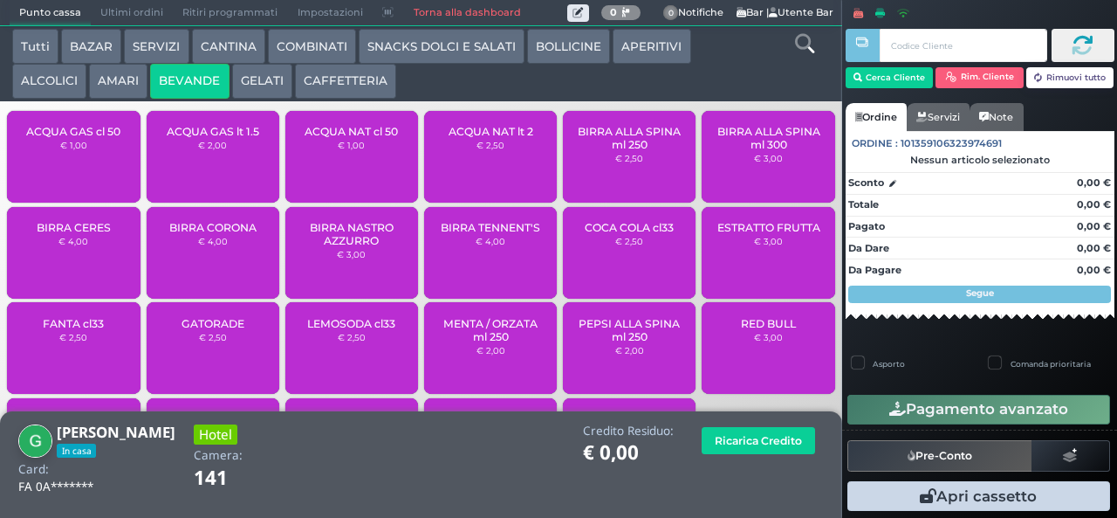
click at [621, 246] on small "€ 2,50" at bounding box center [629, 241] width 28 height 10
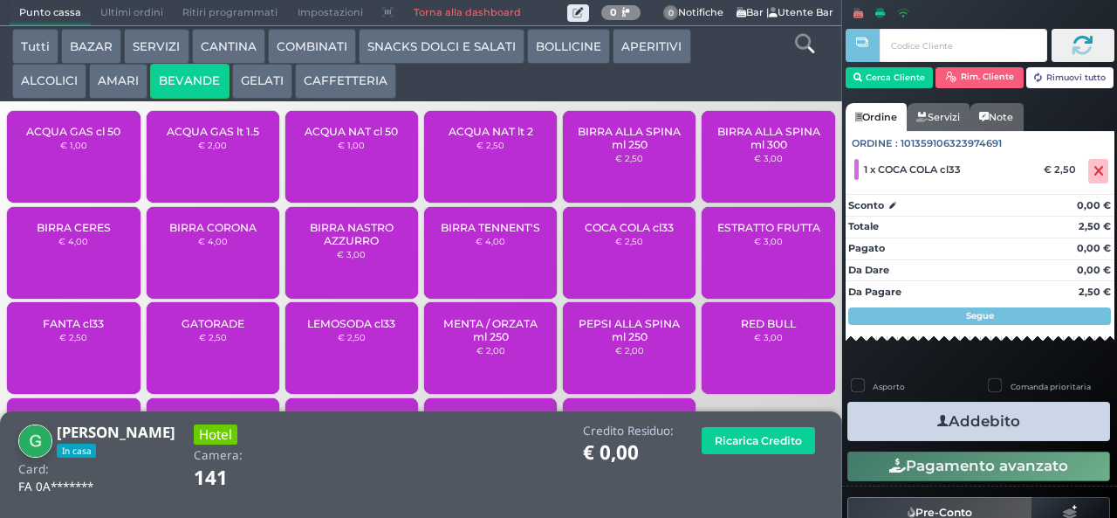
click at [1022, 424] on button "Addebito" at bounding box center [979, 421] width 263 height 39
